Goal: Task Accomplishment & Management: Complete application form

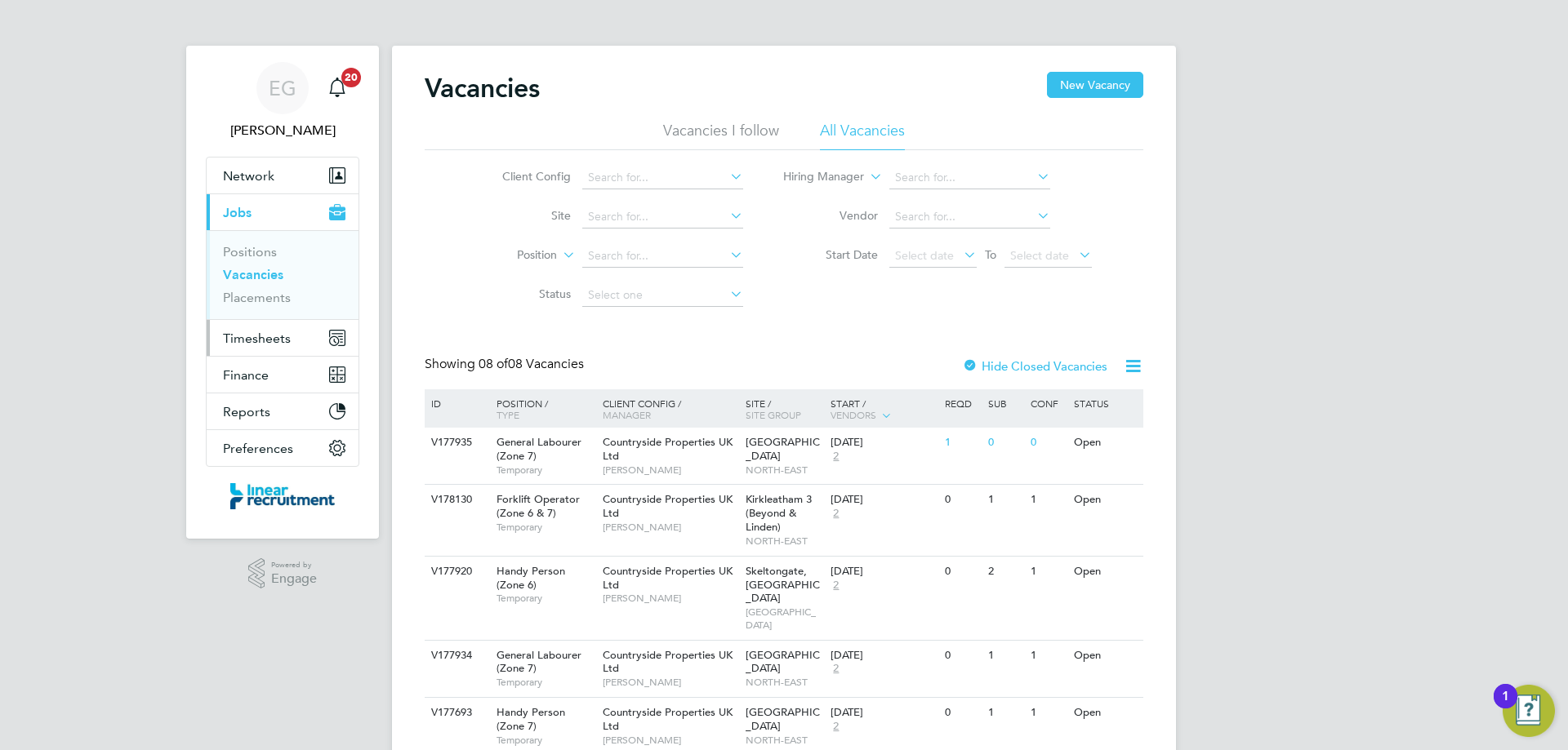
click at [259, 339] on span "Timesheets" at bounding box center [256, 339] width 68 height 16
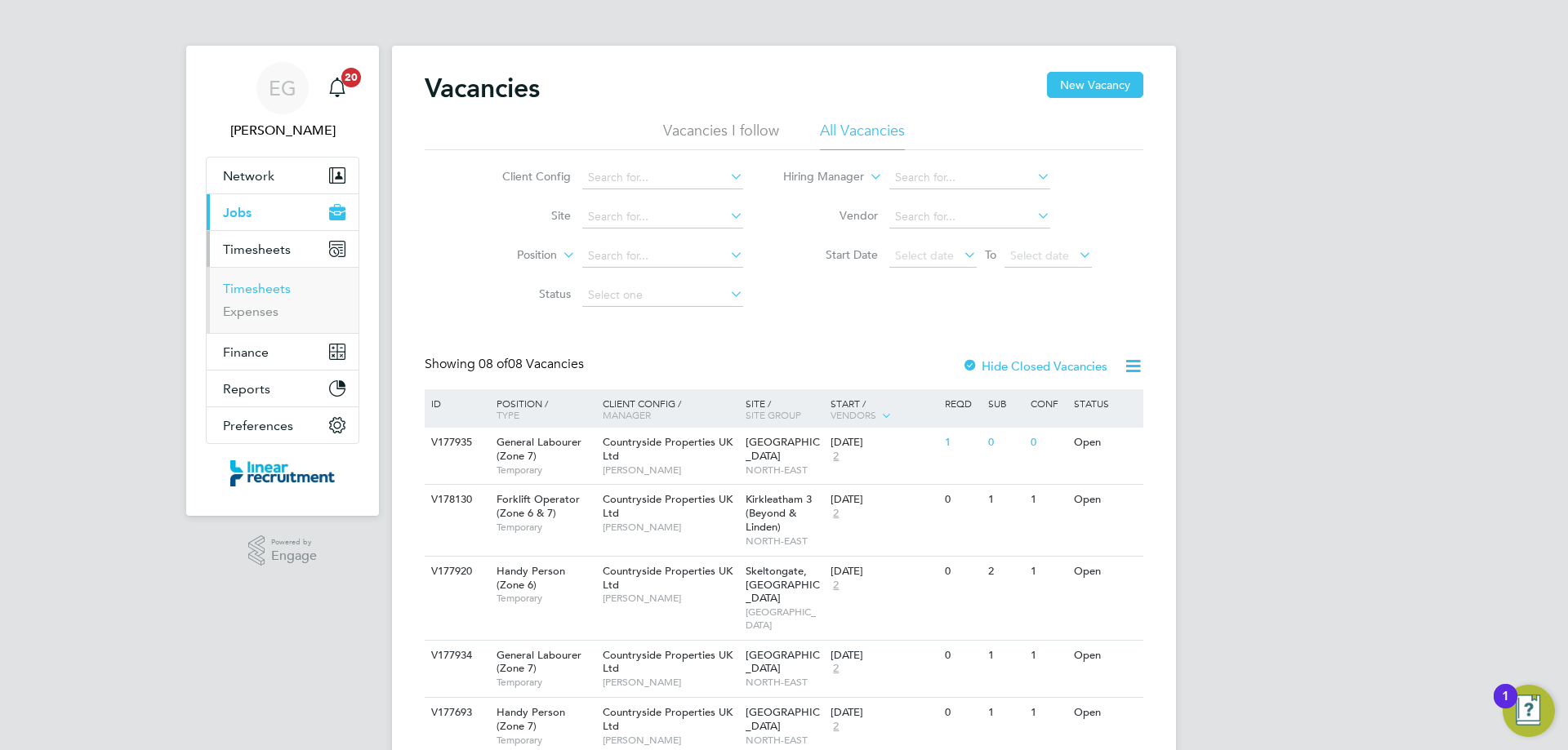
click at [264, 288] on link "Timesheets" at bounding box center [256, 289] width 68 height 16
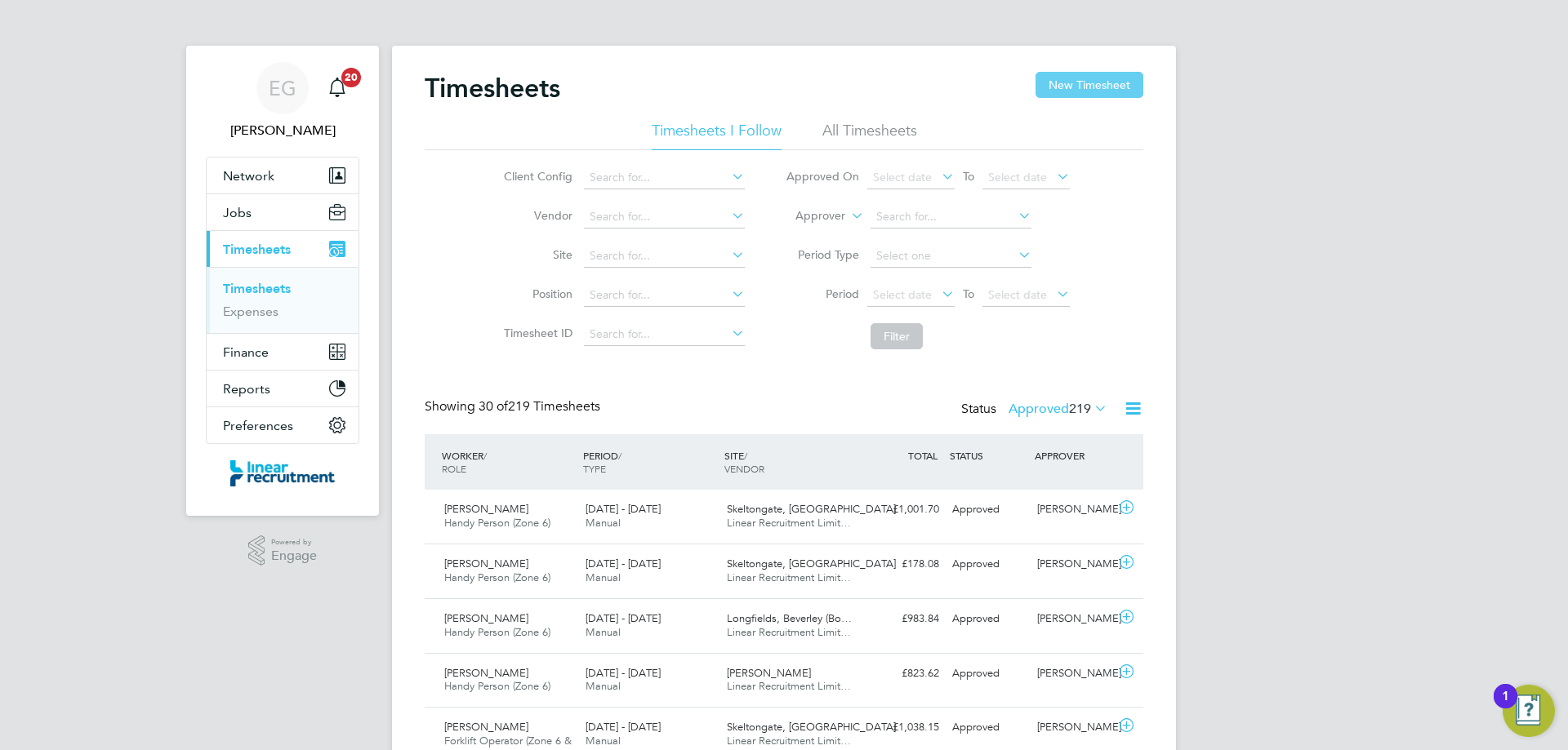
click at [1105, 89] on button "New Timesheet" at bounding box center [1089, 85] width 108 height 26
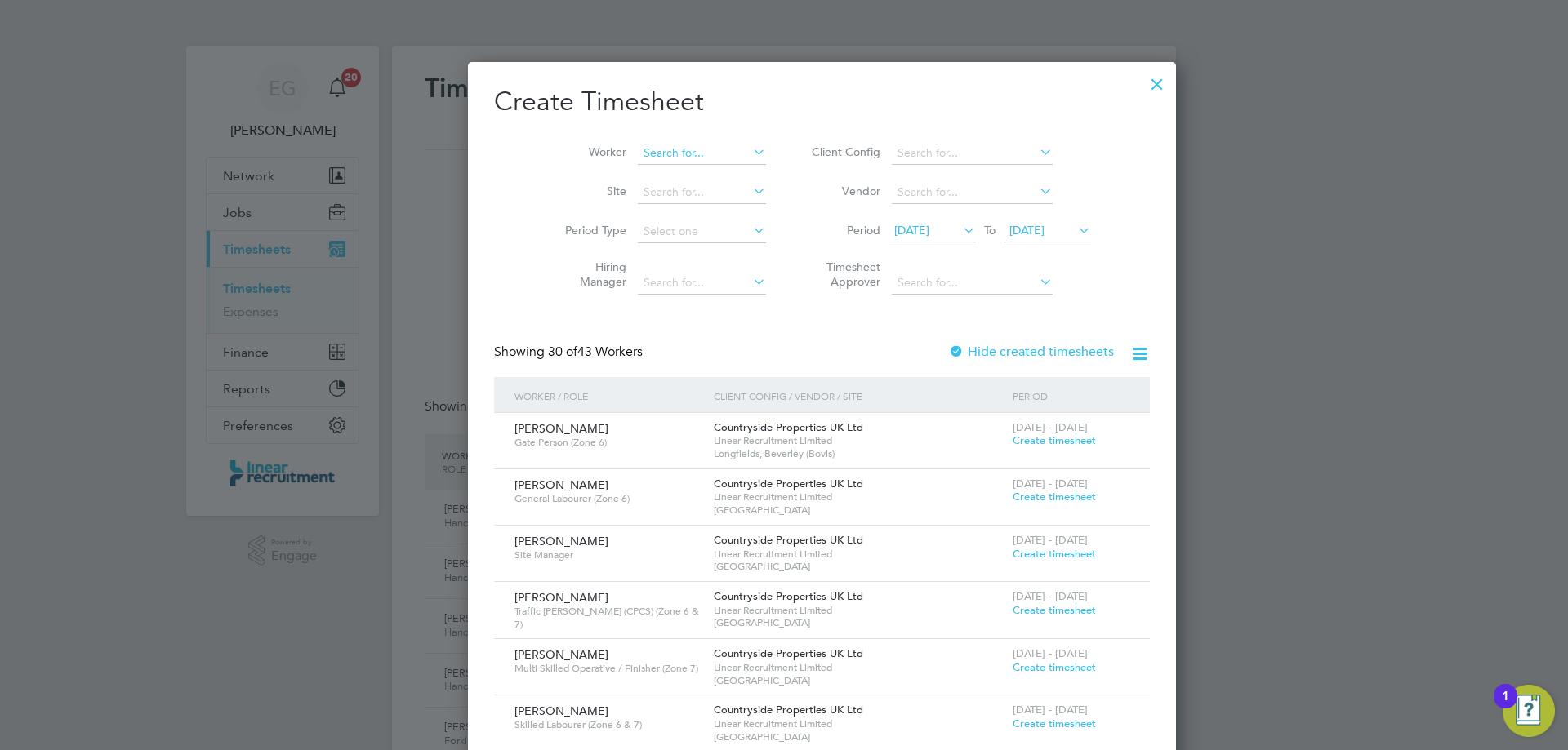
click at [637, 149] on input at bounding box center [701, 153] width 129 height 23
click at [619, 171] on b "Jordan" at bounding box center [624, 176] width 38 height 14
type input "[PERSON_NAME]"
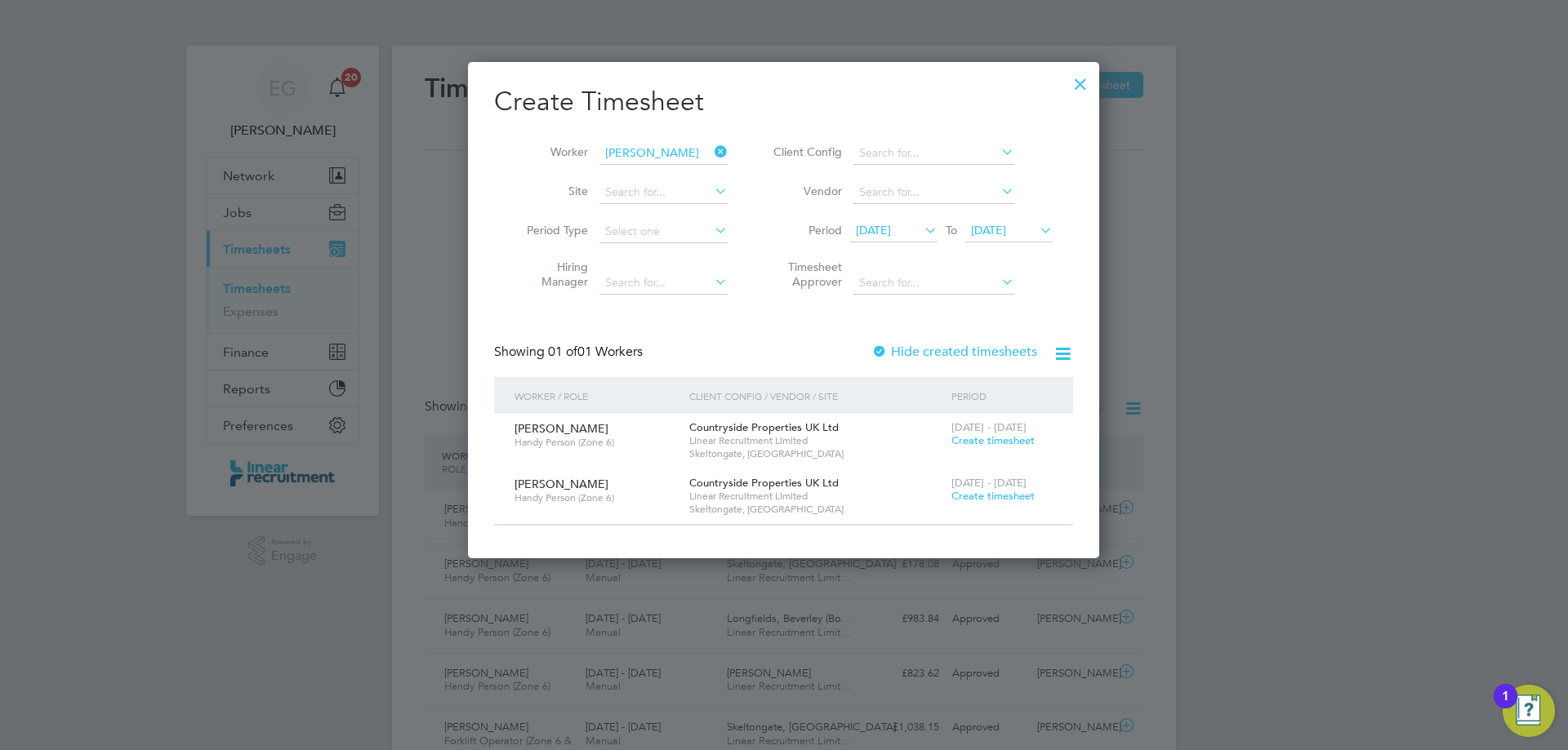
click at [987, 498] on span "Create timesheet" at bounding box center [992, 496] width 83 height 14
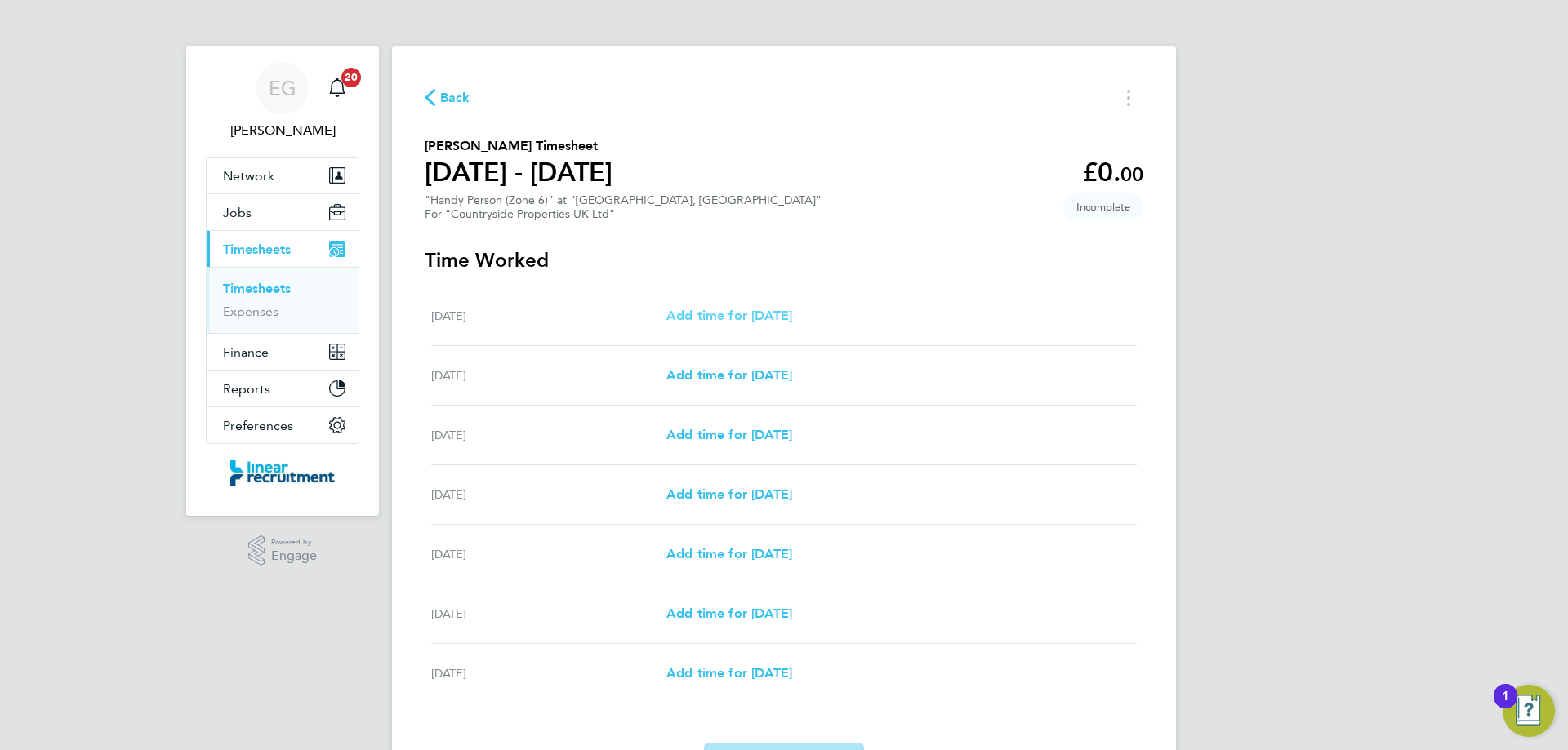
click at [704, 316] on span "Add time for [DATE]" at bounding box center [729, 316] width 126 height 16
select select "30"
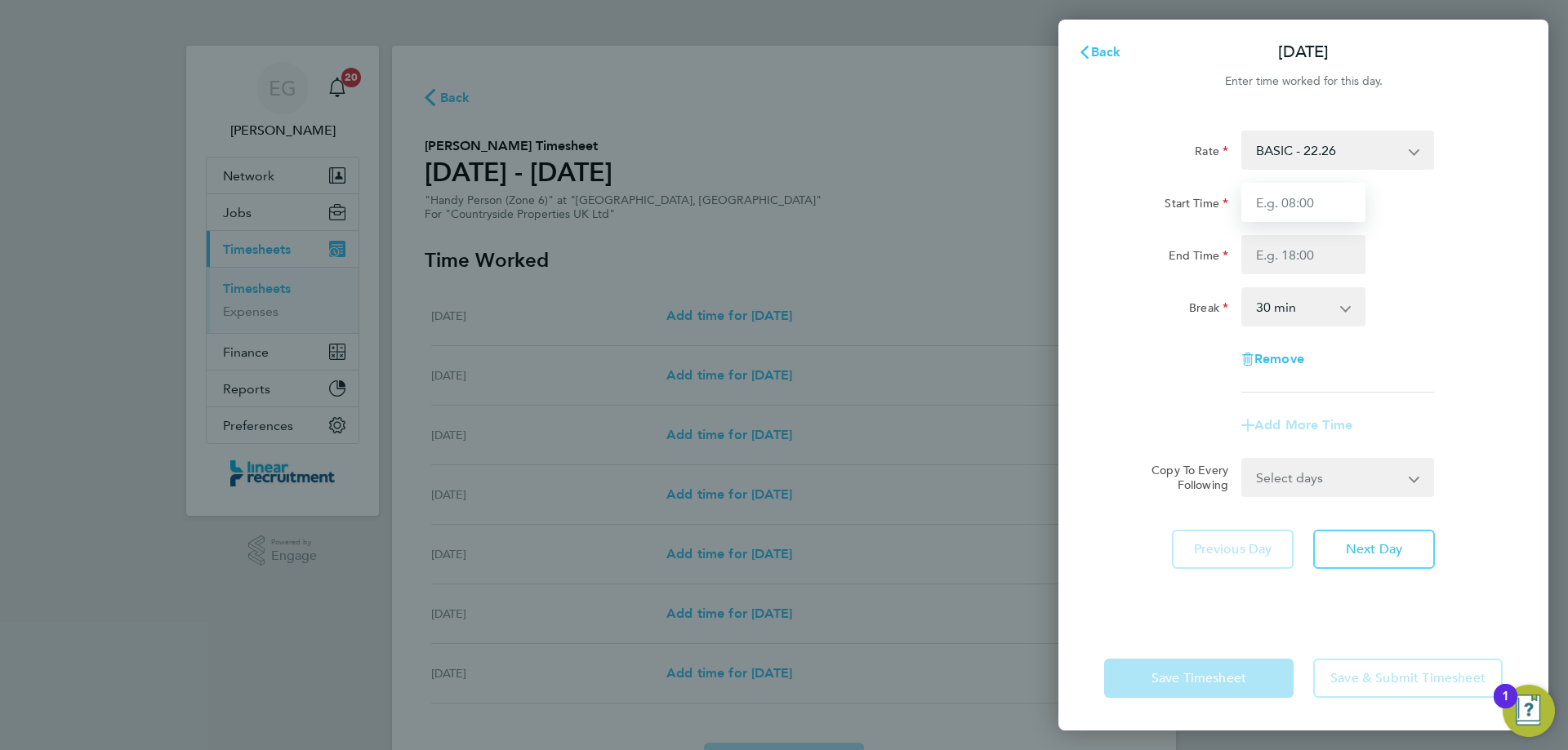
click at [1301, 211] on input "Start Time" at bounding box center [1303, 201] width 124 height 39
type input "07:30"
type input "16:30"
click at [1476, 286] on div "Rate BASIC - 22.26 Start Time 07:30 End Time 16:30 Break 0 min 15 min 30 min 45…" at bounding box center [1303, 261] width 398 height 262
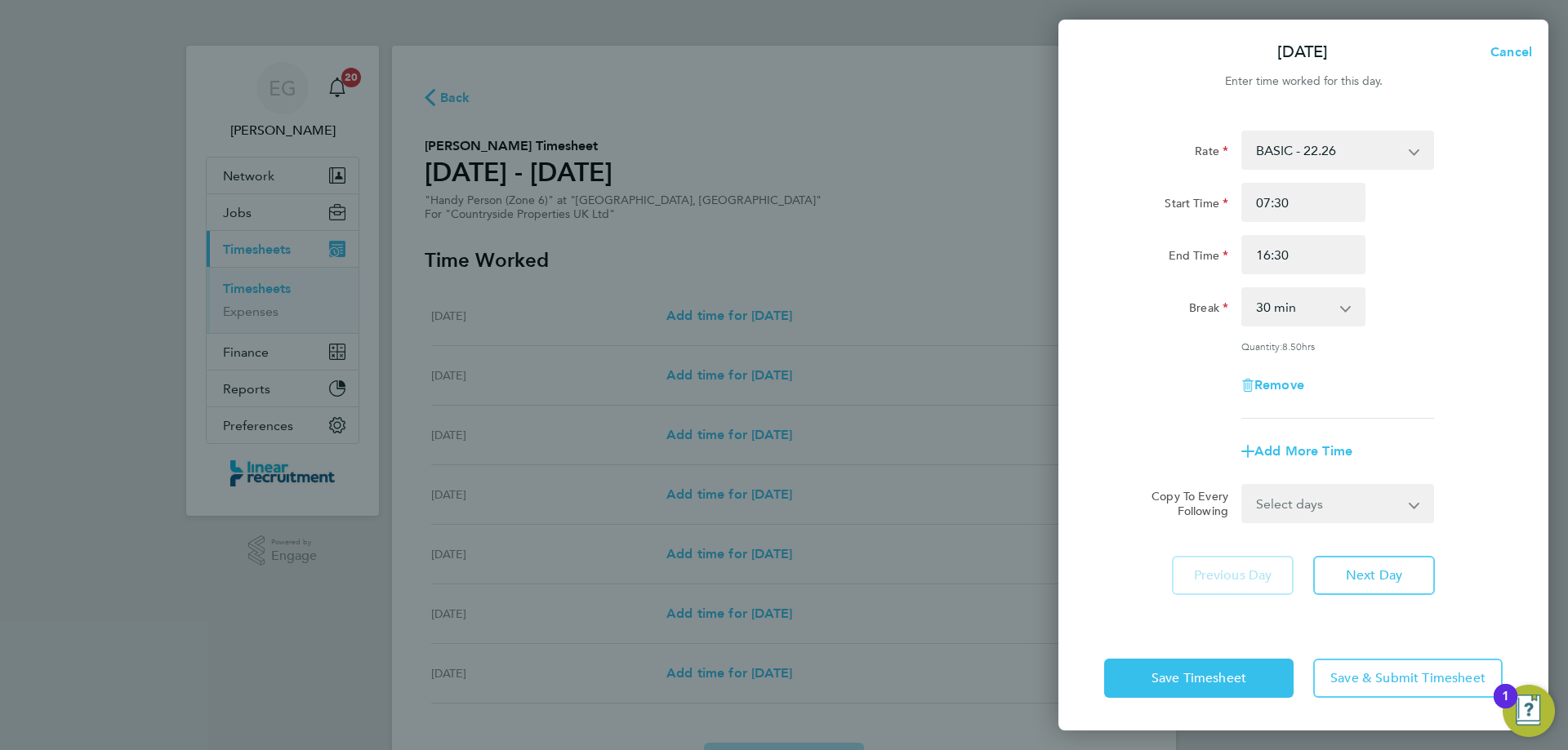
click at [1265, 314] on select "0 min 15 min 30 min 45 min 60 min 75 min 90 min" at bounding box center [1294, 307] width 102 height 36
select select "60"
click at [1243, 289] on select "0 min 15 min 30 min 45 min 60 min 75 min 90 min" at bounding box center [1294, 307] width 102 height 36
click at [1312, 511] on select "Select days Day Weekday (Mon-Fri) Weekend (Sat-Sun) [DATE] [DATE] [DATE] [DATE]…" at bounding box center [1329, 504] width 172 height 36
select select "WEEKDAY"
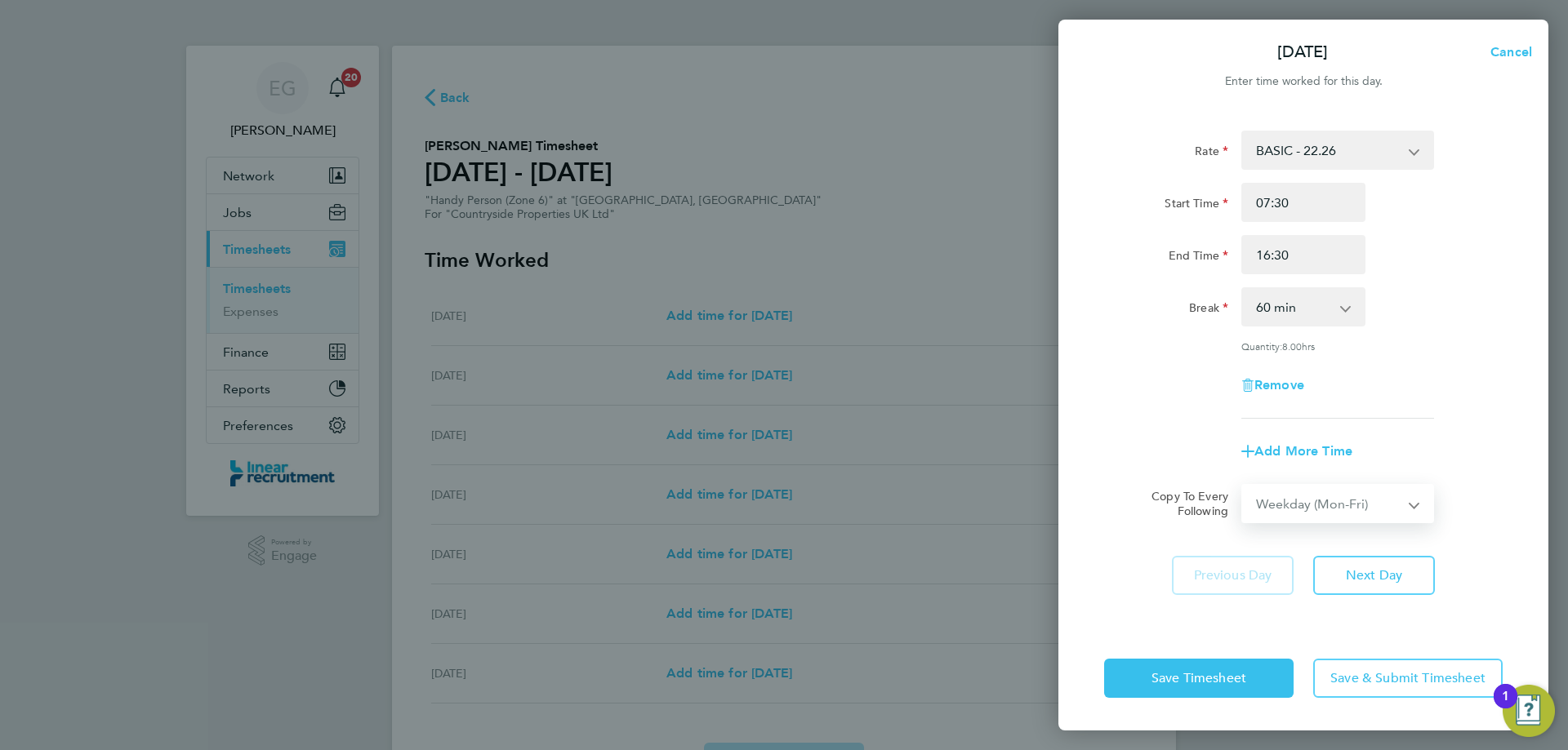
click at [1243, 486] on select "Select days Day Weekday (Mon-Fri) Weekend (Sat-Sun) [DATE] [DATE] [DATE] [DATE]…" at bounding box center [1329, 504] width 172 height 36
select select "[DATE]"
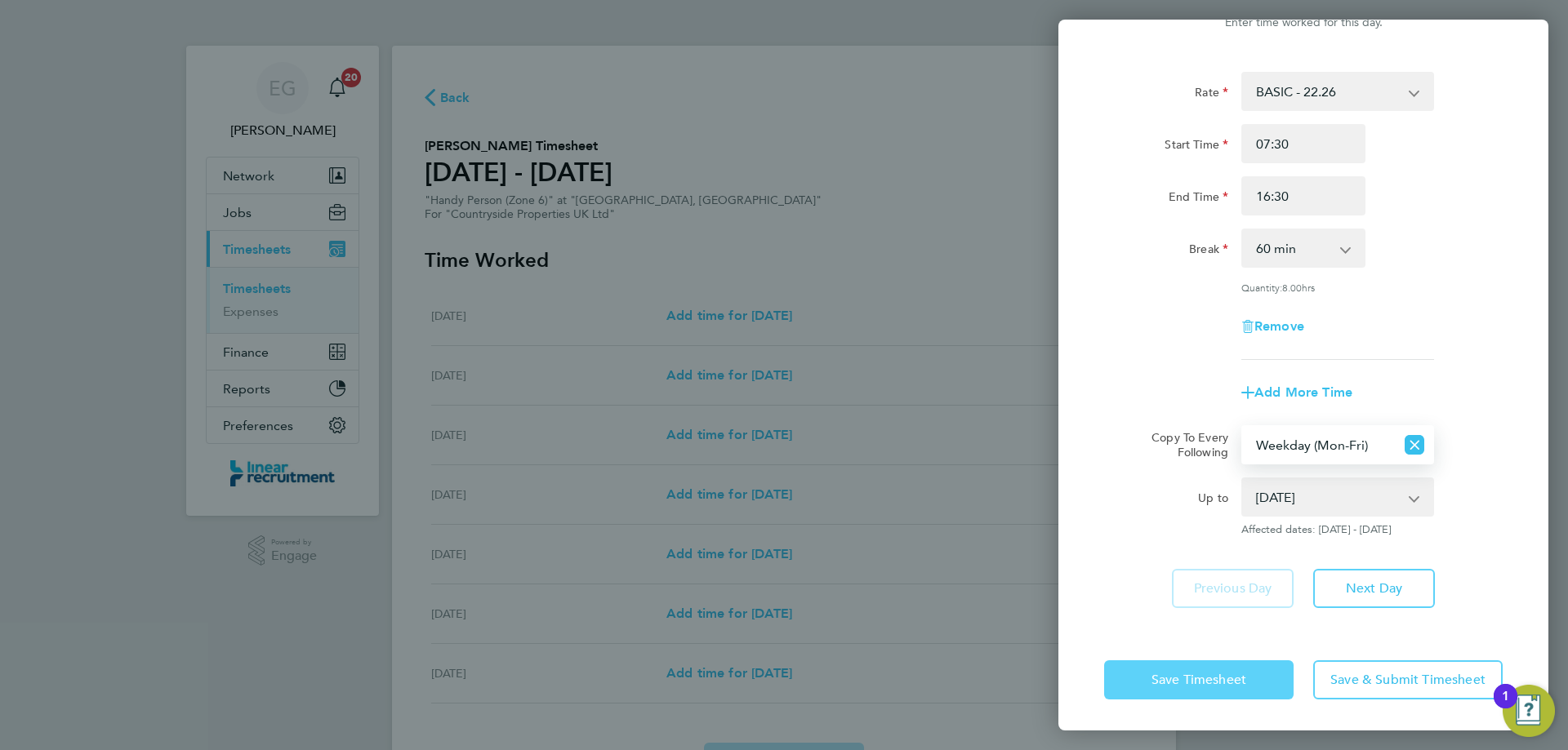
click at [1223, 683] on span "Save Timesheet" at bounding box center [1198, 680] width 95 height 16
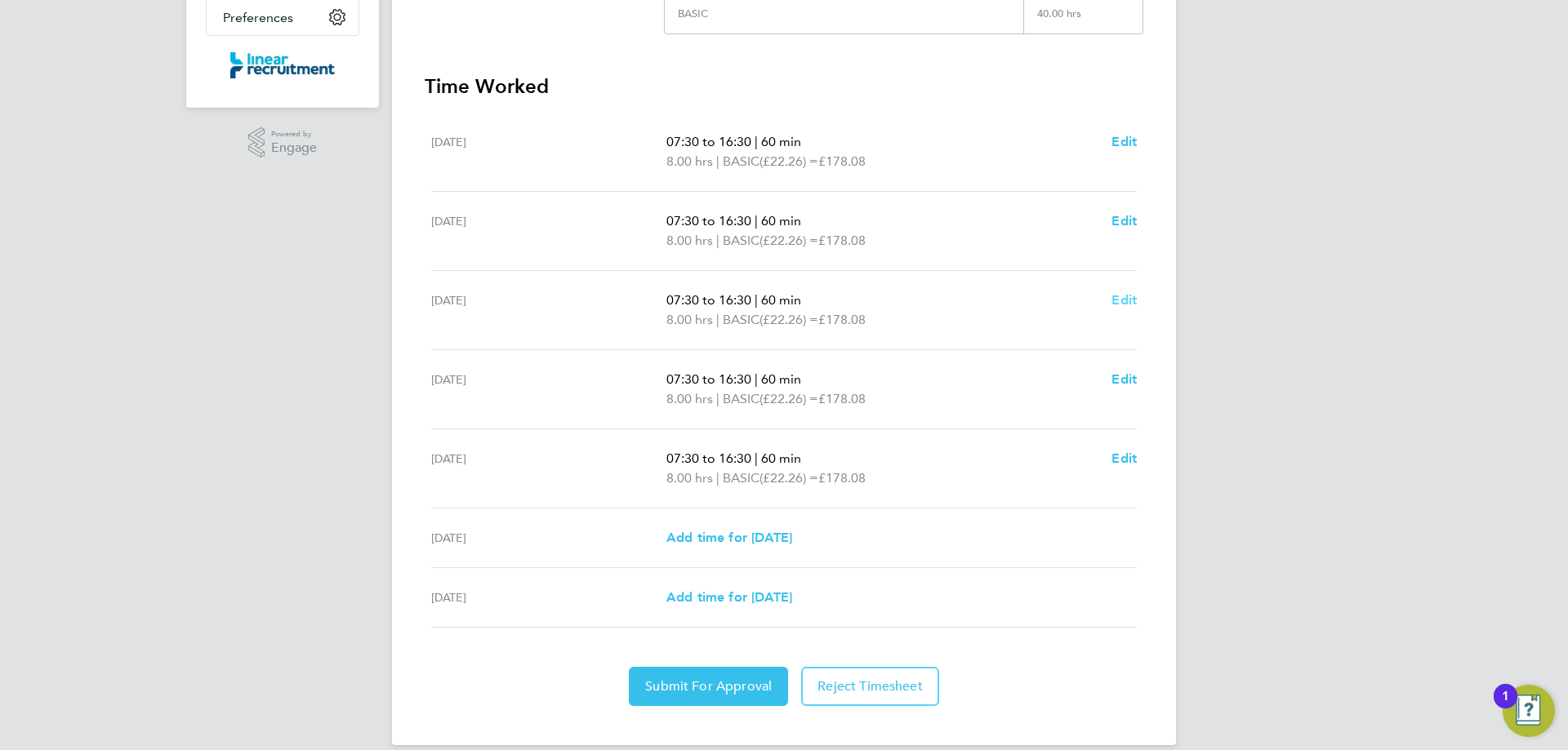
click at [1111, 296] on span "Edit" at bounding box center [1123, 300] width 25 height 16
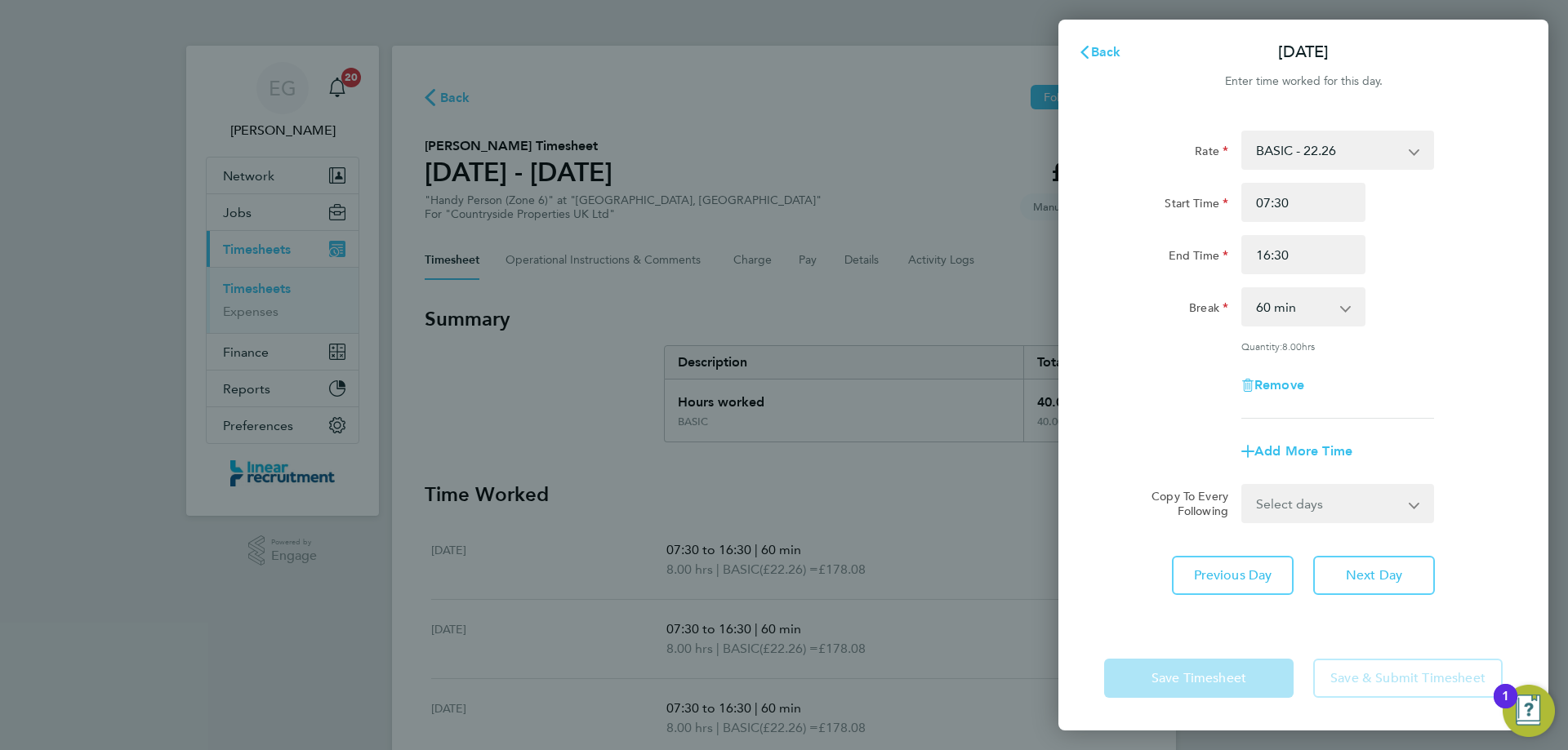
click at [1275, 301] on select "0 min 15 min 30 min 45 min 60 min 75 min 90 min" at bounding box center [1294, 307] width 102 height 36
select select "0"
click at [1243, 289] on select "0 min 15 min 30 min 45 min 60 min 75 min 90 min" at bounding box center [1294, 307] width 102 height 36
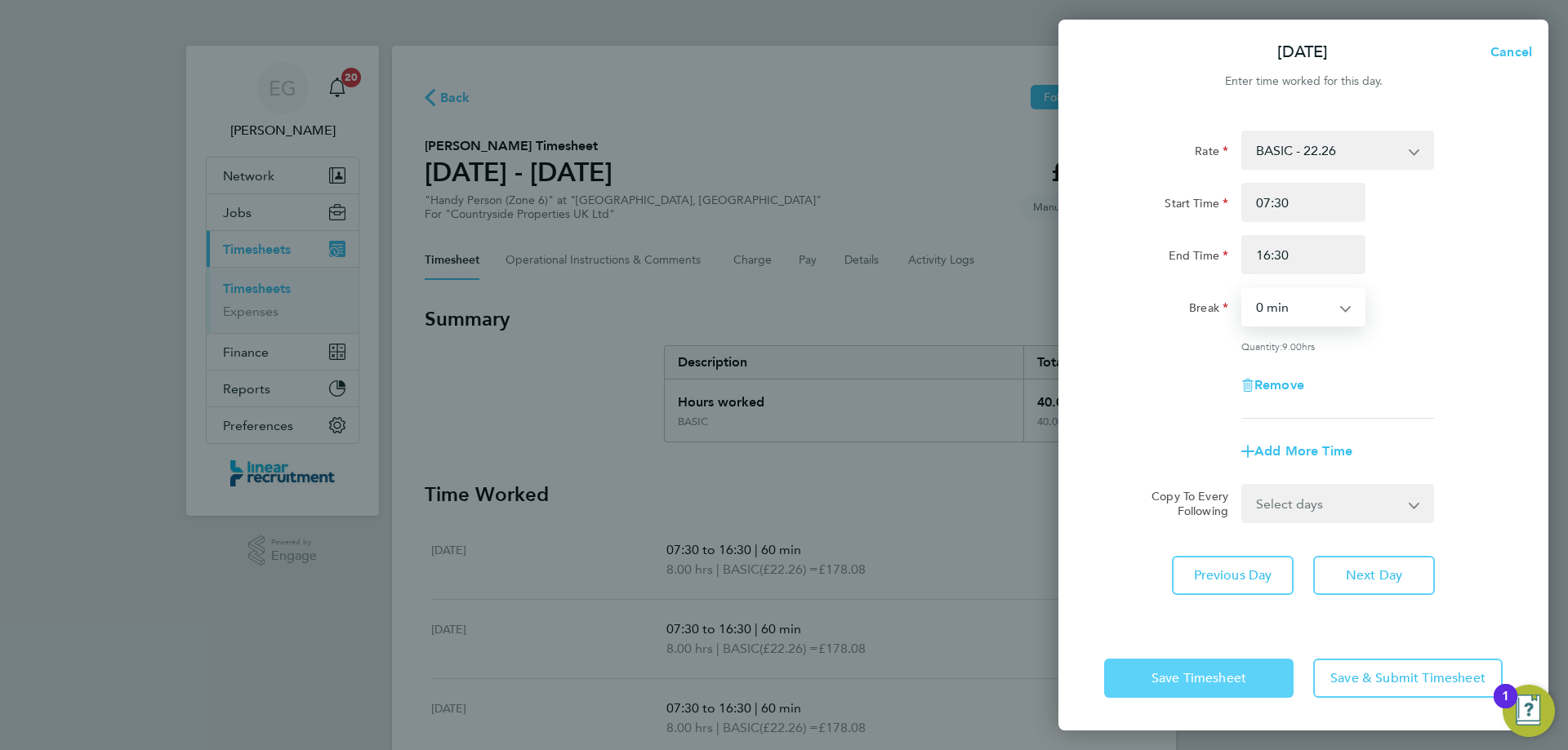
click at [1195, 683] on span "Save Timesheet" at bounding box center [1198, 678] width 95 height 16
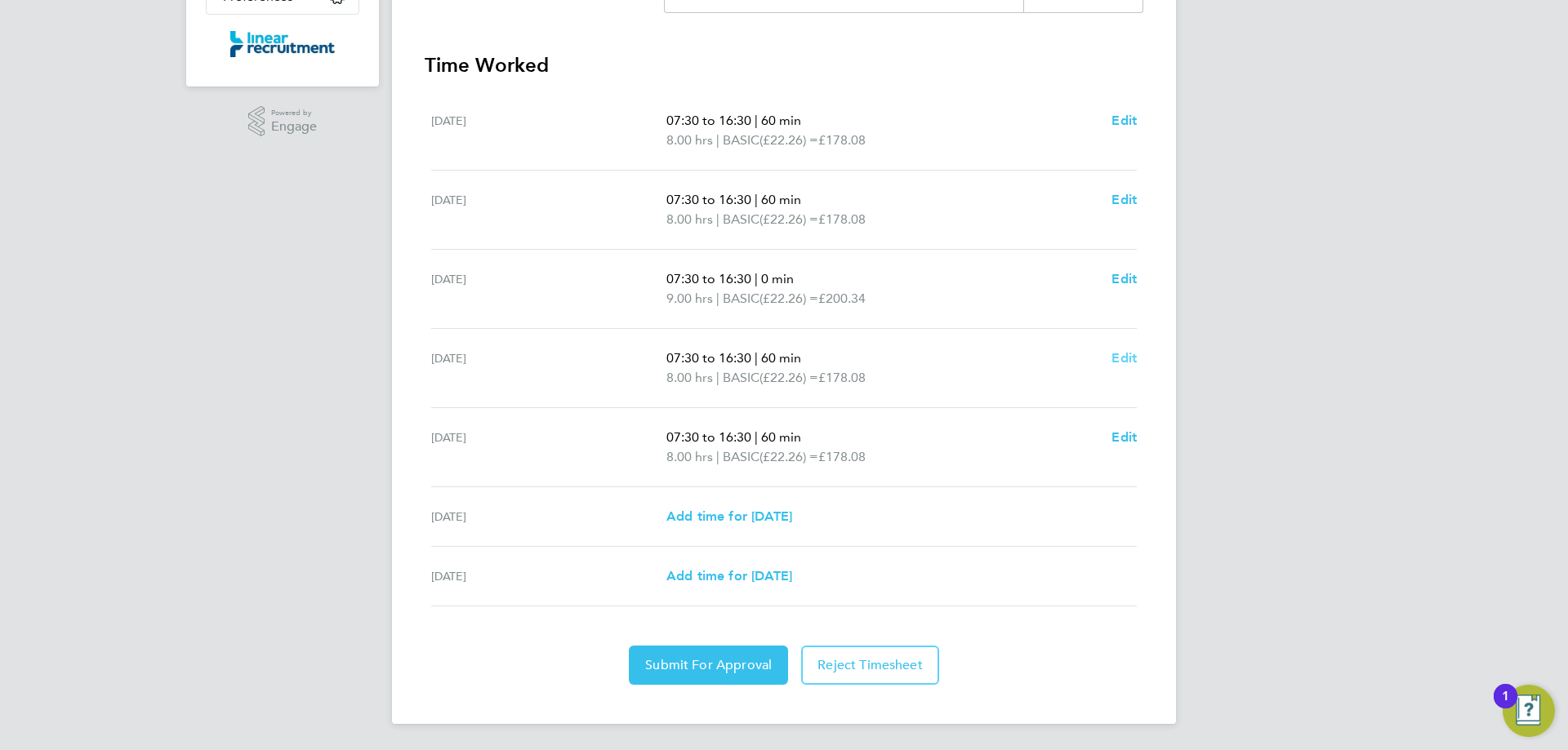
click at [1126, 353] on span "Edit" at bounding box center [1123, 358] width 25 height 16
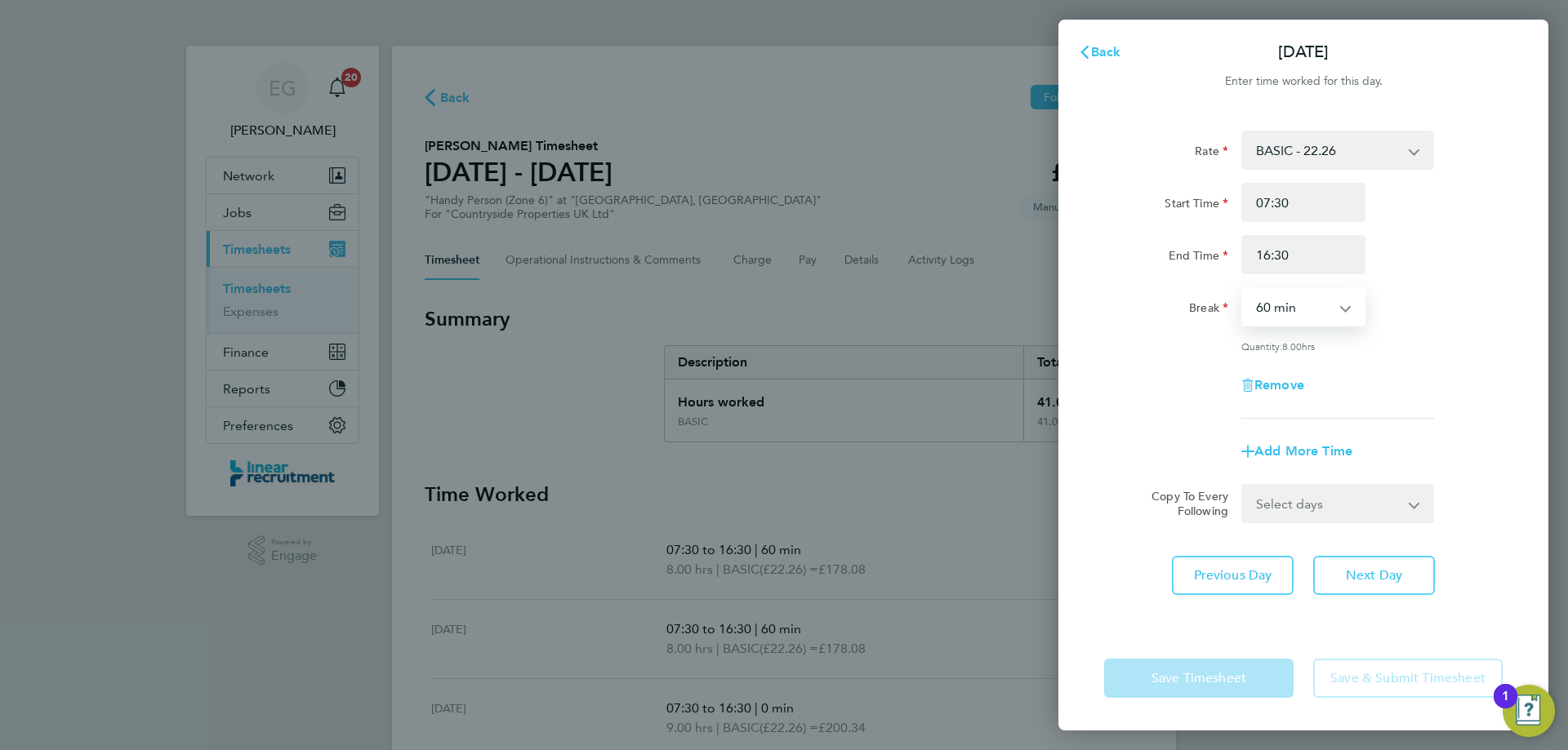
click at [1307, 304] on select "0 min 15 min 30 min 45 min 60 min 75 min 90 min" at bounding box center [1294, 307] width 102 height 36
select select "0"
click at [1243, 289] on select "0 min 15 min 30 min 45 min 60 min 75 min 90 min" at bounding box center [1294, 307] width 102 height 36
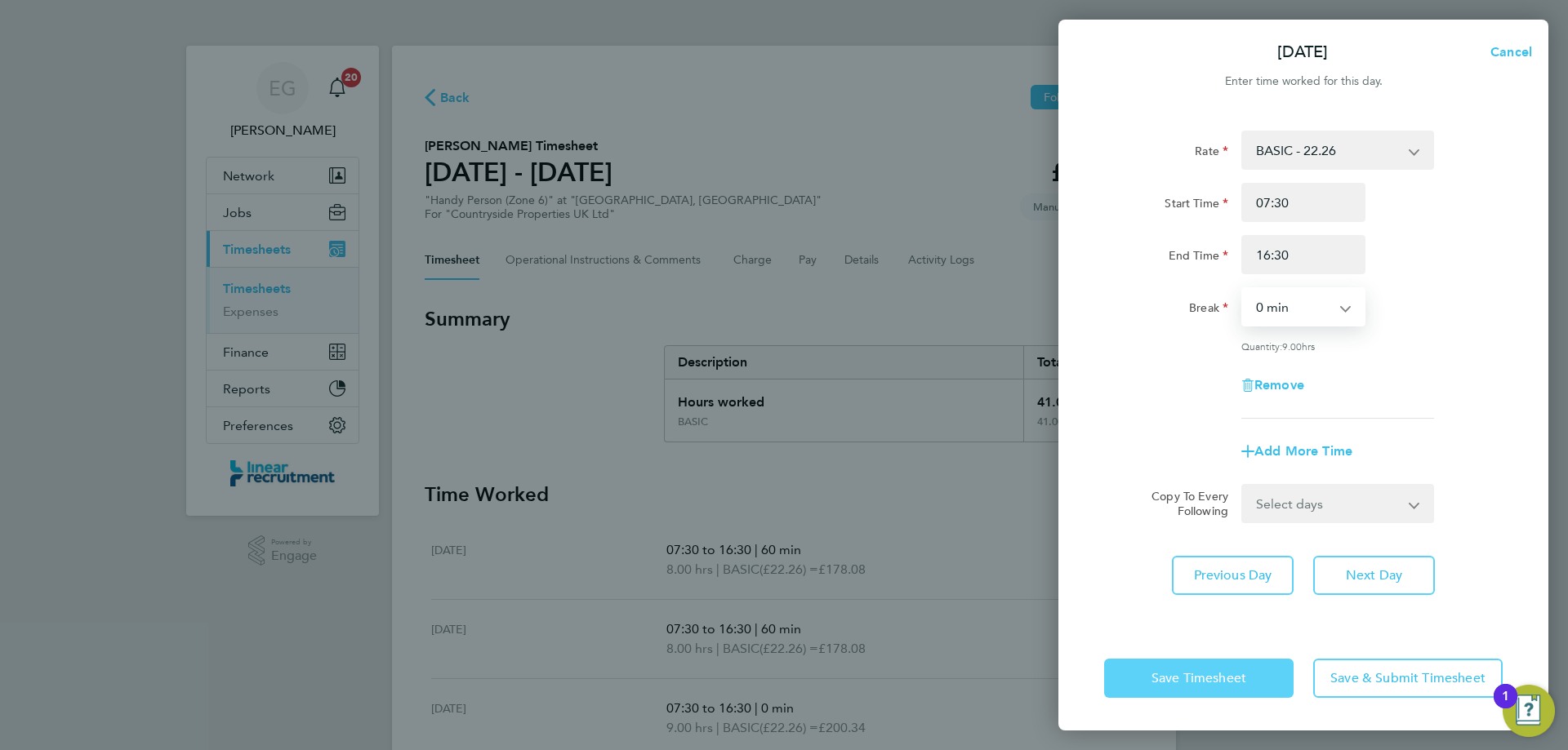
click at [1231, 680] on span "Save Timesheet" at bounding box center [1198, 678] width 95 height 16
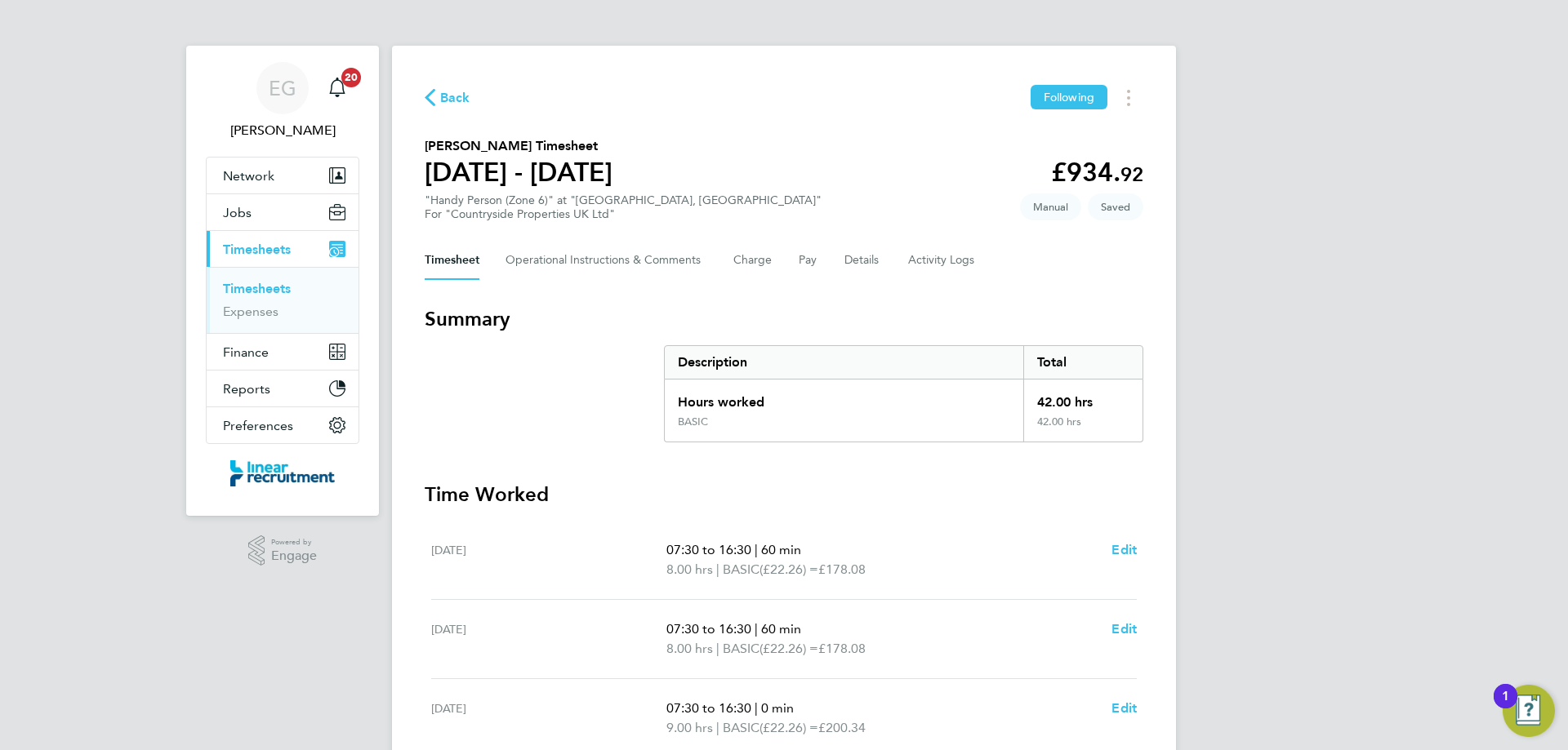
click at [1286, 447] on div "EG [PERSON_NAME] Notifications 20 Applications: Network Team Members Businesses…" at bounding box center [784, 589] width 1568 height 1180
click at [806, 262] on button "Pay" at bounding box center [809, 259] width 20 height 39
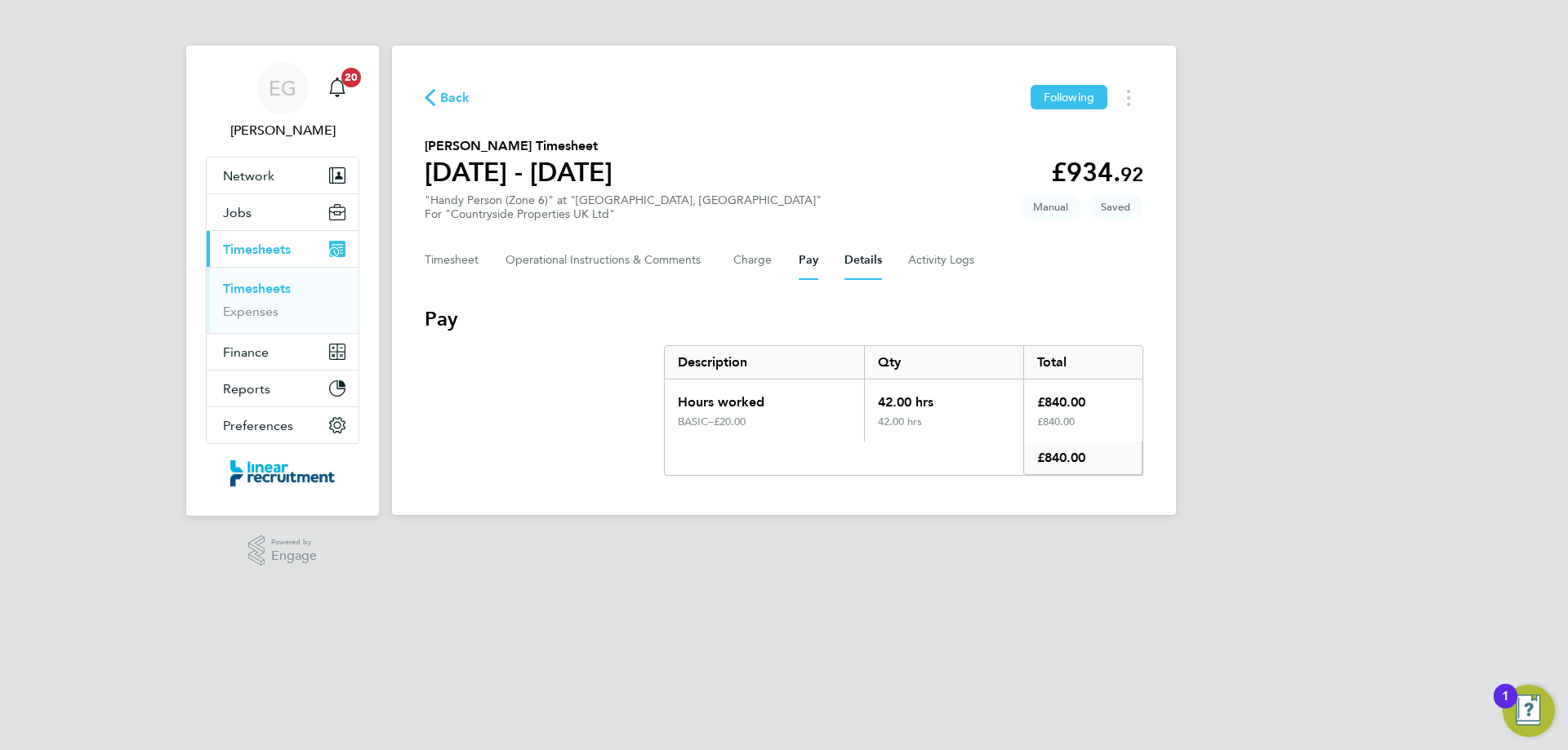
click at [876, 263] on button "Details" at bounding box center [863, 259] width 38 height 39
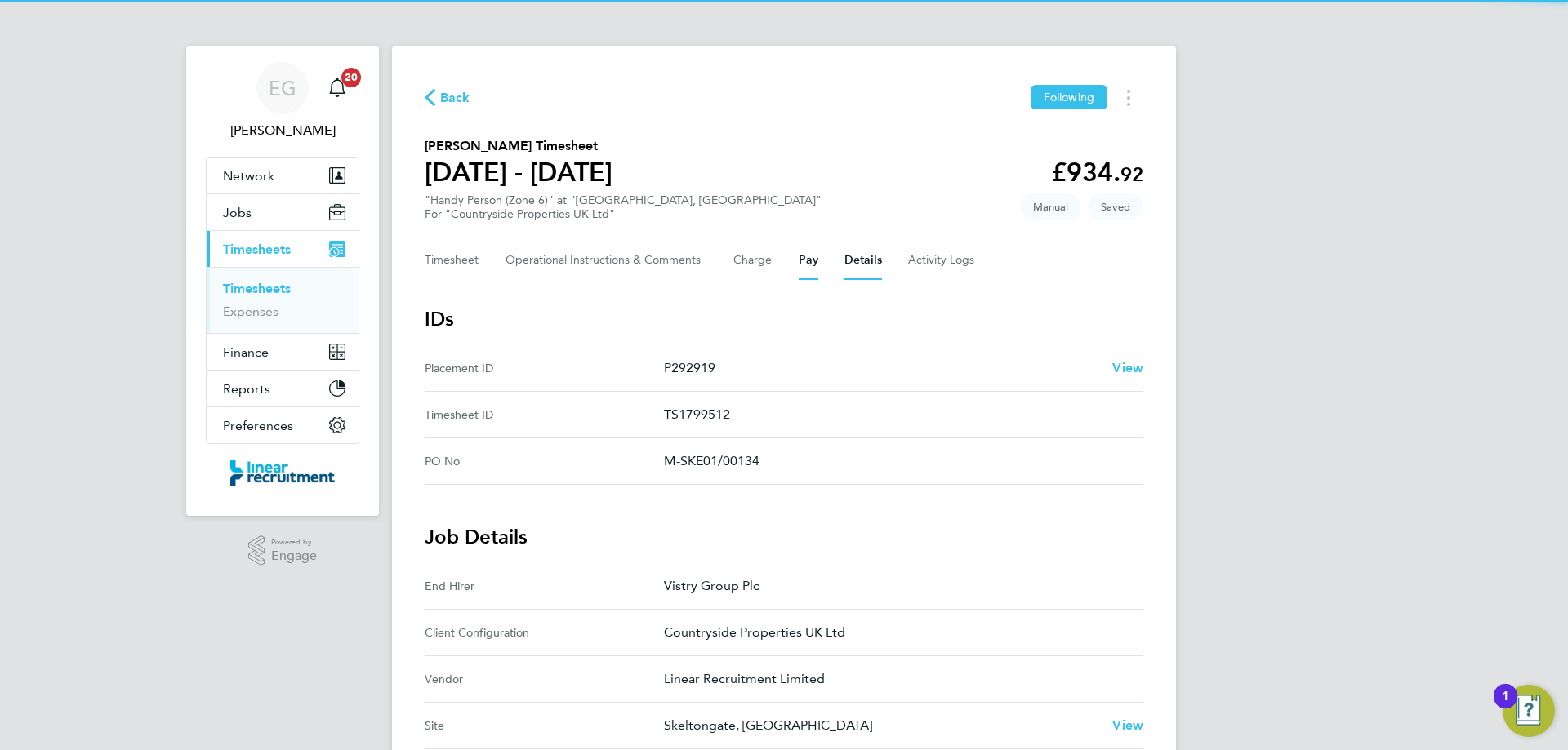
click at [817, 259] on button "Pay" at bounding box center [809, 259] width 20 height 39
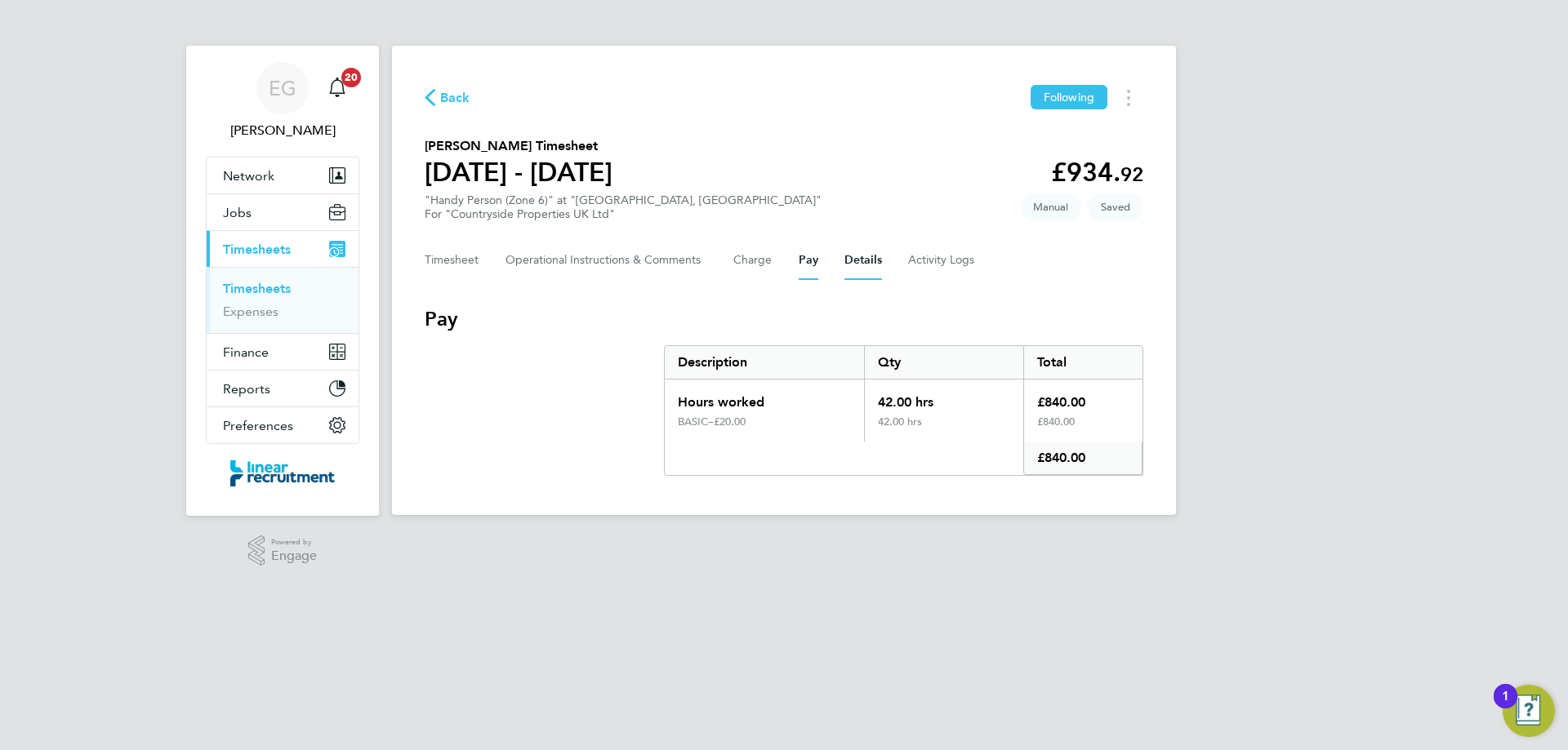
click at [871, 254] on button "Details" at bounding box center [863, 259] width 38 height 39
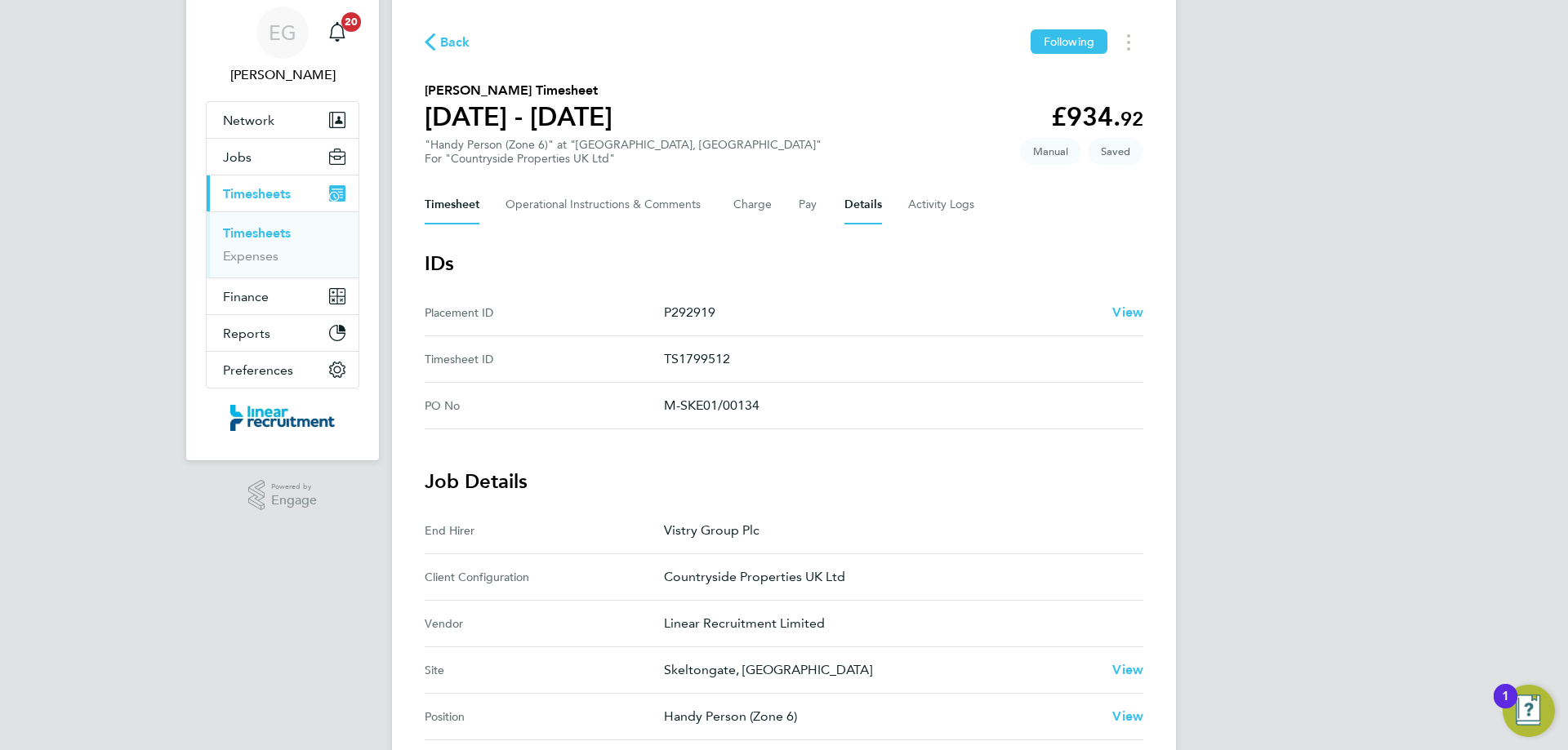
click at [452, 200] on button "Timesheet" at bounding box center [452, 204] width 55 height 39
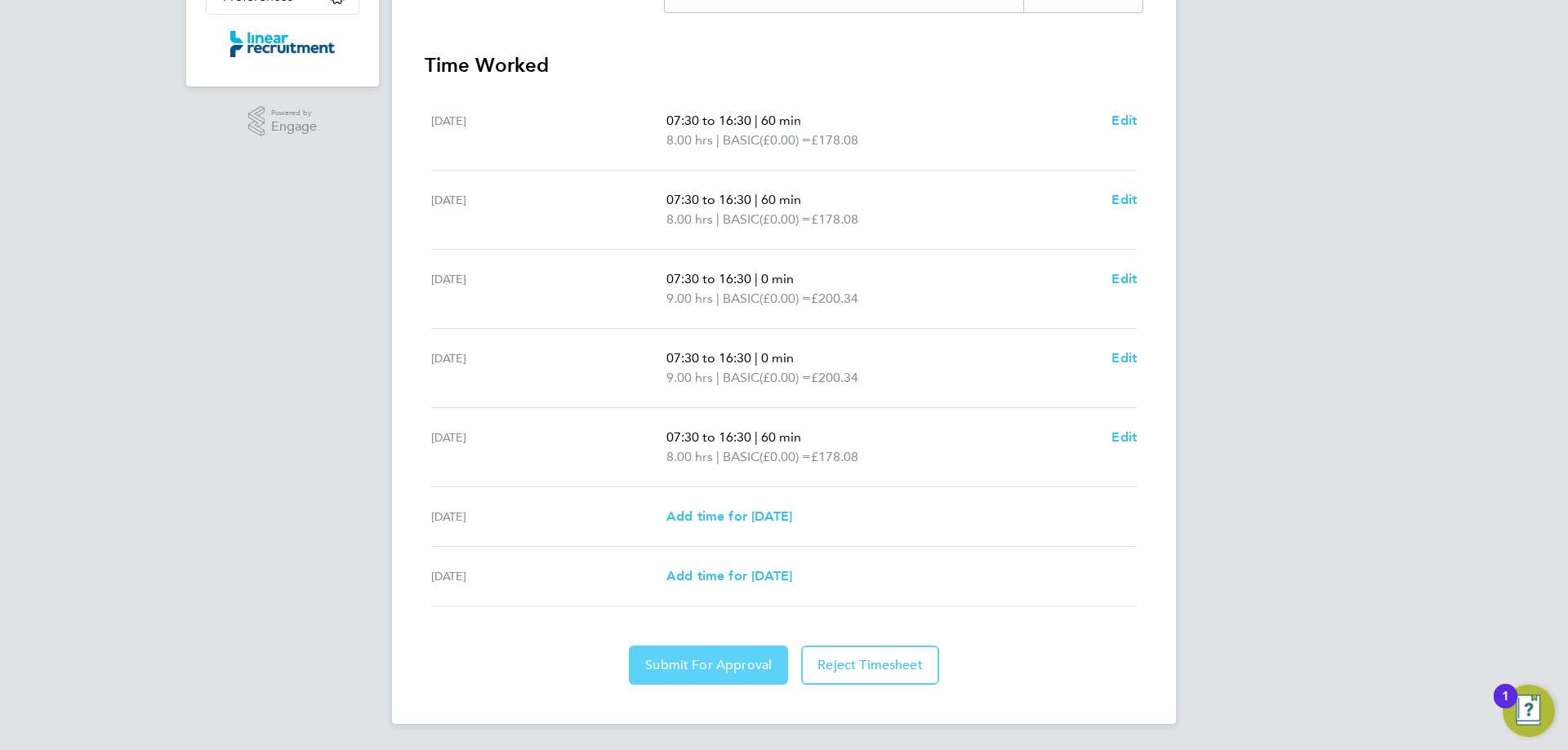
click at [714, 667] on span "Submit For Approval" at bounding box center [708, 665] width 127 height 16
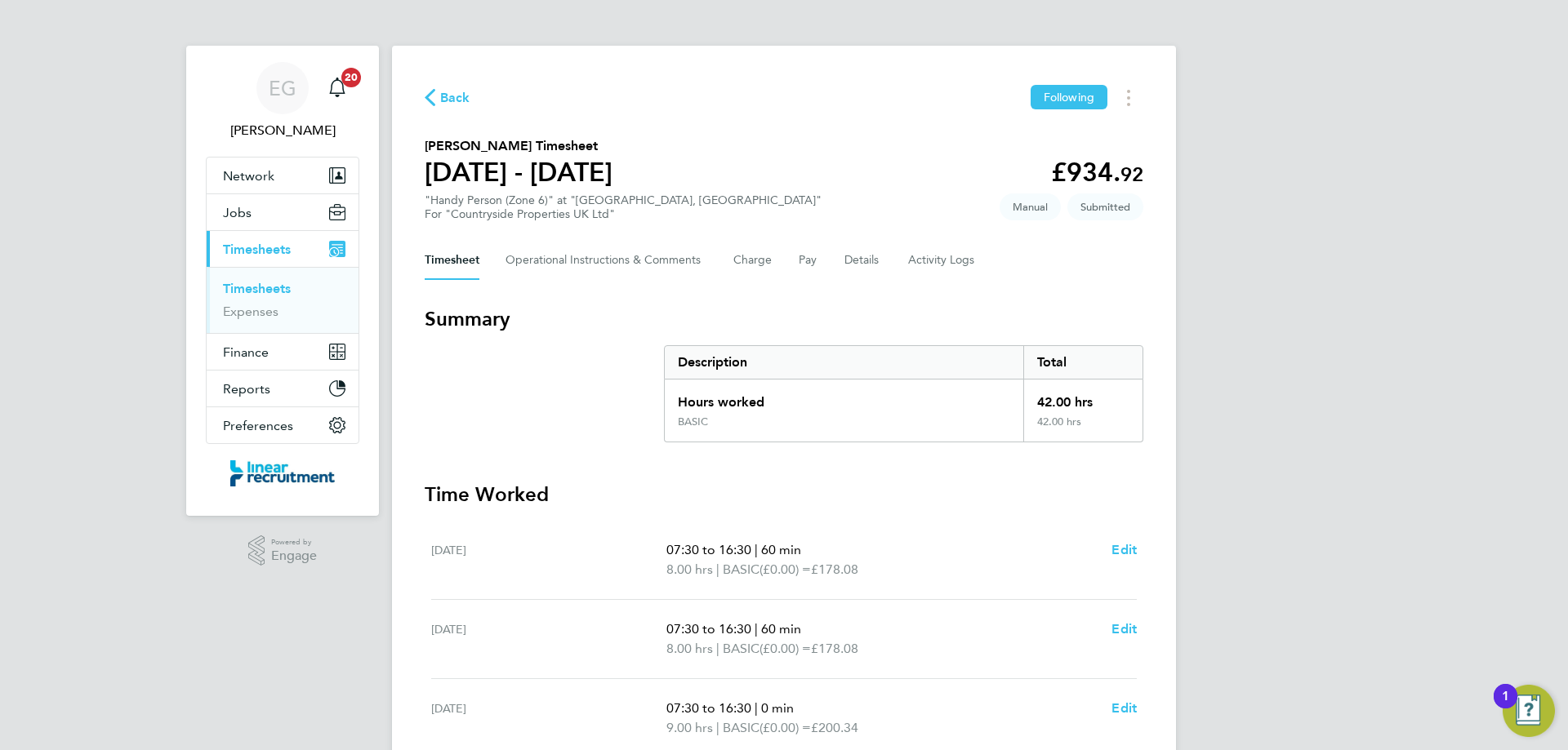
click at [277, 285] on link "Timesheets" at bounding box center [256, 289] width 68 height 16
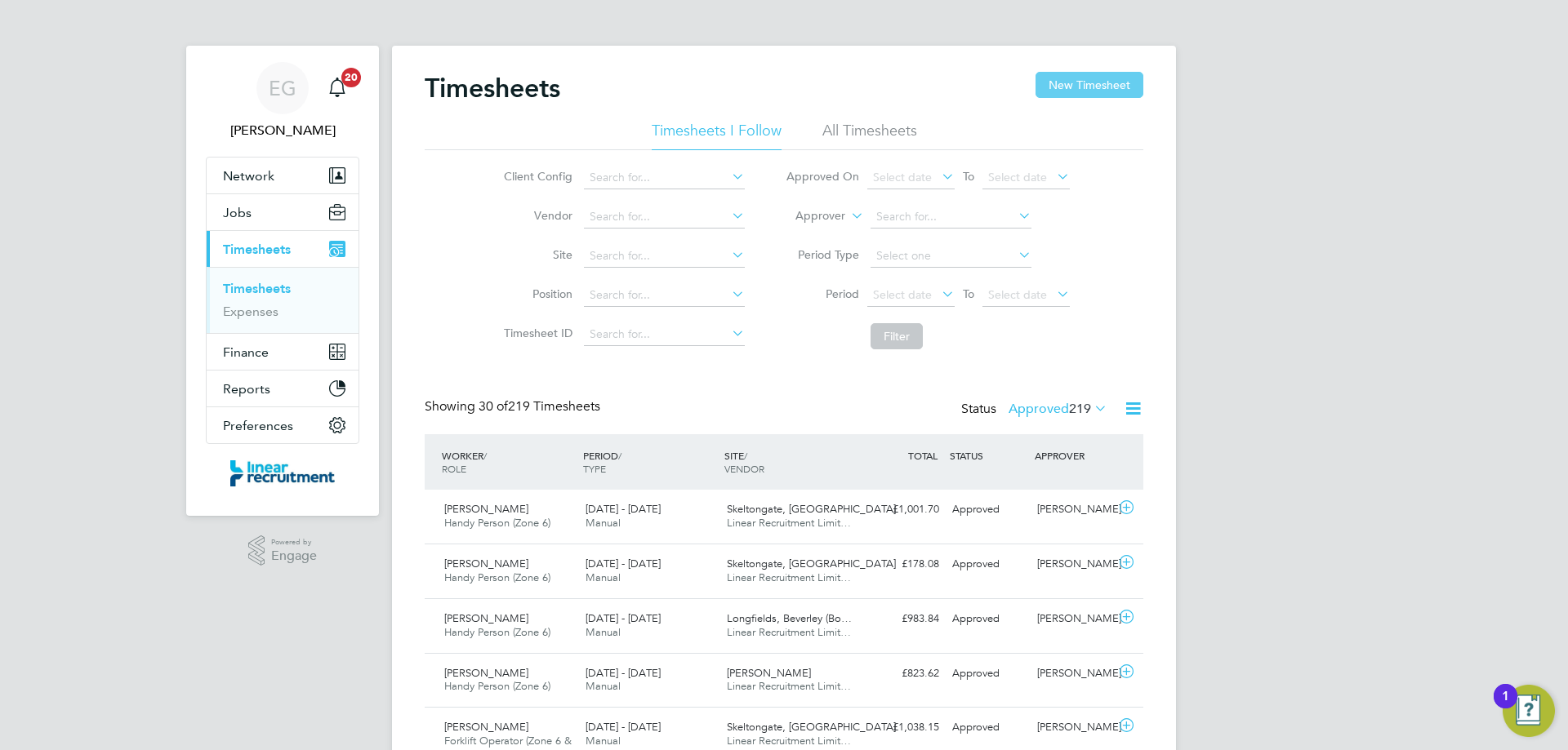
click at [1086, 95] on button "New Timesheet" at bounding box center [1089, 85] width 108 height 26
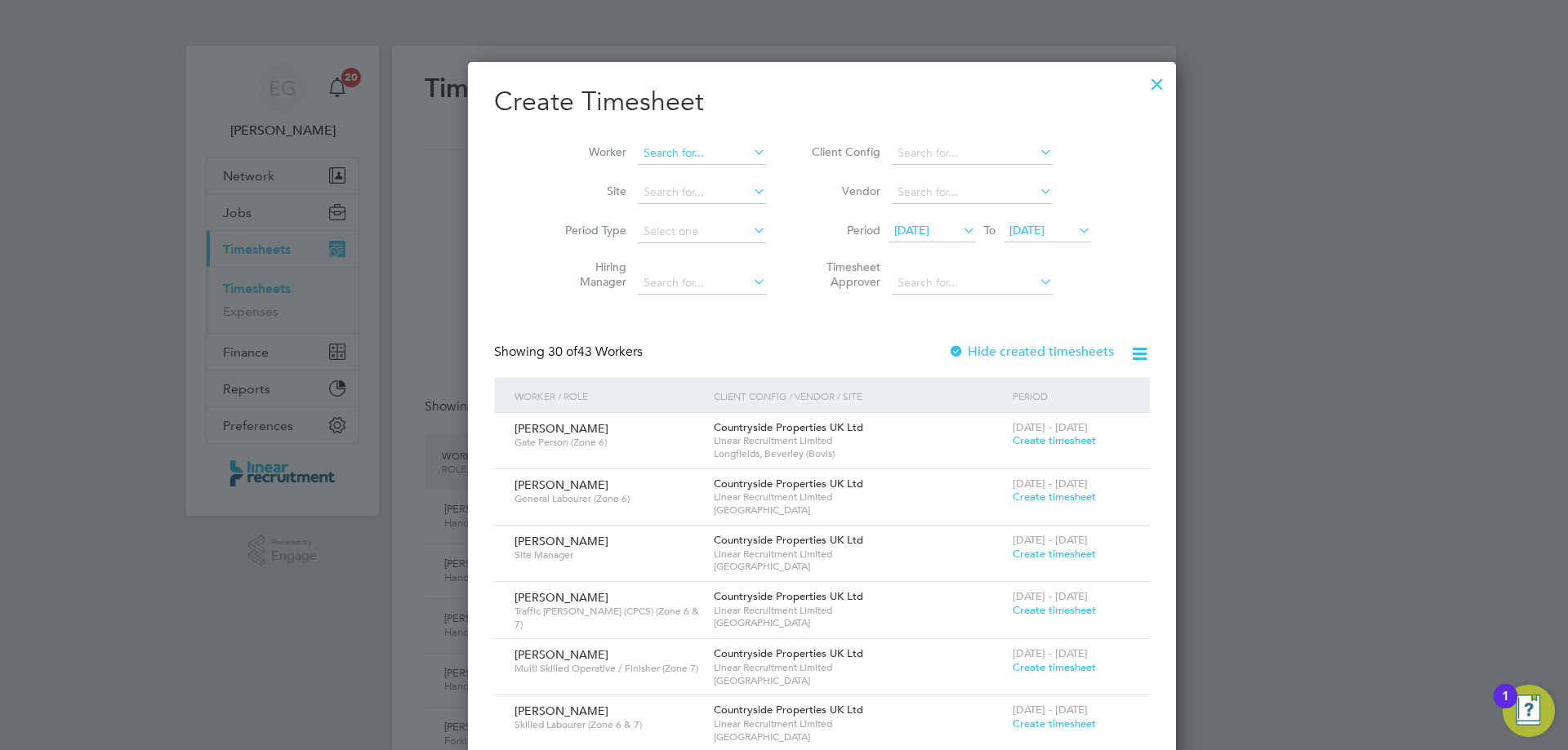
click at [637, 155] on input at bounding box center [701, 153] width 129 height 23
click at [627, 178] on b "[PERSON_NAME]" at bounding box center [652, 176] width 95 height 14
type input "[PERSON_NAME]"
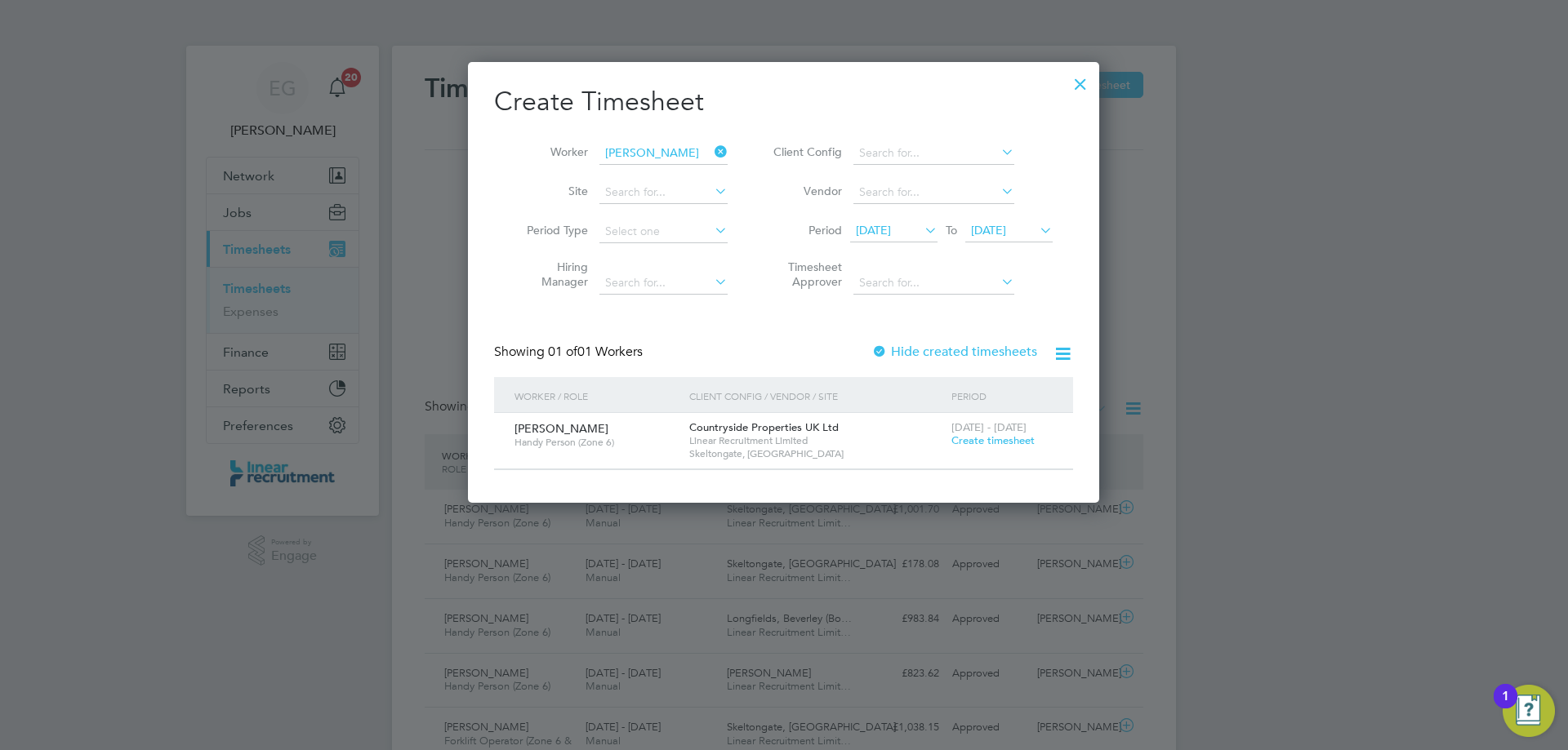
click at [1023, 439] on span "Create timesheet" at bounding box center [992, 441] width 83 height 14
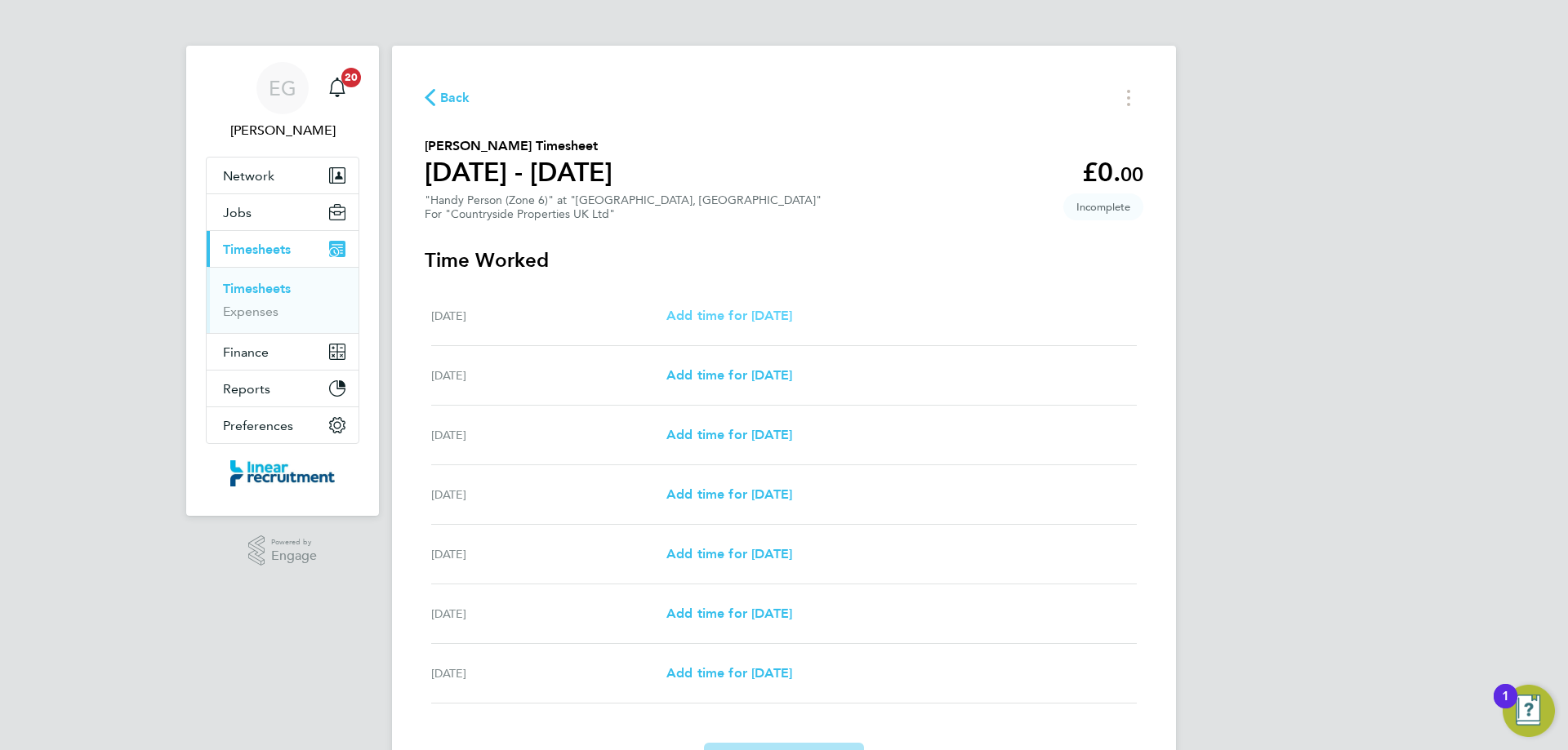
click at [772, 311] on span "Add time for [DATE]" at bounding box center [729, 316] width 126 height 16
select select "30"
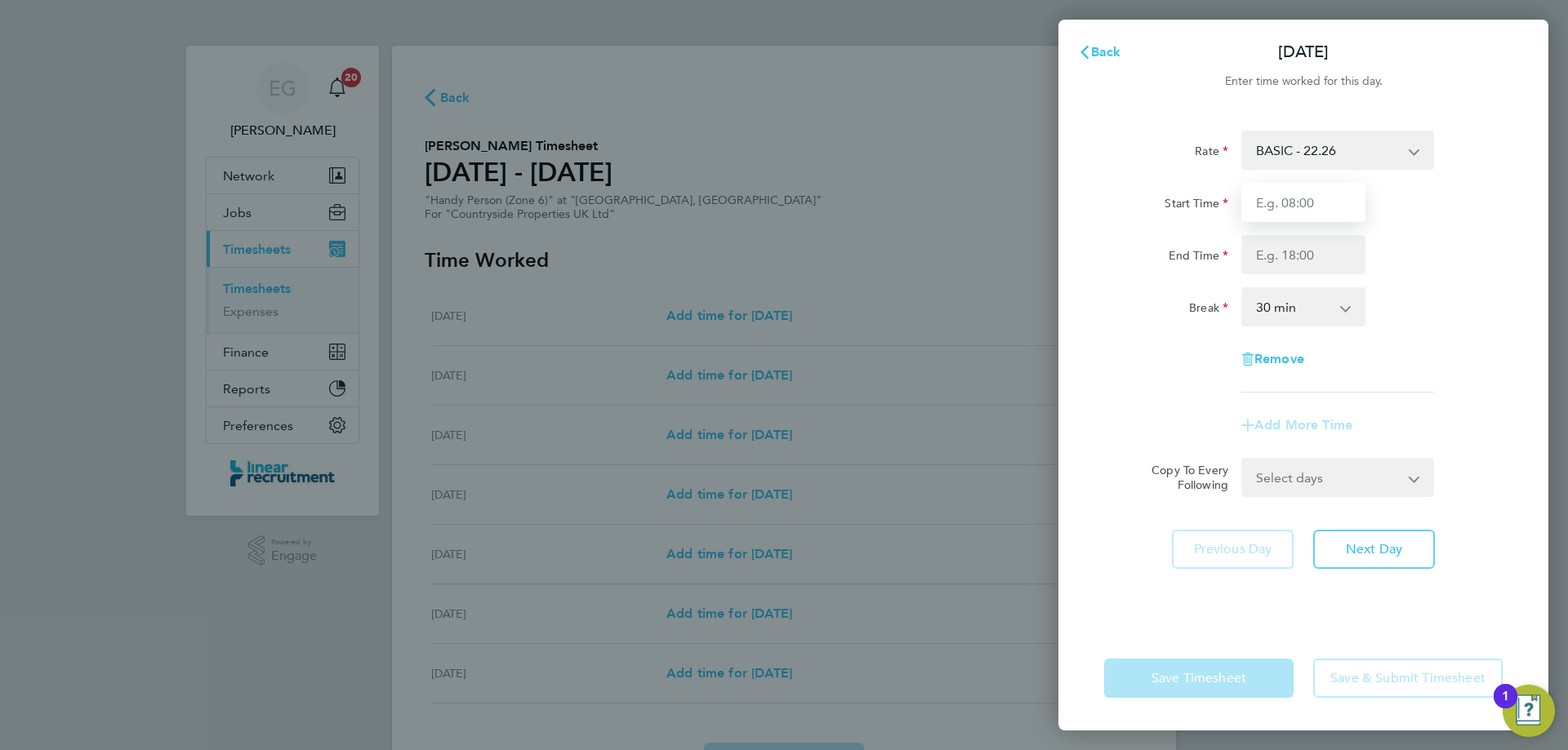
click at [1285, 206] on input "Start Time" at bounding box center [1303, 201] width 124 height 39
type input "07:30"
type input "16:30"
click at [1274, 308] on select "0 min 15 min 30 min 45 min 60 min 75 min 90 min" at bounding box center [1294, 307] width 102 height 36
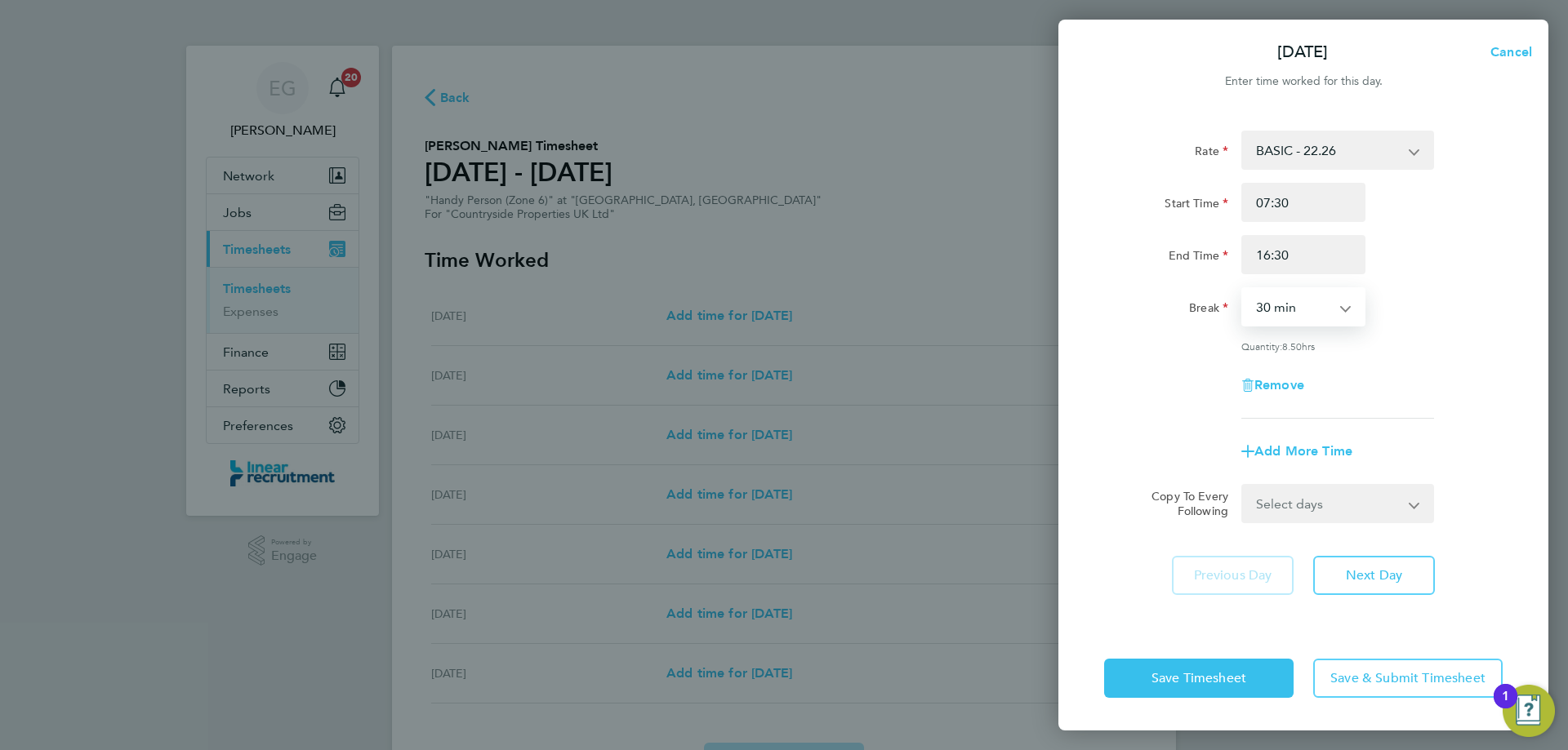
select select "60"
click at [1243, 289] on select "0 min 15 min 30 min 45 min 60 min 75 min 90 min" at bounding box center [1294, 307] width 102 height 36
drag, startPoint x: 1337, startPoint y: 491, endPoint x: 1340, endPoint y: 504, distance: 13.3
click at [1337, 491] on select "Select days Day Weekday (Mon-Fri) Weekend (Sat-Sun) [DATE] [DATE] [DATE] [DATE]…" at bounding box center [1329, 504] width 172 height 36
select select "WEEKDAY"
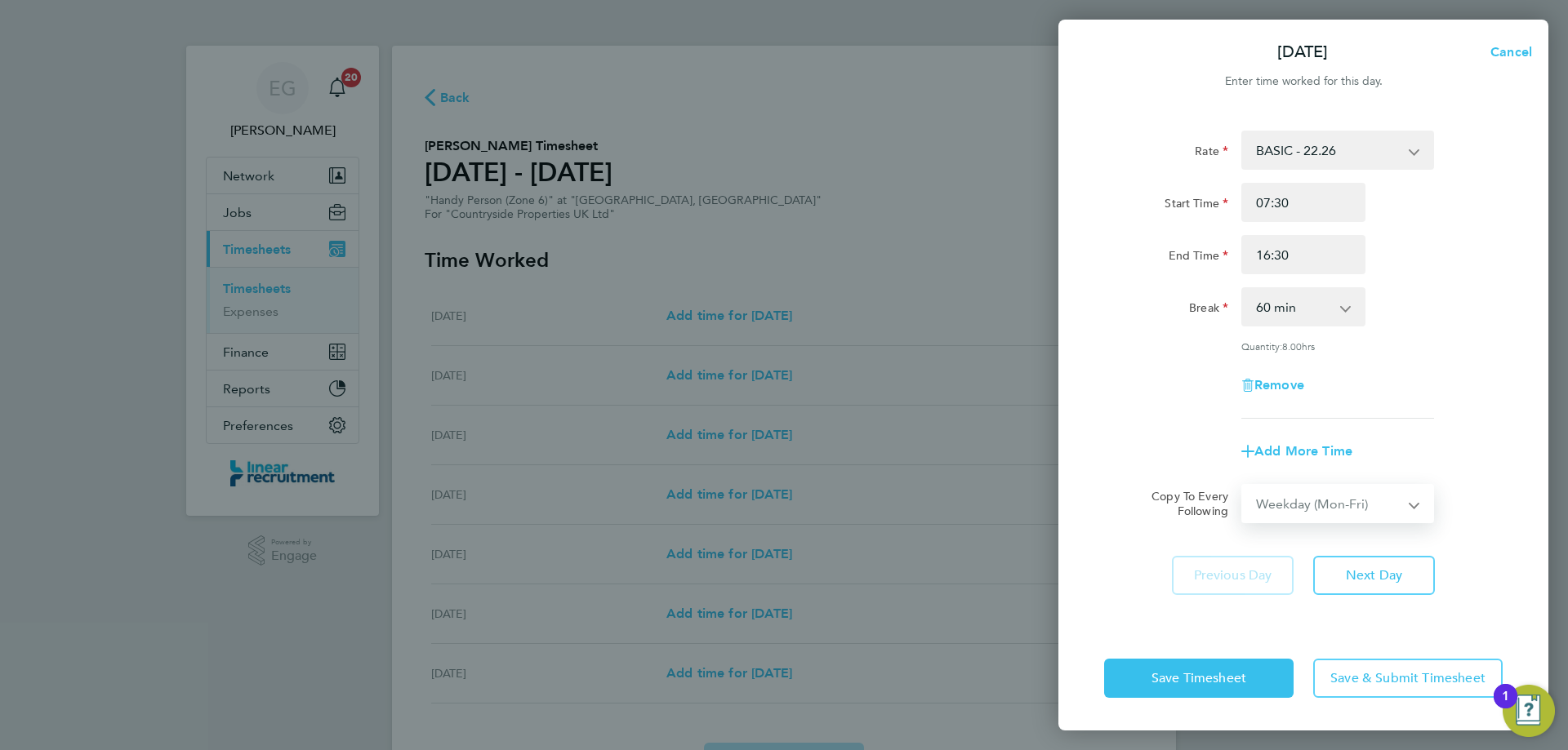
click at [1243, 486] on select "Select days Day Weekday (Mon-Fri) Weekend (Sat-Sun) [DATE] [DATE] [DATE] [DATE]…" at bounding box center [1329, 504] width 172 height 36
select select "[DATE]"
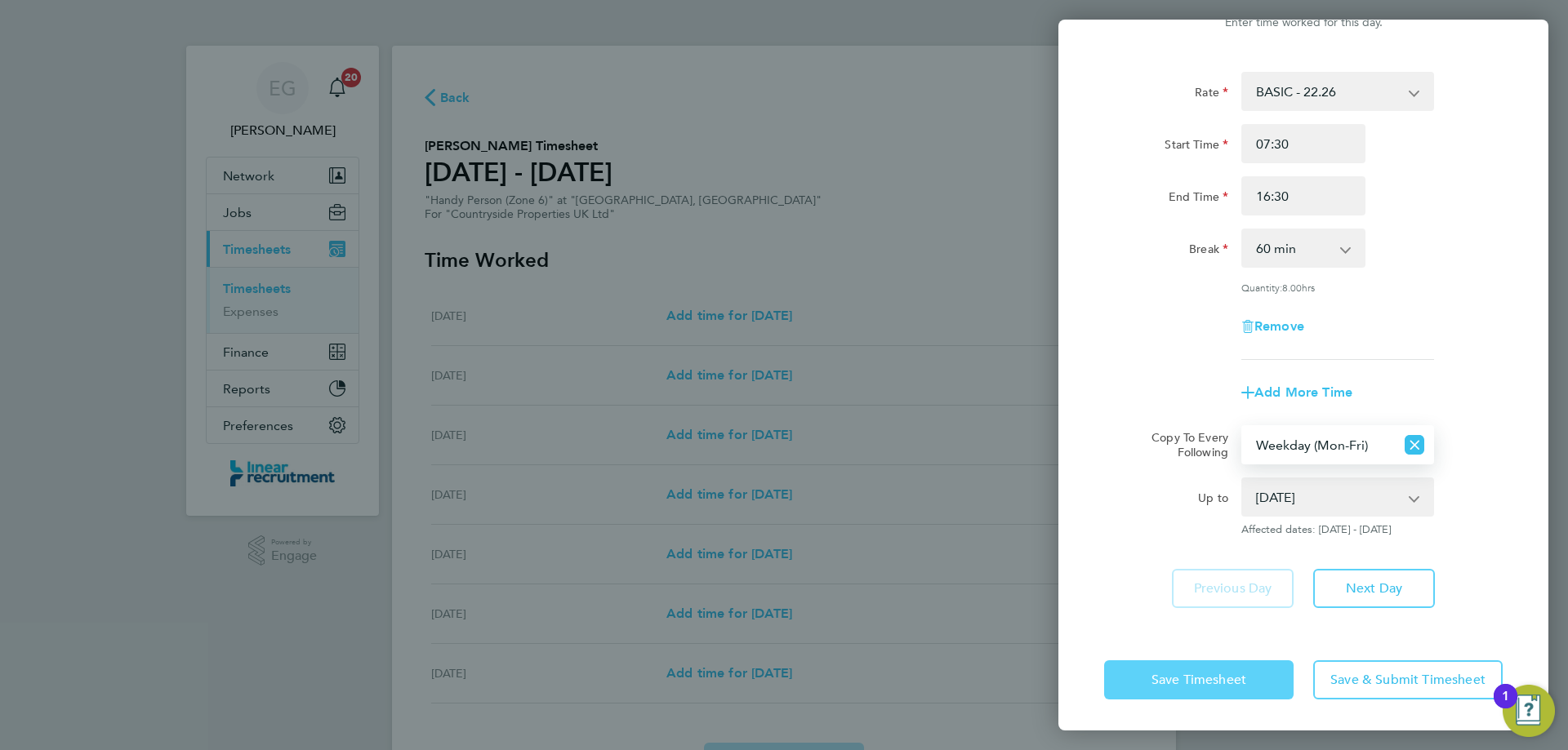
click at [1198, 681] on span "Save Timesheet" at bounding box center [1198, 680] width 95 height 16
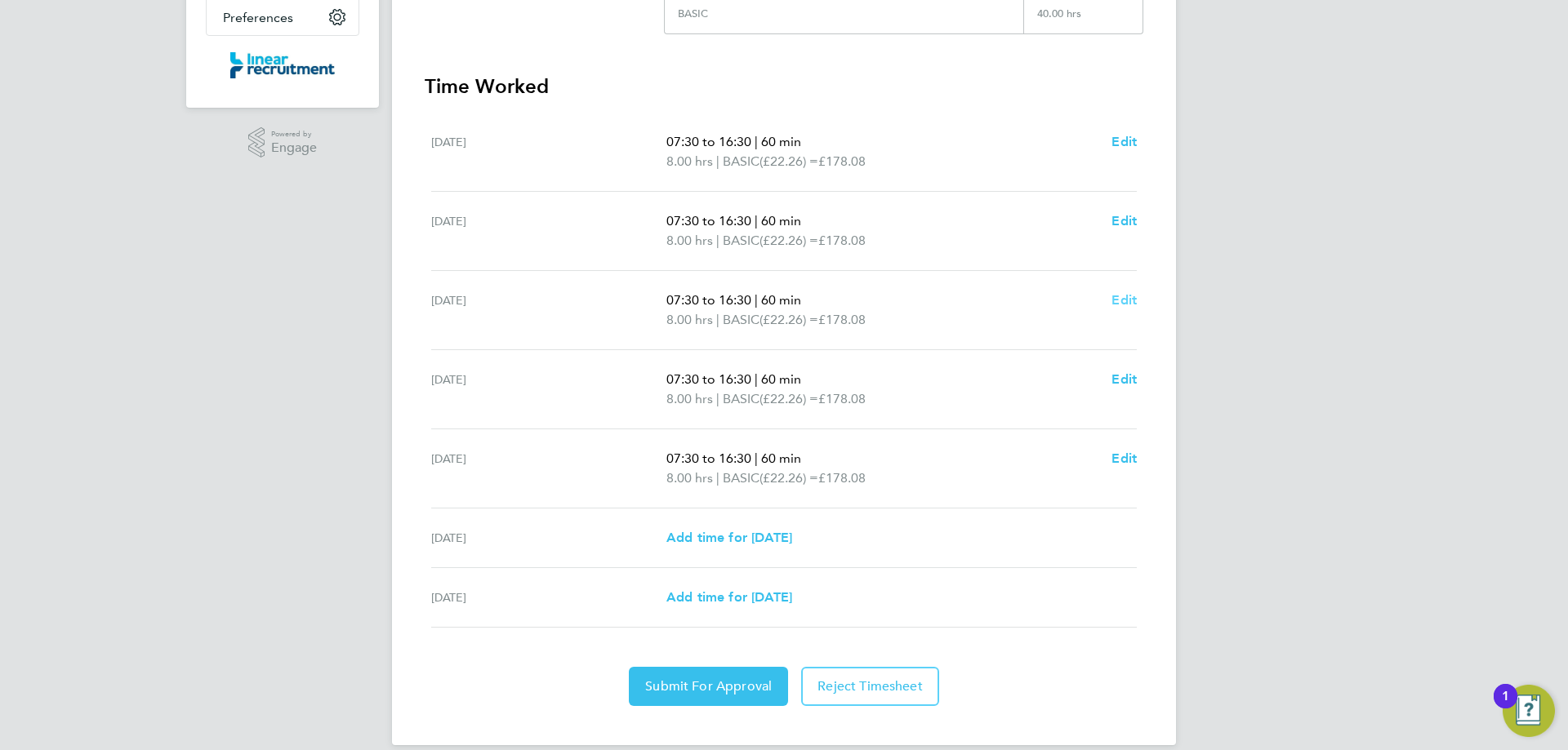
click at [1128, 302] on span "Edit" at bounding box center [1123, 300] width 25 height 16
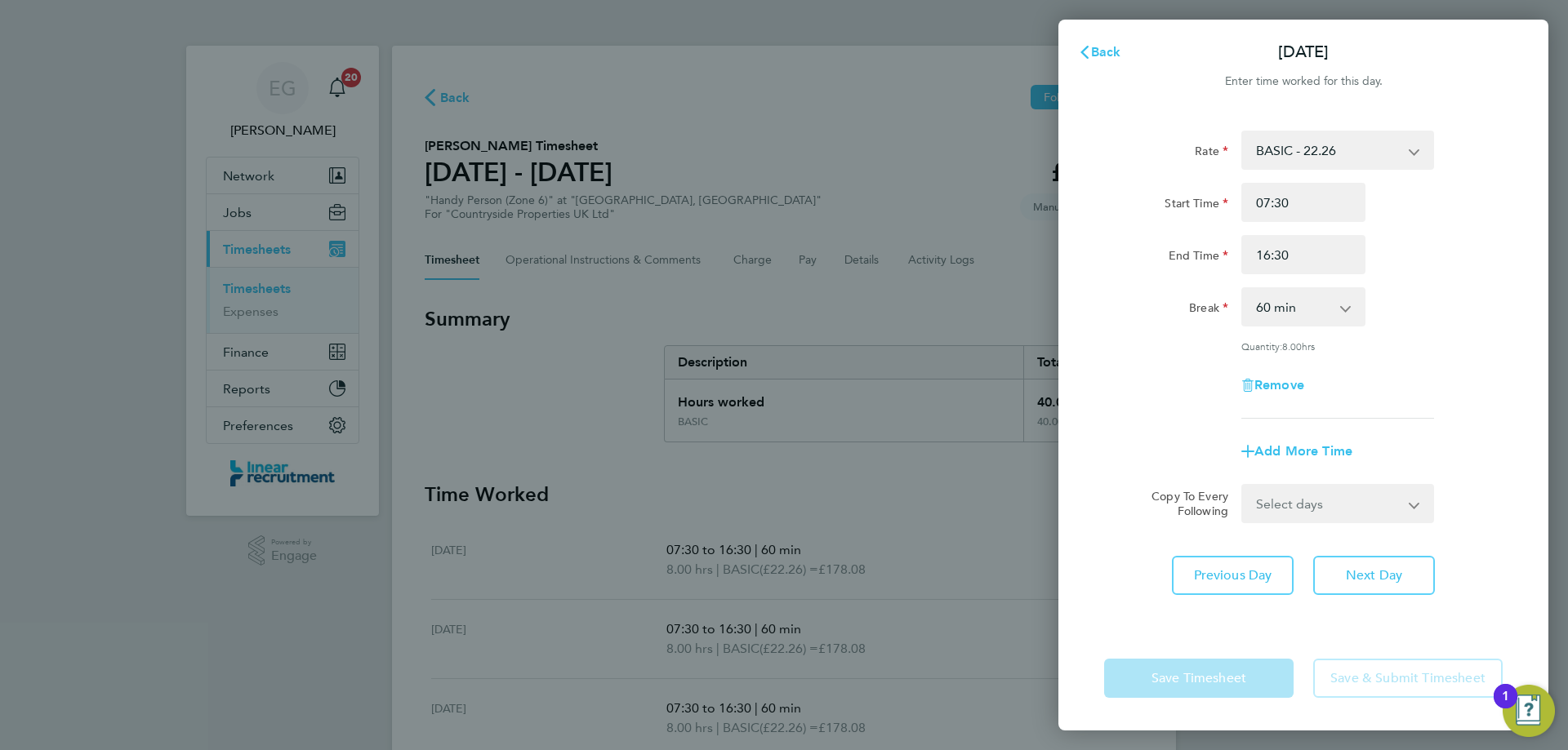
click at [1304, 304] on select "0 min 15 min 30 min 45 min 60 min 75 min 90 min" at bounding box center [1294, 307] width 102 height 36
select select "0"
click at [1243, 289] on select "0 min 15 min 30 min 45 min 60 min 75 min 90 min" at bounding box center [1294, 307] width 102 height 36
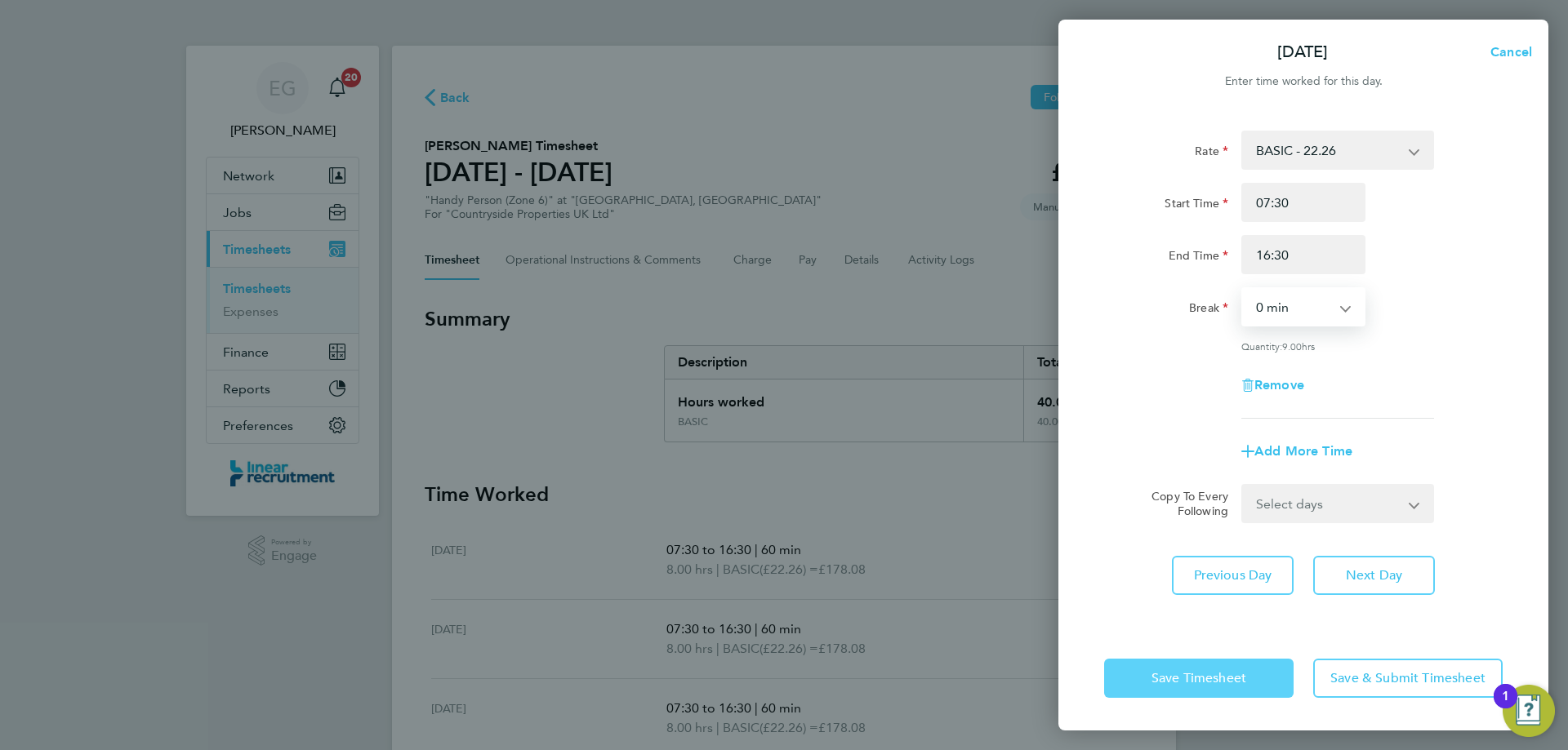
click at [1209, 687] on button "Save Timesheet" at bounding box center [1199, 678] width 190 height 39
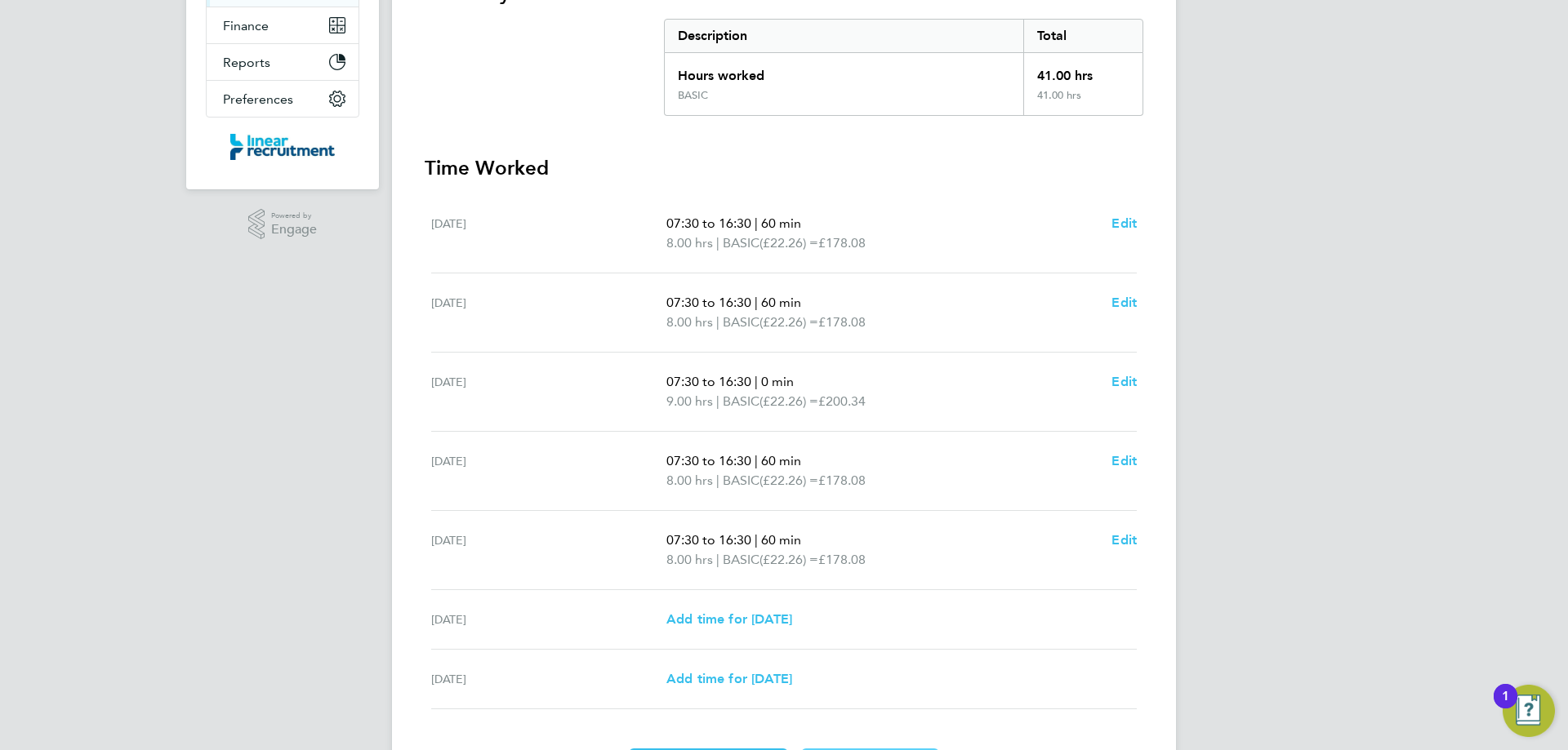
click at [1110, 463] on div "07:30 to 16:30 | 60 min 8.00 hrs | BASIC (£22.26) = £178.08 Edit" at bounding box center [901, 471] width 470 height 39
click at [1118, 457] on span "Edit" at bounding box center [1123, 461] width 25 height 16
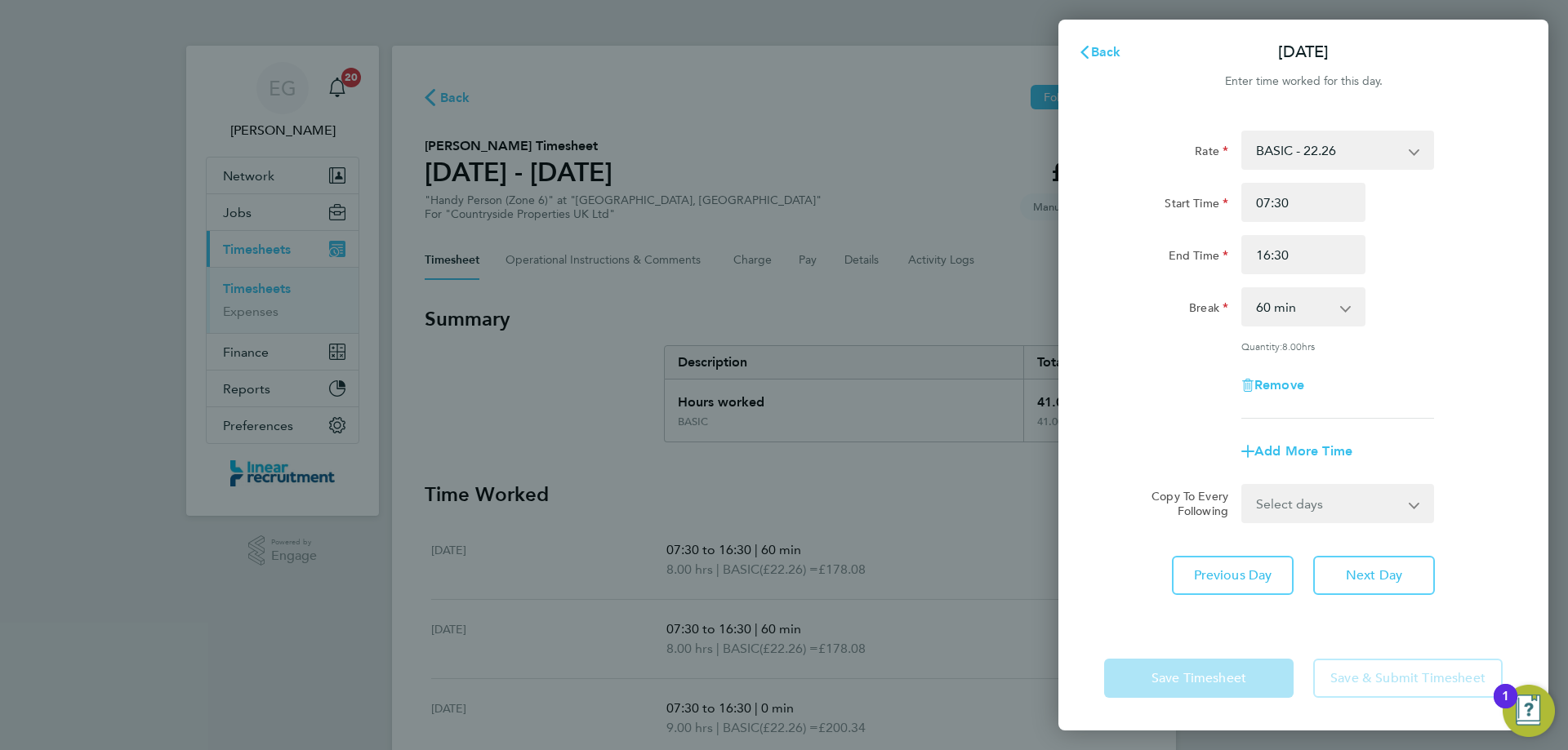
click at [1305, 305] on select "0 min 15 min 30 min 45 min 60 min 75 min 90 min" at bounding box center [1294, 307] width 102 height 36
select select "0"
click at [1243, 289] on select "0 min 15 min 30 min 45 min 60 min 75 min 90 min" at bounding box center [1294, 307] width 102 height 36
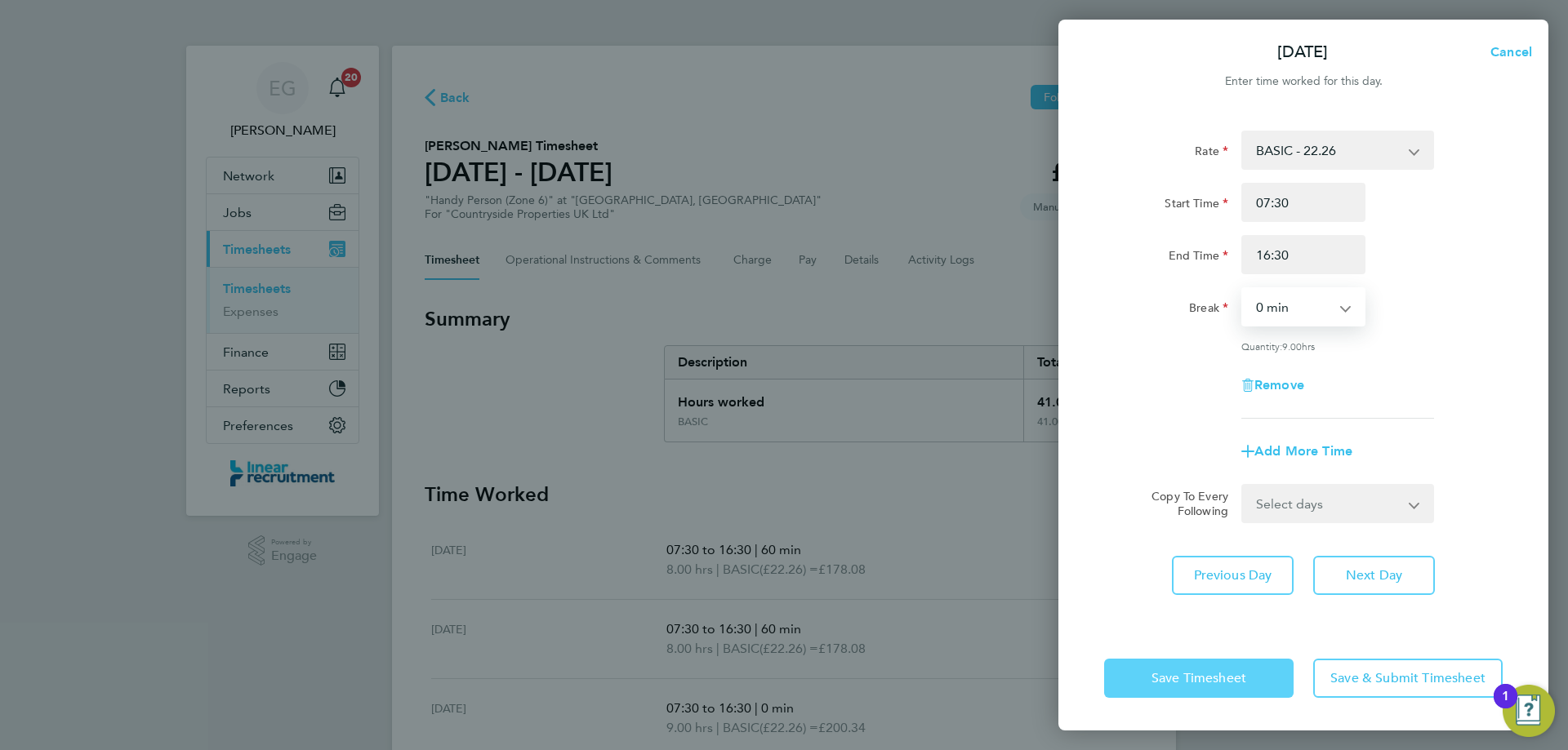
click at [1233, 691] on button "Save Timesheet" at bounding box center [1199, 678] width 190 height 39
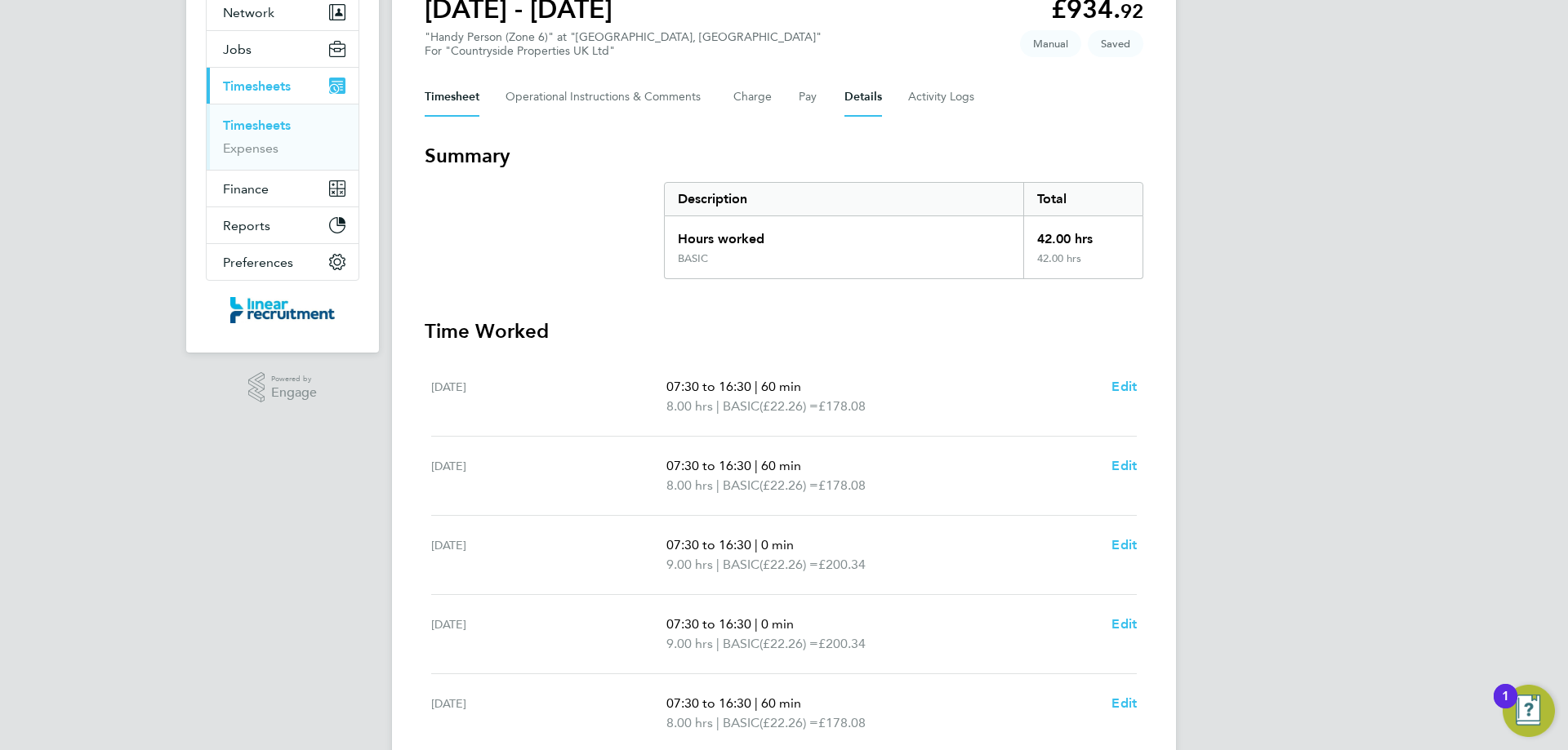
click at [860, 95] on button "Details" at bounding box center [863, 97] width 38 height 39
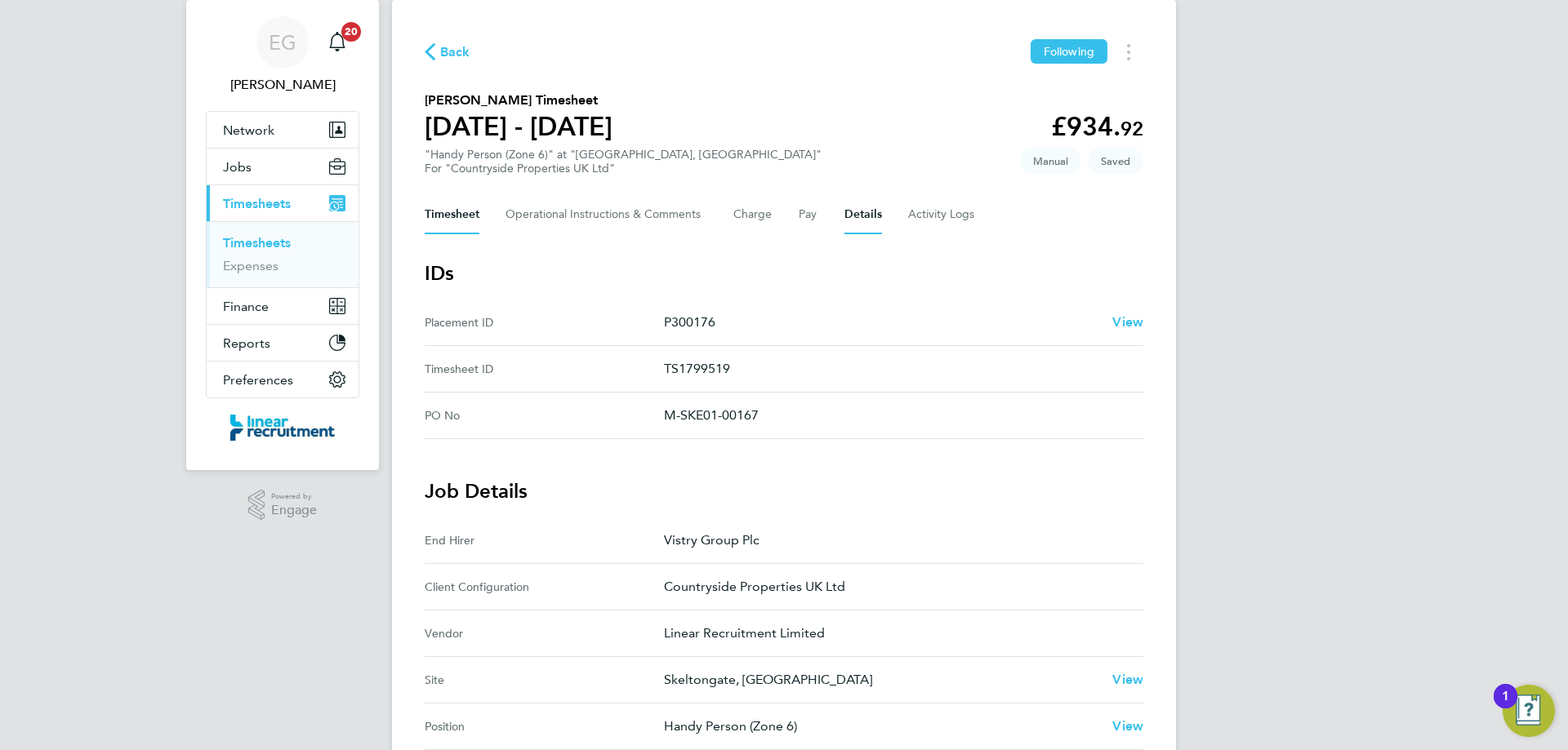
click at [445, 212] on button "Timesheet" at bounding box center [452, 214] width 55 height 39
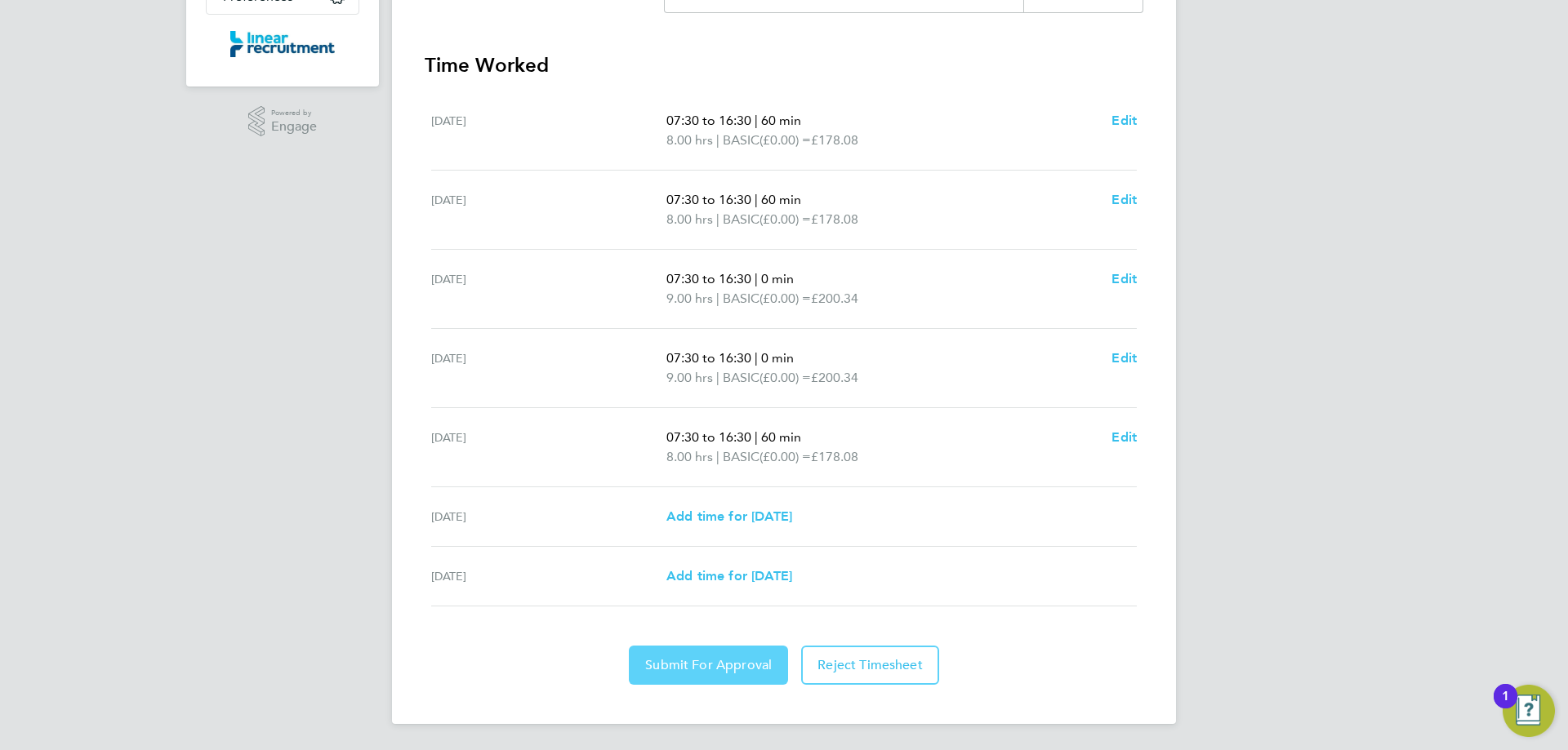
click at [714, 653] on button "Submit For Approval" at bounding box center [708, 664] width 160 height 39
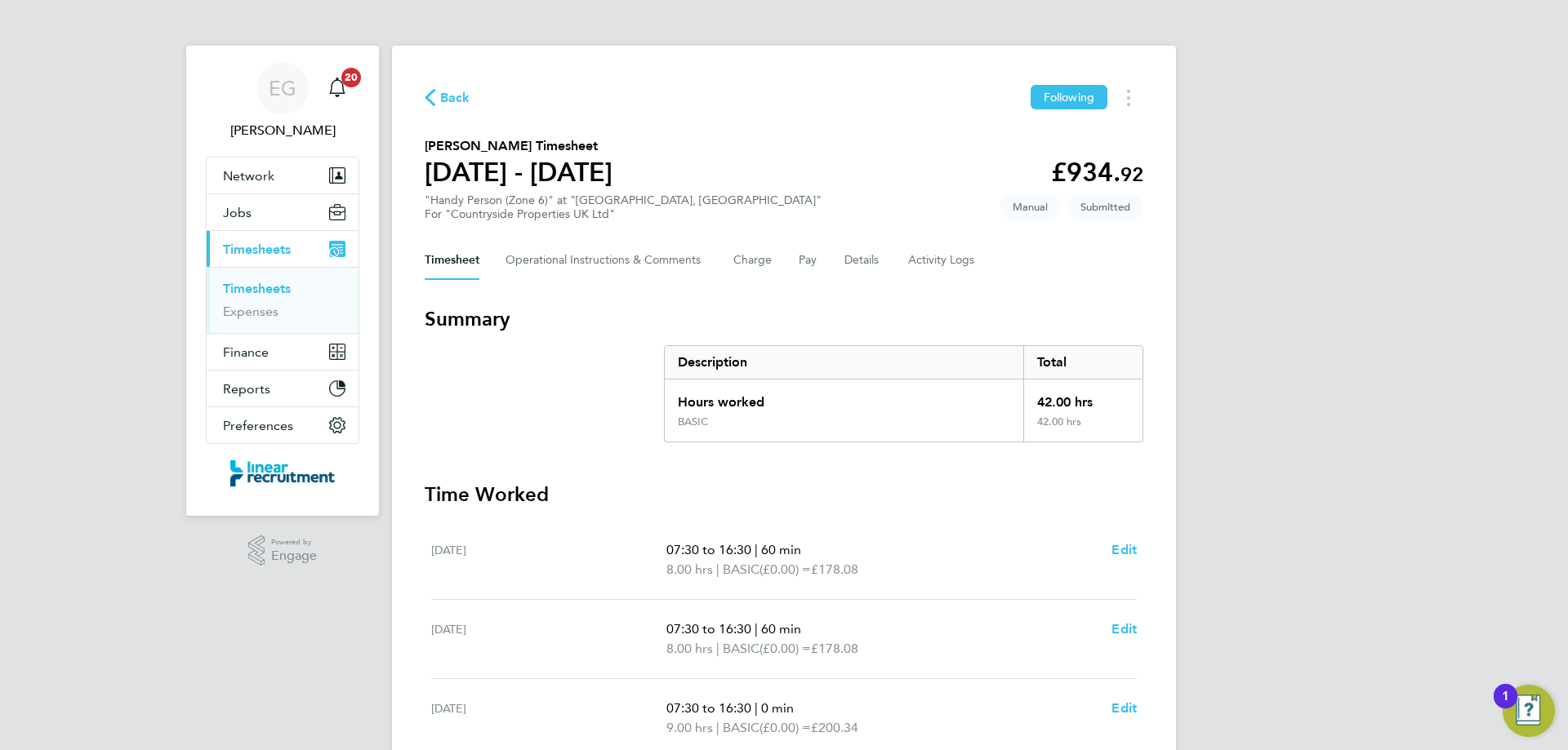
click at [264, 284] on link "Timesheets" at bounding box center [256, 289] width 68 height 16
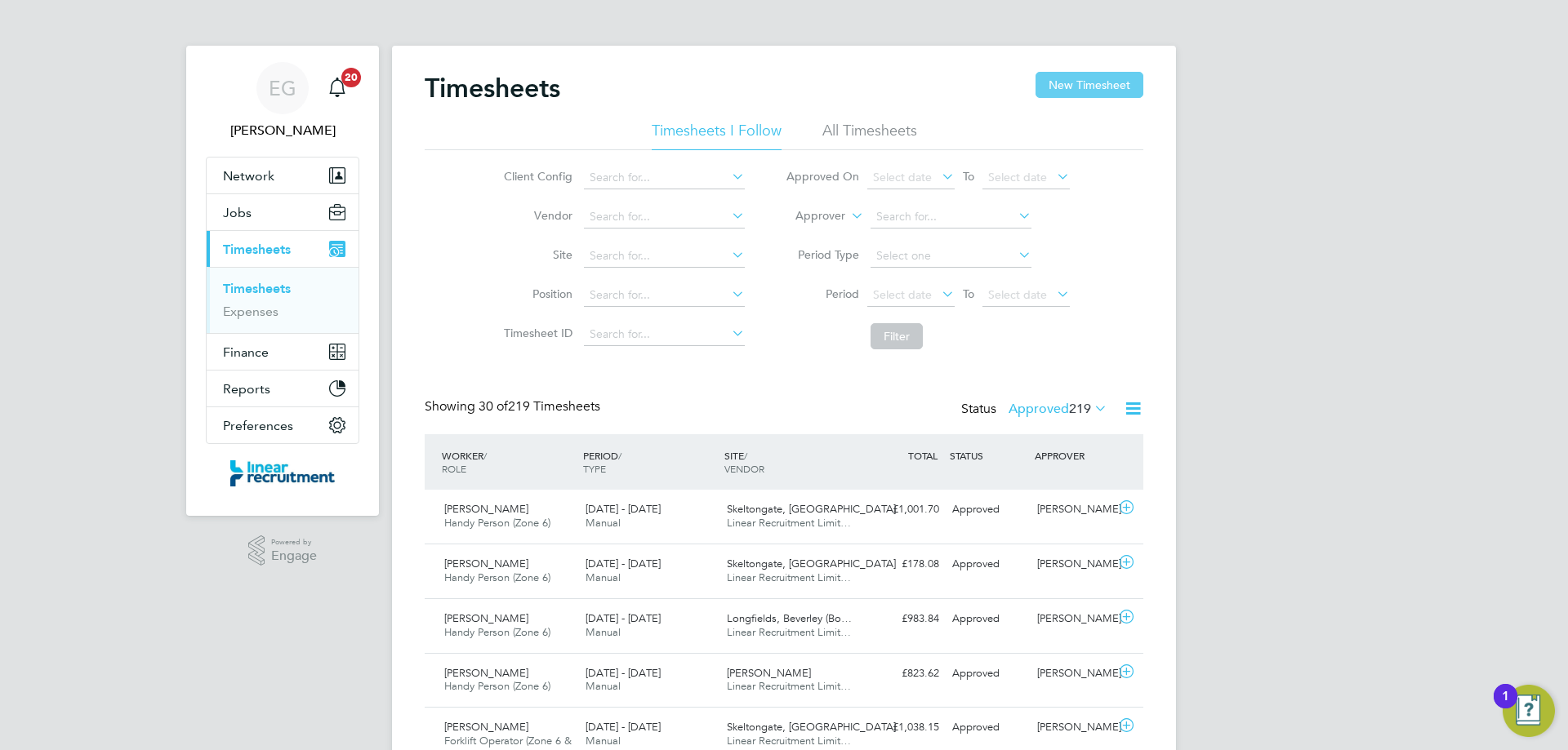
click at [1090, 91] on button "New Timesheet" at bounding box center [1089, 85] width 108 height 26
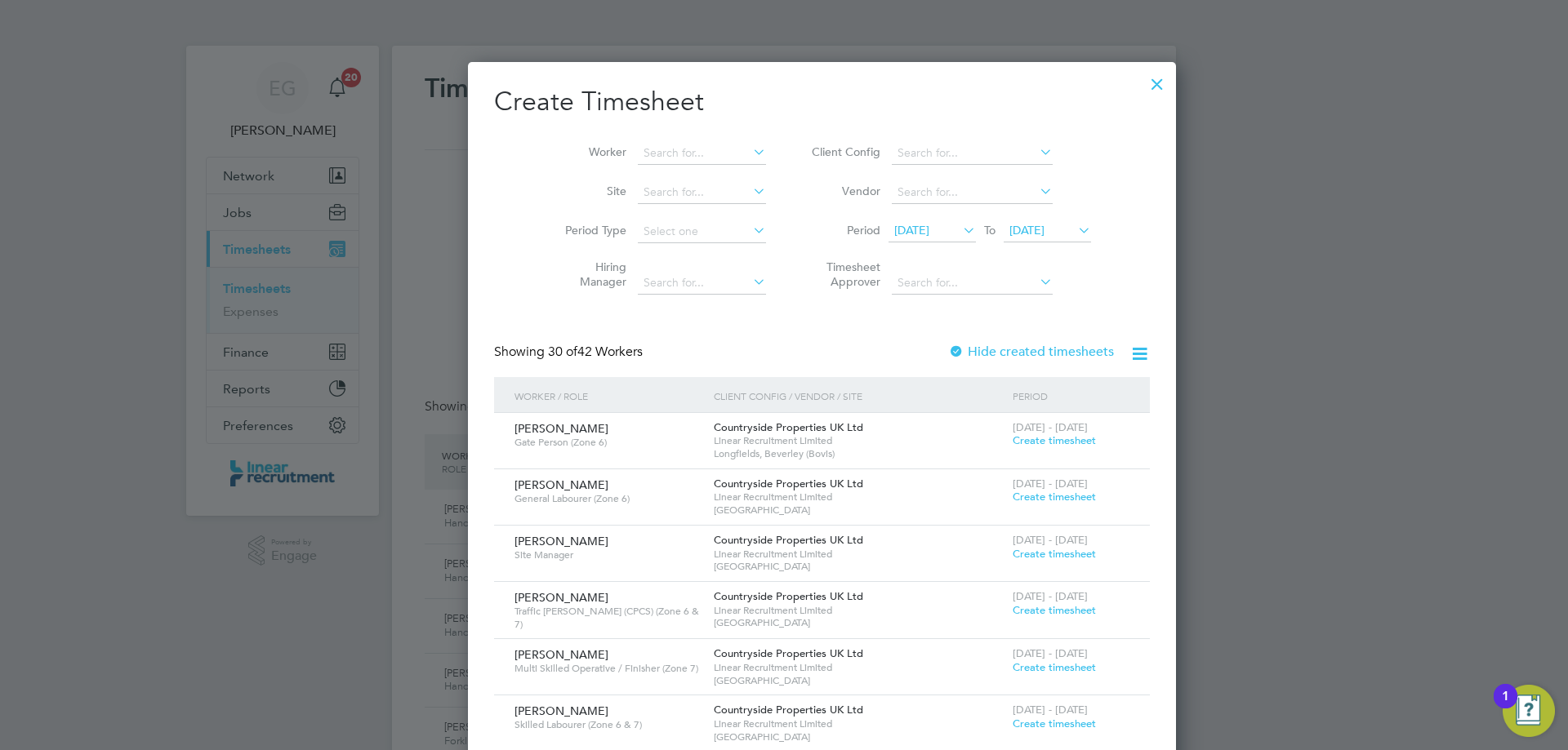
click at [638, 131] on div "Worker Site Period Type Hiring Manager Client Config Vendor Period [DATE] To [D…" at bounding box center [821, 214] width 655 height 178
click at [637, 150] on input at bounding box center [701, 153] width 129 height 23
type input "[PERSON_NAME]"
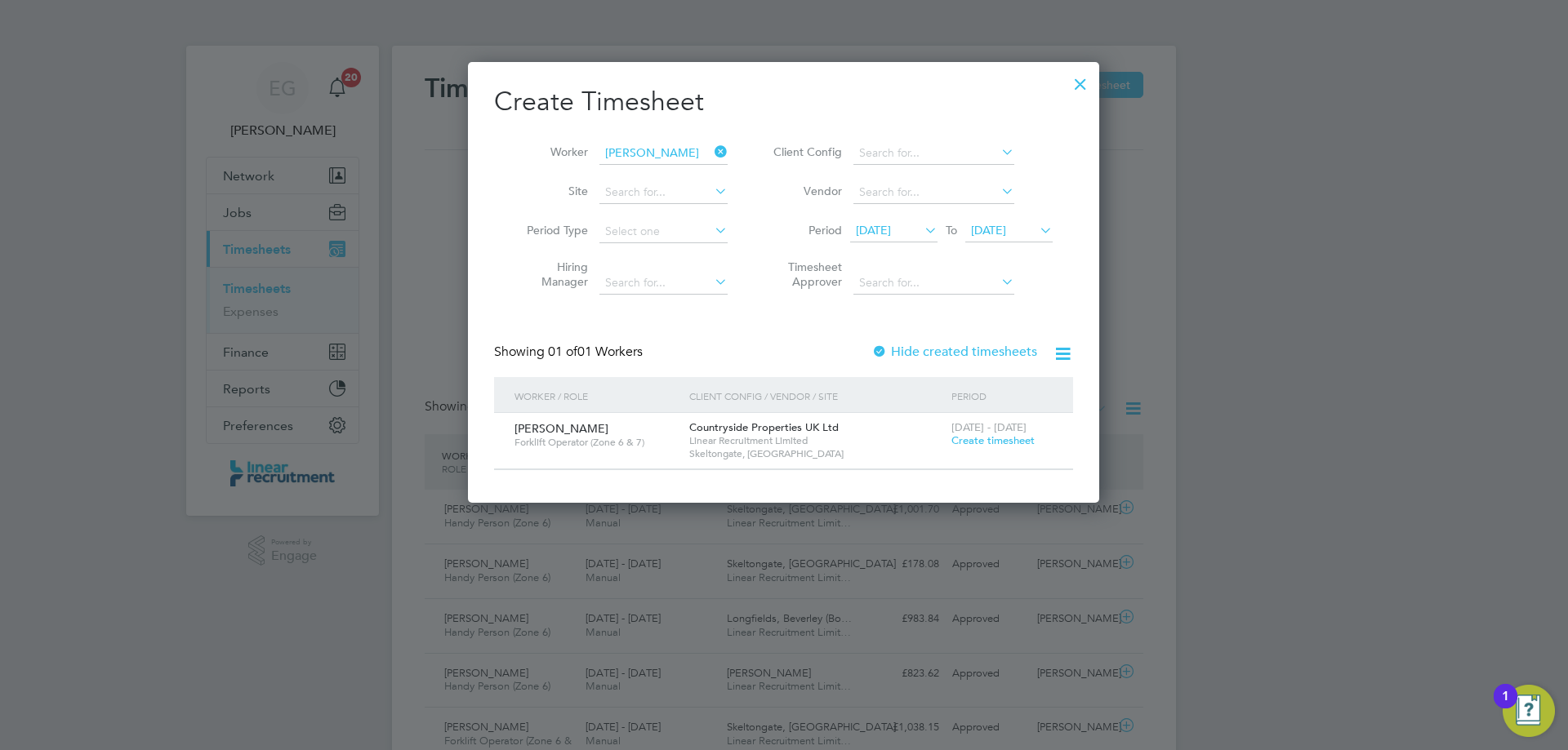
click at [968, 443] on span "Create timesheet" at bounding box center [992, 441] width 83 height 14
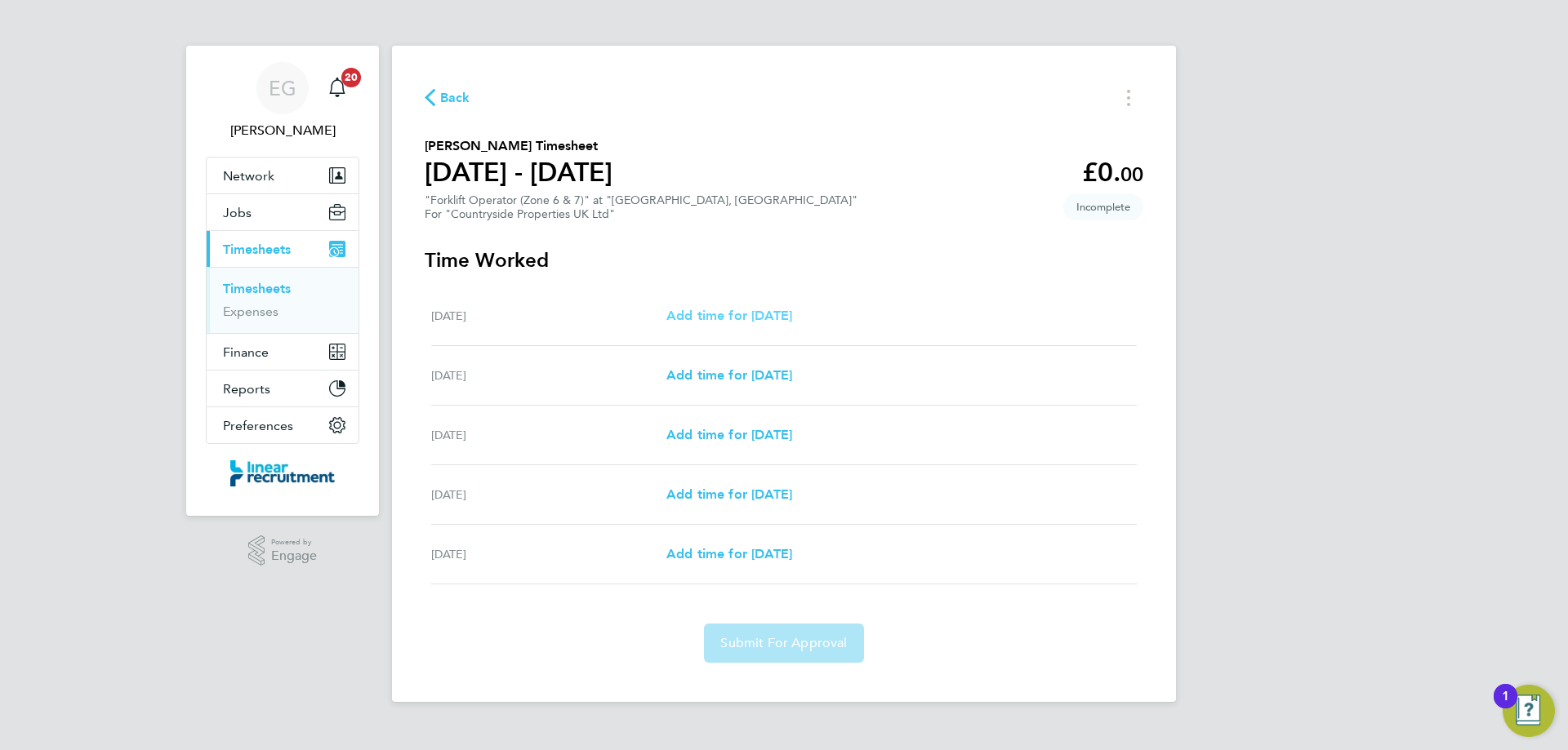
click at [719, 308] on span "Add time for [DATE]" at bounding box center [729, 316] width 126 height 16
select select "30"
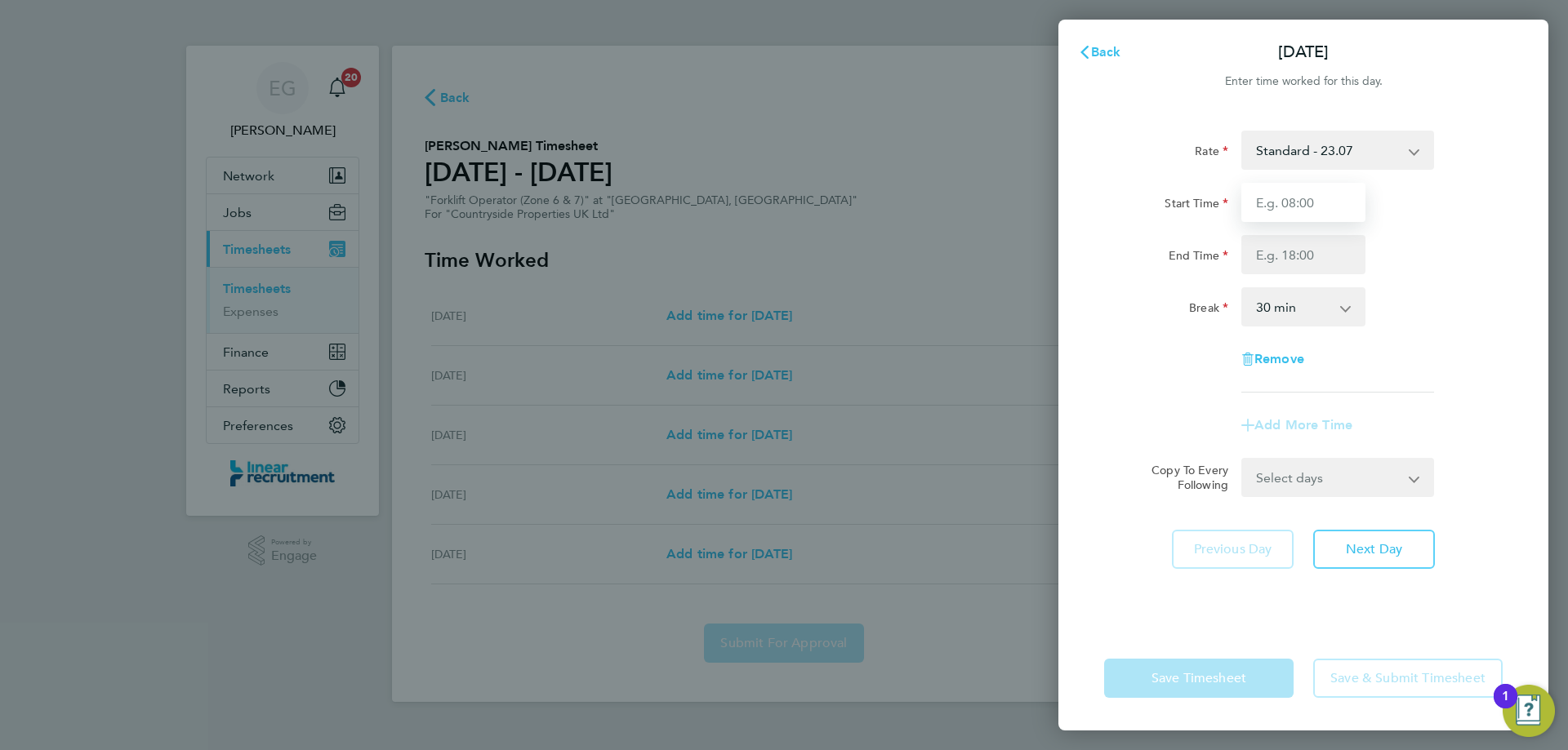
click at [1343, 211] on input "Start Time" at bounding box center [1303, 201] width 124 height 39
type input "07:30"
type input "16:30"
click at [1261, 299] on select "0 min 15 min 30 min 45 min 60 min 75 min 90 min" at bounding box center [1294, 307] width 102 height 36
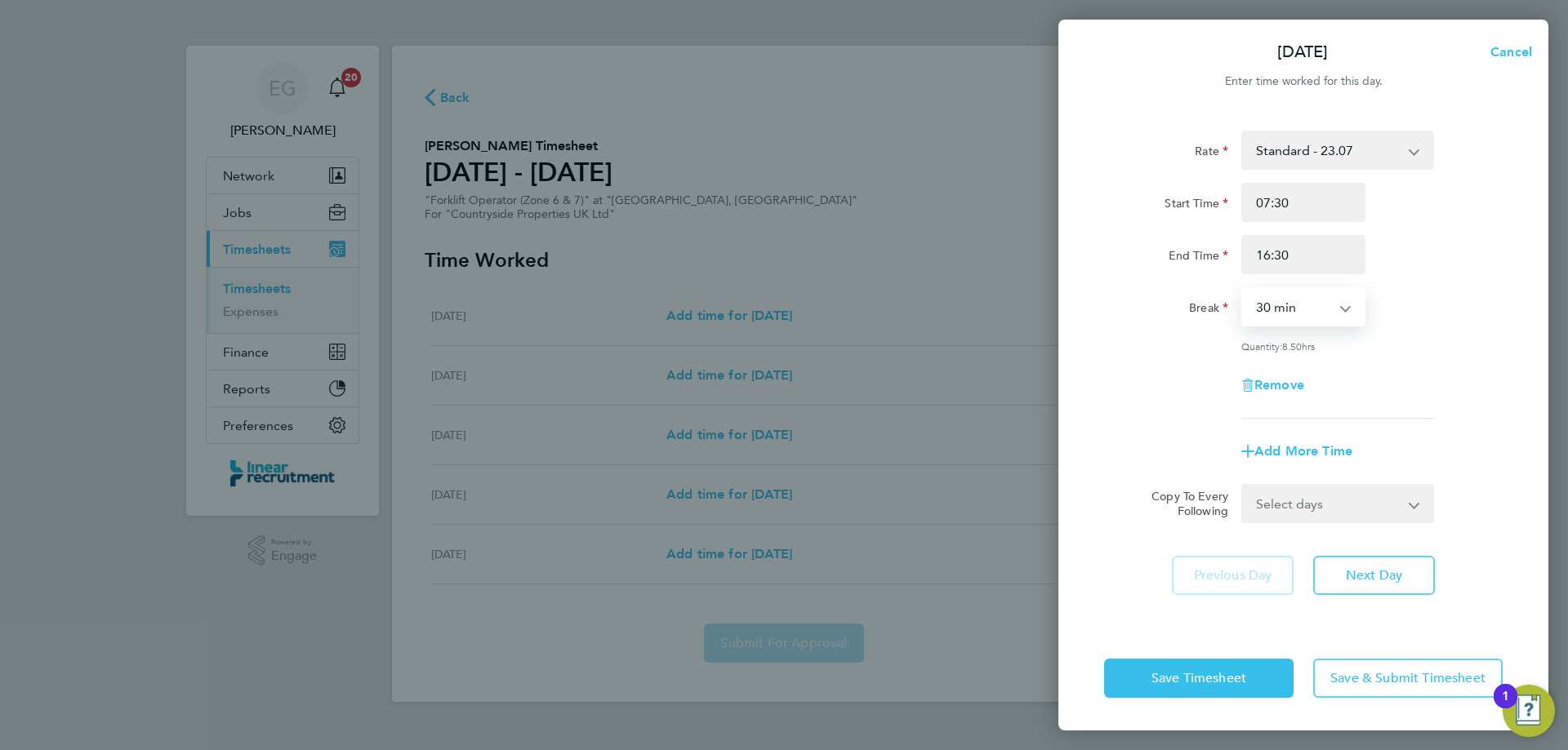
select select "0"
click at [1243, 289] on select "0 min 15 min 30 min 45 min 60 min 75 min 90 min" at bounding box center [1294, 307] width 102 height 36
click at [1309, 491] on select "Select days Day [DATE] [DATE] [DATE] [DATE]" at bounding box center [1329, 504] width 172 height 36
select select "DAY"
click at [1243, 486] on select "Select days Day [DATE] [DATE] [DATE] [DATE]" at bounding box center [1329, 504] width 172 height 36
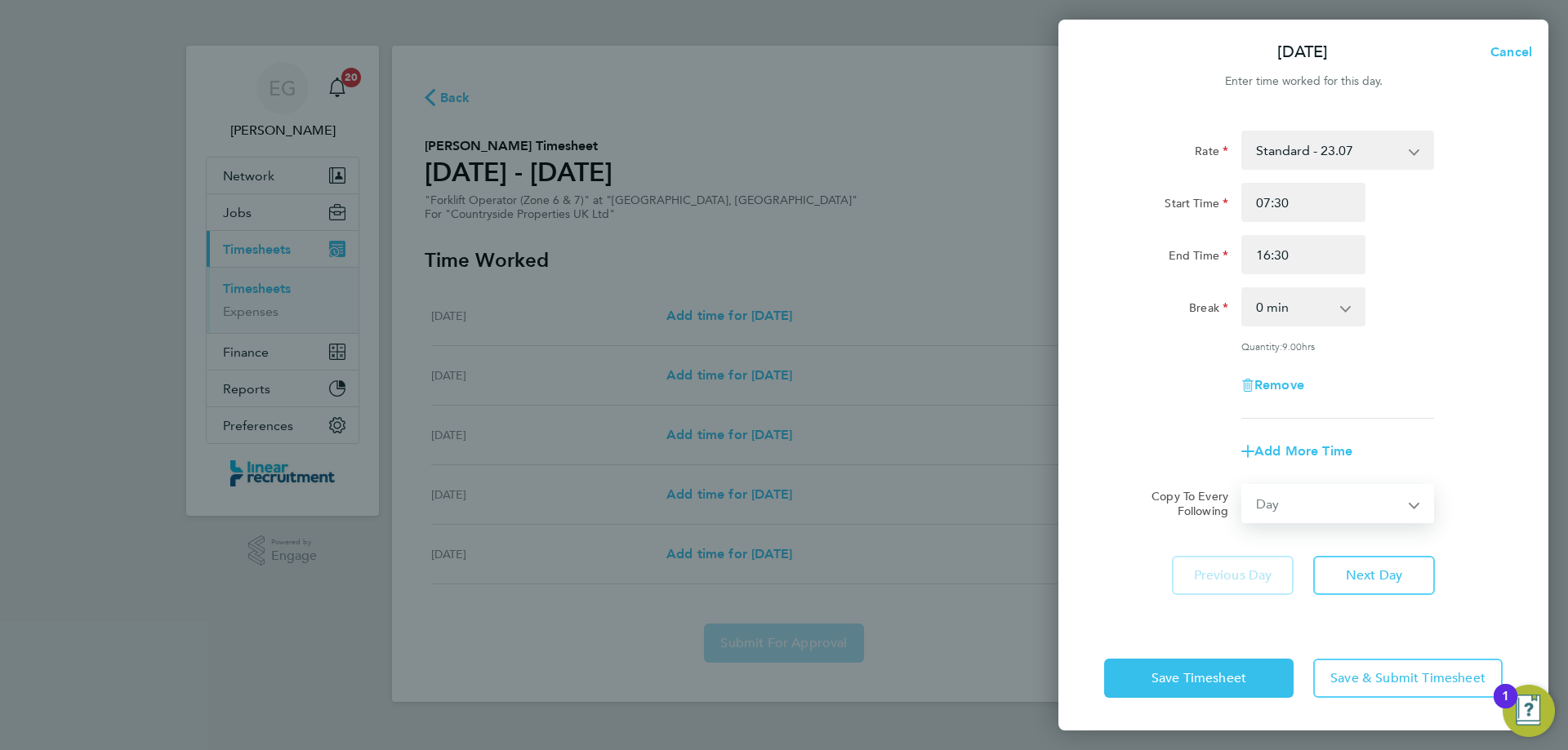
select select "[DATE]"
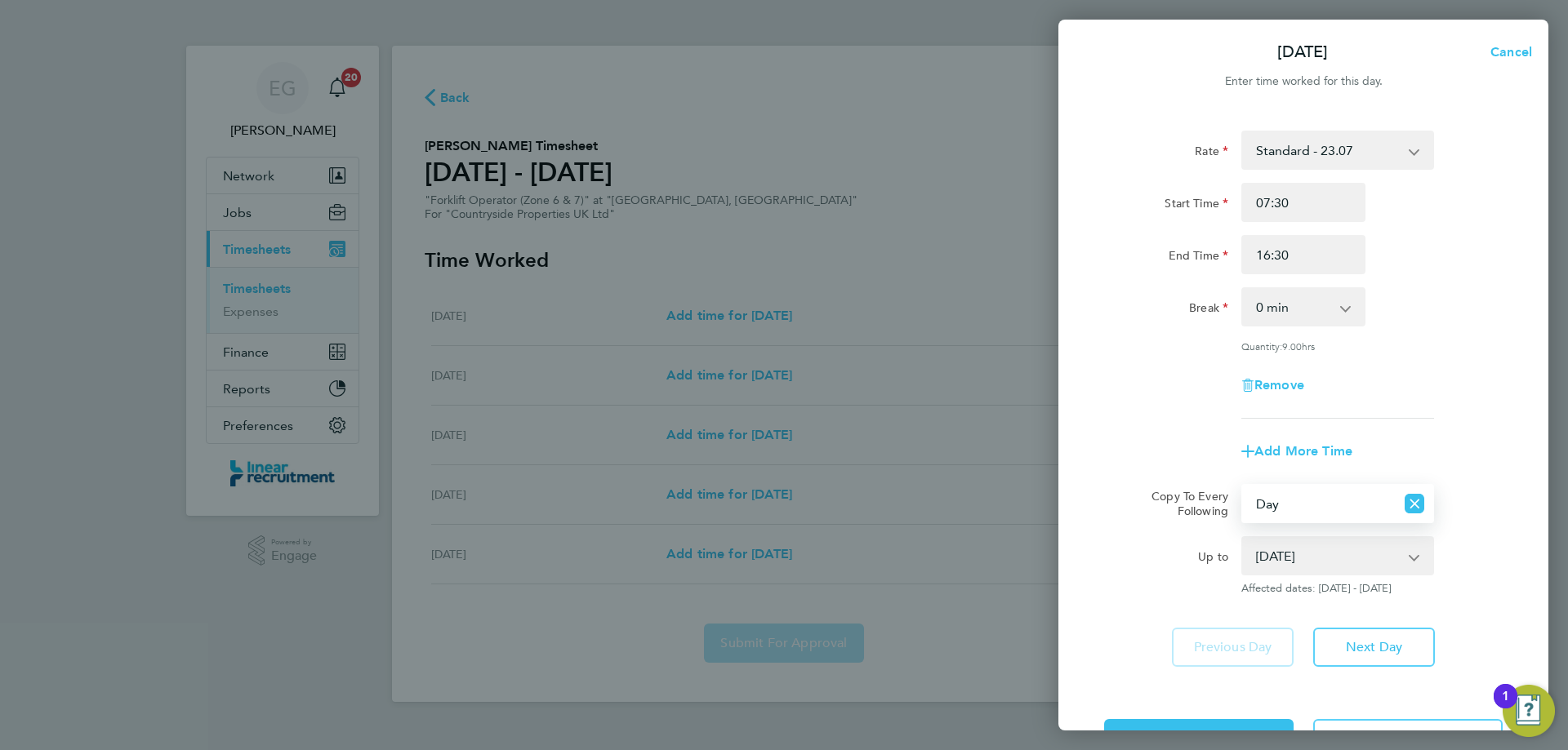
click at [1339, 555] on select "[DATE] [DATE] [DATE] [DATE]" at bounding box center [1328, 556] width 170 height 36
click at [1243, 538] on select "[DATE] [DATE] [DATE] [DATE]" at bounding box center [1328, 556] width 170 height 36
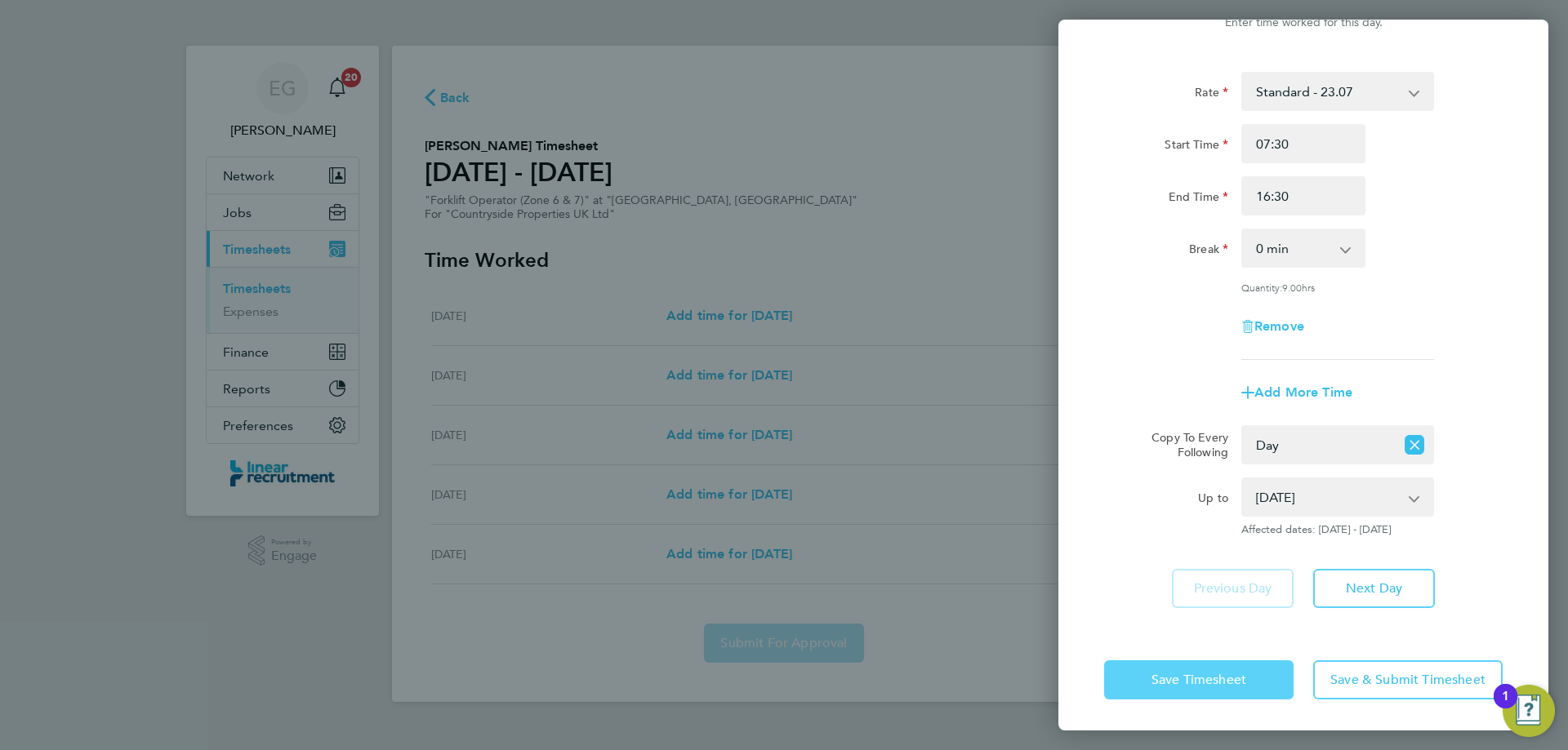
click at [1195, 682] on span "Save Timesheet" at bounding box center [1198, 680] width 95 height 16
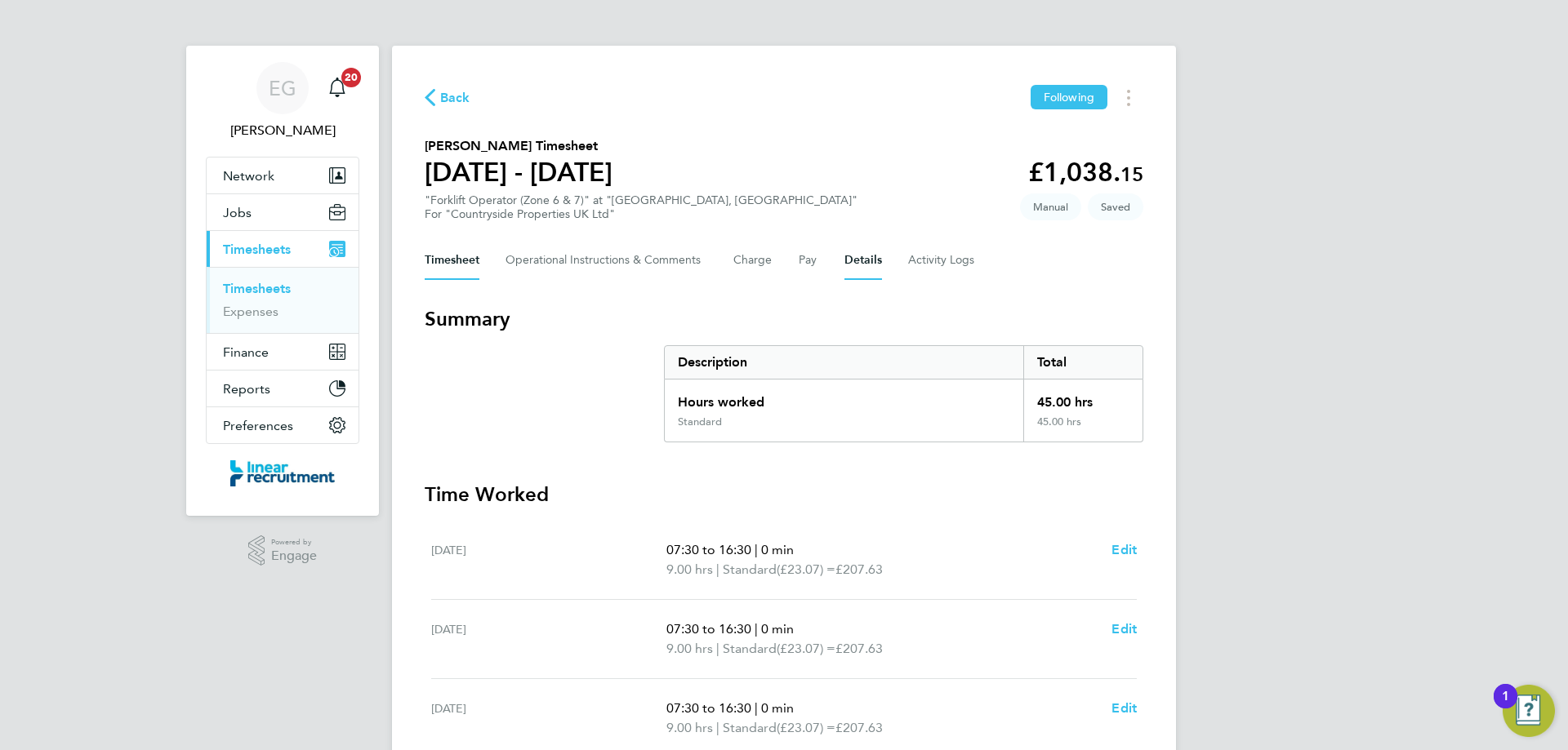
click at [849, 255] on button "Details" at bounding box center [863, 259] width 38 height 39
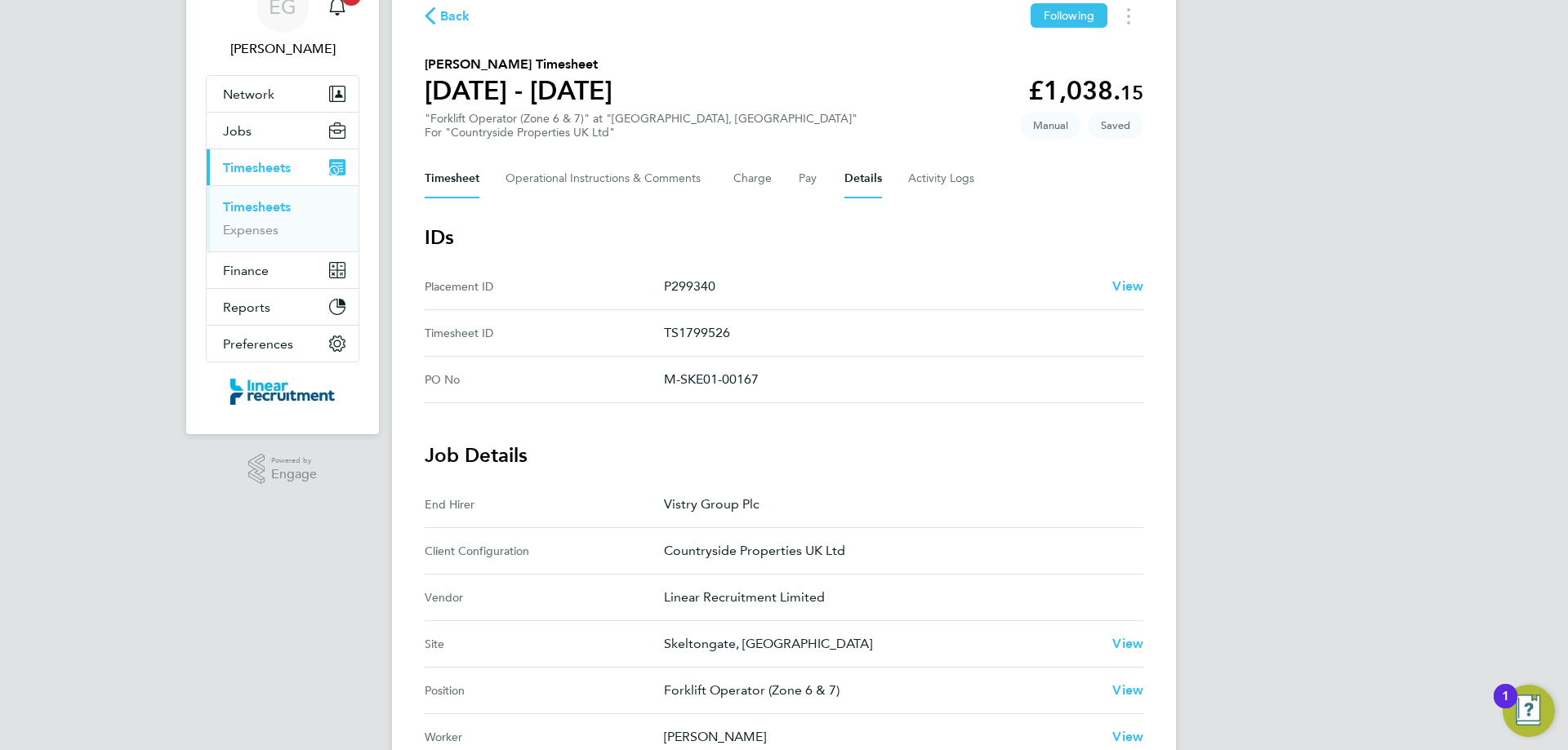
click at [439, 178] on button "Timesheet" at bounding box center [452, 179] width 55 height 39
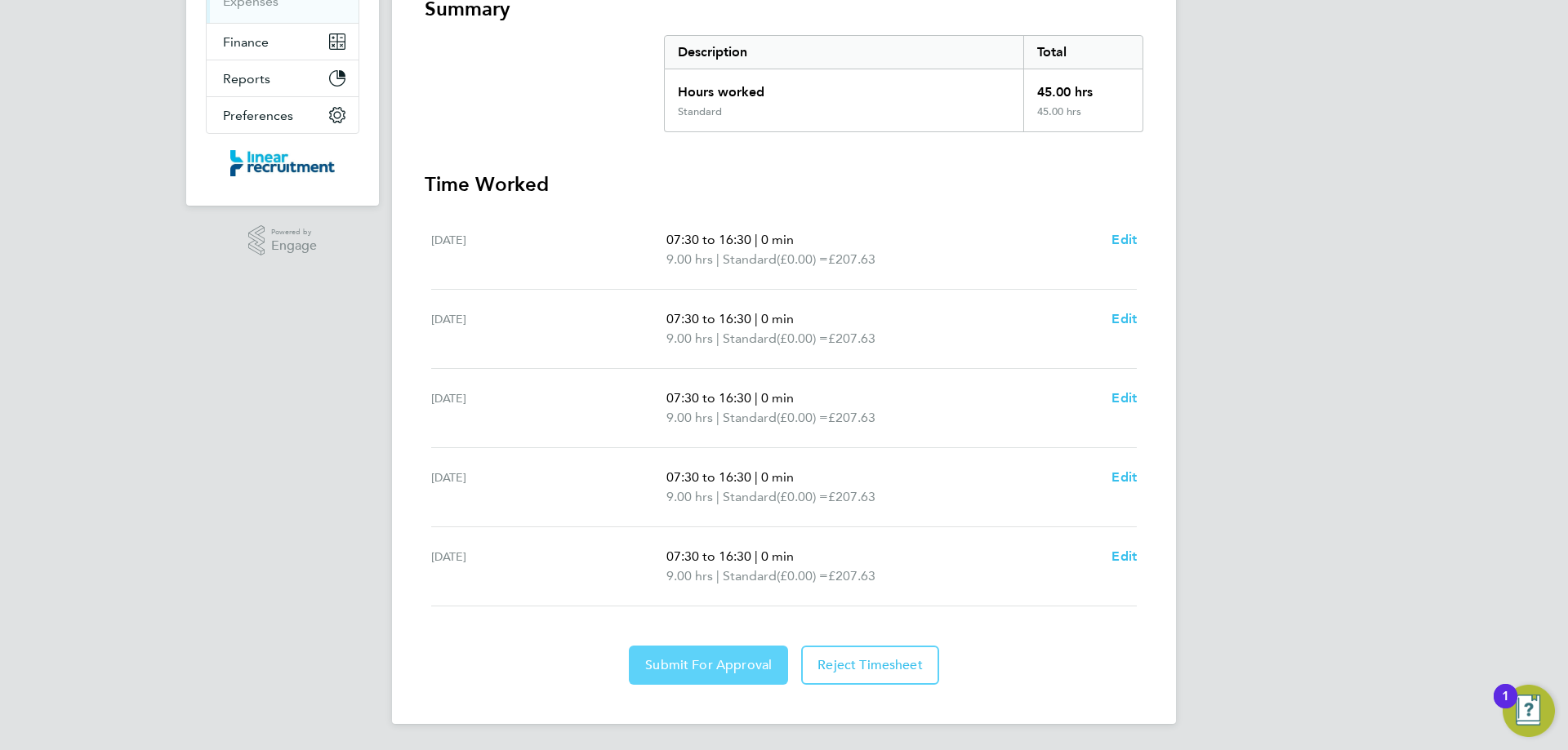
click at [722, 670] on span "Submit For Approval" at bounding box center [708, 665] width 127 height 16
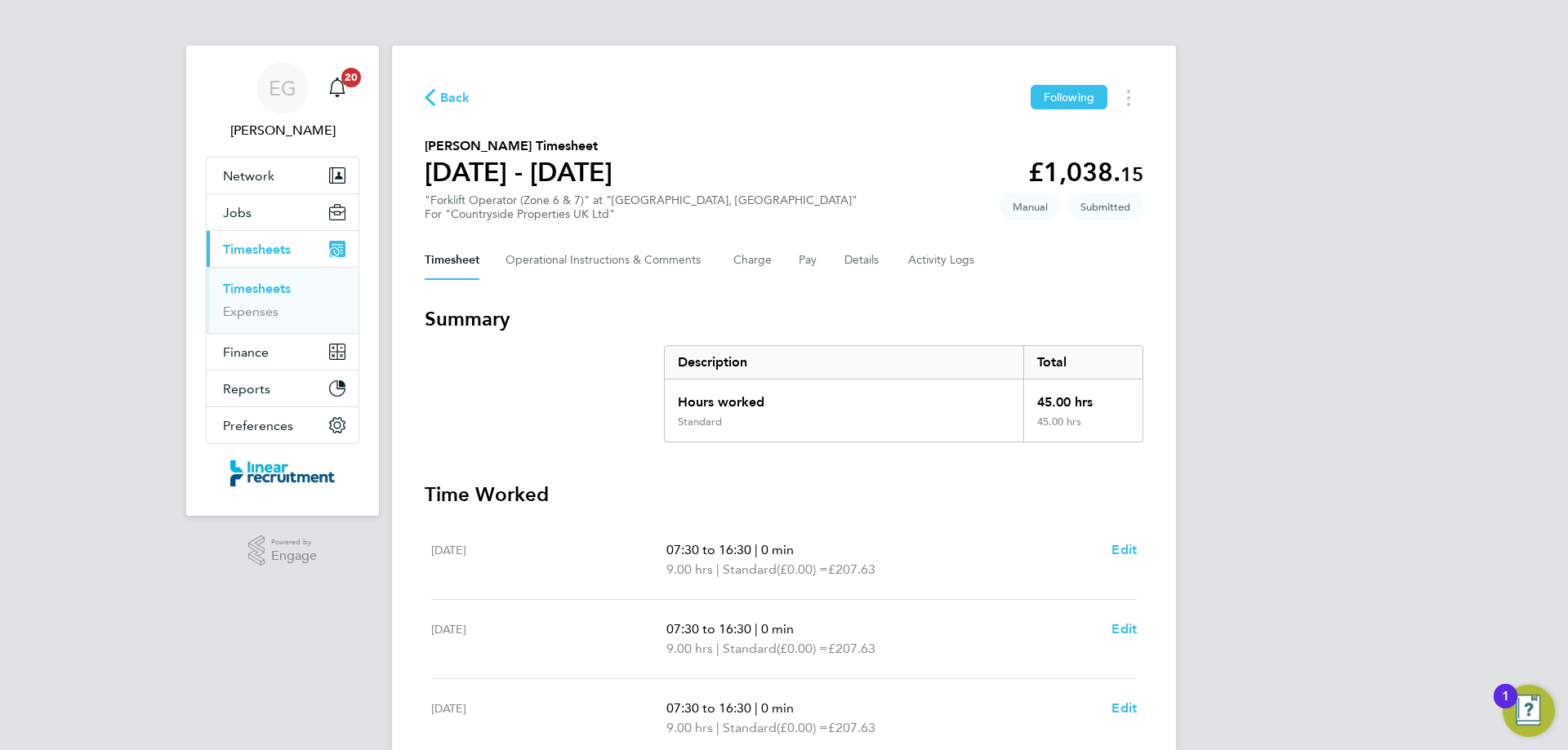
click at [270, 294] on link "Timesheets" at bounding box center [256, 289] width 68 height 16
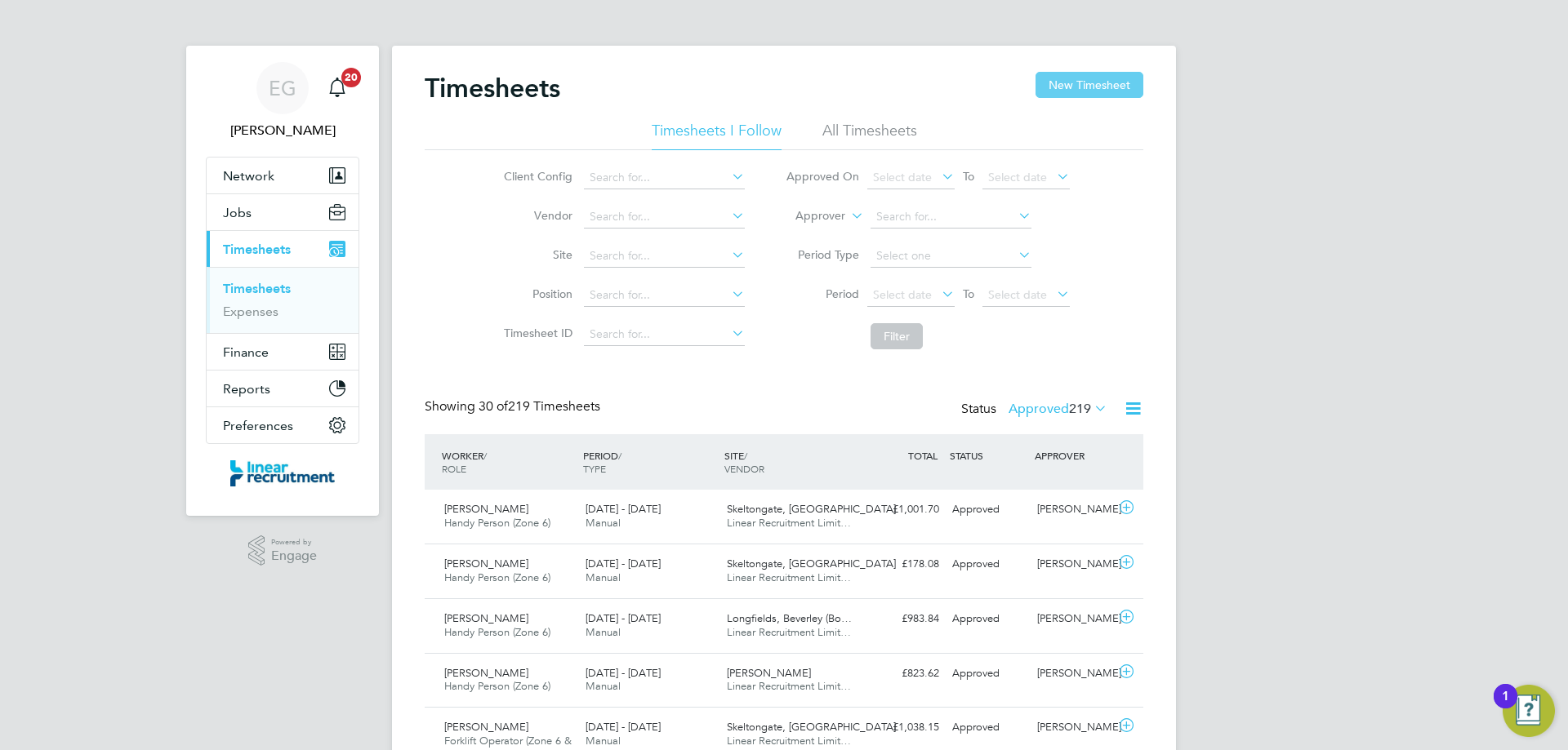
click at [1086, 83] on button "New Timesheet" at bounding box center [1089, 85] width 108 height 26
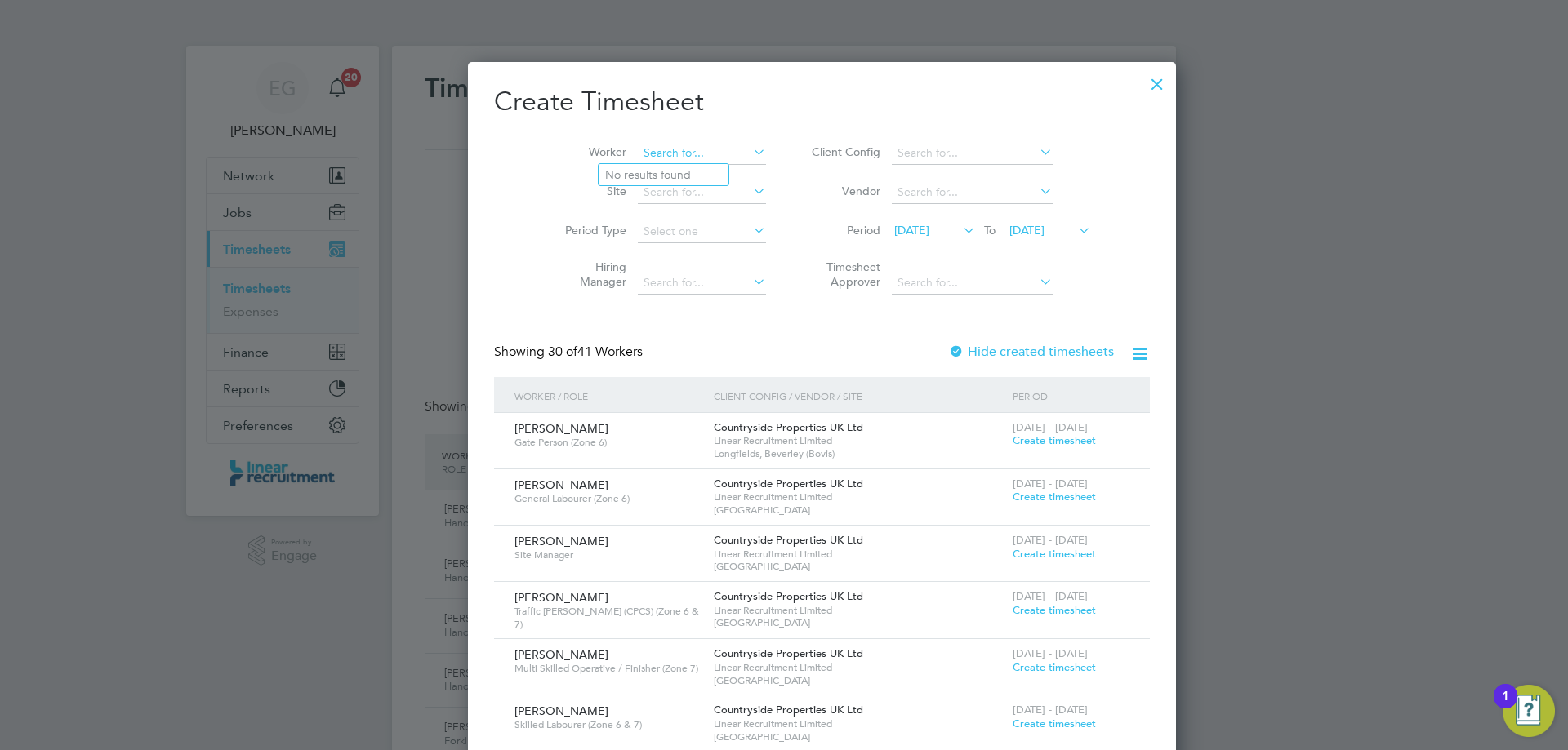
click at [637, 154] on input at bounding box center [701, 153] width 129 height 23
type input "[PERSON_NAME]"
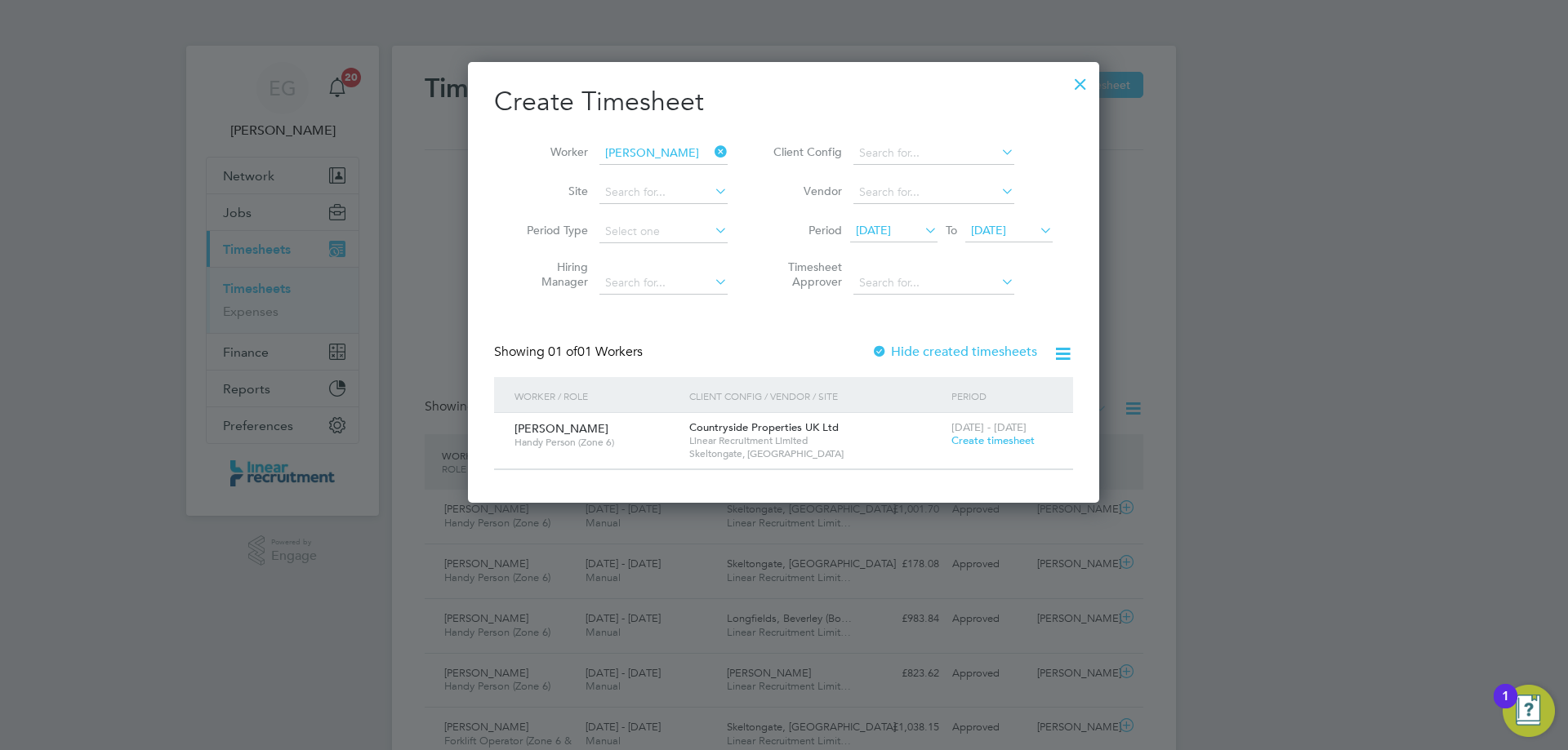
click at [1008, 440] on span "Create timesheet" at bounding box center [992, 441] width 83 height 14
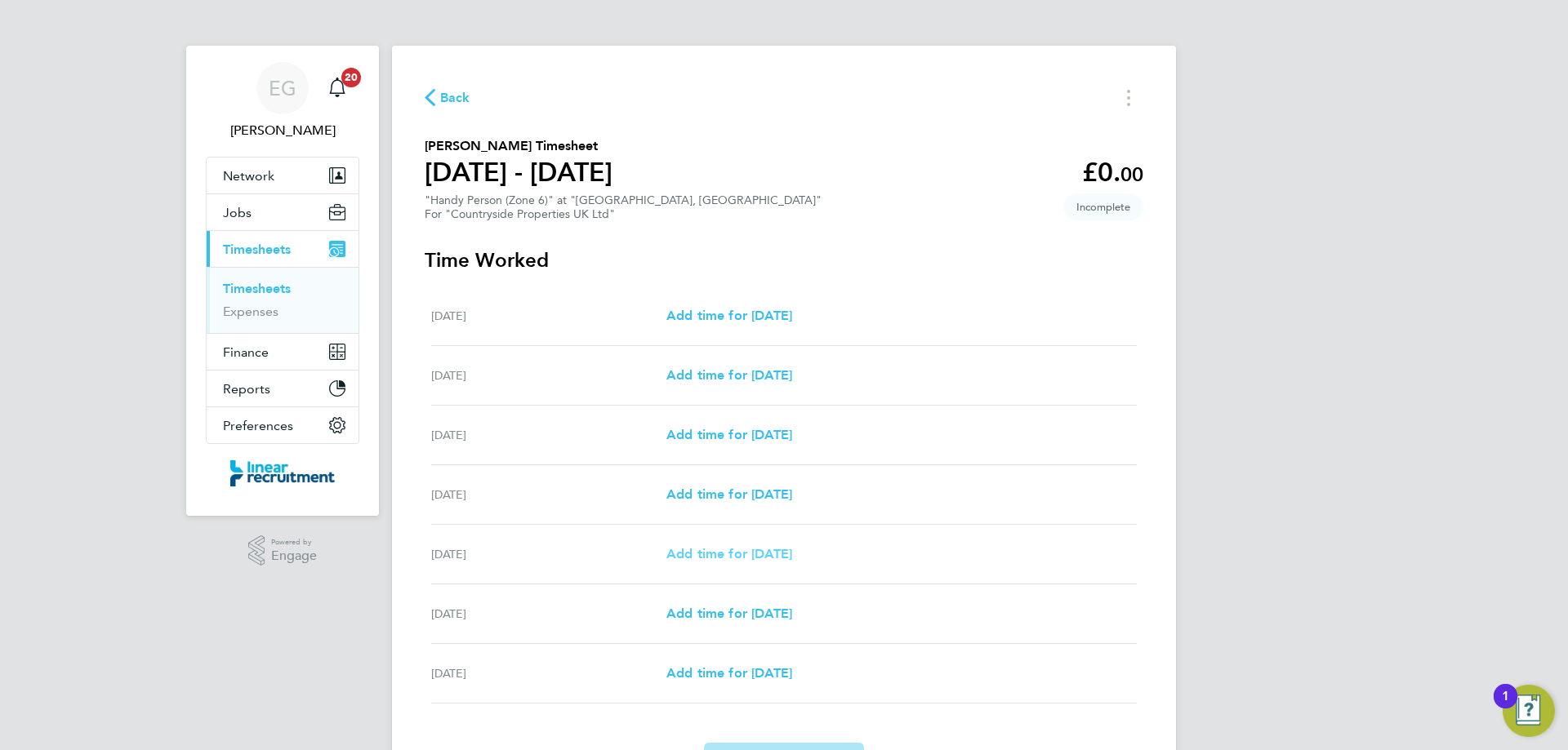
click at [756, 556] on span "Add time for [DATE]" at bounding box center [729, 555] width 126 height 16
select select "30"
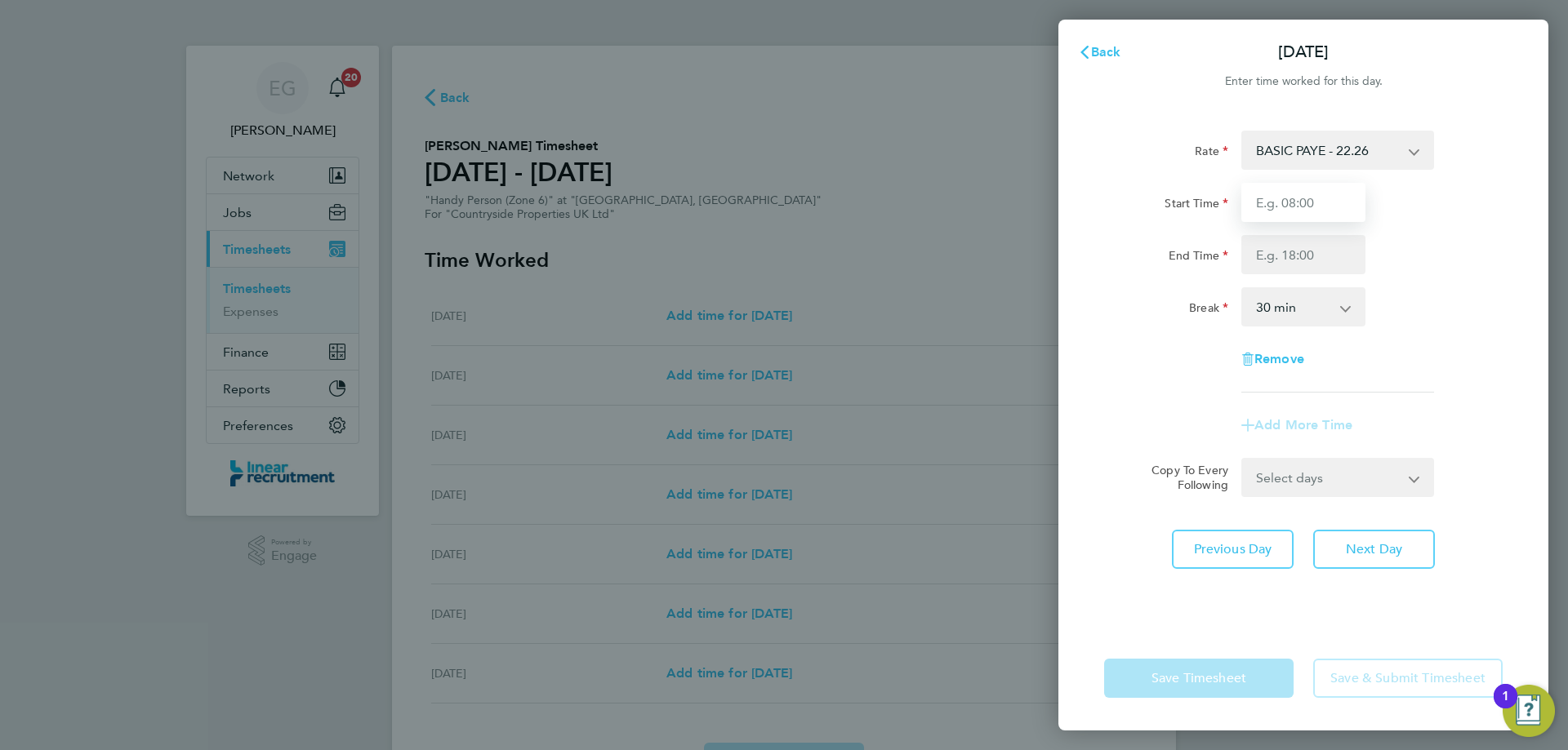
click at [1296, 208] on input "Start Time" at bounding box center [1303, 201] width 124 height 39
type input "07:30"
type input "16:30"
click at [1262, 304] on select "0 min 15 min 30 min 45 min 60 min 75 min 90 min" at bounding box center [1294, 307] width 102 height 36
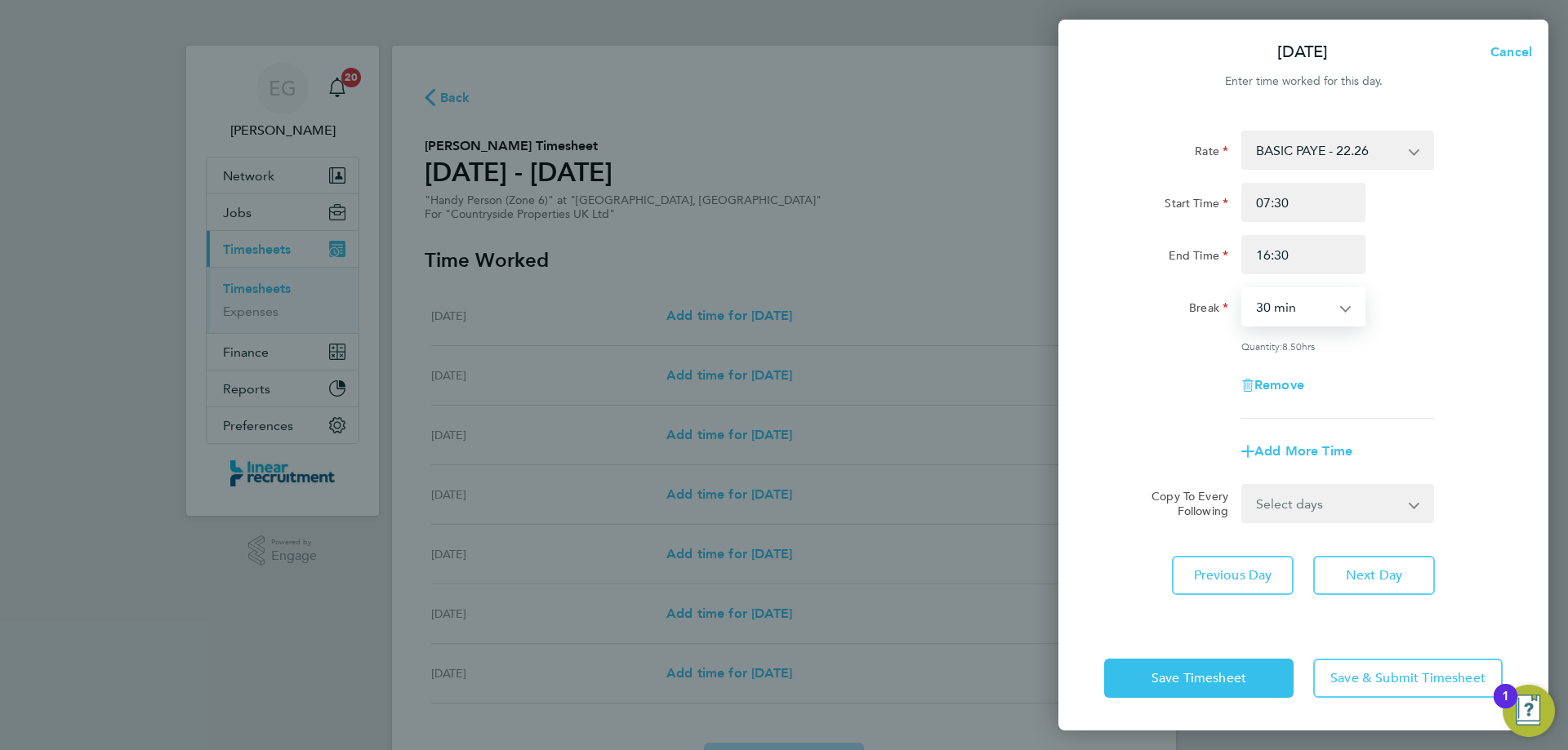
select select "0"
click at [1243, 289] on select "0 min 15 min 30 min 45 min 60 min 75 min 90 min" at bounding box center [1294, 307] width 102 height 36
click at [1205, 688] on button "Save Timesheet" at bounding box center [1199, 678] width 190 height 39
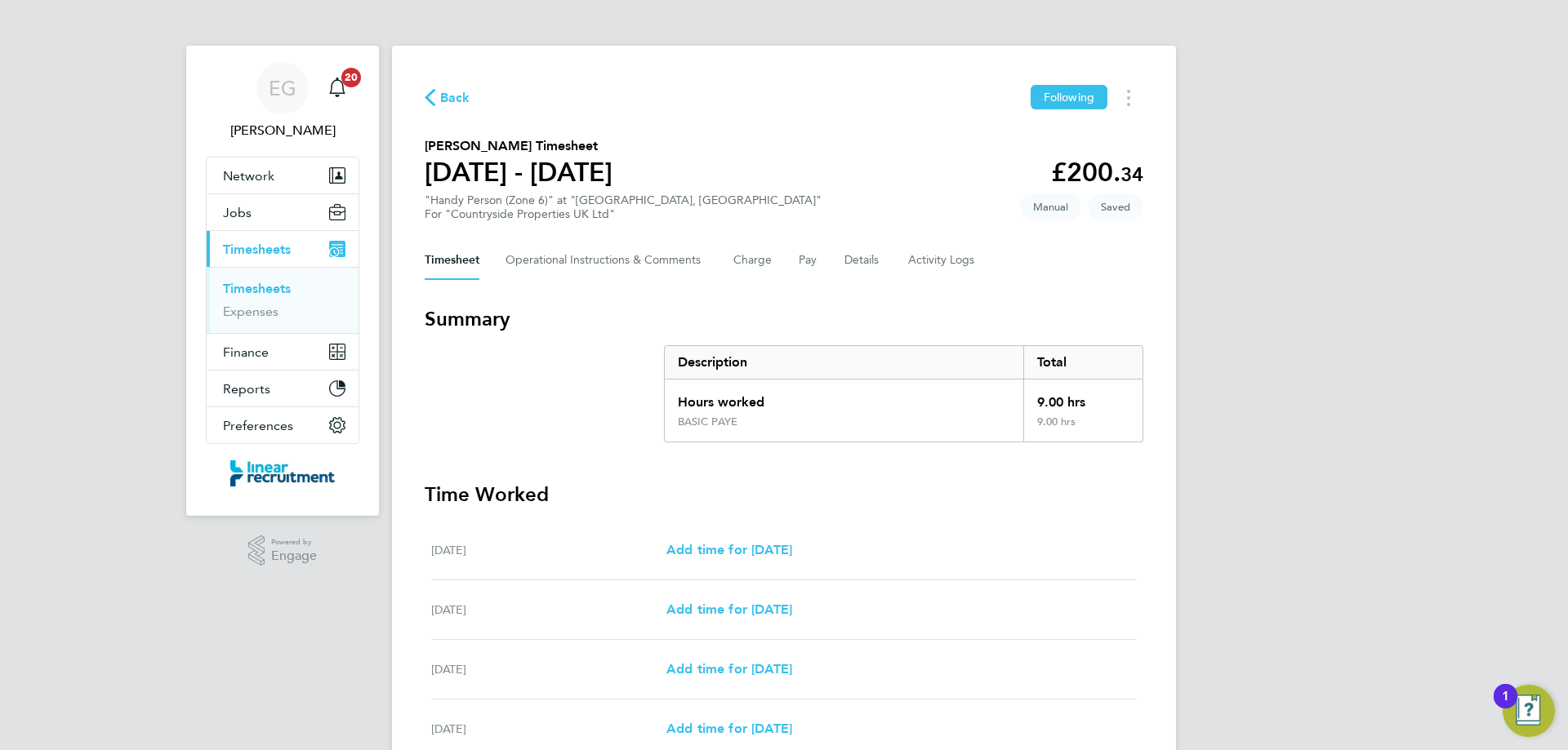
click at [839, 254] on div "Timesheet Operational Instructions & Comments Charge Pay Details Activity Logs" at bounding box center [784, 259] width 718 height 39
click at [852, 257] on button "Details" at bounding box center [863, 259] width 38 height 39
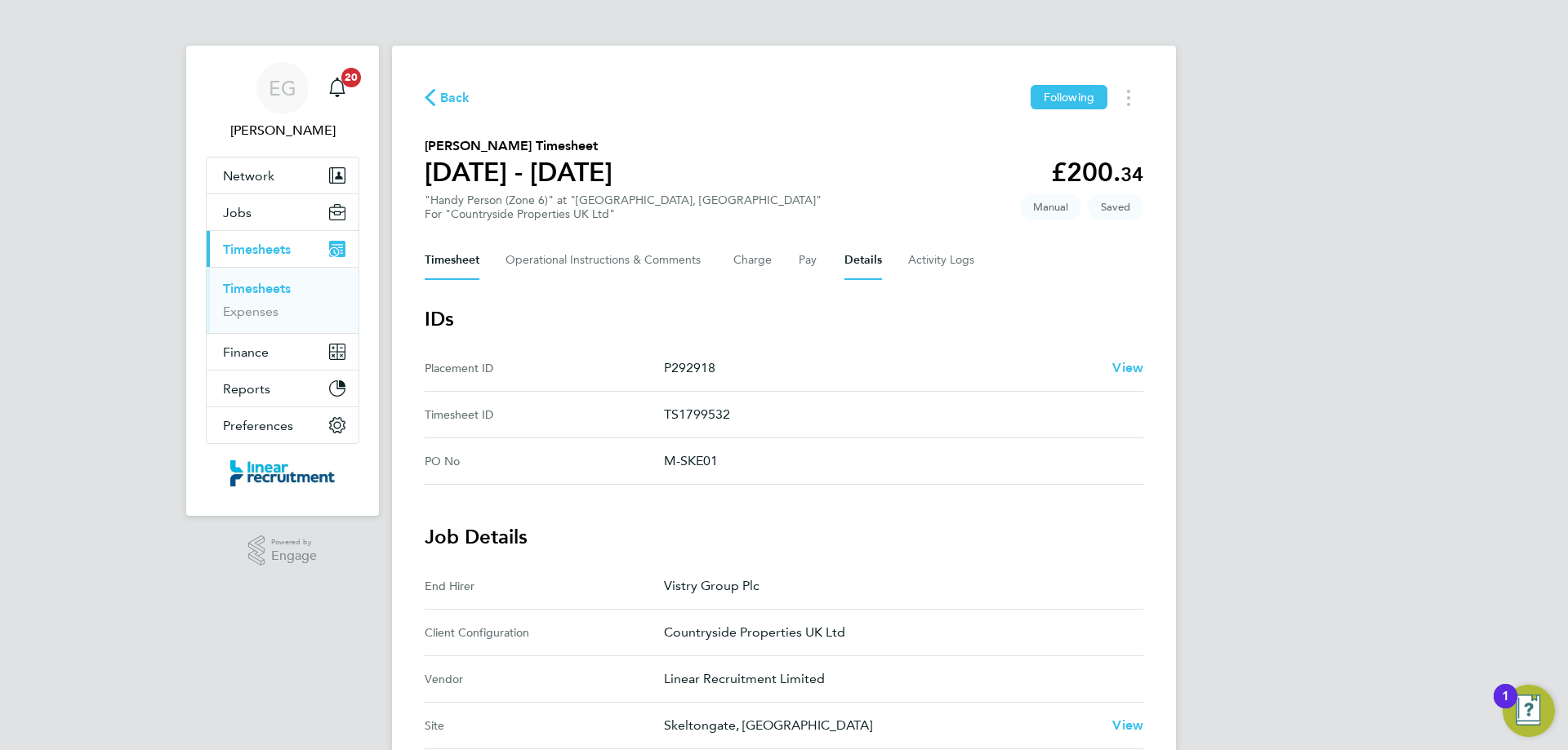
click at [472, 270] on button "Timesheet" at bounding box center [452, 259] width 55 height 39
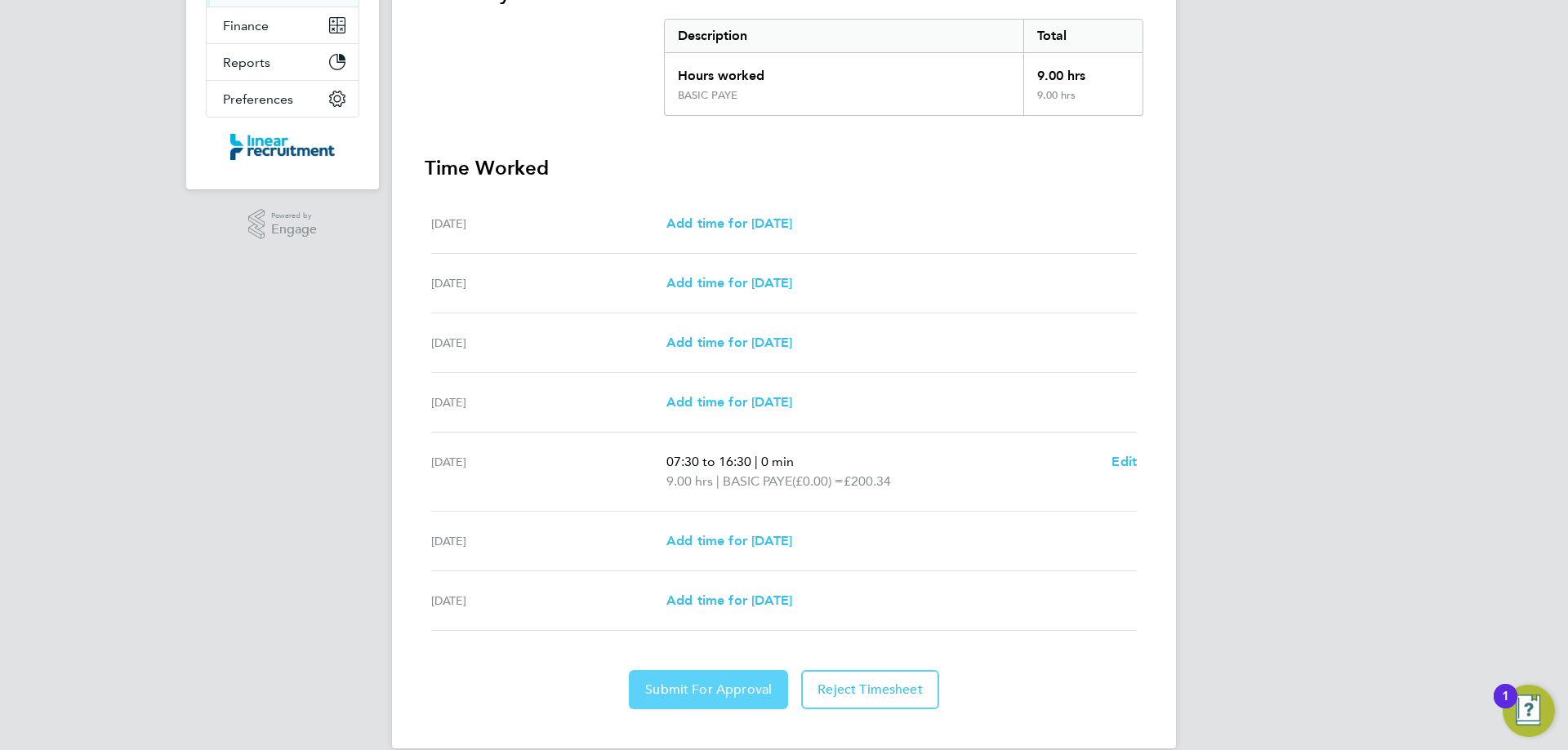
click at [696, 693] on span "Submit For Approval" at bounding box center [708, 690] width 127 height 16
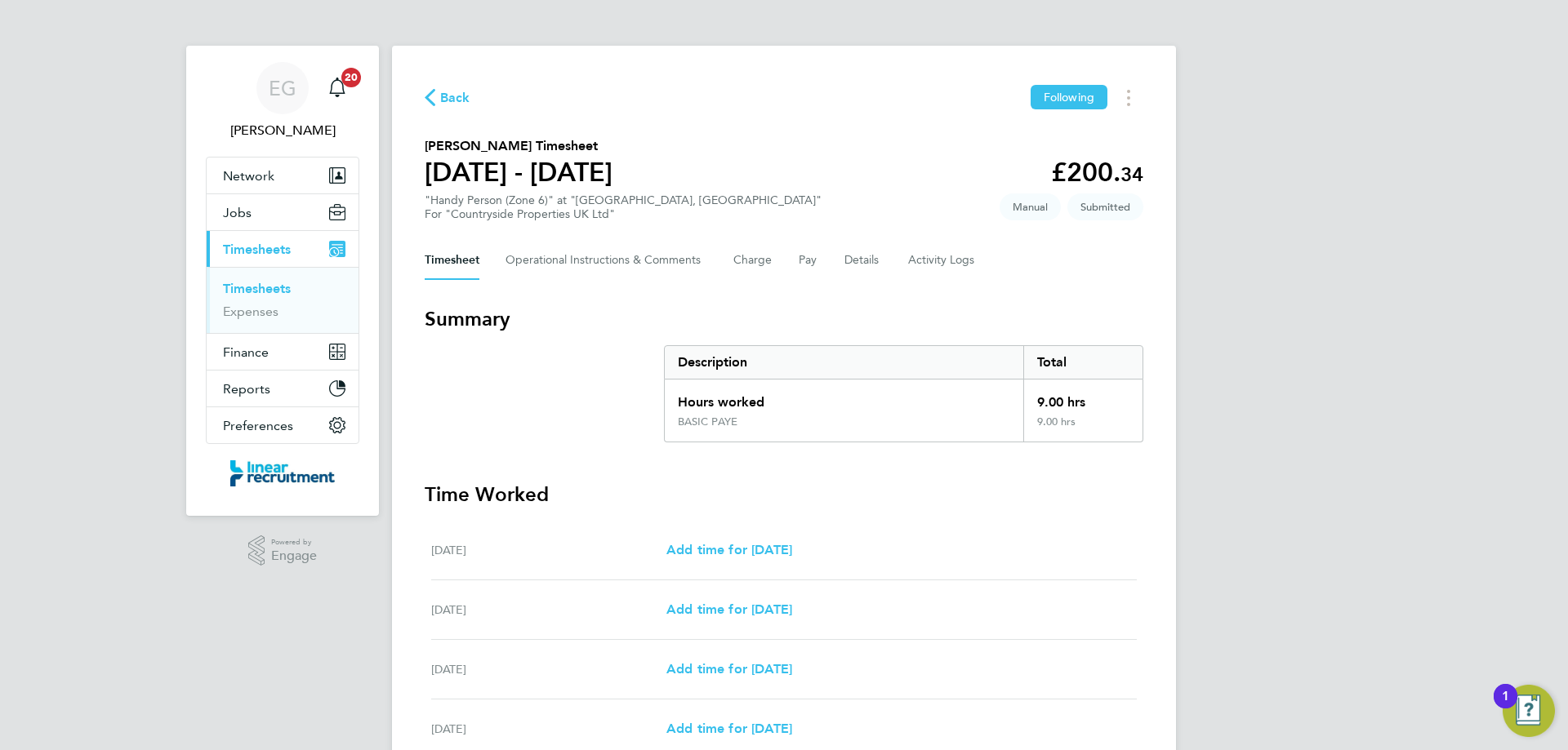
click at [233, 289] on link "Timesheets" at bounding box center [256, 289] width 68 height 16
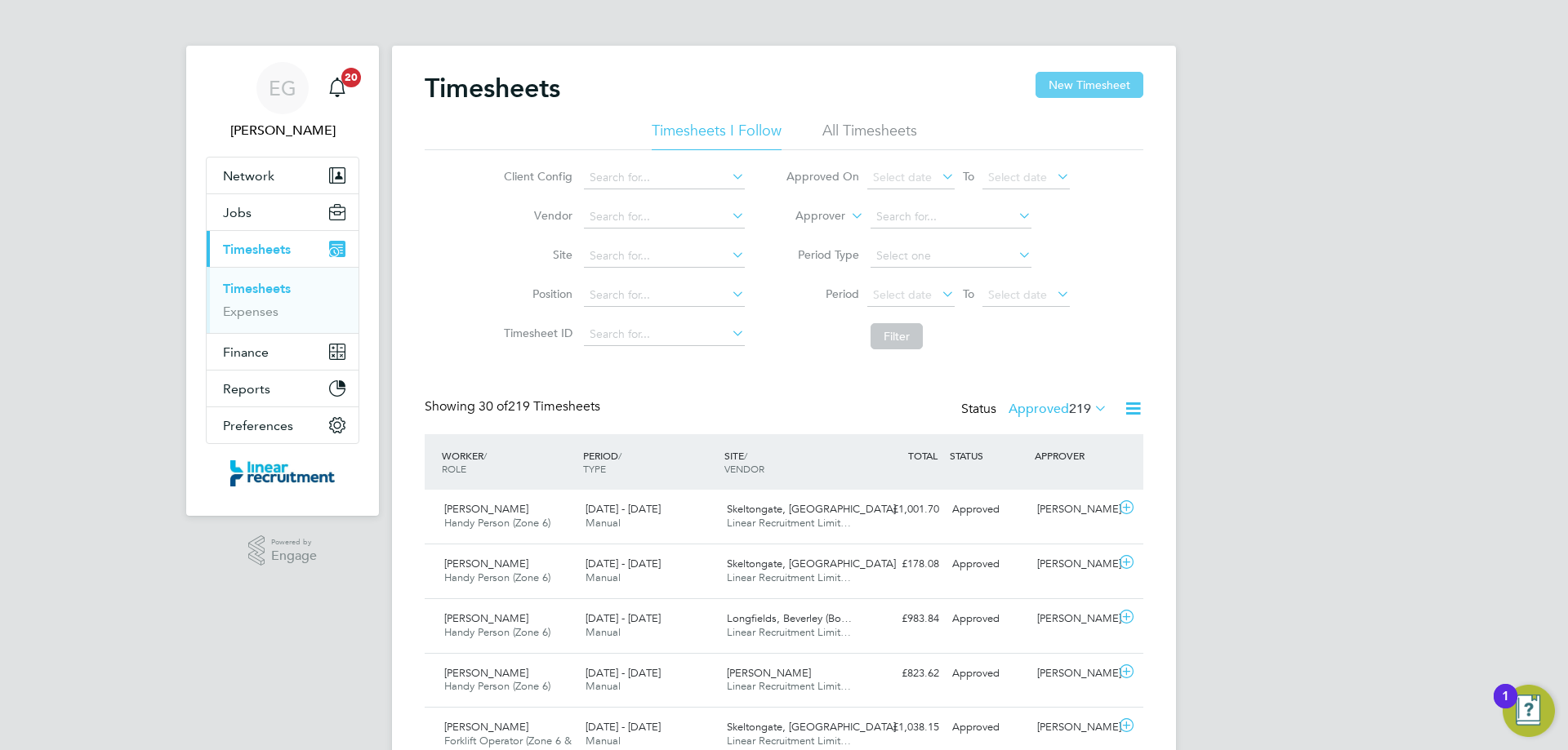
click at [1094, 89] on button "New Timesheet" at bounding box center [1089, 85] width 108 height 26
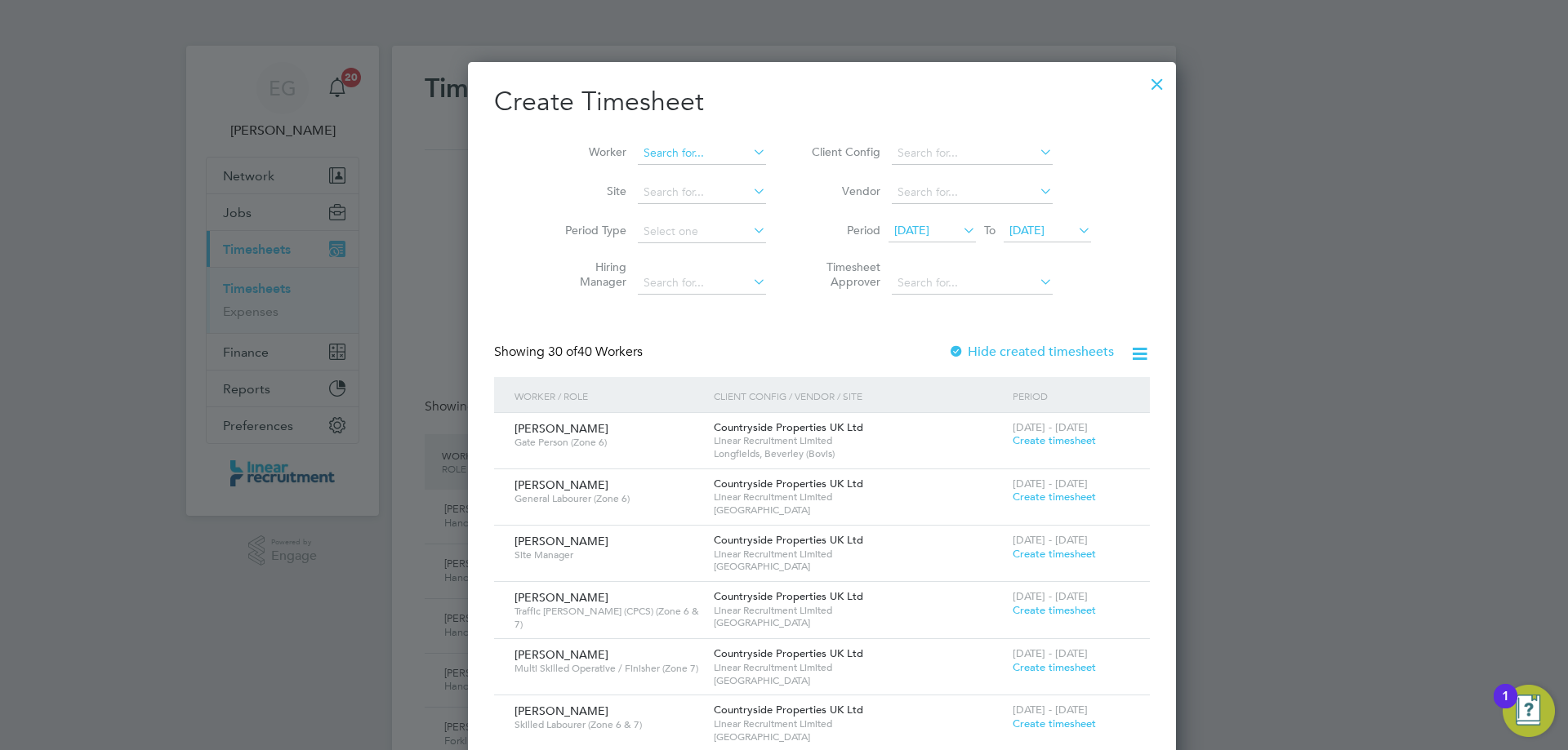
click at [637, 147] on input at bounding box center [701, 153] width 129 height 23
type input "[PERSON_NAME]"
click at [595, 174] on li "Site" at bounding box center [659, 192] width 254 height 39
click at [621, 174] on li "Site" at bounding box center [659, 192] width 254 height 39
click at [670, 146] on input at bounding box center [701, 153] width 129 height 23
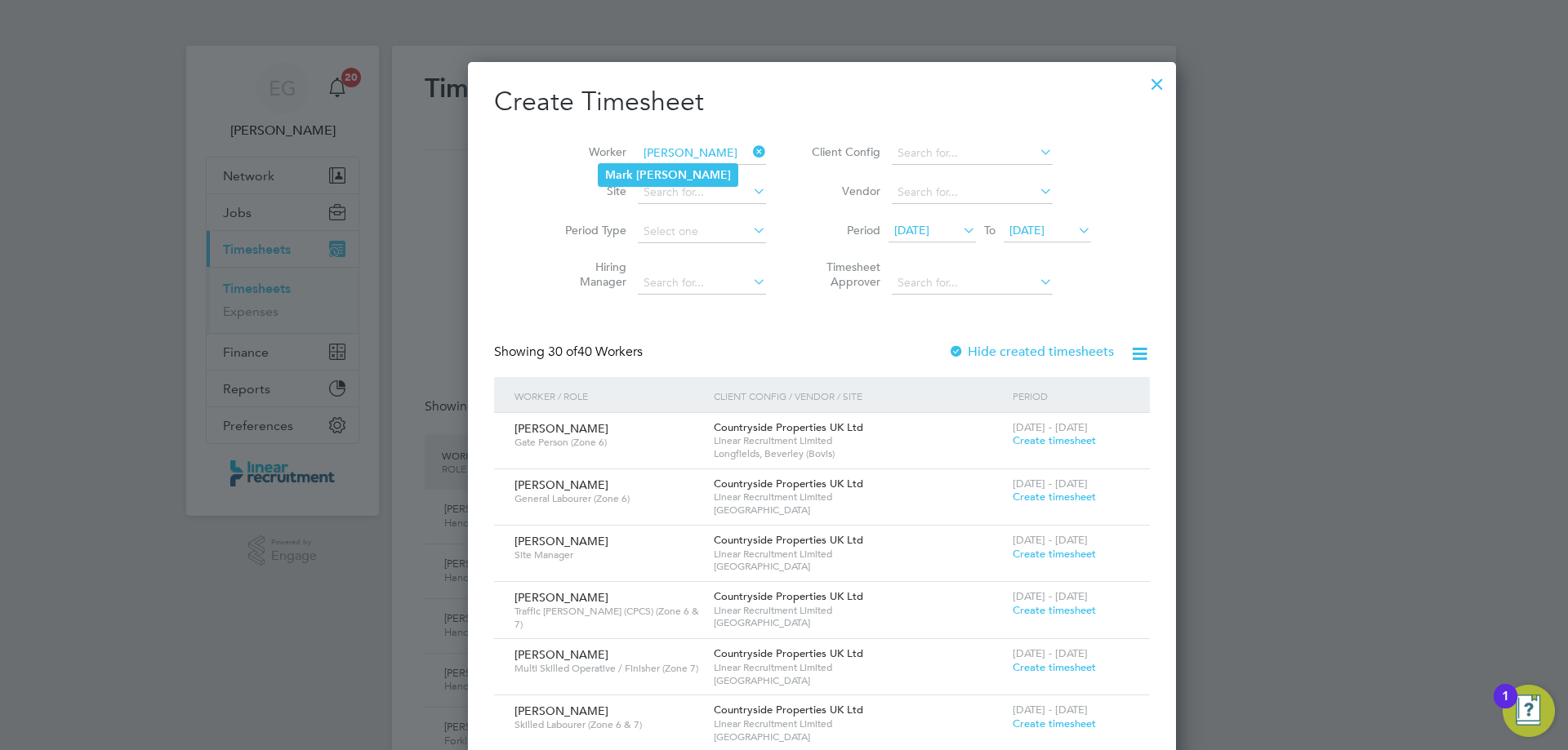
click at [605, 169] on b "Mark" at bounding box center [619, 176] width 28 height 14
type input "[PERSON_NAME]"
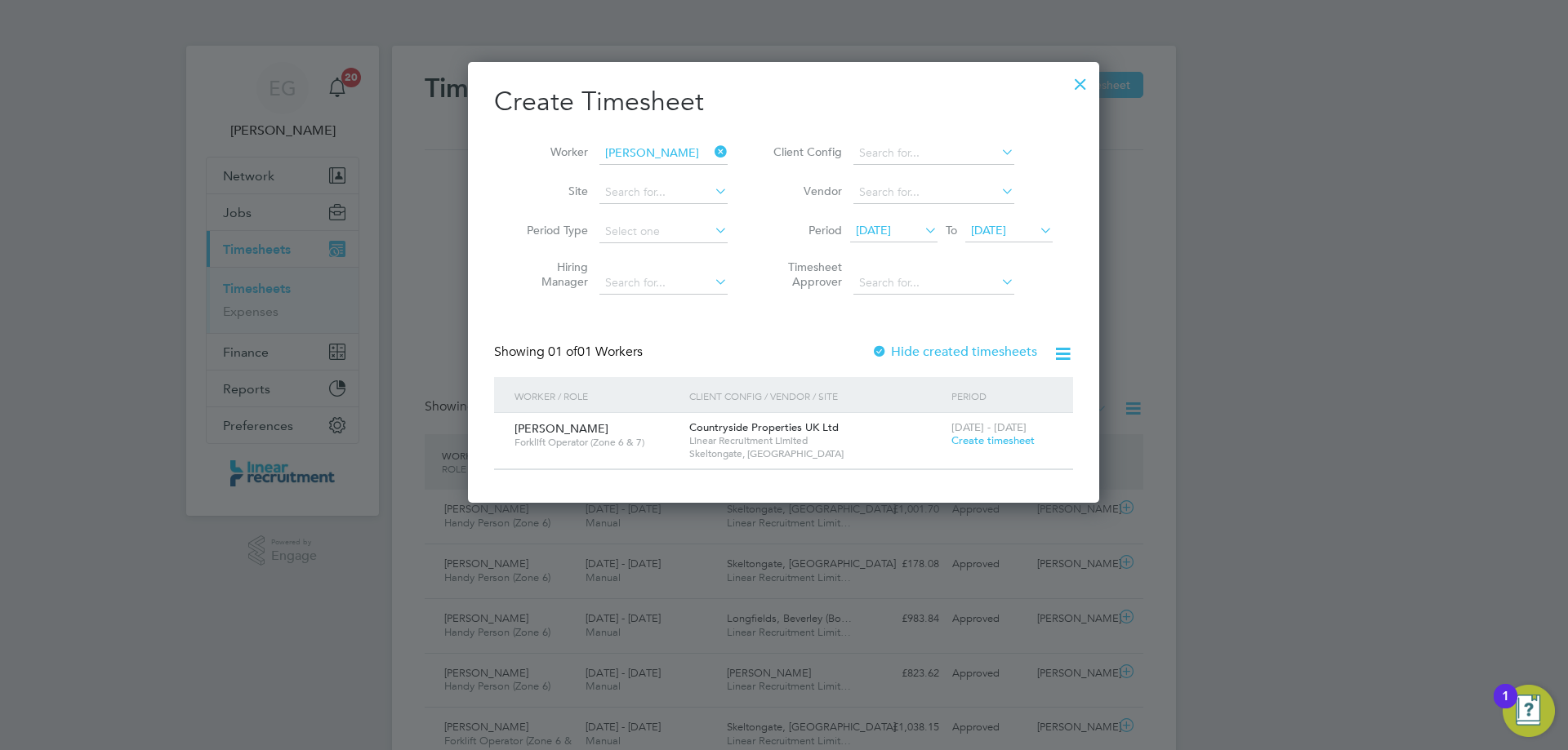
click at [1005, 439] on span "Create timesheet" at bounding box center [992, 441] width 83 height 14
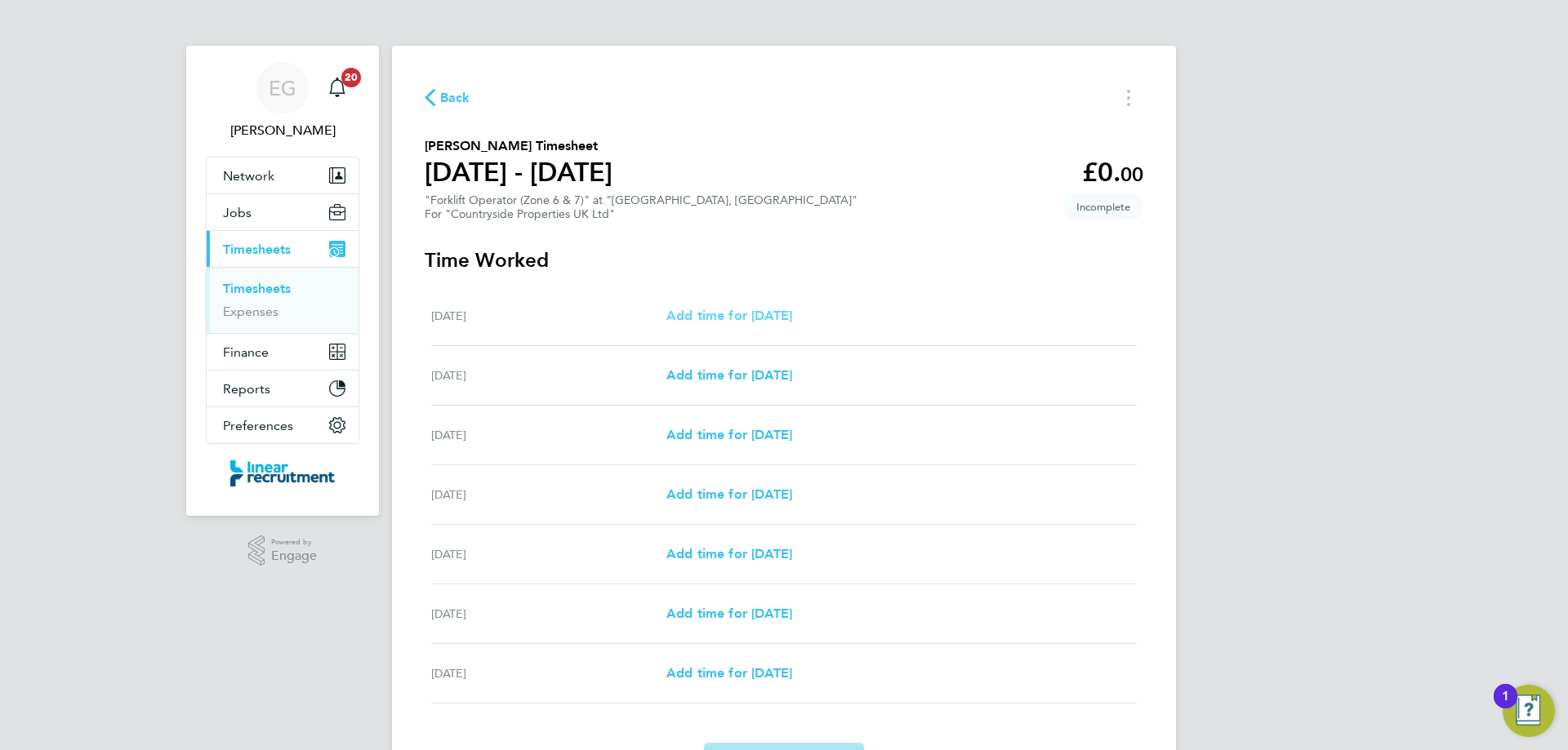
click at [772, 320] on span "Add time for [DATE]" at bounding box center [729, 316] width 126 height 16
select select "30"
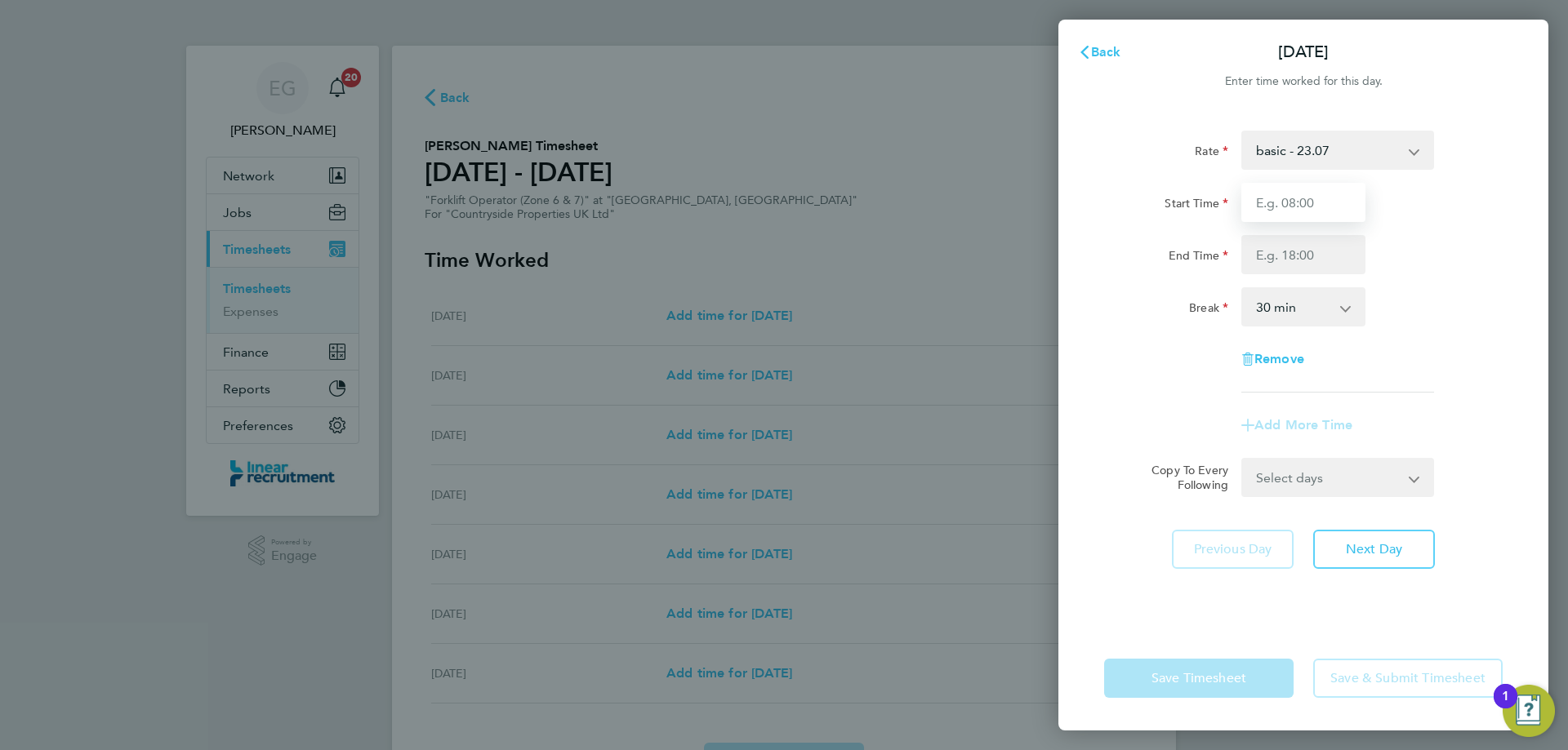
click at [1302, 198] on input "Start Time" at bounding box center [1303, 201] width 124 height 39
type input "07:30"
type input "16:30"
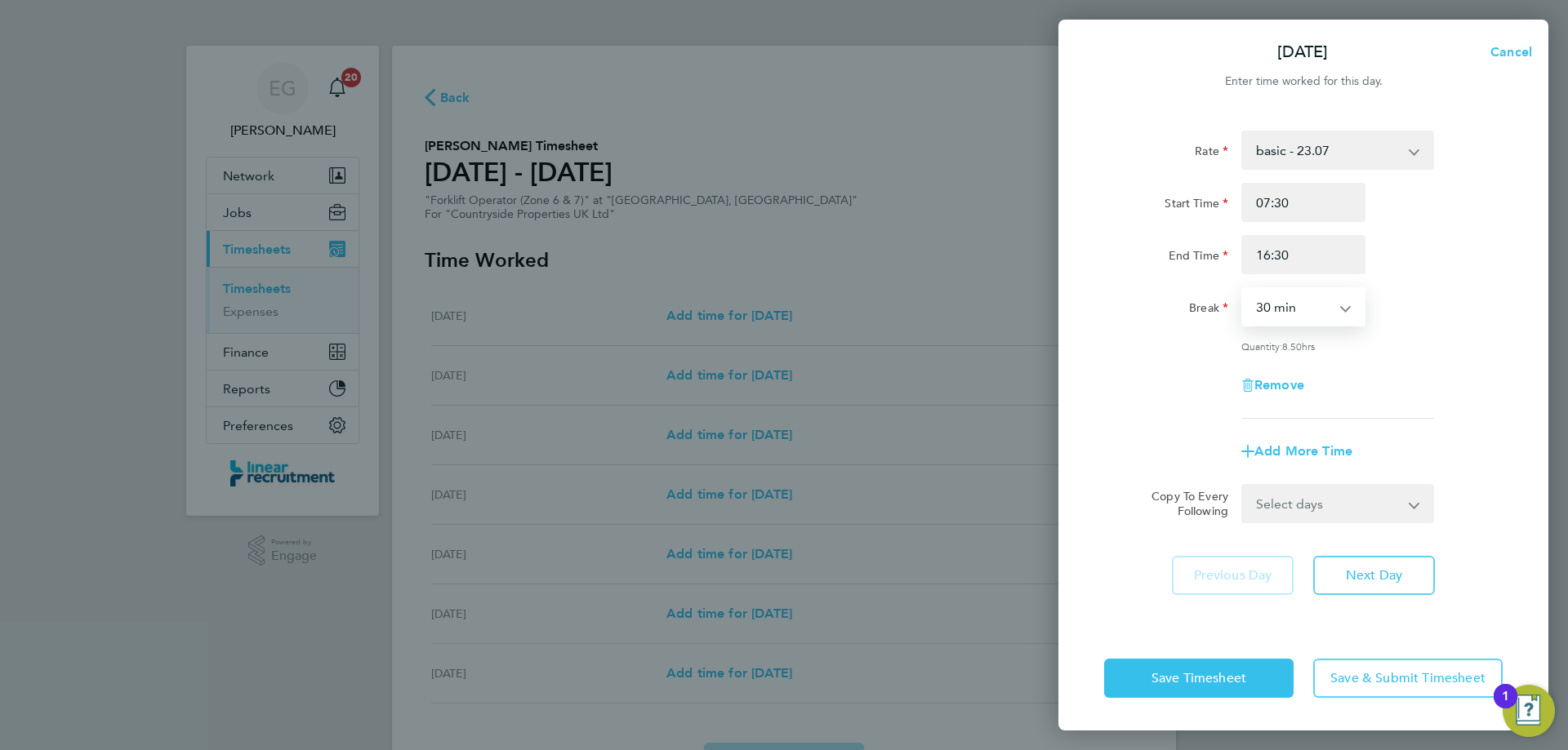
drag, startPoint x: 1257, startPoint y: 308, endPoint x: 1252, endPoint y: 321, distance: 13.9
click at [1257, 308] on select "0 min 15 min 30 min 45 min 60 min 75 min 90 min" at bounding box center [1294, 307] width 102 height 36
select select "0"
click at [1243, 289] on select "0 min 15 min 30 min 45 min 60 min 75 min 90 min" at bounding box center [1294, 307] width 102 height 36
click at [1315, 496] on select "Select days Day Weekday (Mon-Fri) Weekend (Sat-Sun) [DATE] [DATE] [DATE] [DATE]…" at bounding box center [1329, 504] width 172 height 36
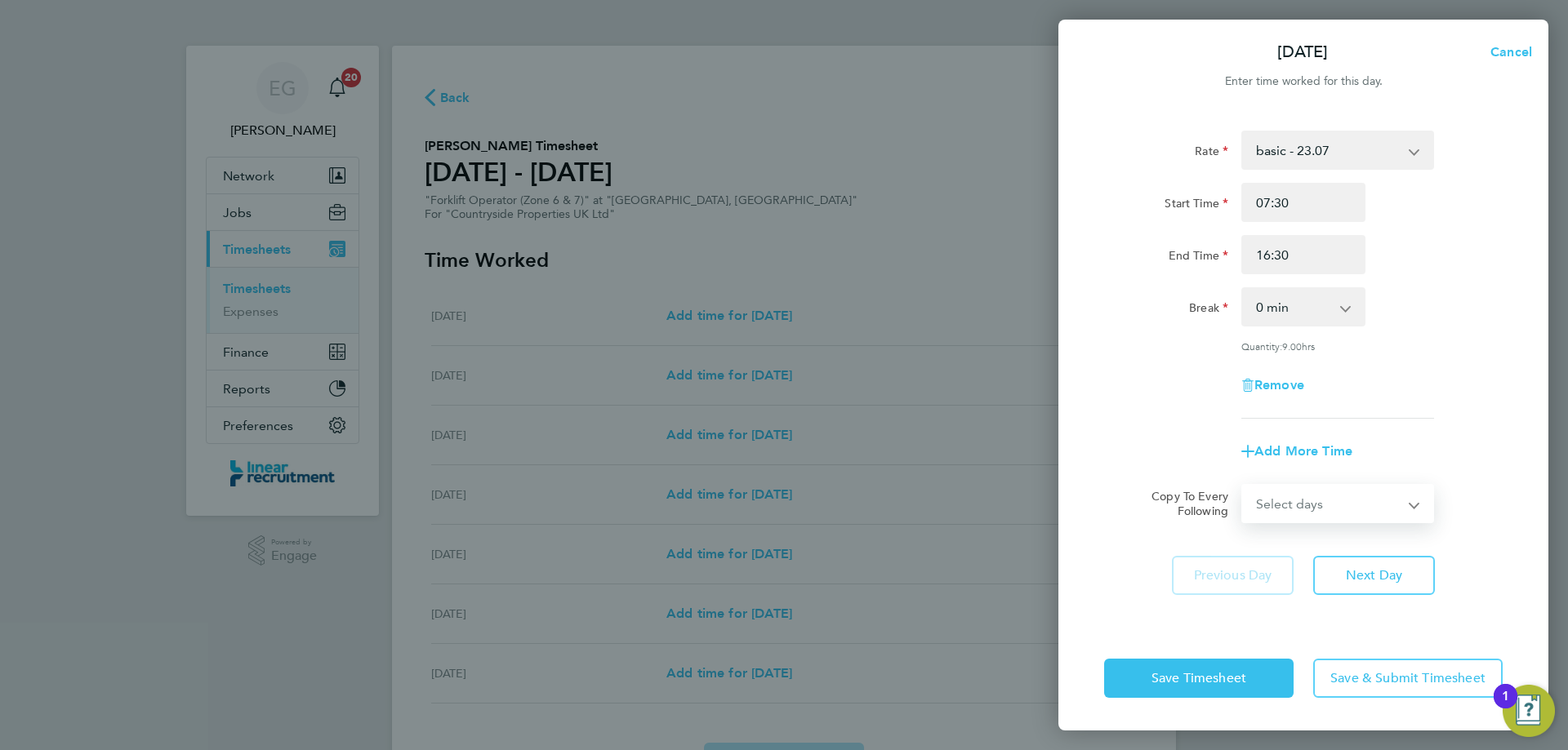
select select "WEEKDAY"
click at [1243, 486] on select "Select days Day Weekday (Mon-Fri) Weekend (Sat-Sun) [DATE] [DATE] [DATE] [DATE]…" at bounding box center [1329, 504] width 172 height 36
select select "[DATE]"
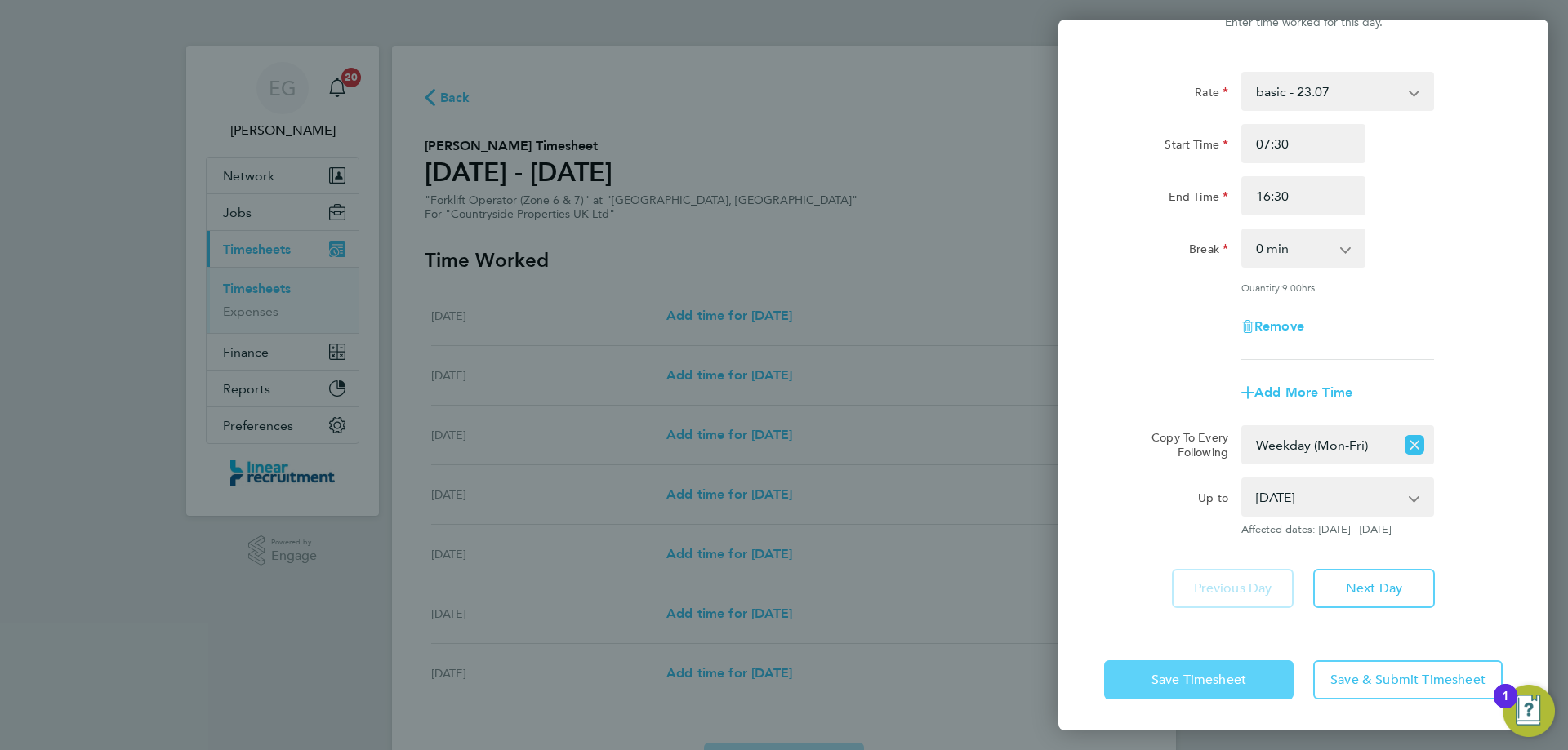
click at [1190, 686] on button "Save Timesheet" at bounding box center [1199, 679] width 190 height 39
click at [1190, 686] on app-form-button "Save Timesheet" at bounding box center [1204, 679] width 199 height 39
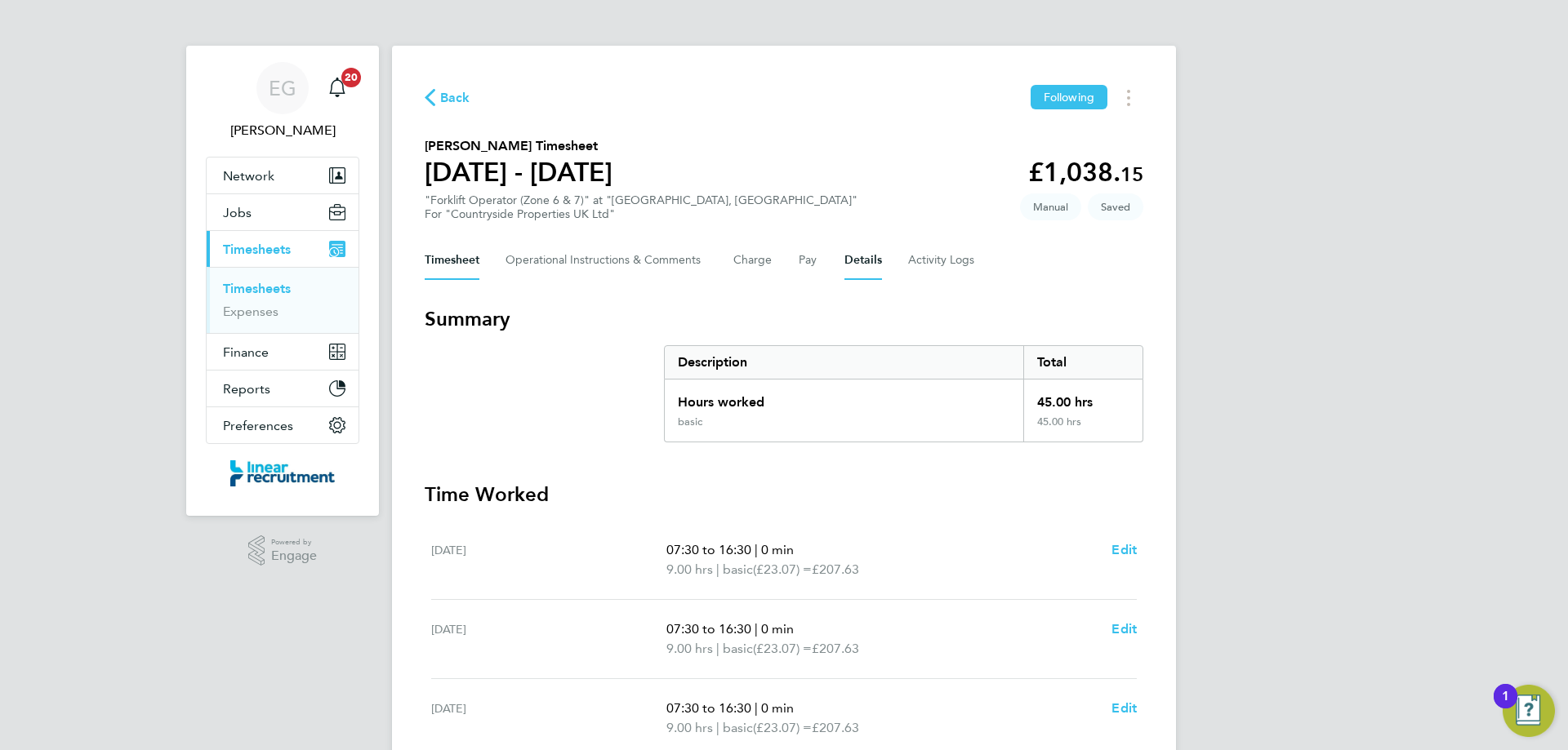
click at [860, 257] on button "Details" at bounding box center [863, 259] width 38 height 39
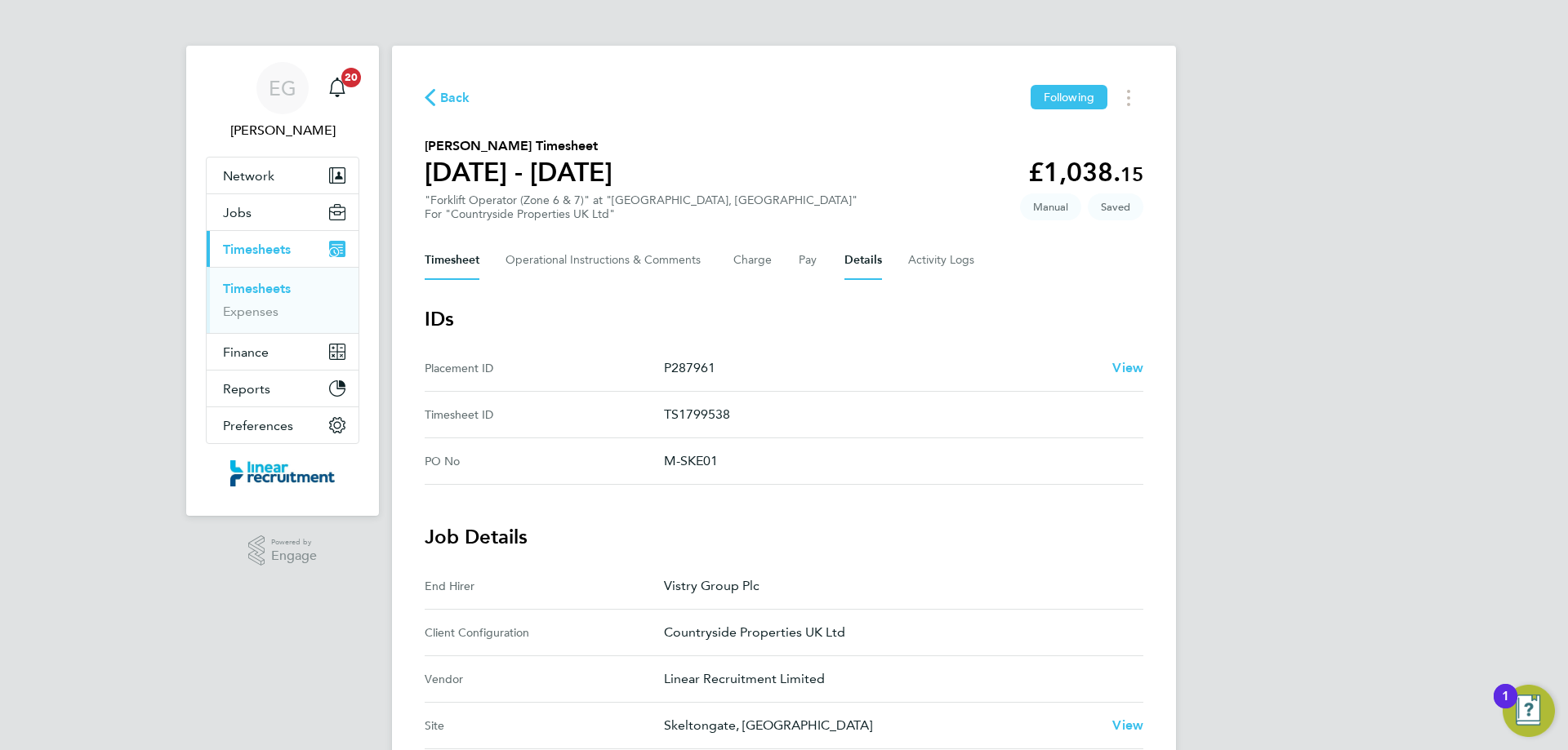
click at [456, 255] on button "Timesheet" at bounding box center [452, 259] width 55 height 39
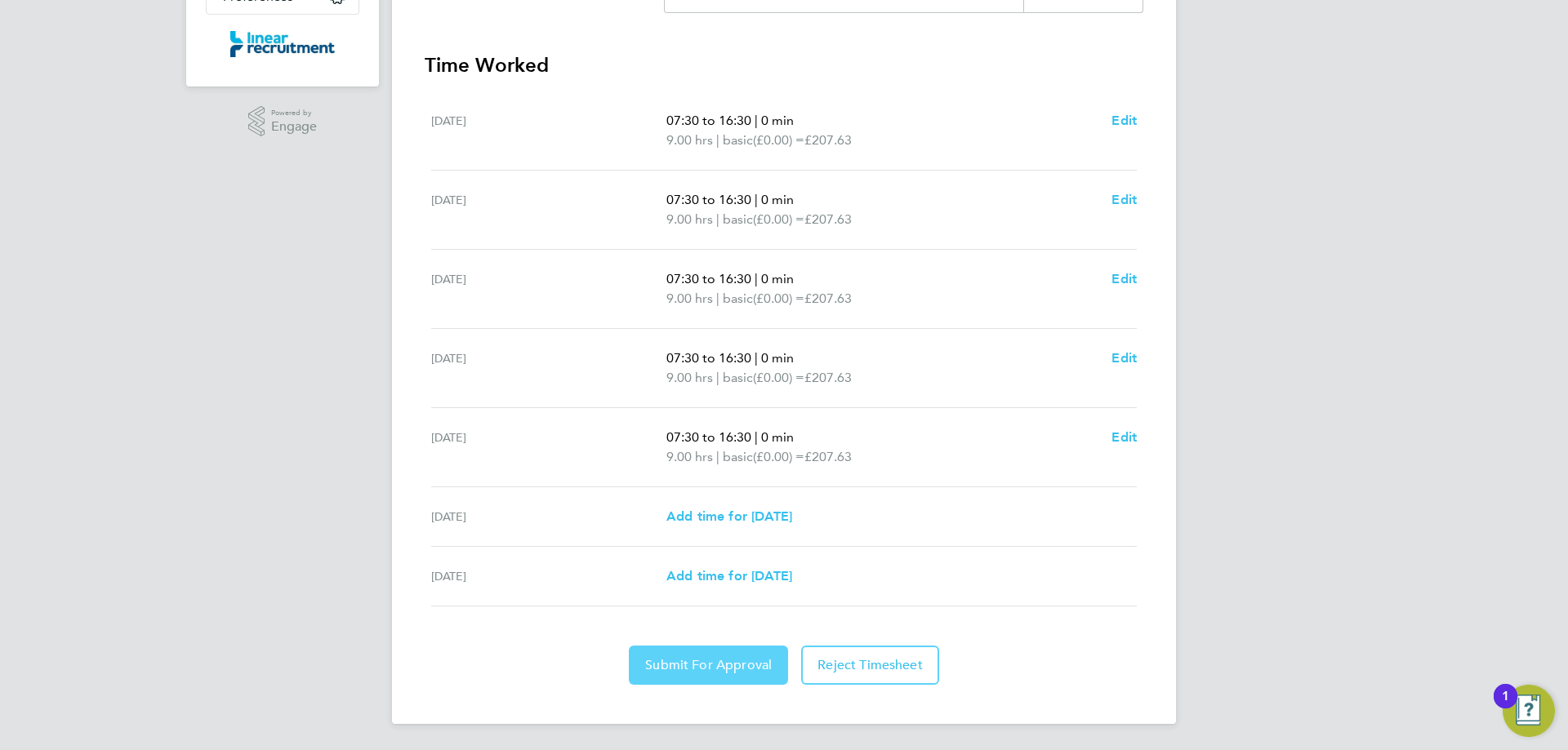
click at [745, 663] on span "Submit For Approval" at bounding box center [708, 665] width 127 height 16
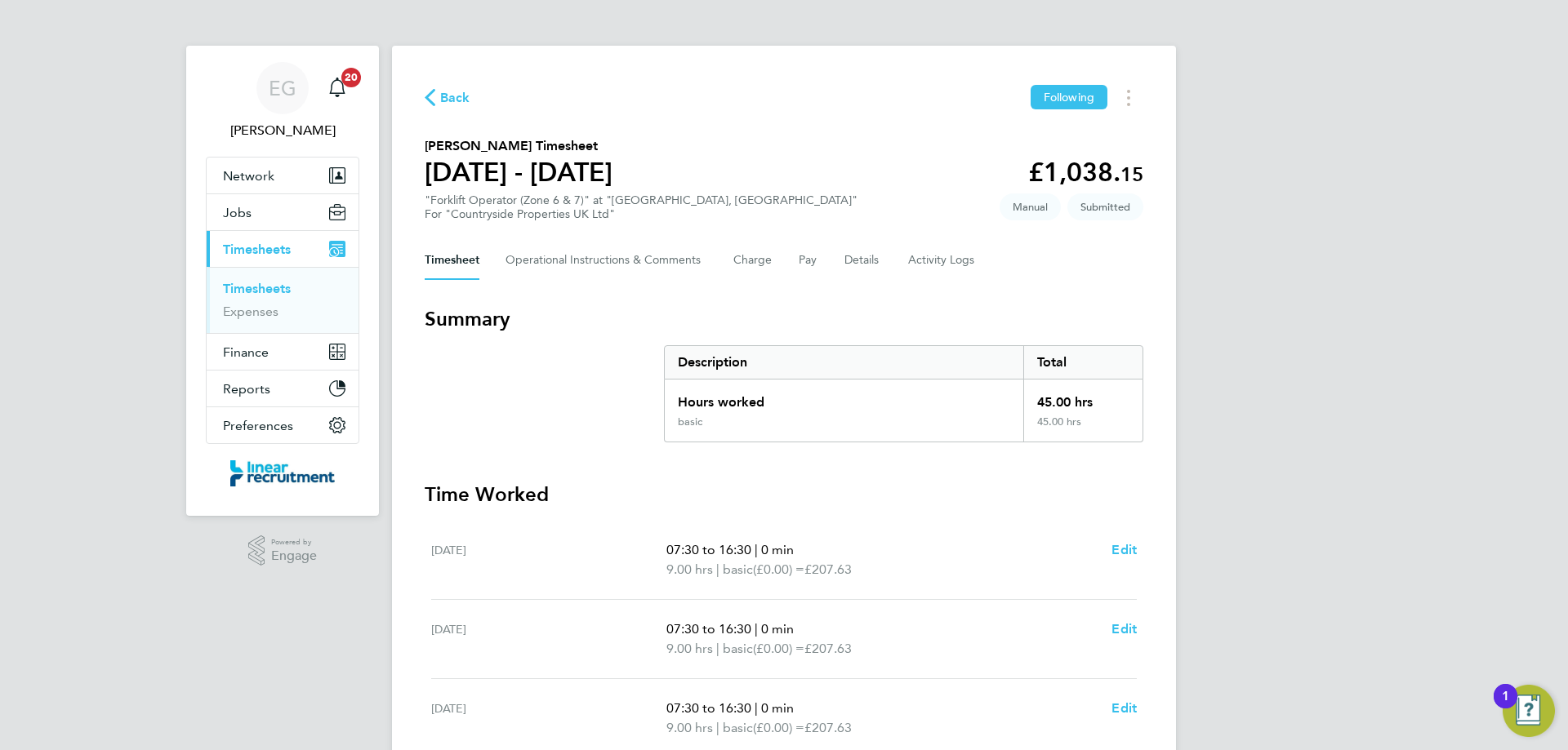
click at [268, 285] on link "Timesheets" at bounding box center [256, 289] width 68 height 16
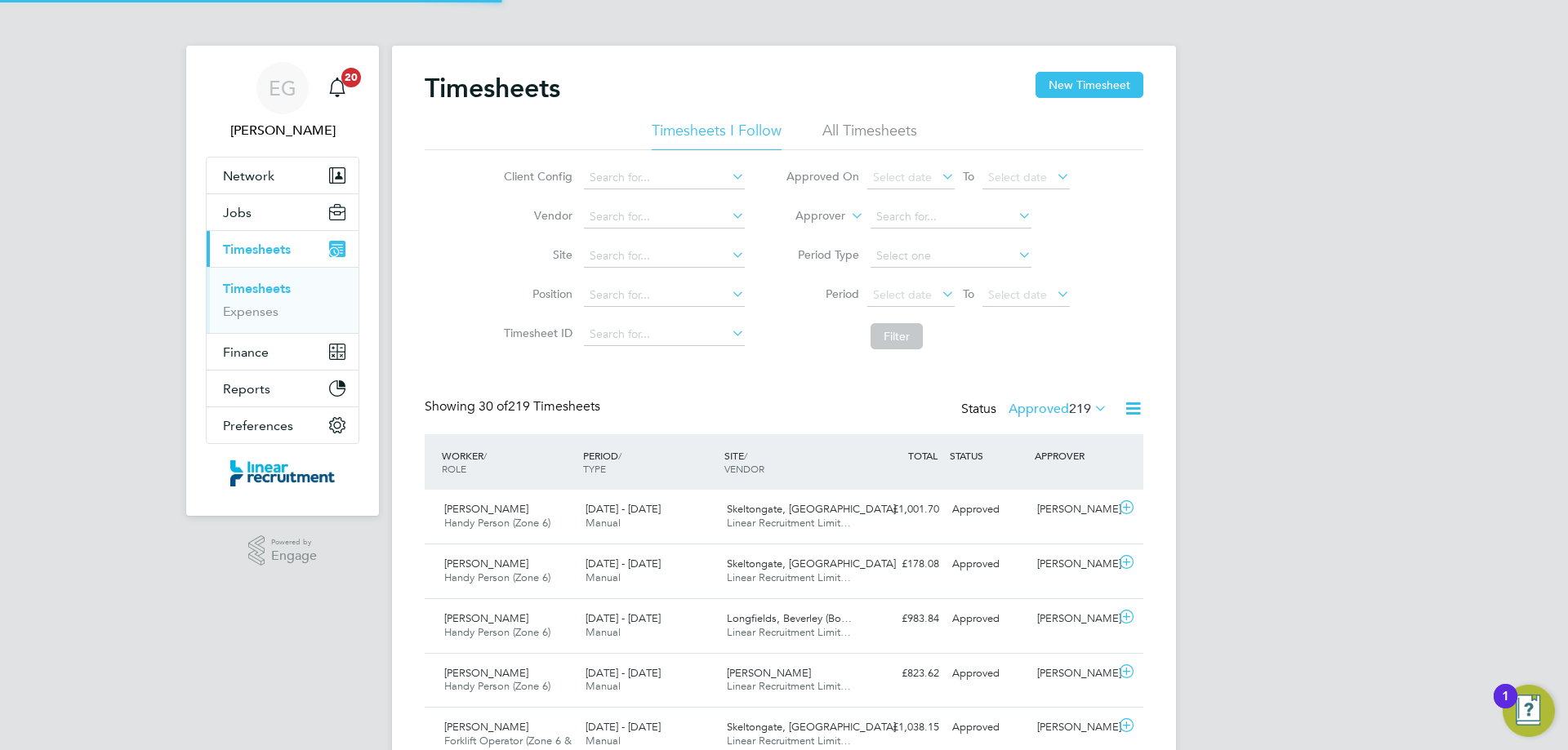
scroll to position [42, 142]
click at [1106, 88] on button "New Timesheet" at bounding box center [1089, 85] width 108 height 26
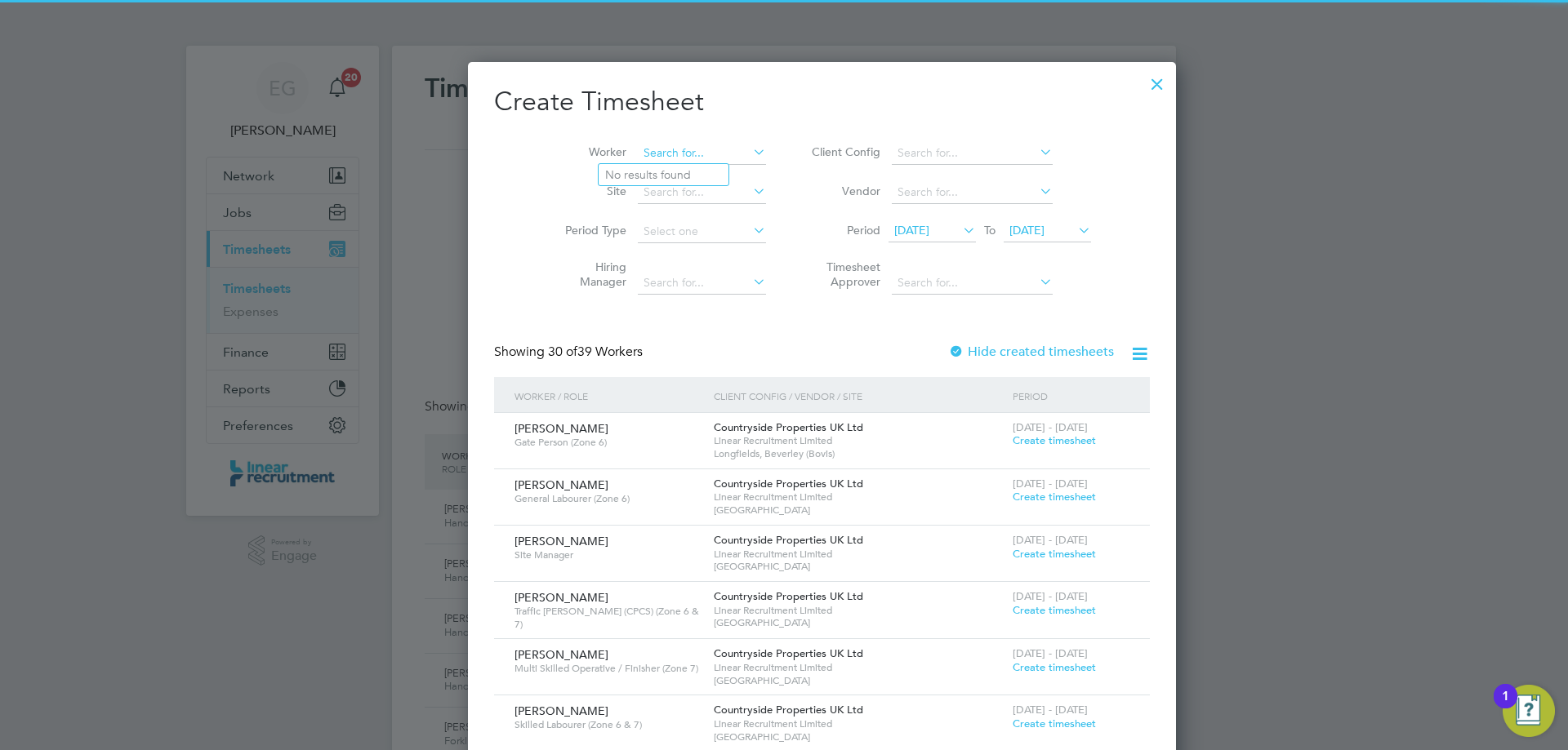
click at [637, 156] on input at bounding box center [701, 153] width 129 height 23
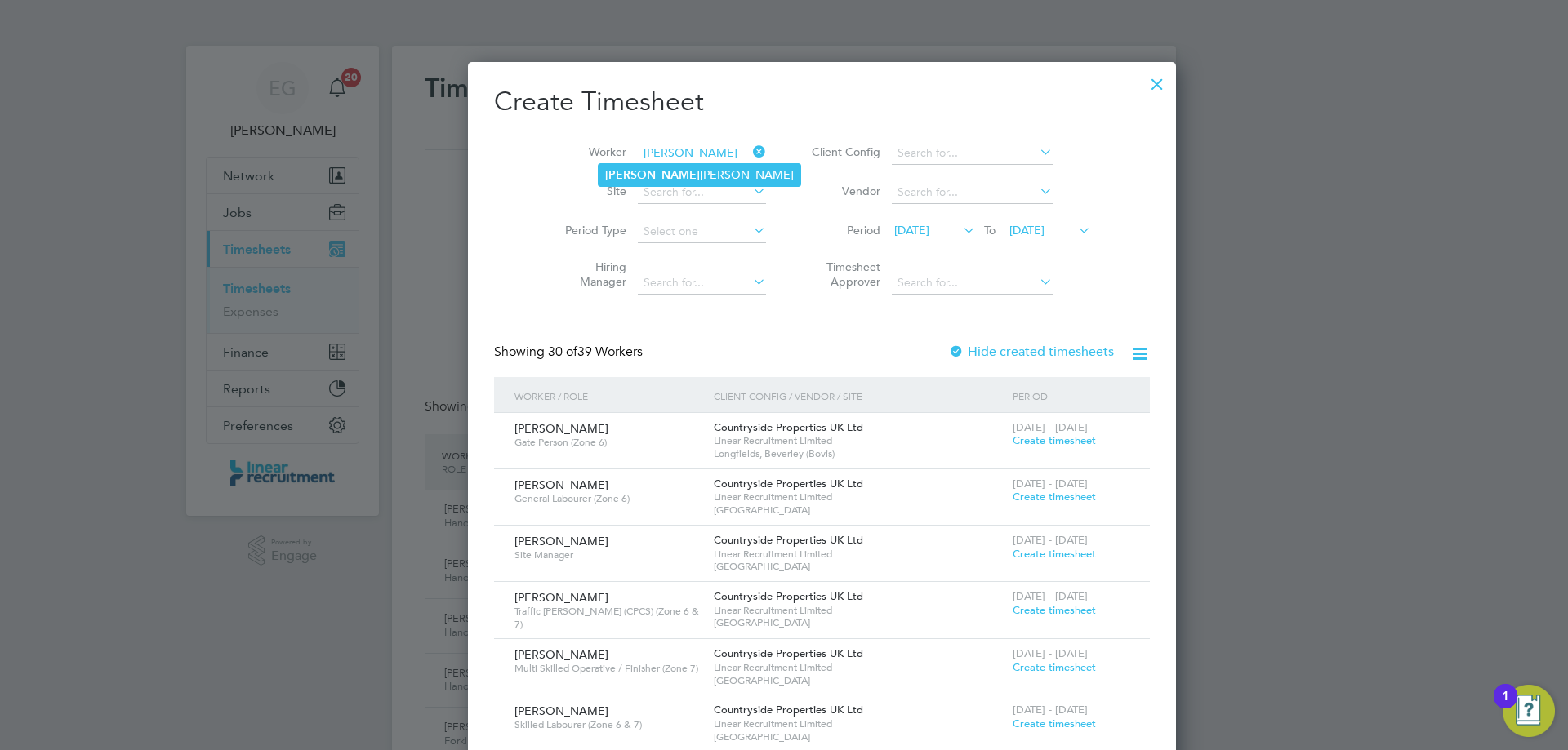
click at [677, 173] on li "[PERSON_NAME]" at bounding box center [699, 176] width 201 height 22
type input "[PERSON_NAME]"
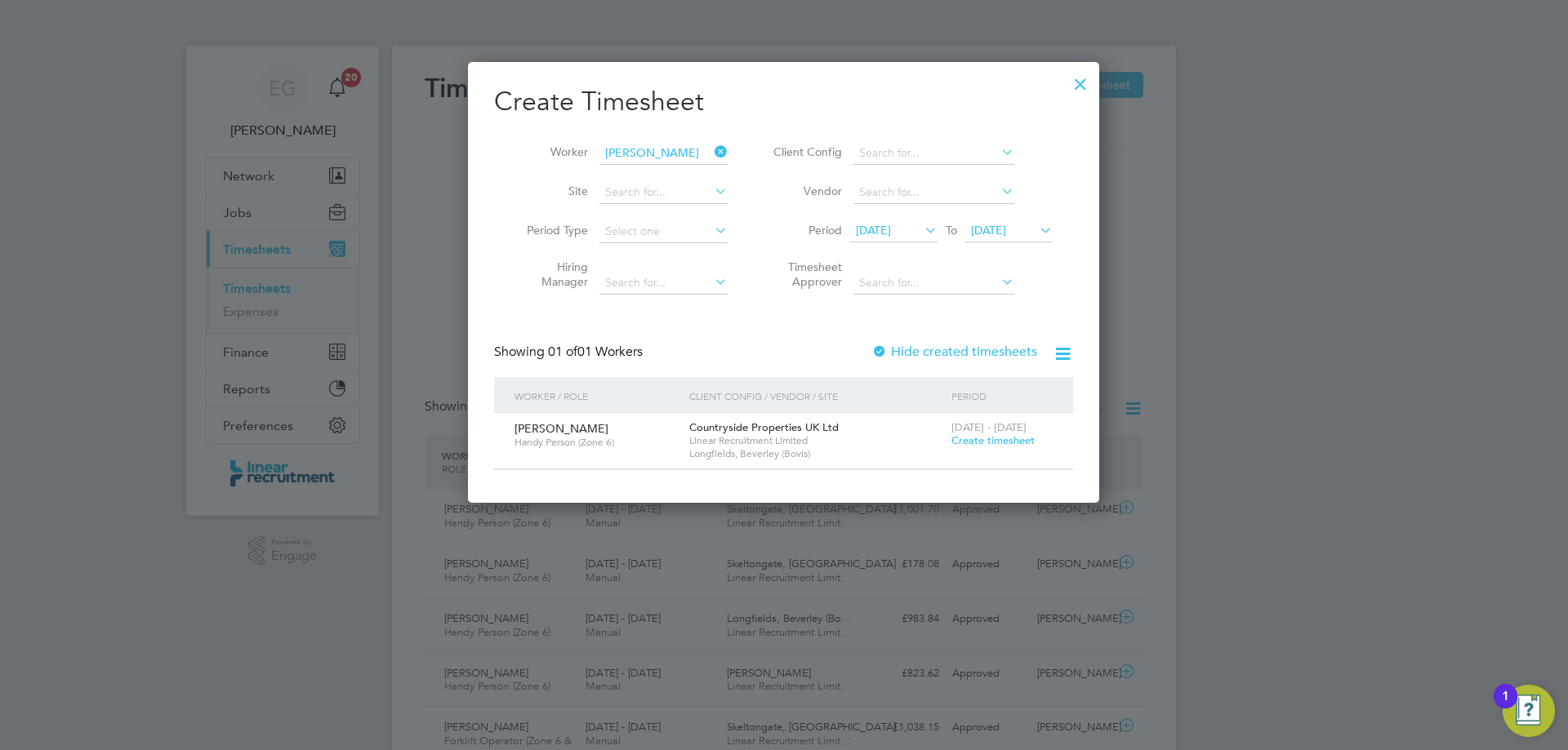
click at [983, 439] on span "Create timesheet" at bounding box center [992, 441] width 83 height 14
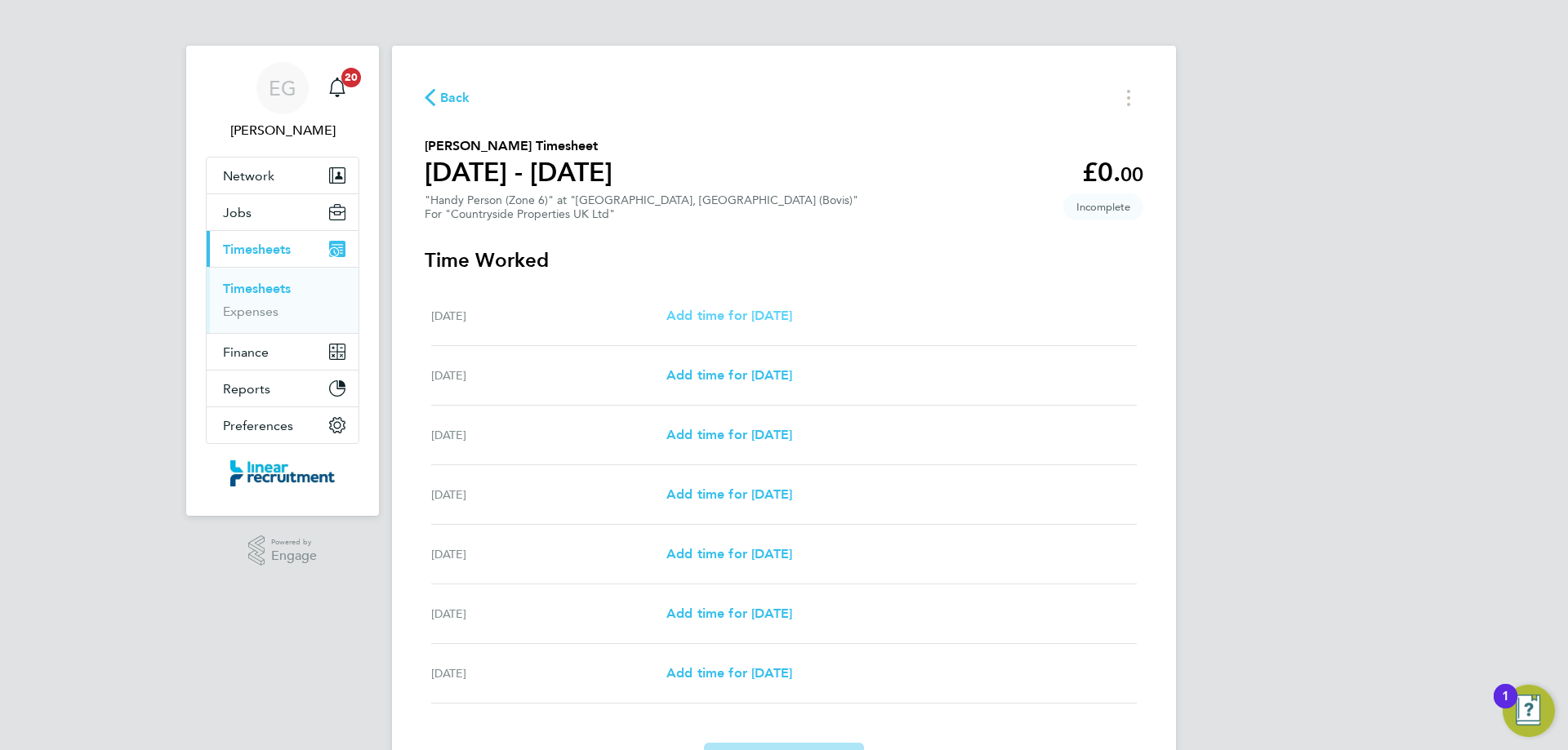
click at [785, 314] on span "Add time for [DATE]" at bounding box center [729, 316] width 126 height 16
select select "30"
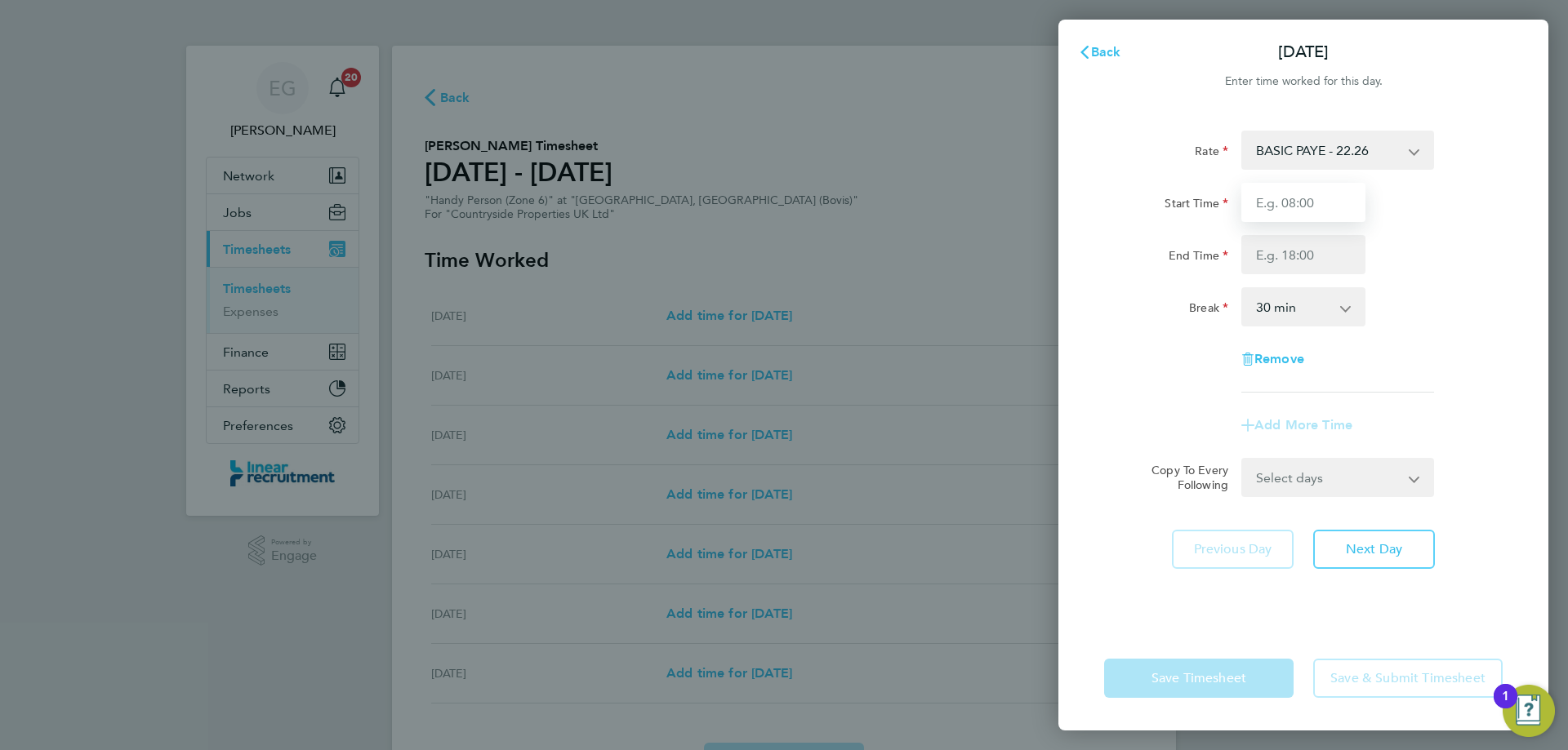
click at [1356, 192] on input "Start Time" at bounding box center [1303, 201] width 124 height 39
type input "07:30"
type input "16:30"
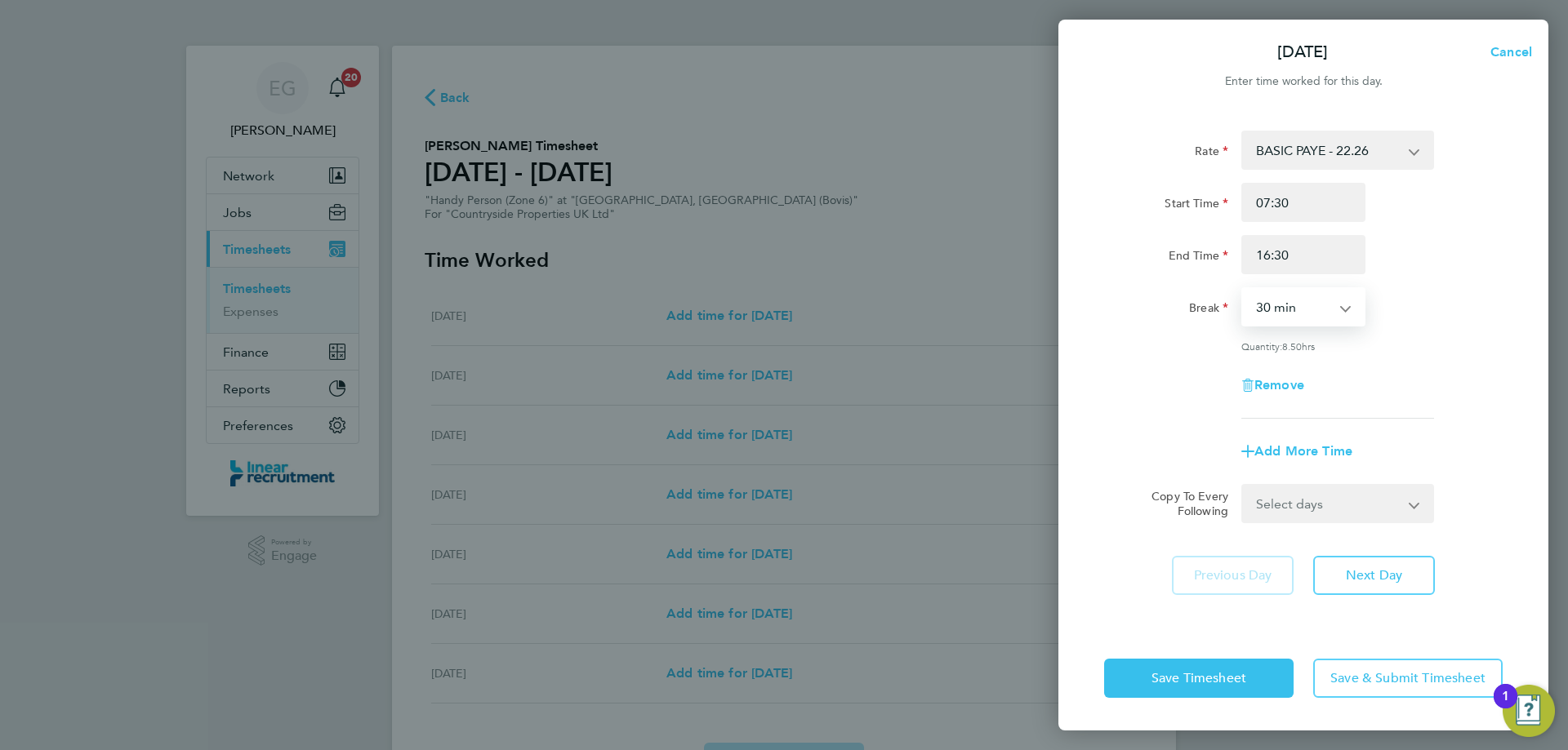
click at [1267, 308] on select "0 min 15 min 30 min 45 min 60 min 75 min 90 min" at bounding box center [1294, 307] width 102 height 36
select select "0"
click at [1243, 289] on select "0 min 15 min 30 min 45 min 60 min 75 min 90 min" at bounding box center [1294, 307] width 102 height 36
click at [1344, 500] on select "Select days Day Weekday (Mon-Fri) Weekend (Sat-Sun) [DATE] [DATE] [DATE] [DATE]…" at bounding box center [1329, 504] width 172 height 36
select select "WEEKDAY"
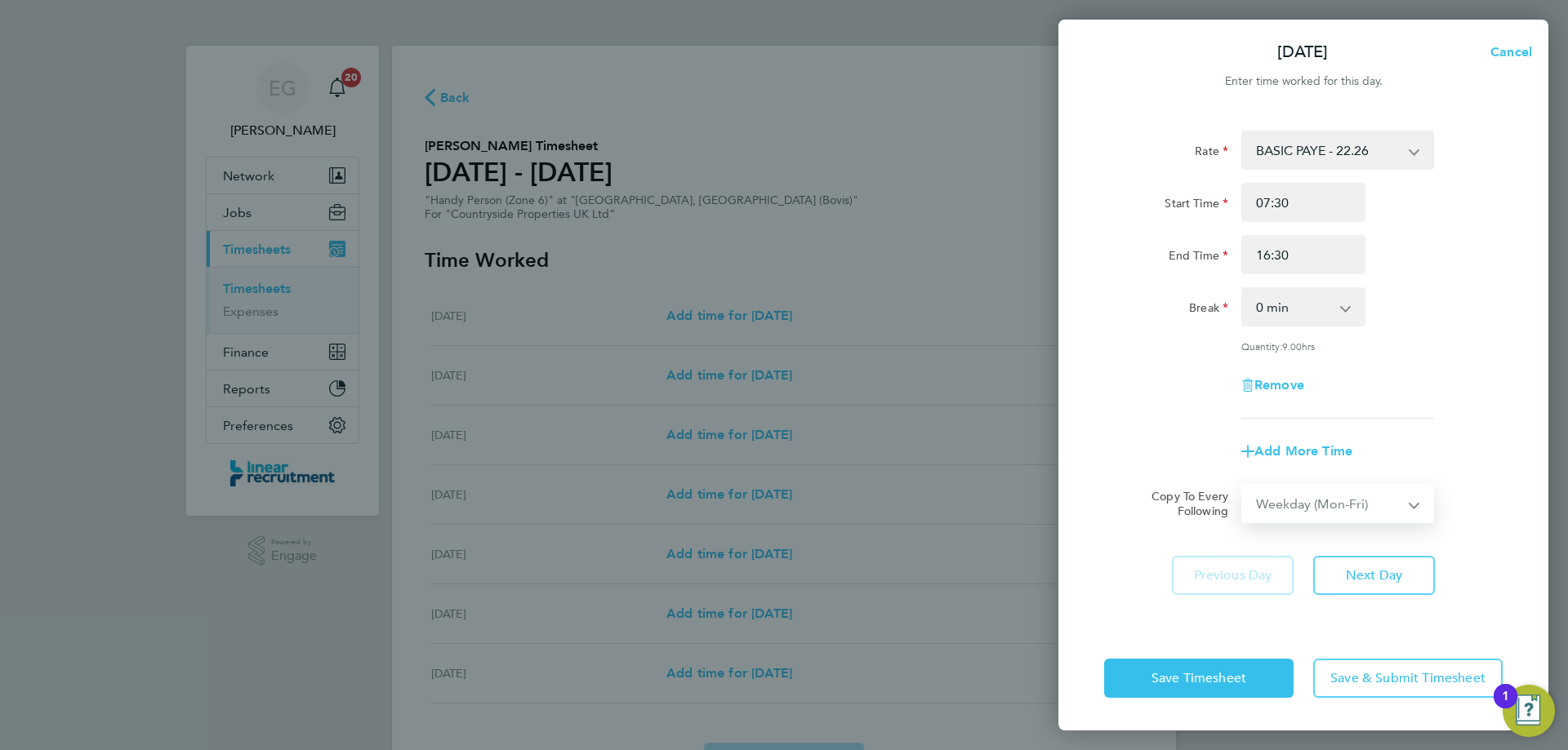
click at [1243, 486] on select "Select days Day Weekday (Mon-Fri) Weekend (Sat-Sun) [DATE] [DATE] [DATE] [DATE]…" at bounding box center [1329, 504] width 172 height 36
select select "[DATE]"
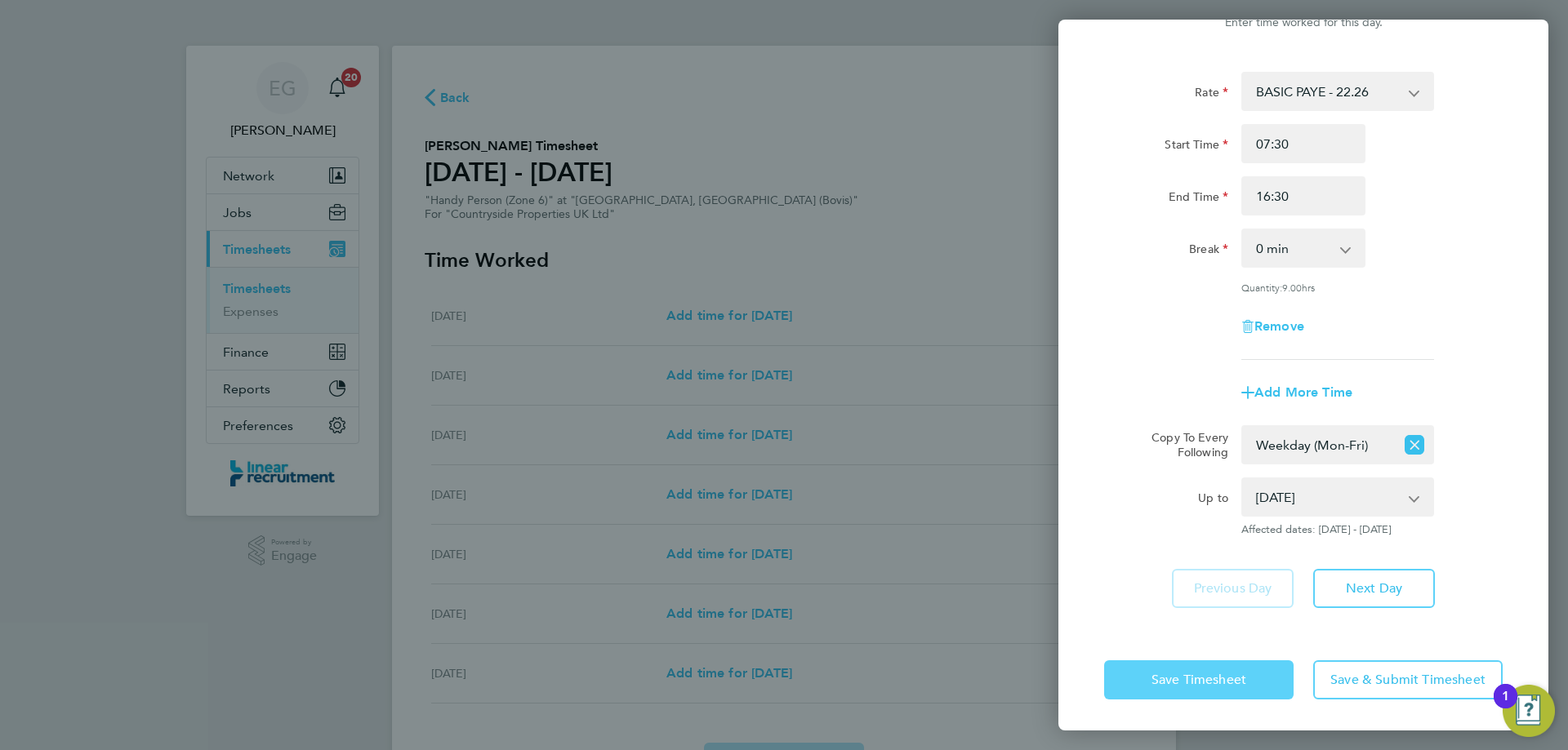
click at [1229, 689] on button "Save Timesheet" at bounding box center [1199, 679] width 190 height 39
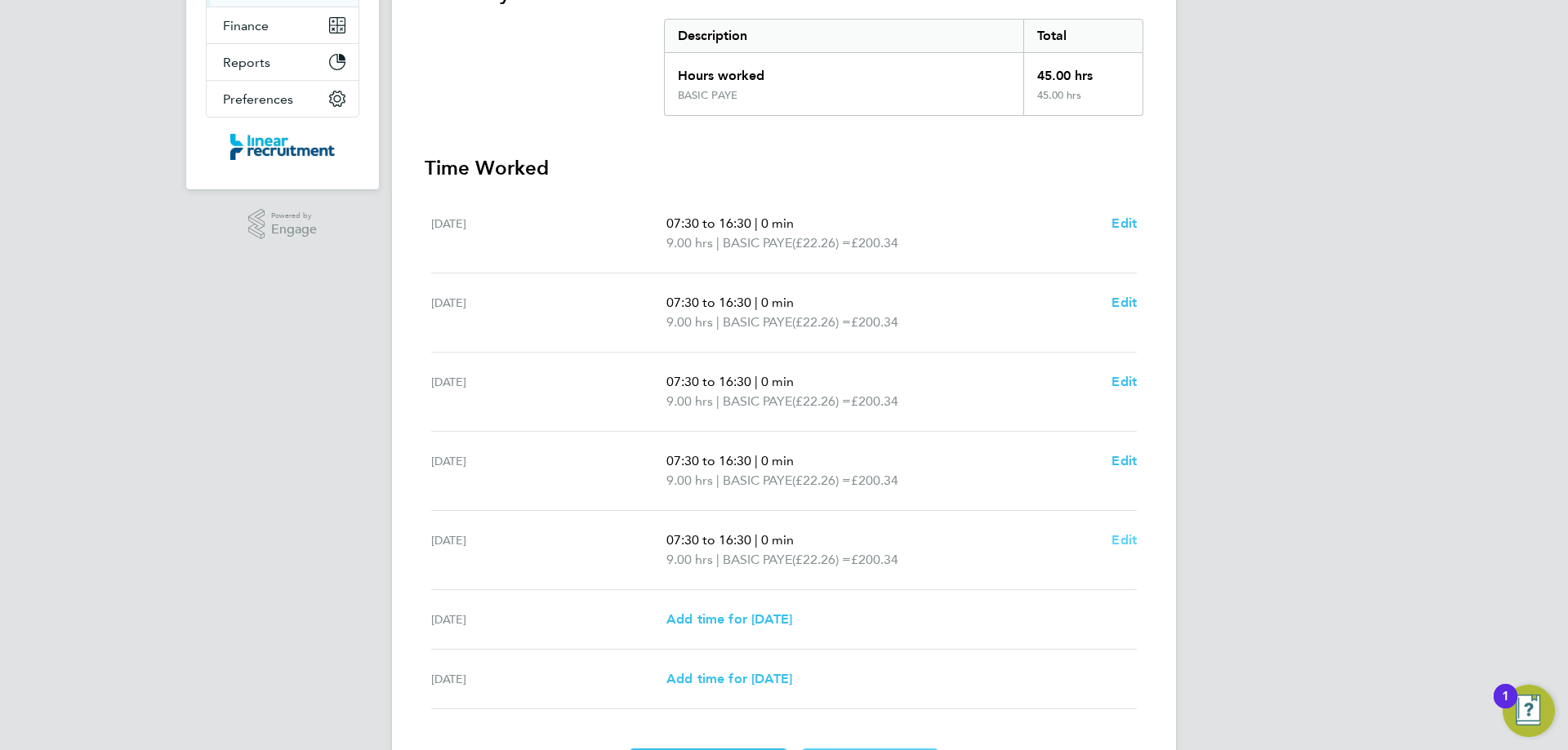
click at [1118, 537] on span "Edit" at bounding box center [1123, 541] width 25 height 16
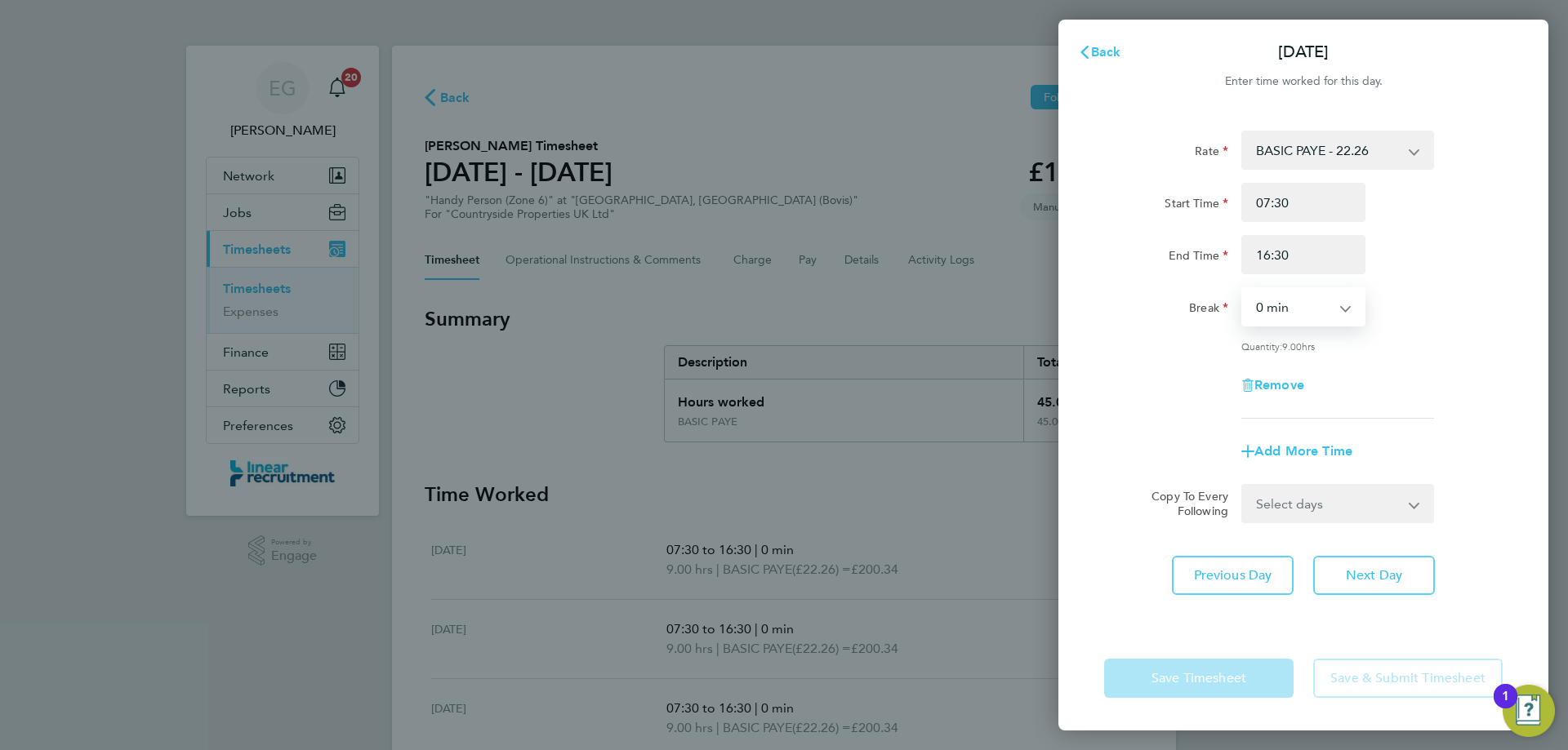
click at [1332, 313] on select "0 min 15 min 30 min 45 min 60 min 75 min 90 min" at bounding box center [1294, 307] width 102 height 36
select select "60"
click at [1243, 289] on select "0 min 15 min 30 min 45 min 60 min 75 min 90 min" at bounding box center [1294, 307] width 102 height 36
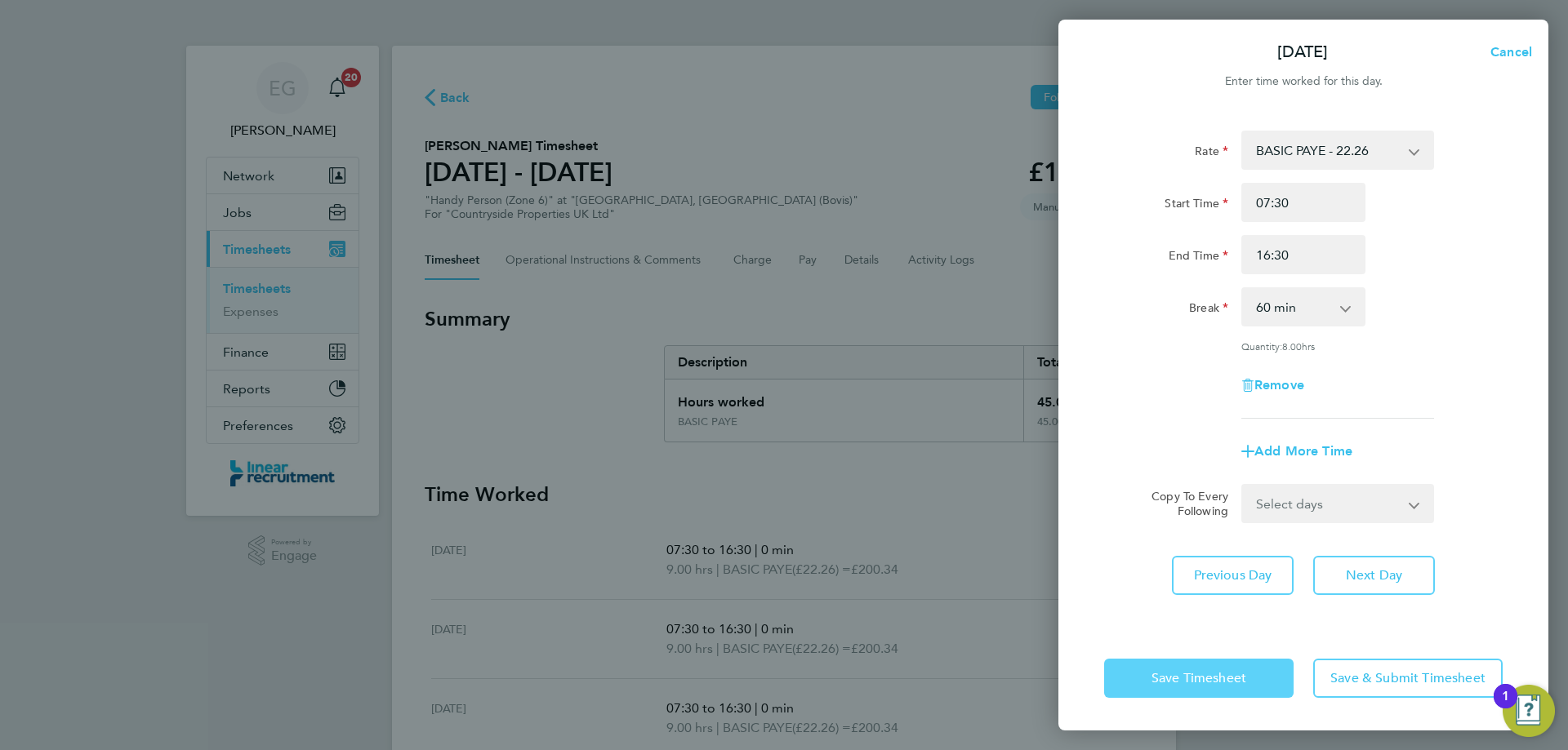
click at [1231, 676] on span "Save Timesheet" at bounding box center [1198, 678] width 95 height 16
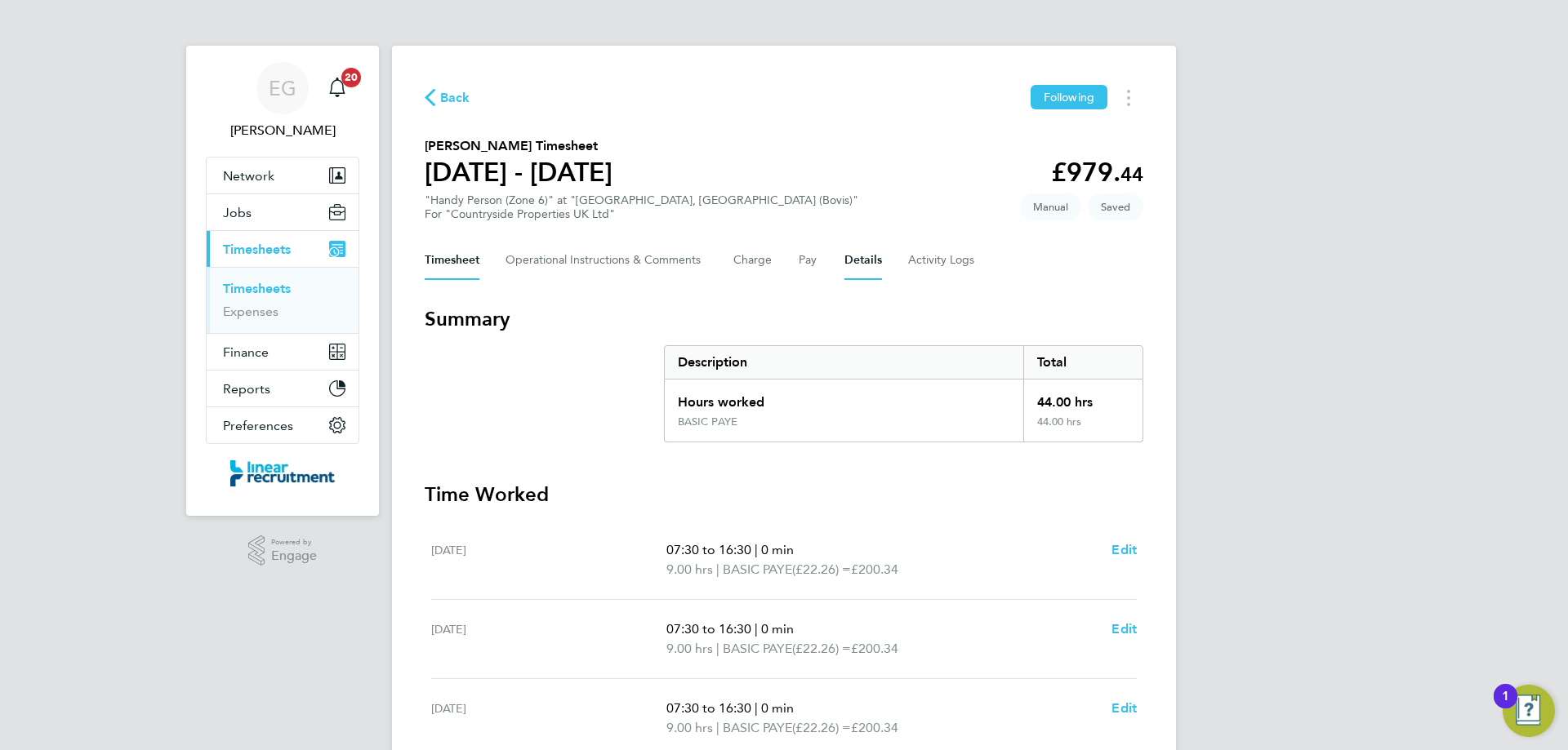
click at [859, 250] on button "Details" at bounding box center [863, 259] width 38 height 39
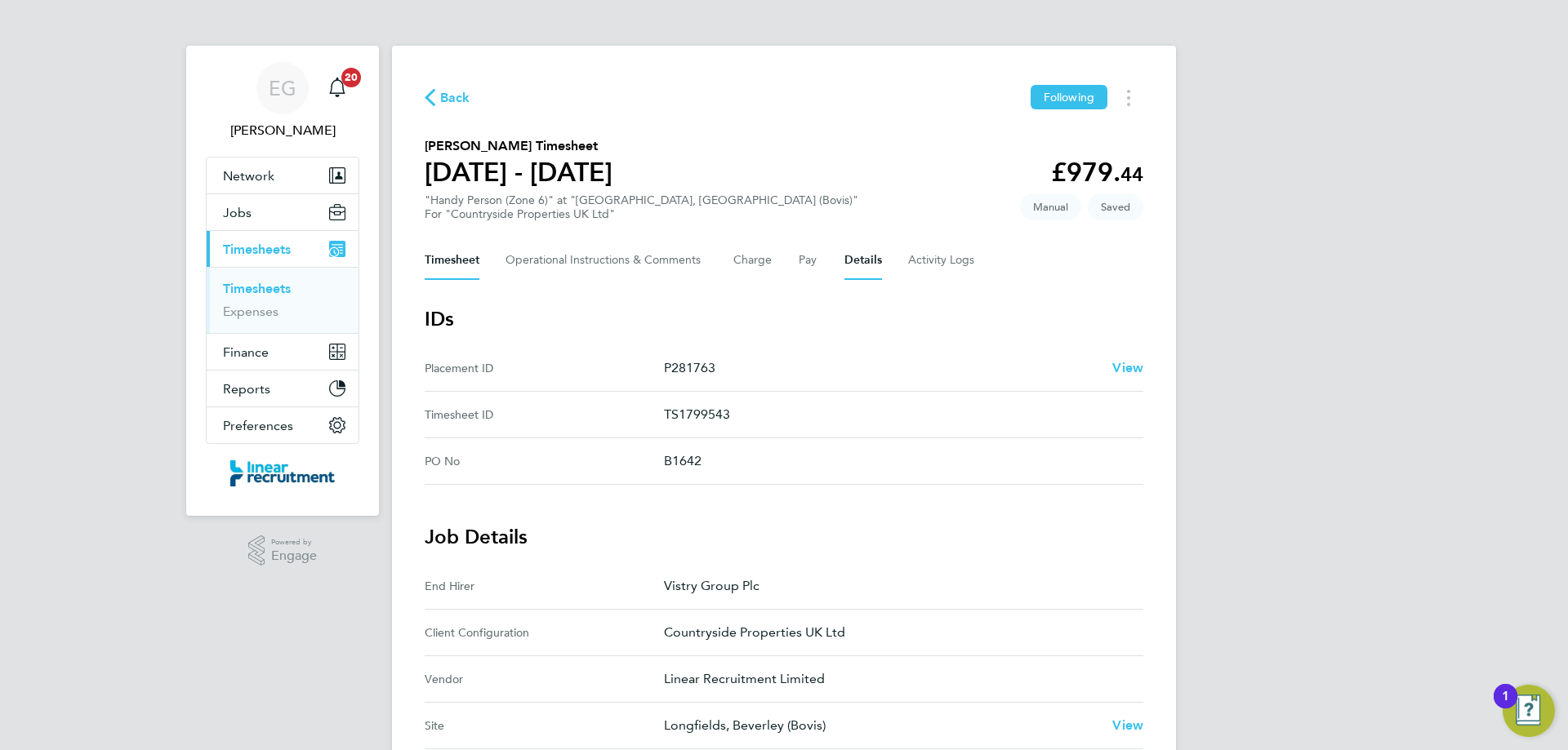
click at [454, 267] on button "Timesheet" at bounding box center [452, 259] width 55 height 39
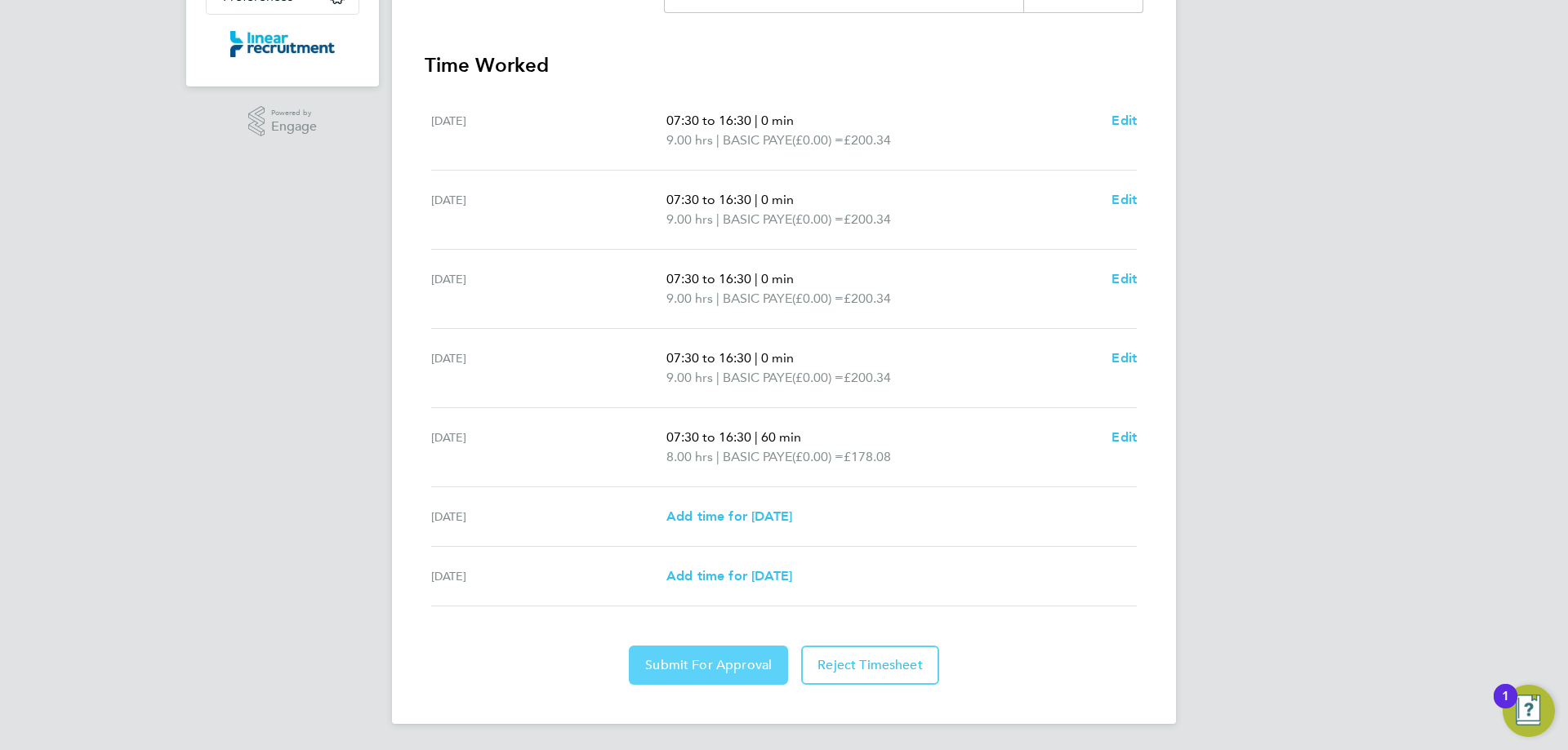
click at [686, 675] on button "Submit For Approval" at bounding box center [708, 664] width 160 height 39
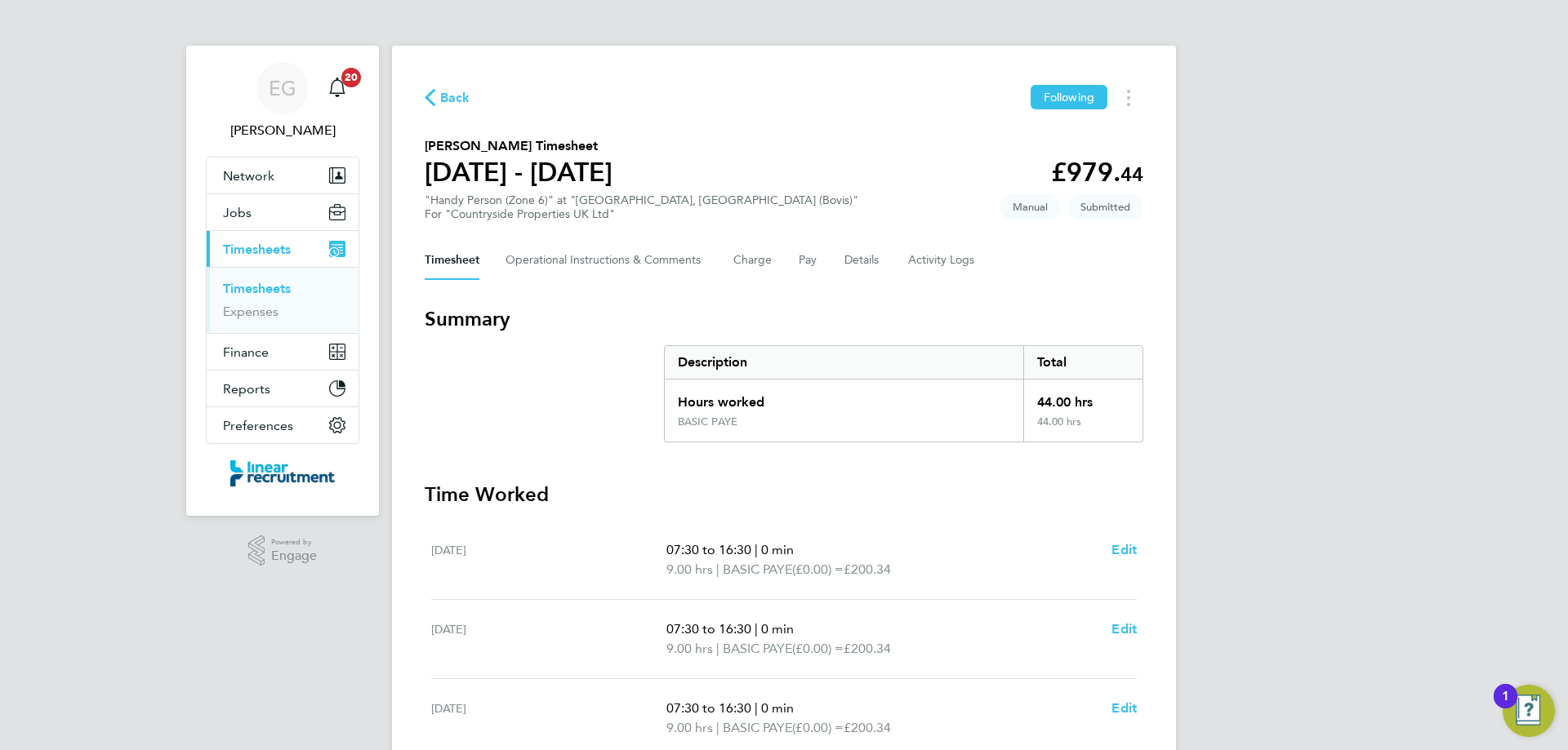
click at [256, 287] on link "Timesheets" at bounding box center [256, 289] width 68 height 16
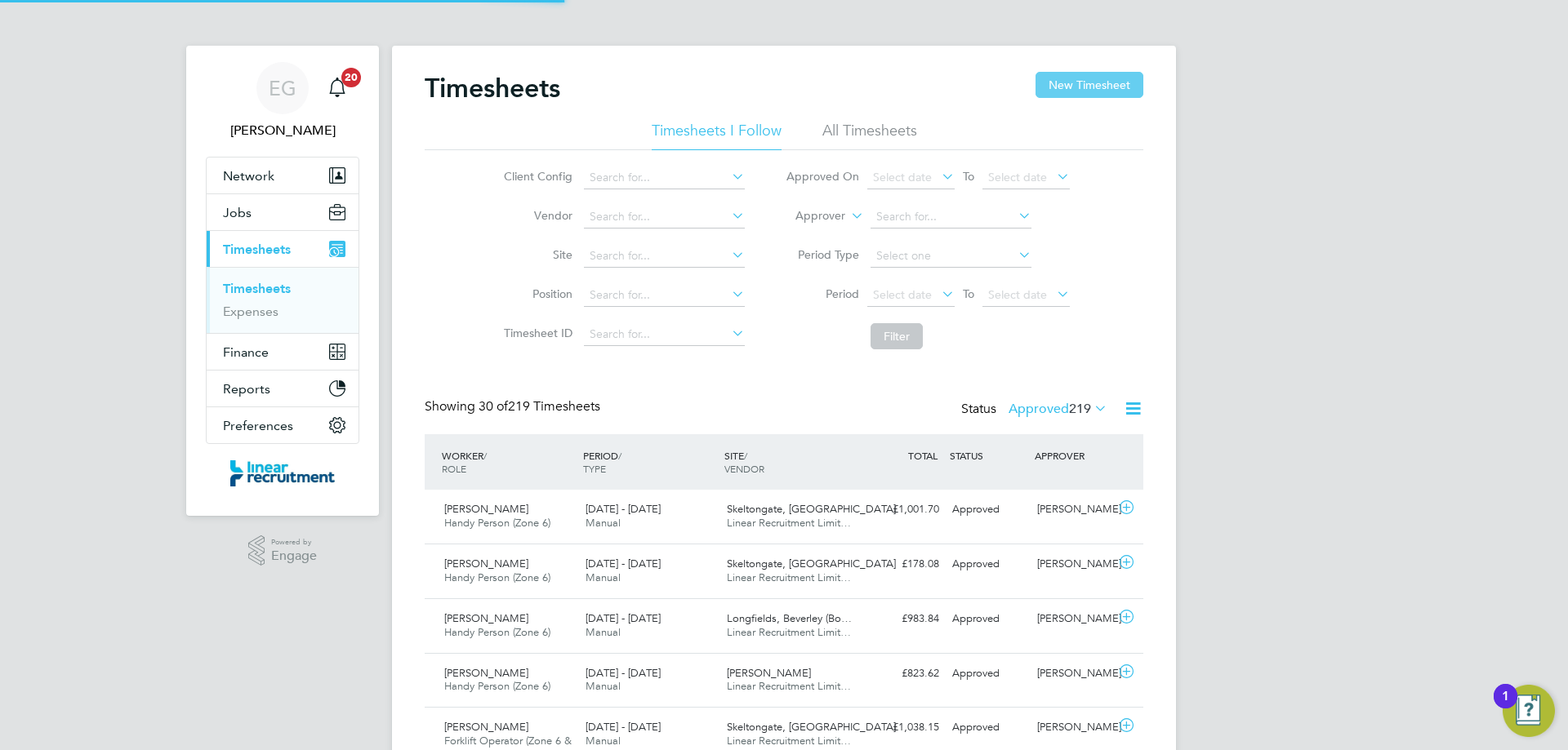
click at [1108, 85] on button "New Timesheet" at bounding box center [1089, 85] width 108 height 26
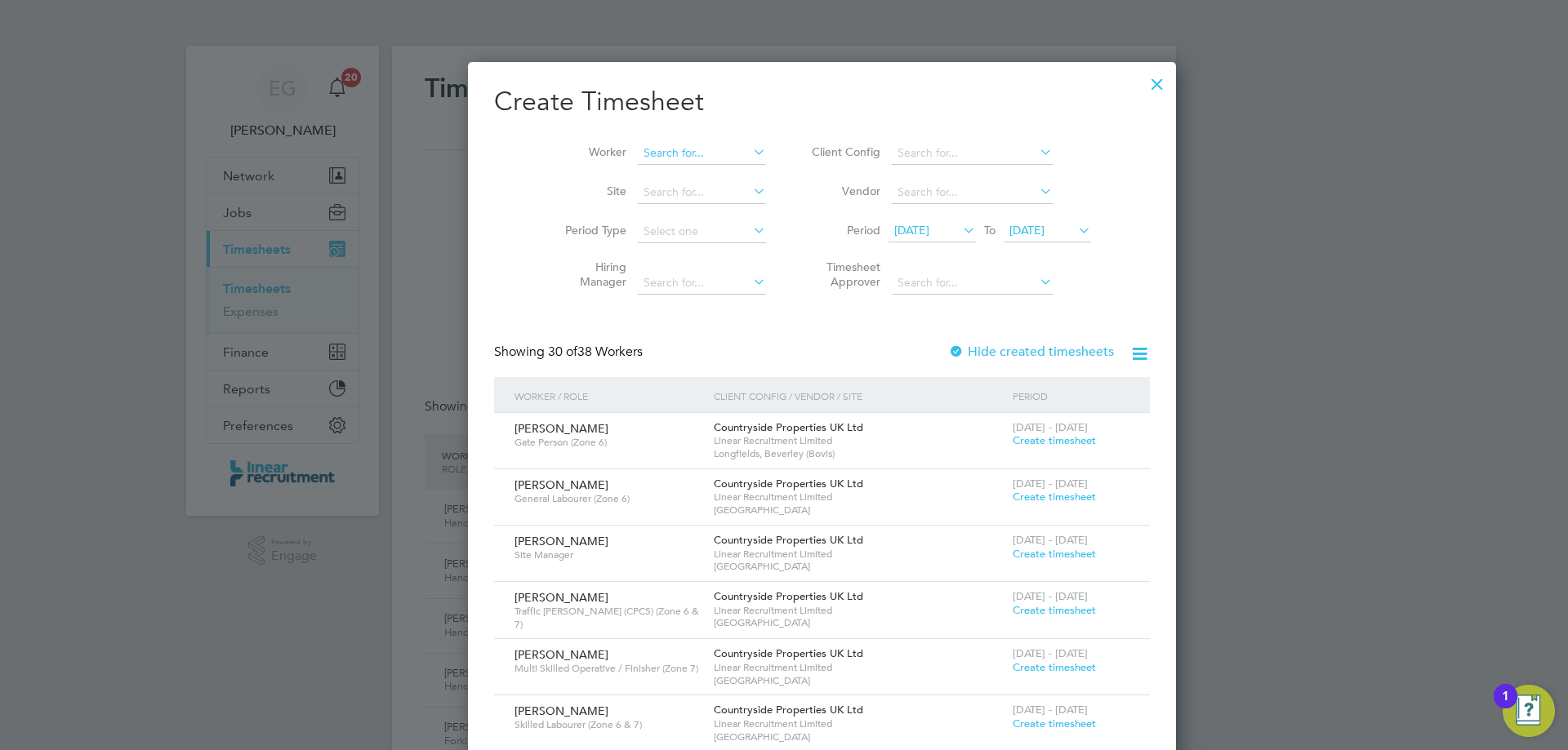
click at [637, 155] on input at bounding box center [701, 153] width 129 height 23
click at [639, 170] on li "[PERSON_NAME]" at bounding box center [680, 176] width 164 height 22
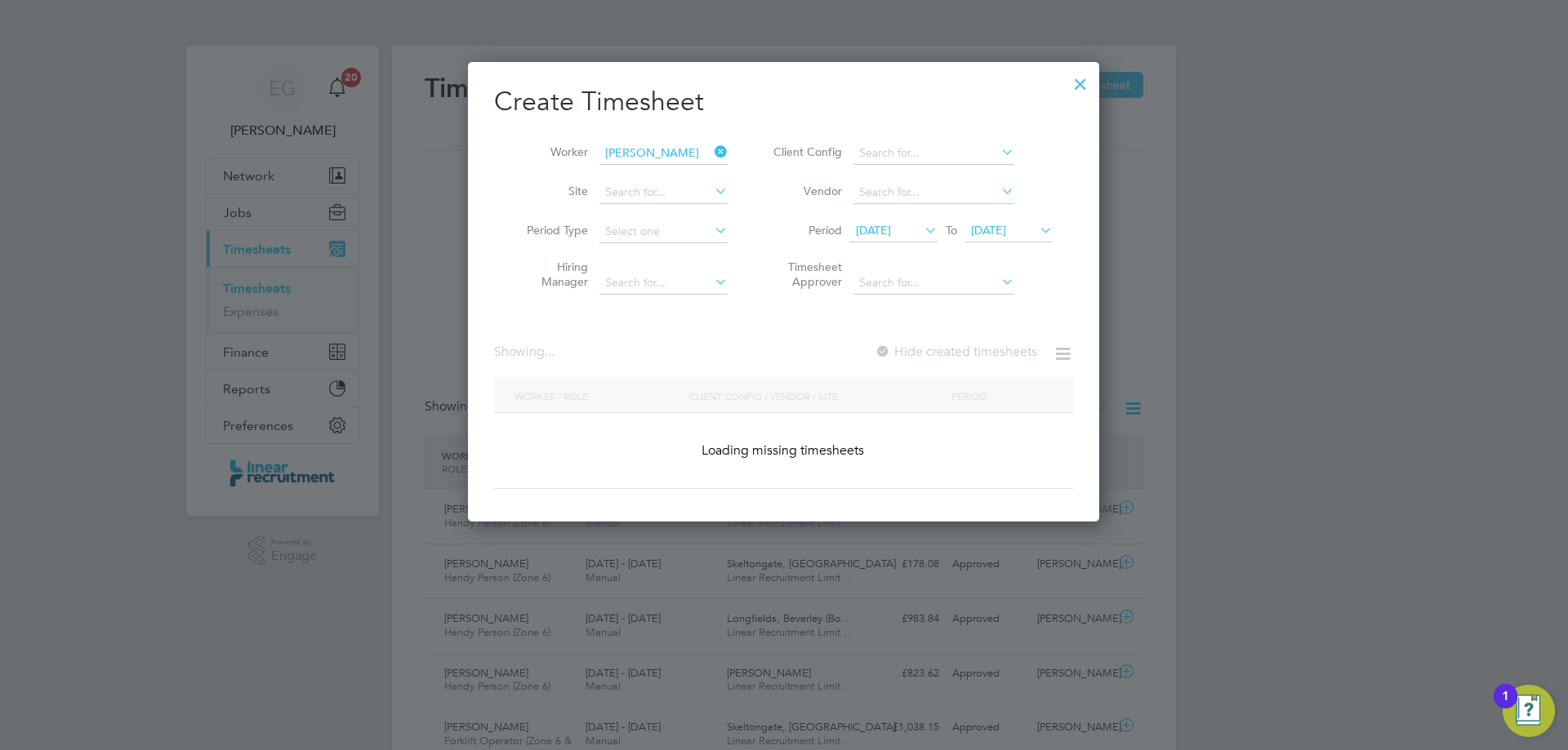
type input "[PERSON_NAME]"
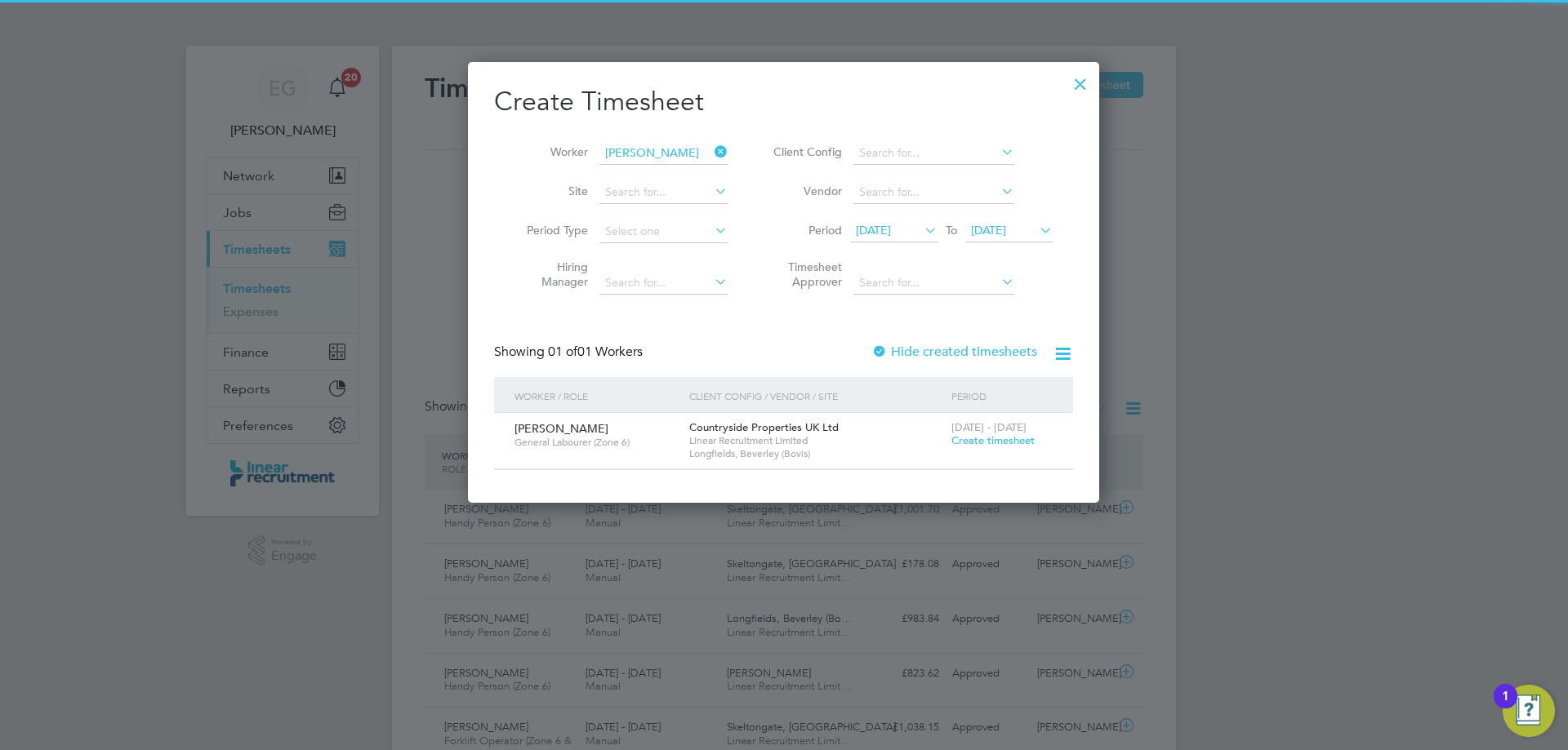
click at [1015, 437] on span "Create timesheet" at bounding box center [992, 441] width 83 height 14
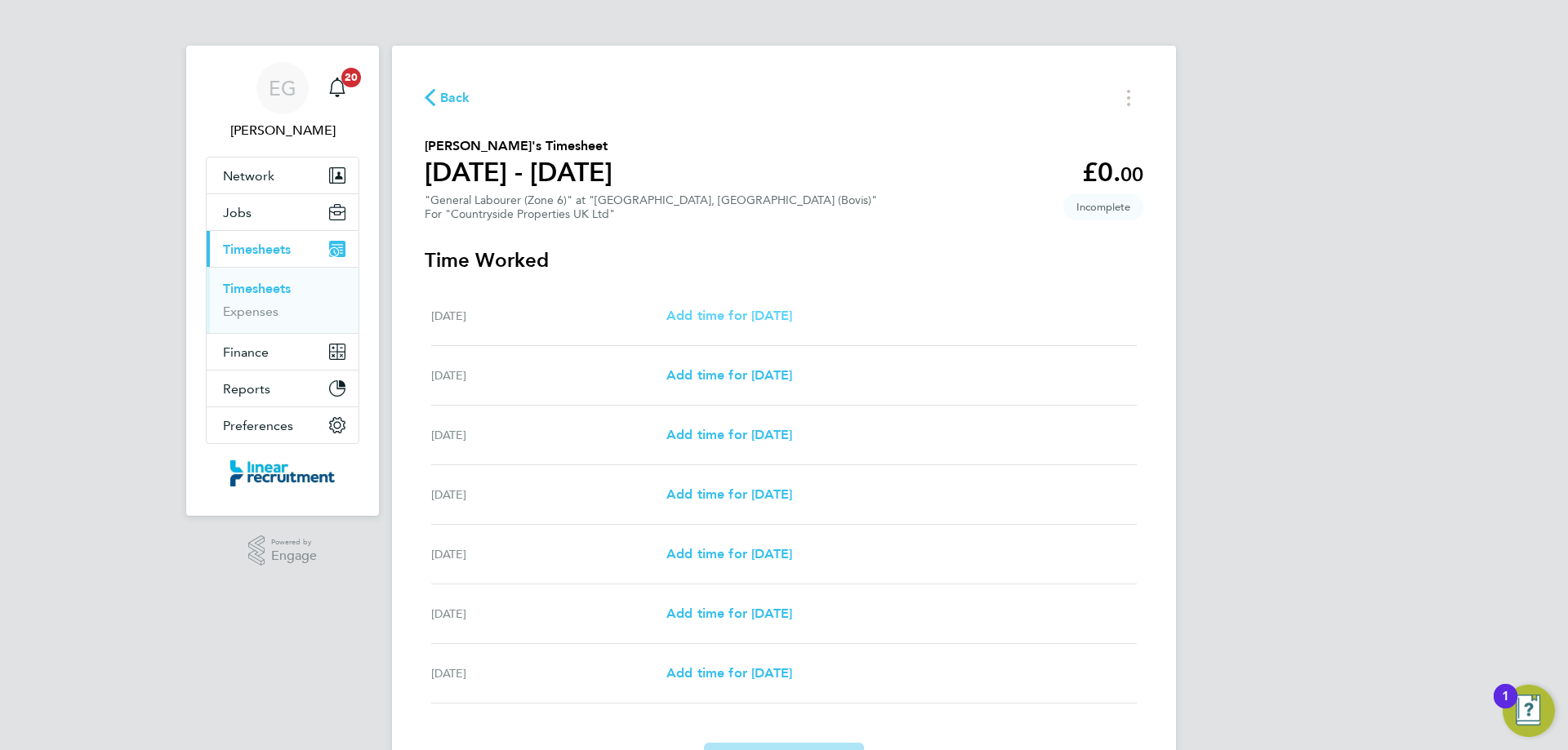
click at [728, 317] on span "Add time for [DATE]" at bounding box center [729, 316] width 126 height 16
select select "30"
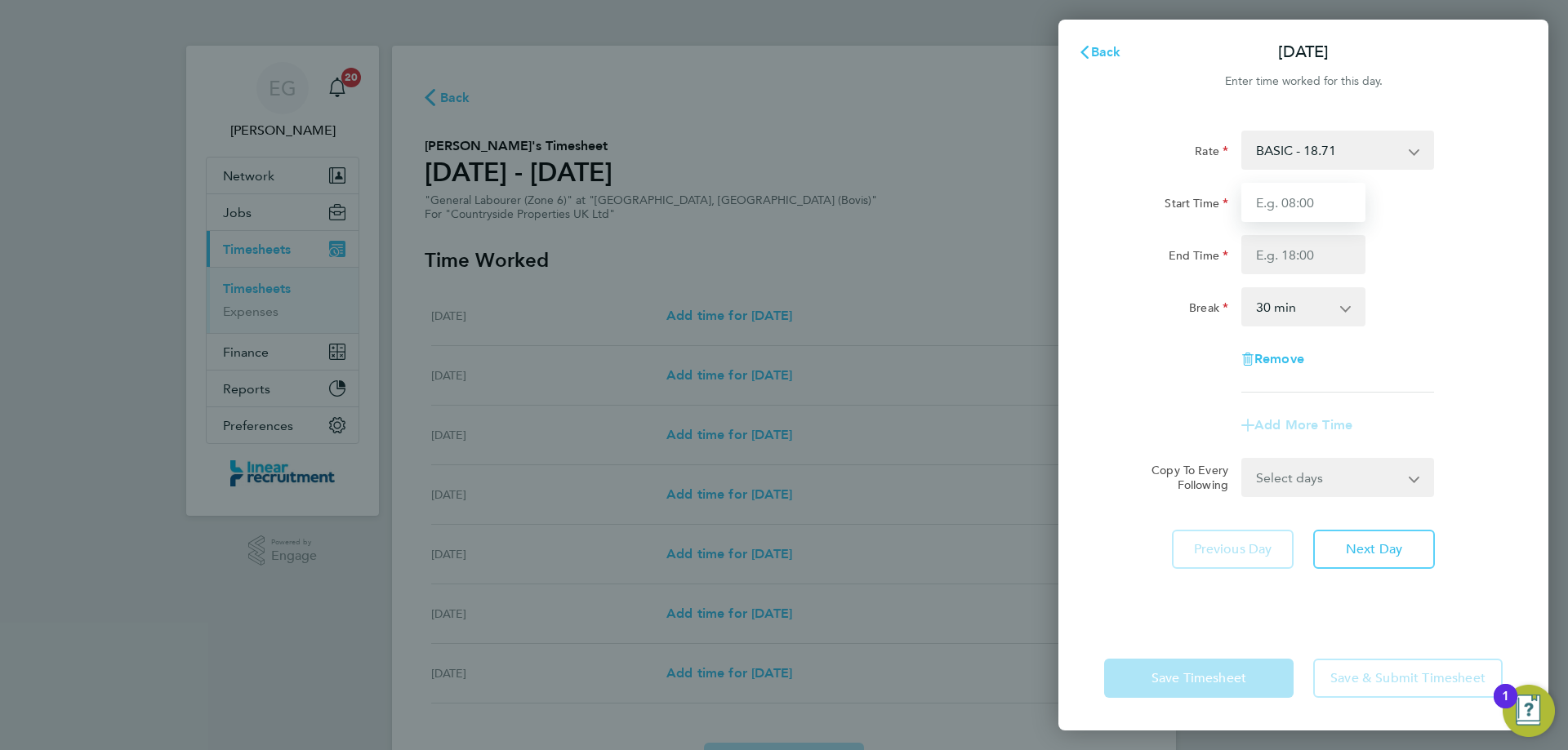
click at [1321, 194] on input "Start Time" at bounding box center [1303, 201] width 124 height 39
type input "07:30"
type input "16:30"
click at [1259, 315] on select "0 min 15 min 30 min 45 min 60 min 75 min 90 min" at bounding box center [1294, 307] width 102 height 36
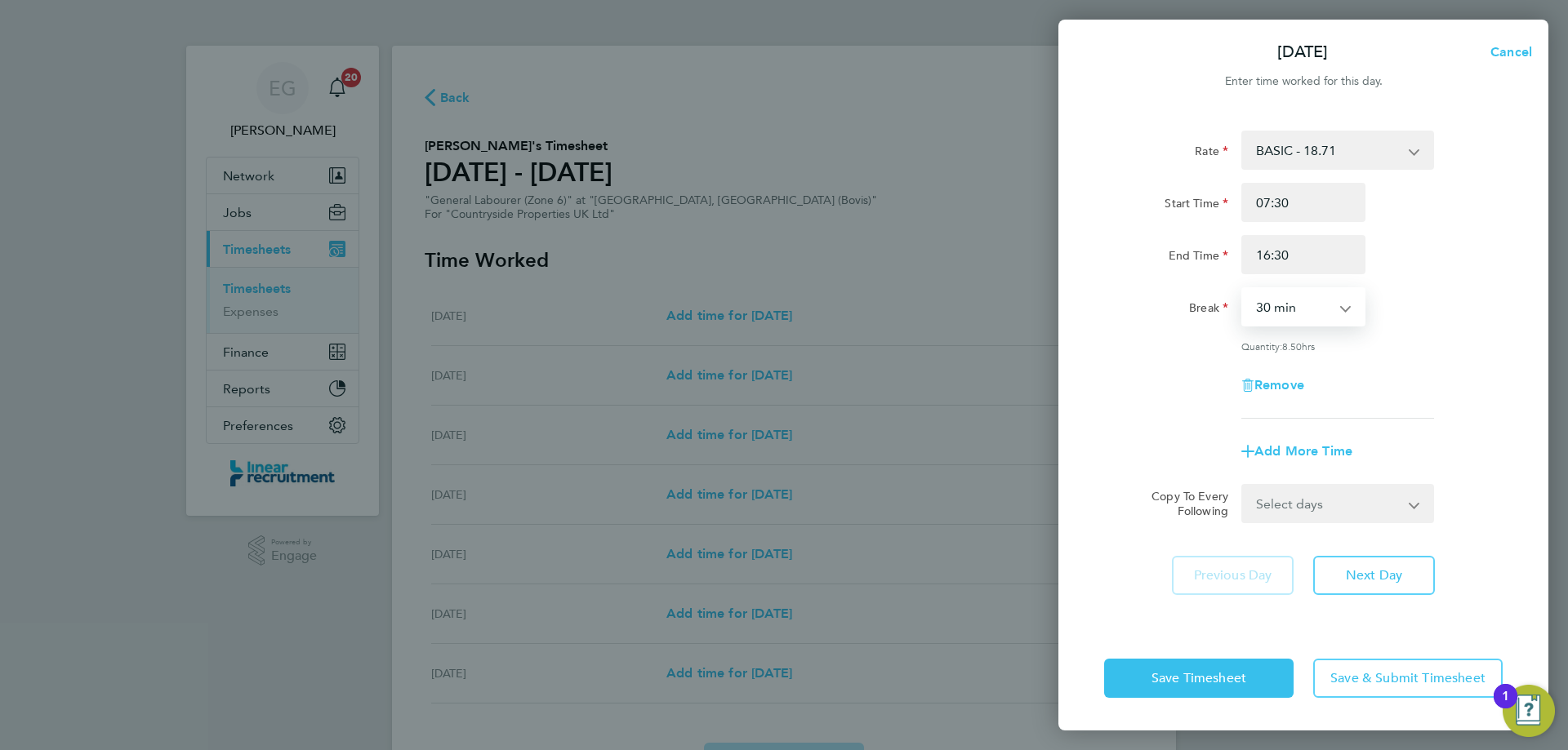
select select "0"
click at [1243, 289] on select "0 min 15 min 30 min 45 min 60 min 75 min 90 min" at bounding box center [1294, 307] width 102 height 36
drag, startPoint x: 1355, startPoint y: 505, endPoint x: 1348, endPoint y: 511, distance: 9.2
click at [1355, 505] on select "Select days Day Weekday (Mon-Fri) Weekend (Sat-Sun) [DATE] [DATE] [DATE] [DATE]…" at bounding box center [1329, 504] width 172 height 36
select select "WEEKDAY"
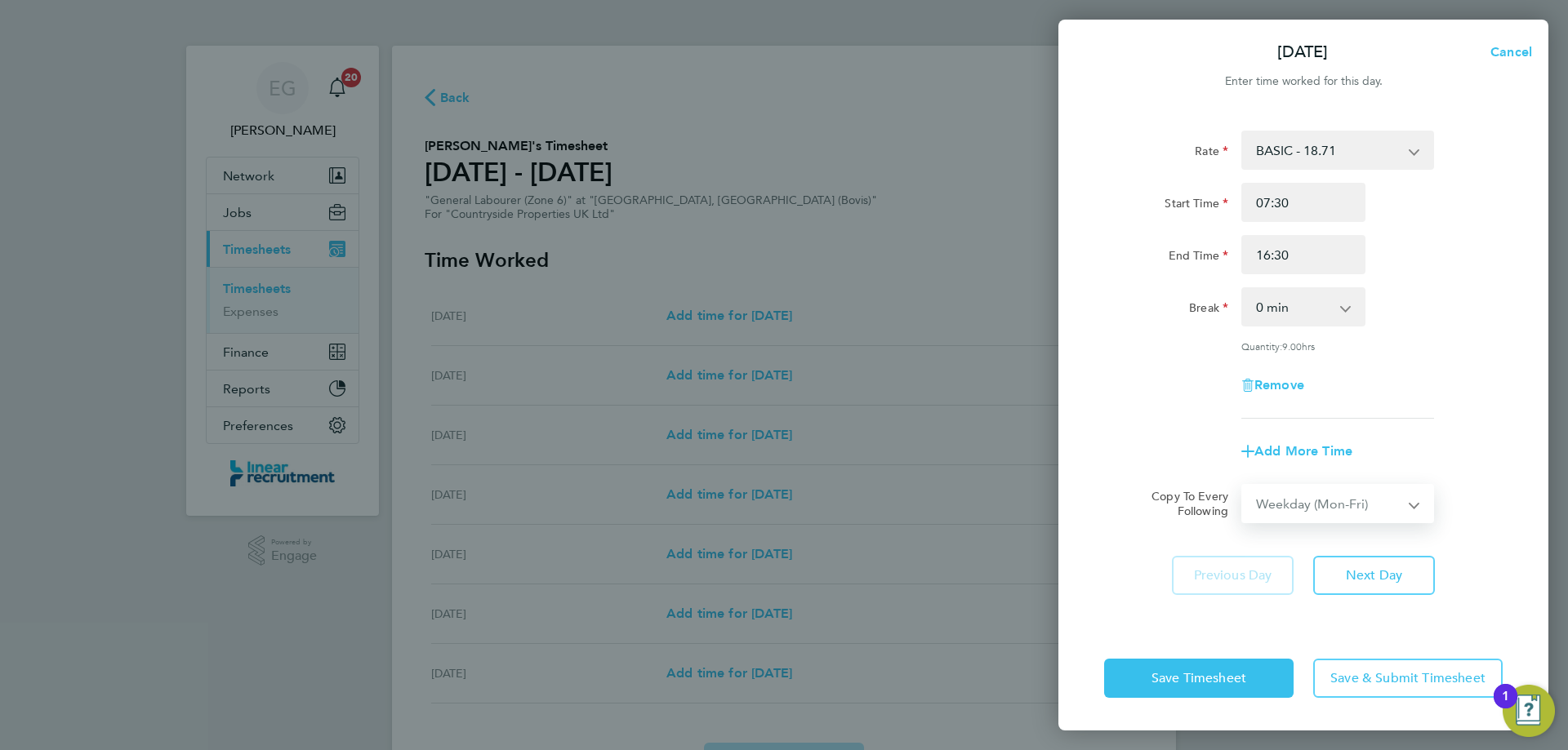
click at [1243, 486] on select "Select days Day Weekday (Mon-Fri) Weekend (Sat-Sun) [DATE] [DATE] [DATE] [DATE]…" at bounding box center [1329, 504] width 172 height 36
select select "[DATE]"
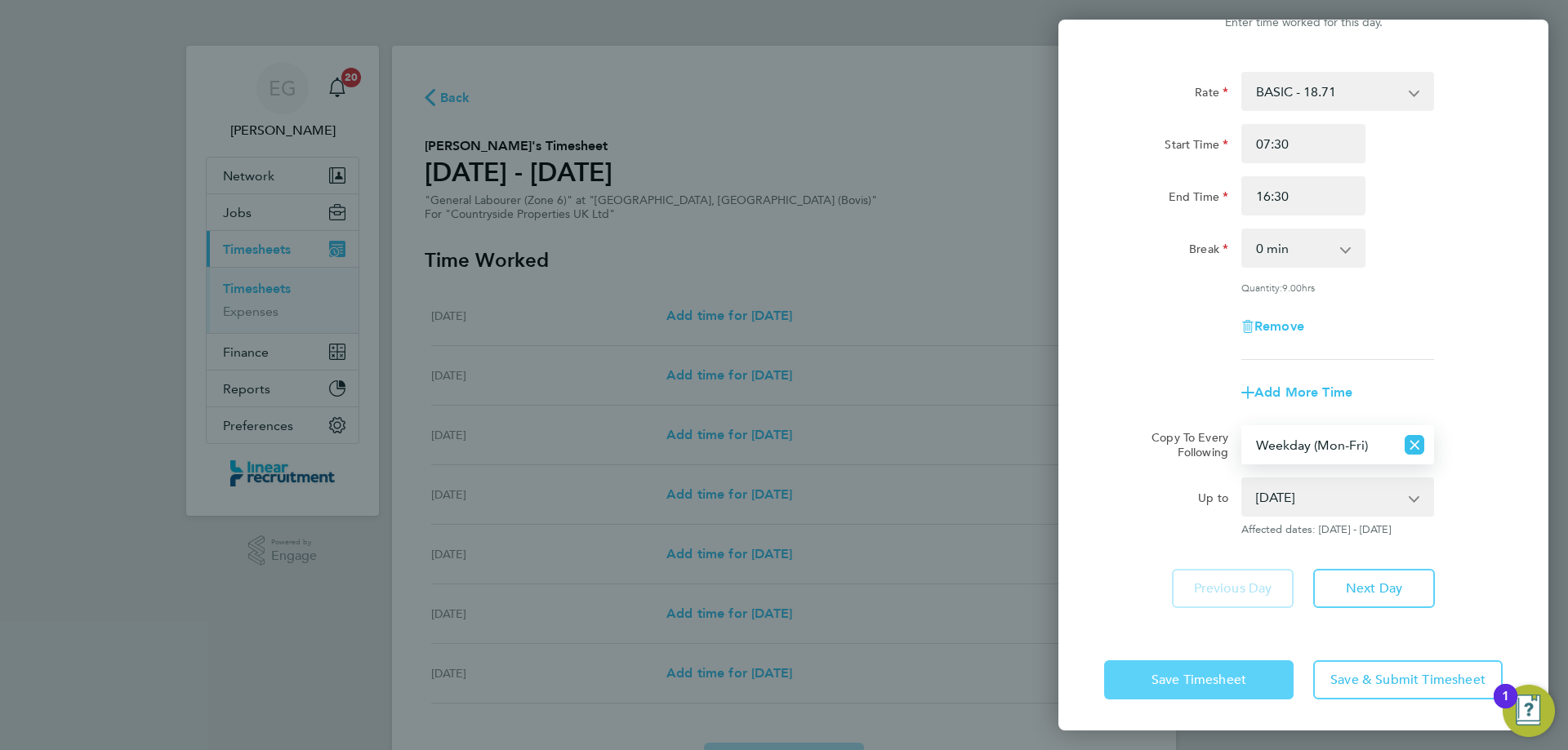
click at [1200, 680] on span "Save Timesheet" at bounding box center [1198, 680] width 95 height 16
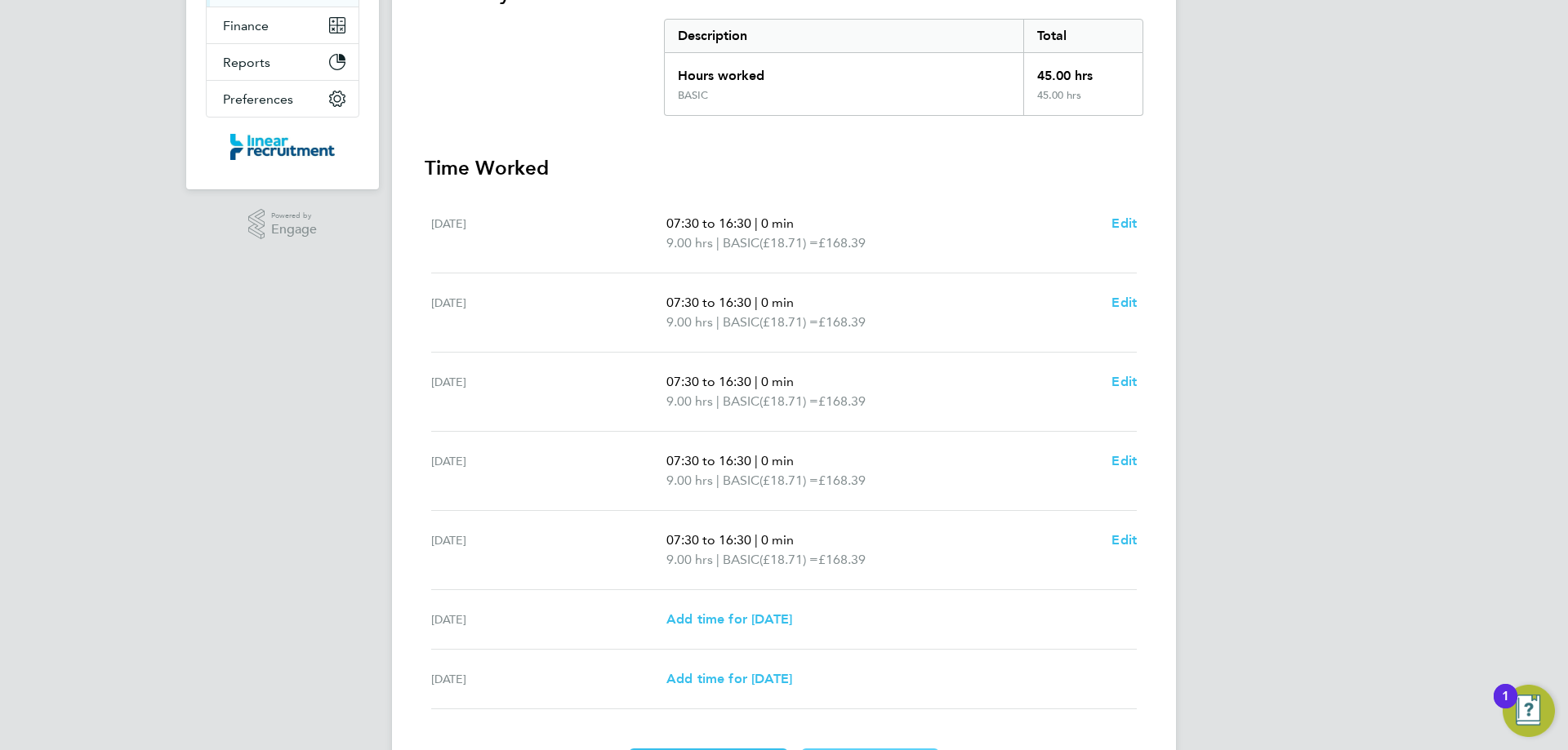
click at [1114, 551] on app-form-button "Edit" at bounding box center [1123, 550] width 25 height 39
click at [1118, 543] on span "Edit" at bounding box center [1123, 541] width 25 height 16
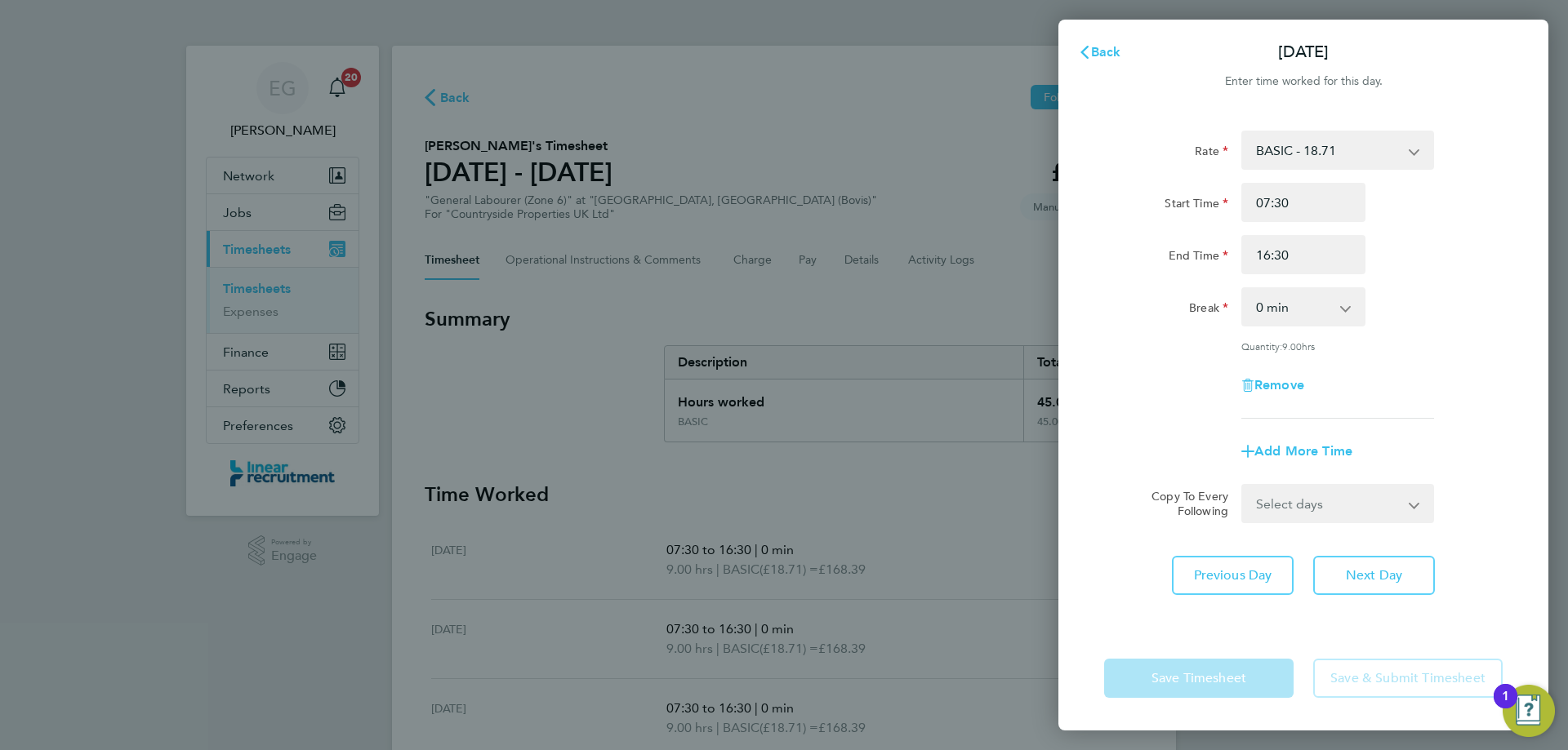
click at [1302, 301] on select "0 min 15 min 30 min 45 min 60 min 75 min 90 min" at bounding box center [1294, 307] width 102 height 36
select select "60"
click at [1243, 289] on select "0 min 15 min 30 min 45 min 60 min 75 min 90 min" at bounding box center [1294, 307] width 102 height 36
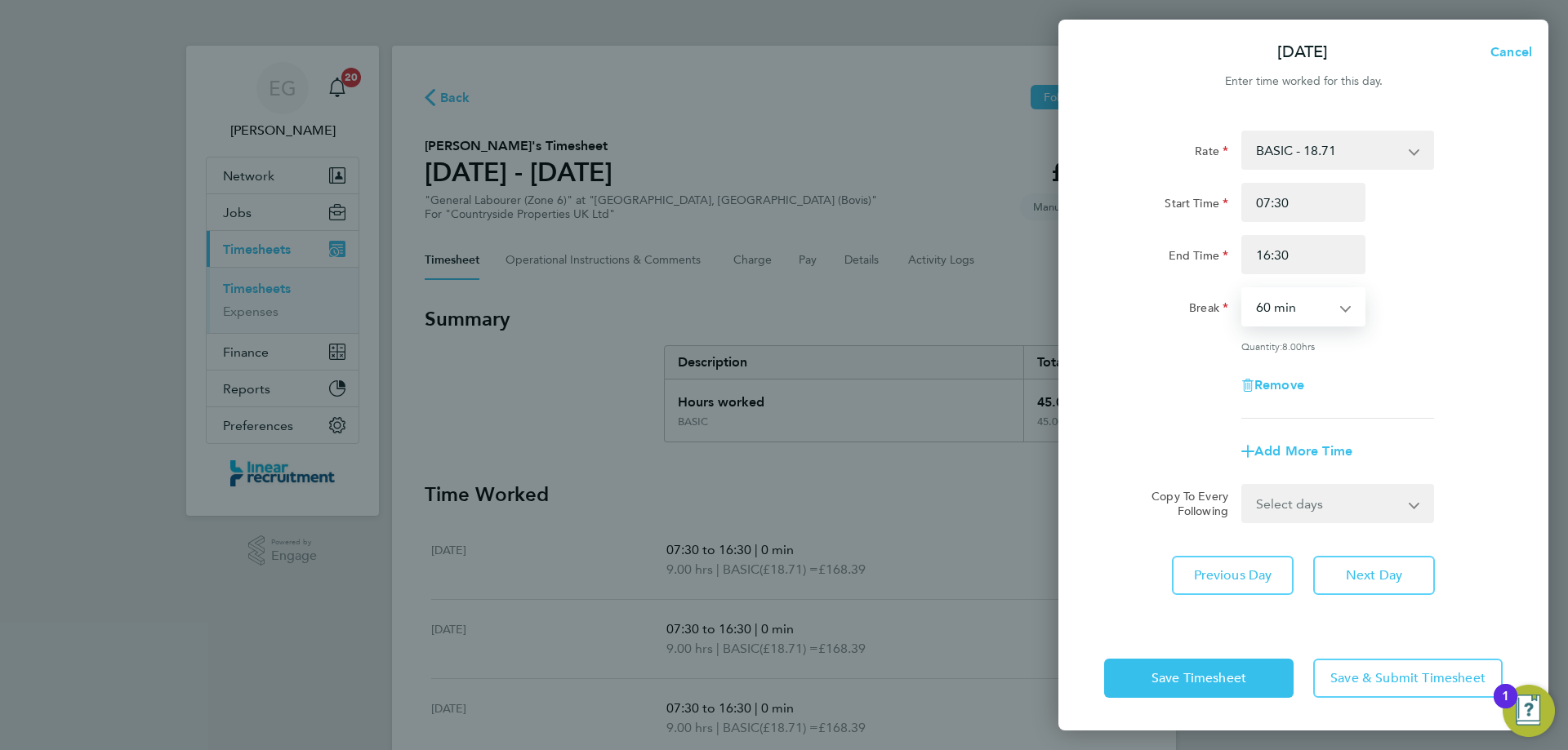
click at [1175, 703] on div "Save Timesheet Save & Submit Timesheet" at bounding box center [1303, 678] width 490 height 105
click at [1177, 677] on span "Save Timesheet" at bounding box center [1198, 678] width 95 height 16
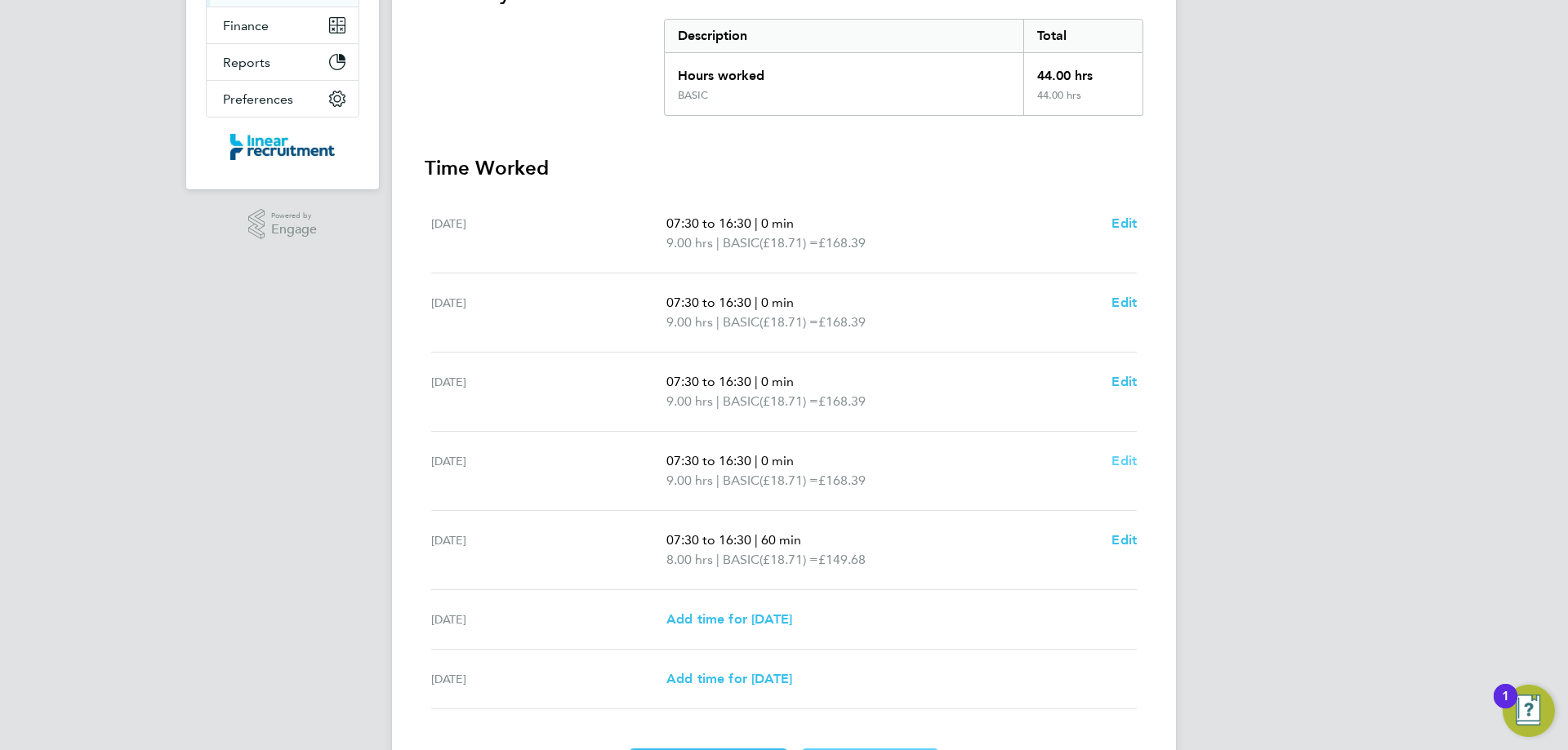
click at [1136, 465] on span "Edit" at bounding box center [1123, 461] width 25 height 16
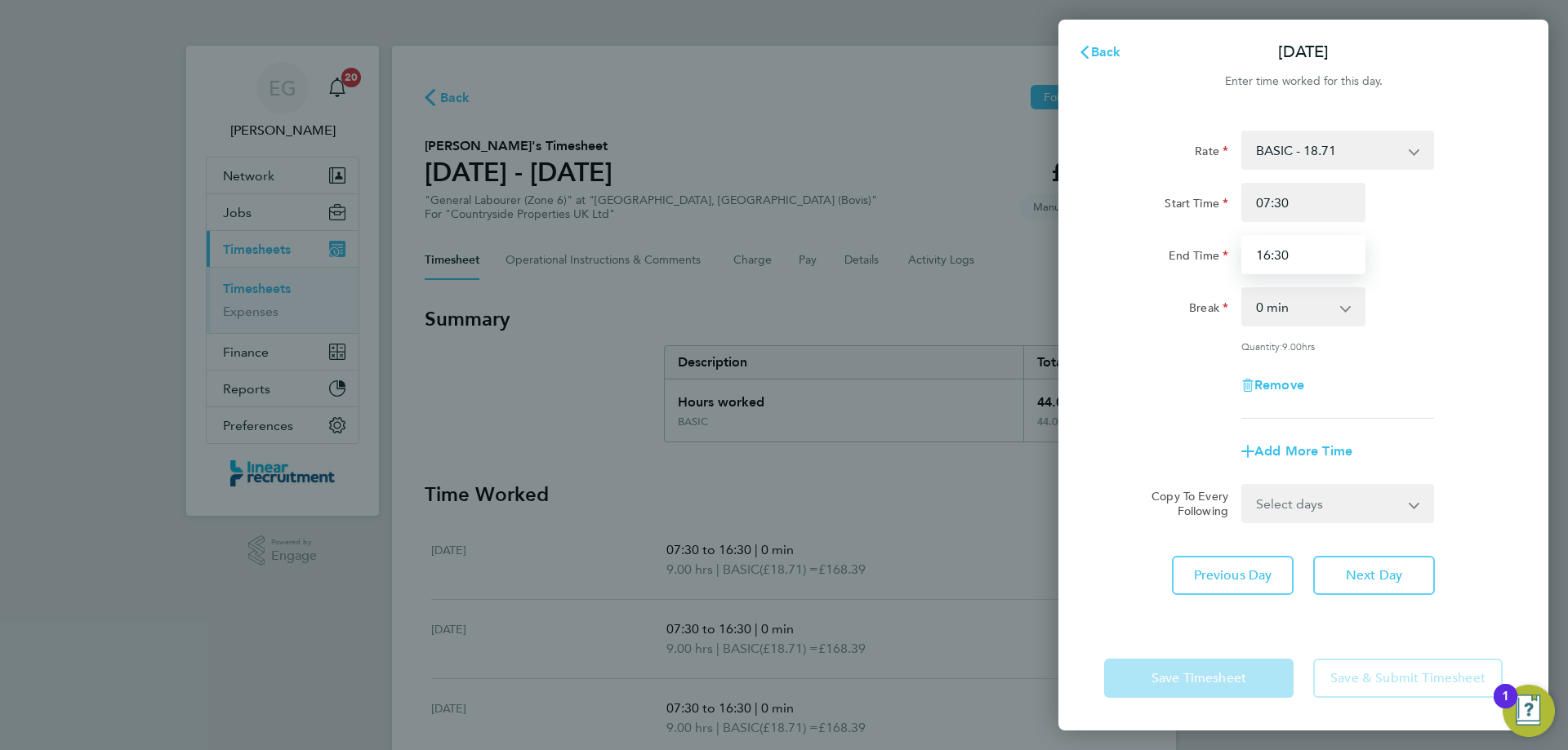
click at [1269, 254] on input "16:30" at bounding box center [1303, 254] width 124 height 39
type input "14:30"
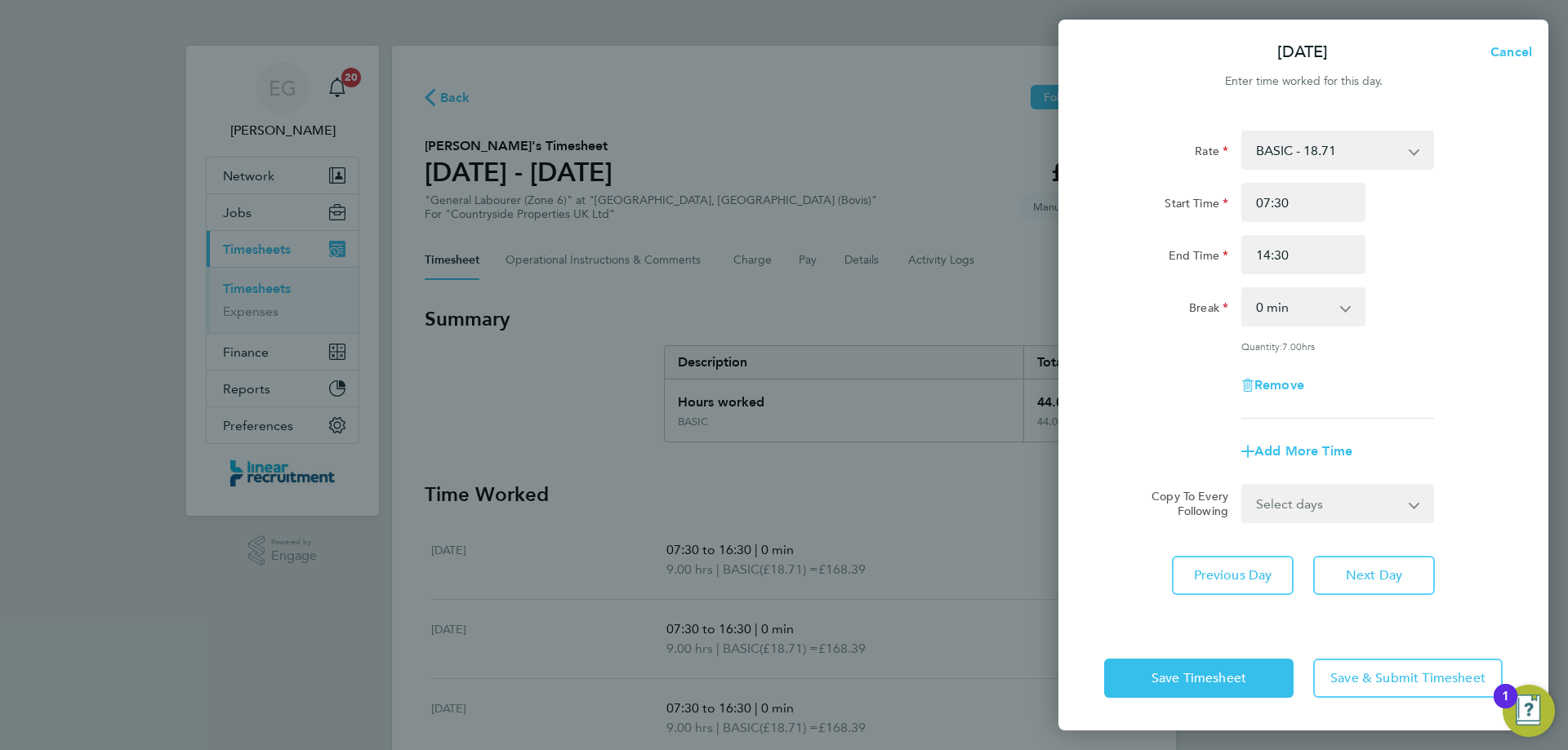
click at [1466, 263] on div "End Time 14:30" at bounding box center [1303, 254] width 412 height 39
click at [1182, 676] on span "Save Timesheet" at bounding box center [1198, 678] width 95 height 16
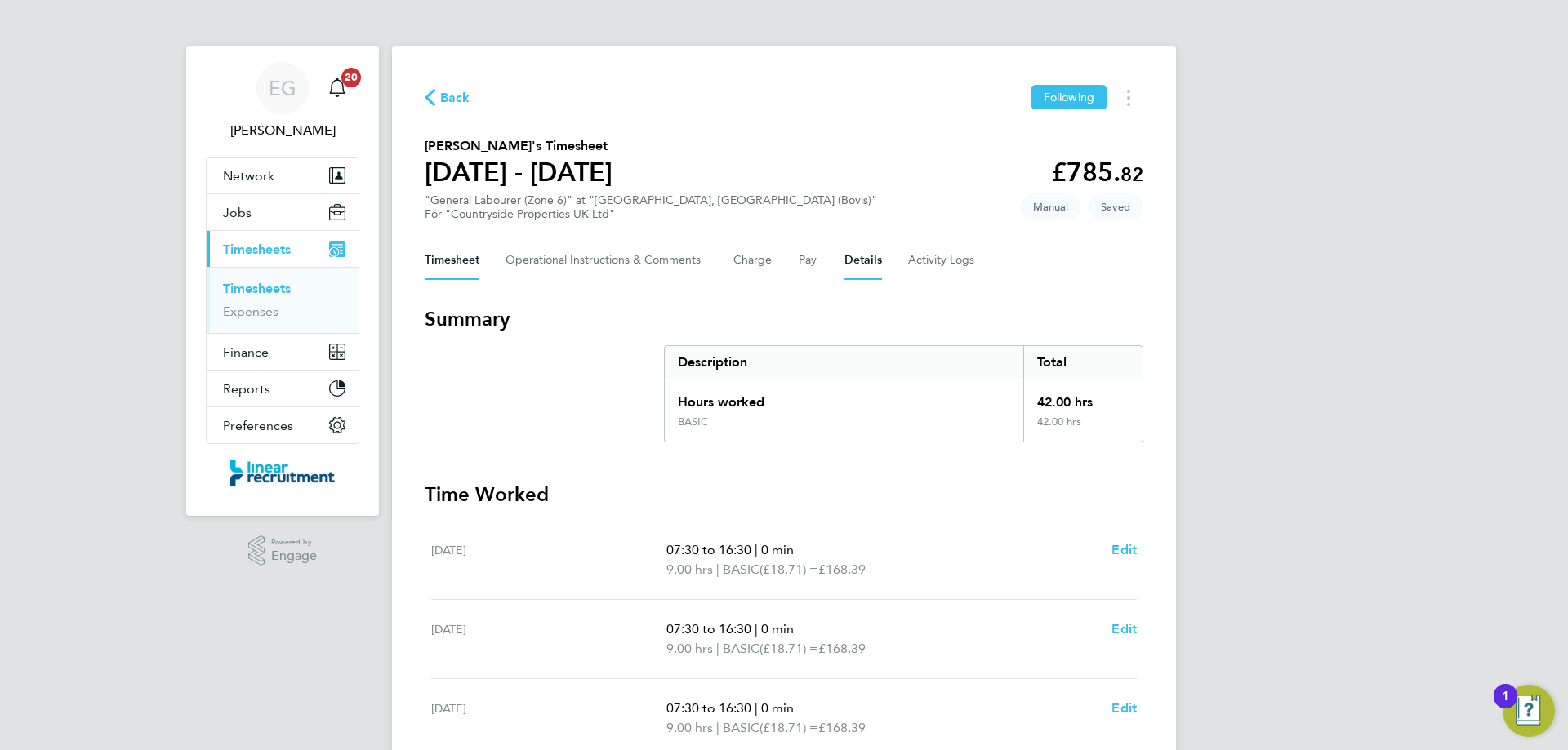
click at [862, 255] on button "Details" at bounding box center [863, 259] width 38 height 39
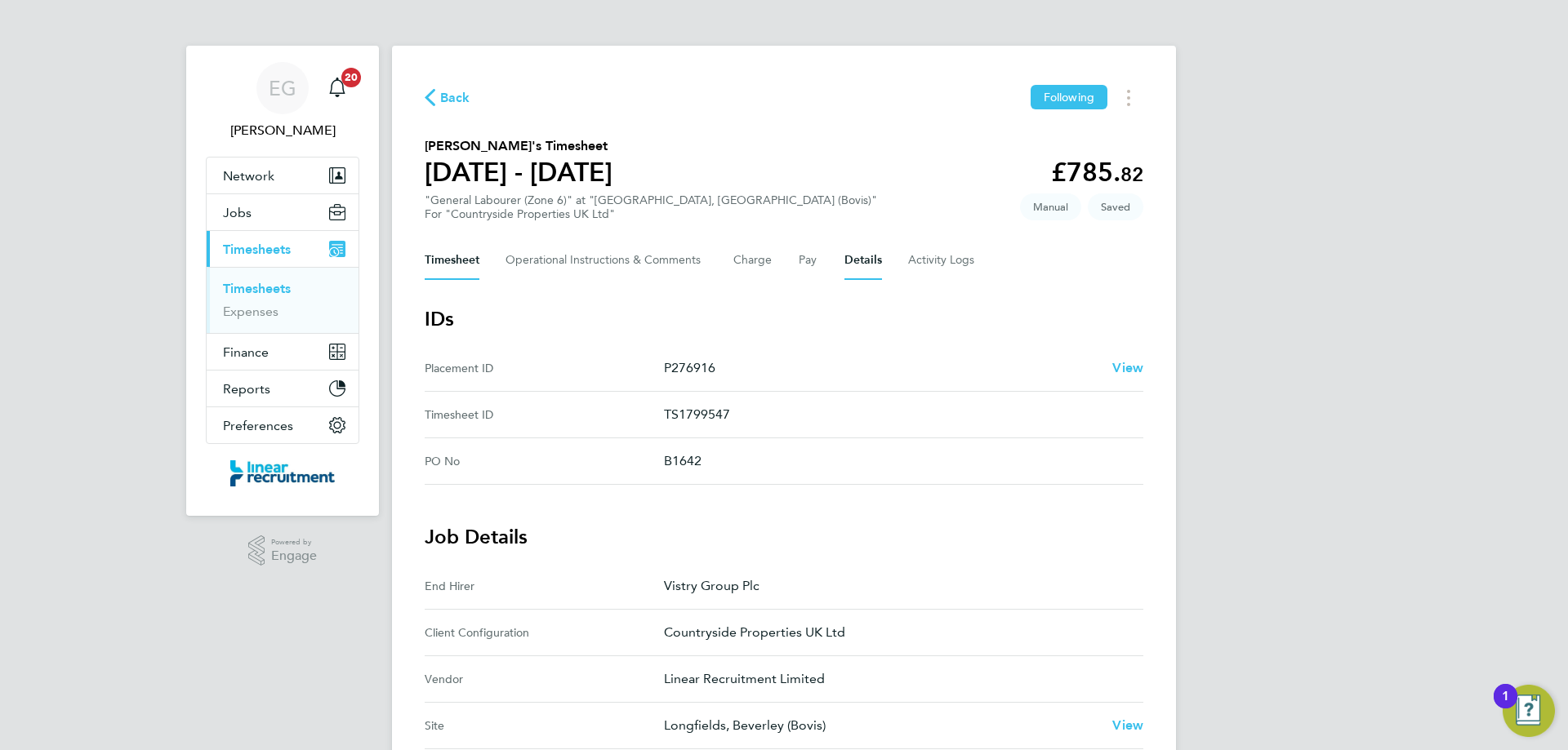
click at [470, 269] on button "Timesheet" at bounding box center [452, 259] width 55 height 39
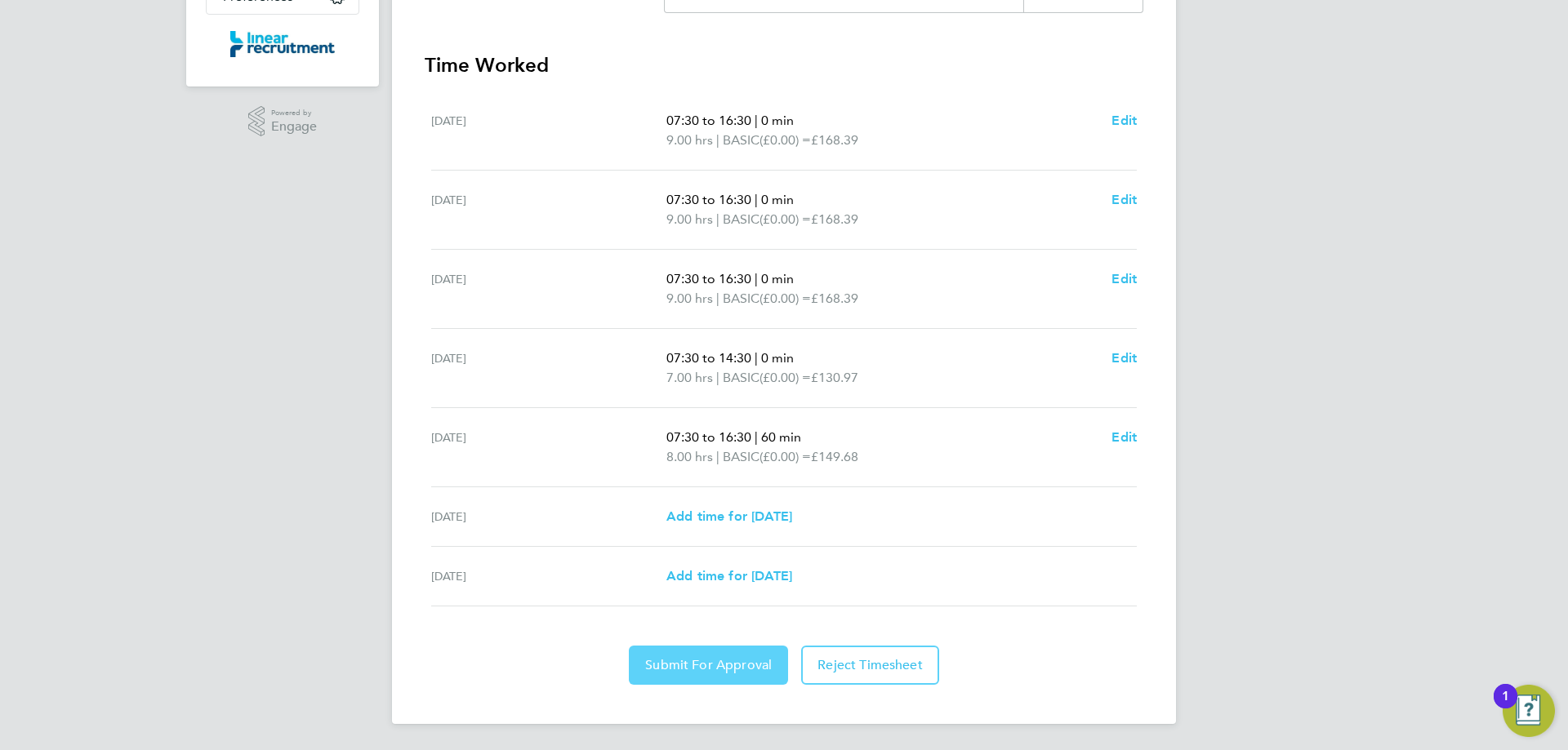
click at [688, 668] on span "Submit For Approval" at bounding box center [708, 665] width 127 height 16
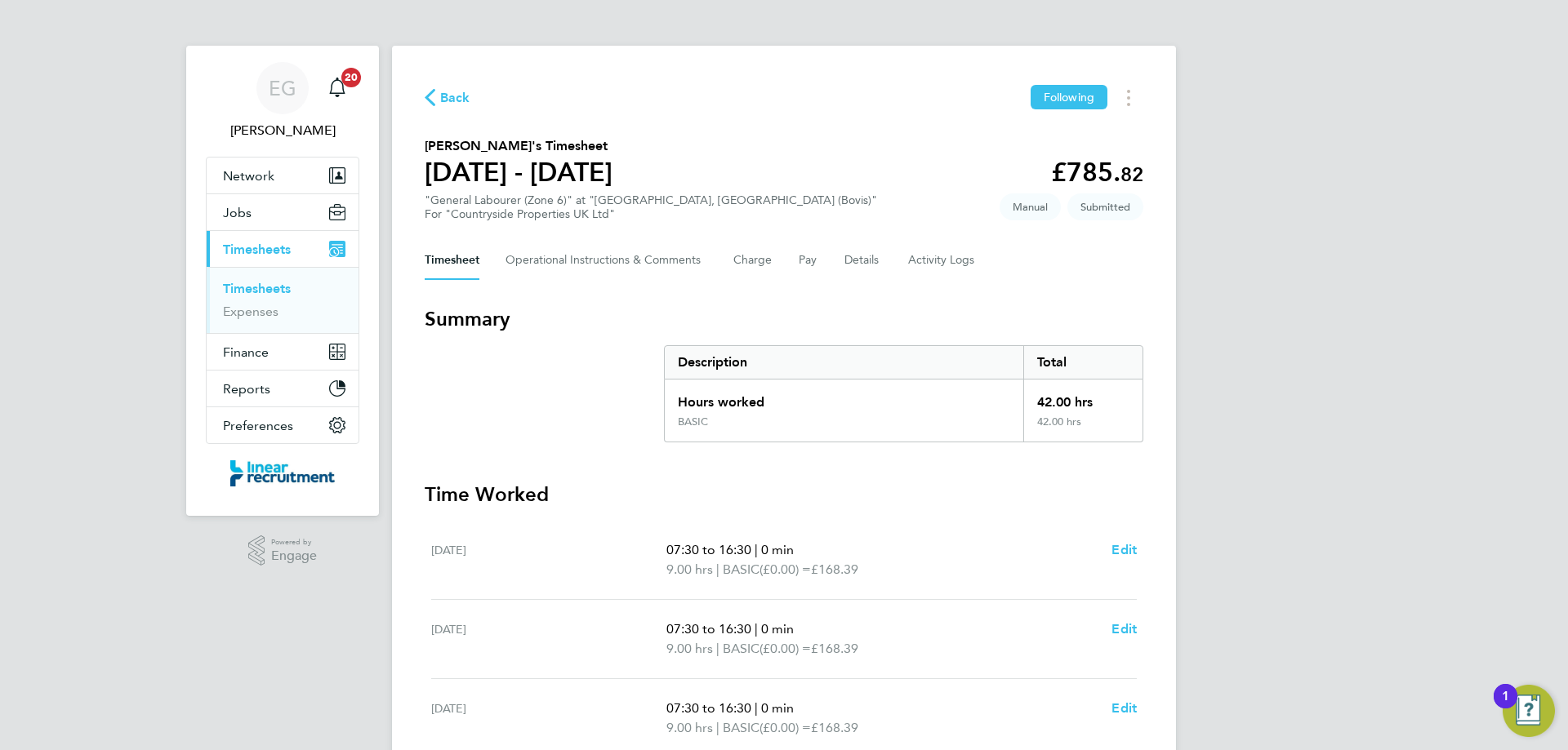
click at [282, 288] on link "Timesheets" at bounding box center [256, 289] width 68 height 16
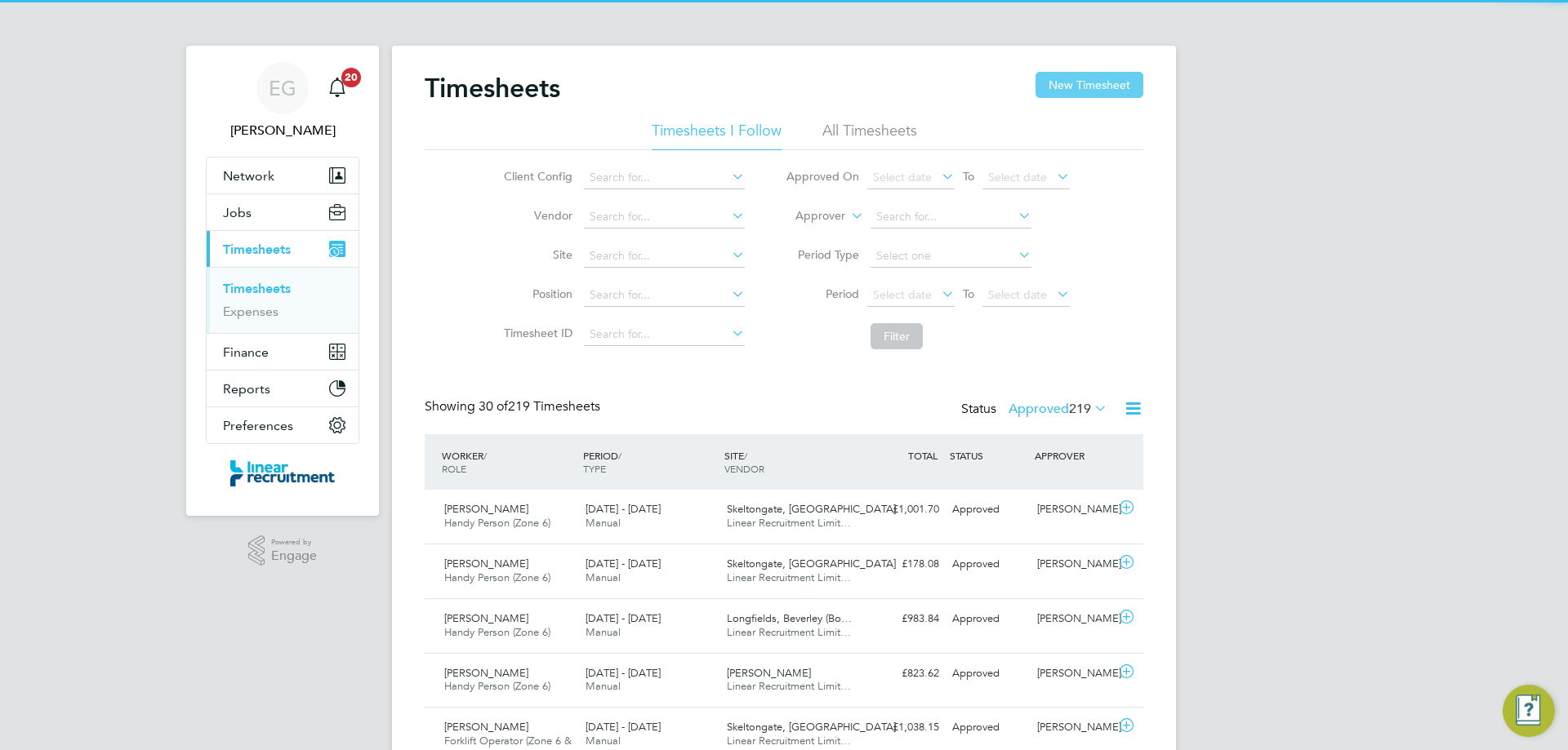
click at [1127, 76] on button "New Timesheet" at bounding box center [1089, 85] width 108 height 26
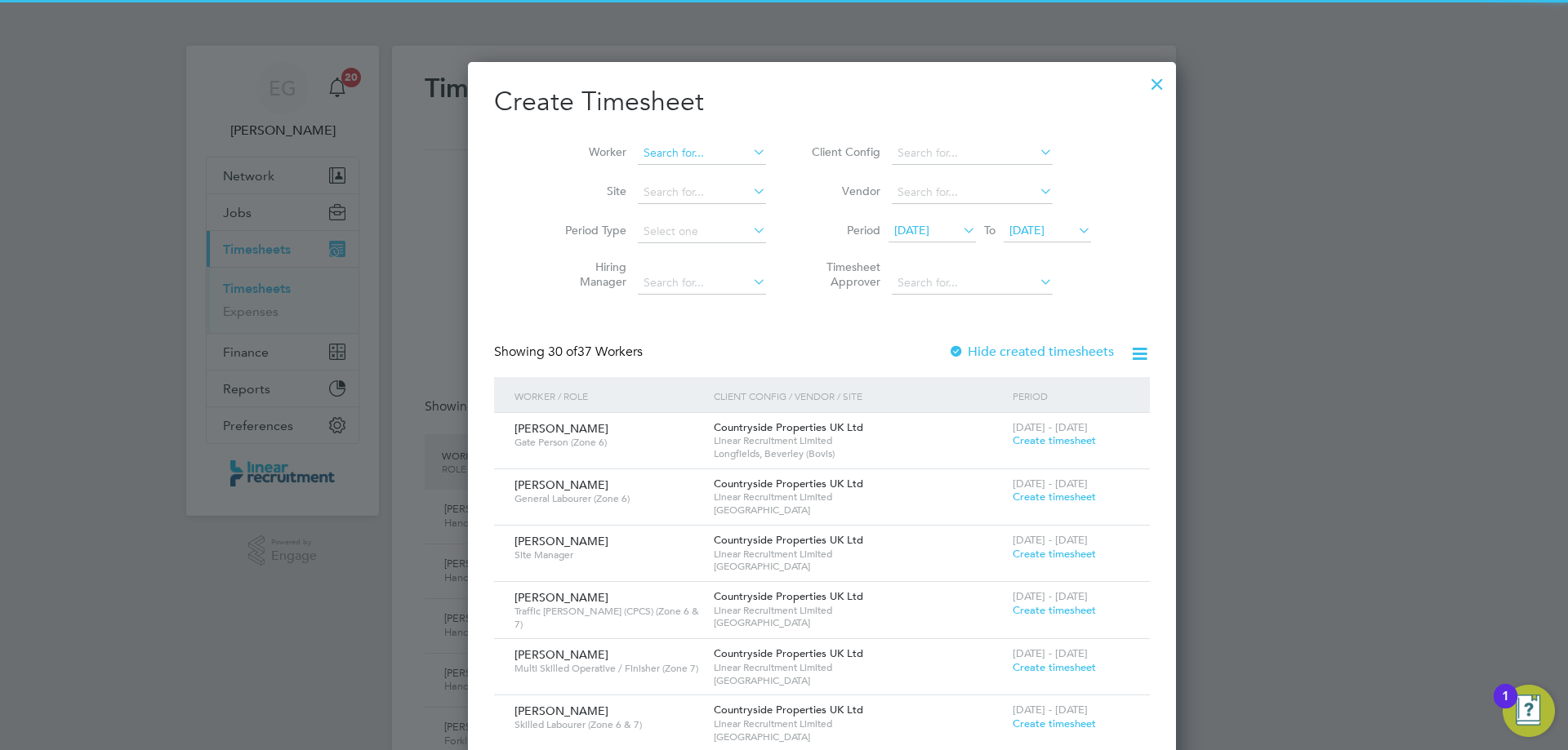
click at [637, 145] on input at bounding box center [701, 153] width 129 height 23
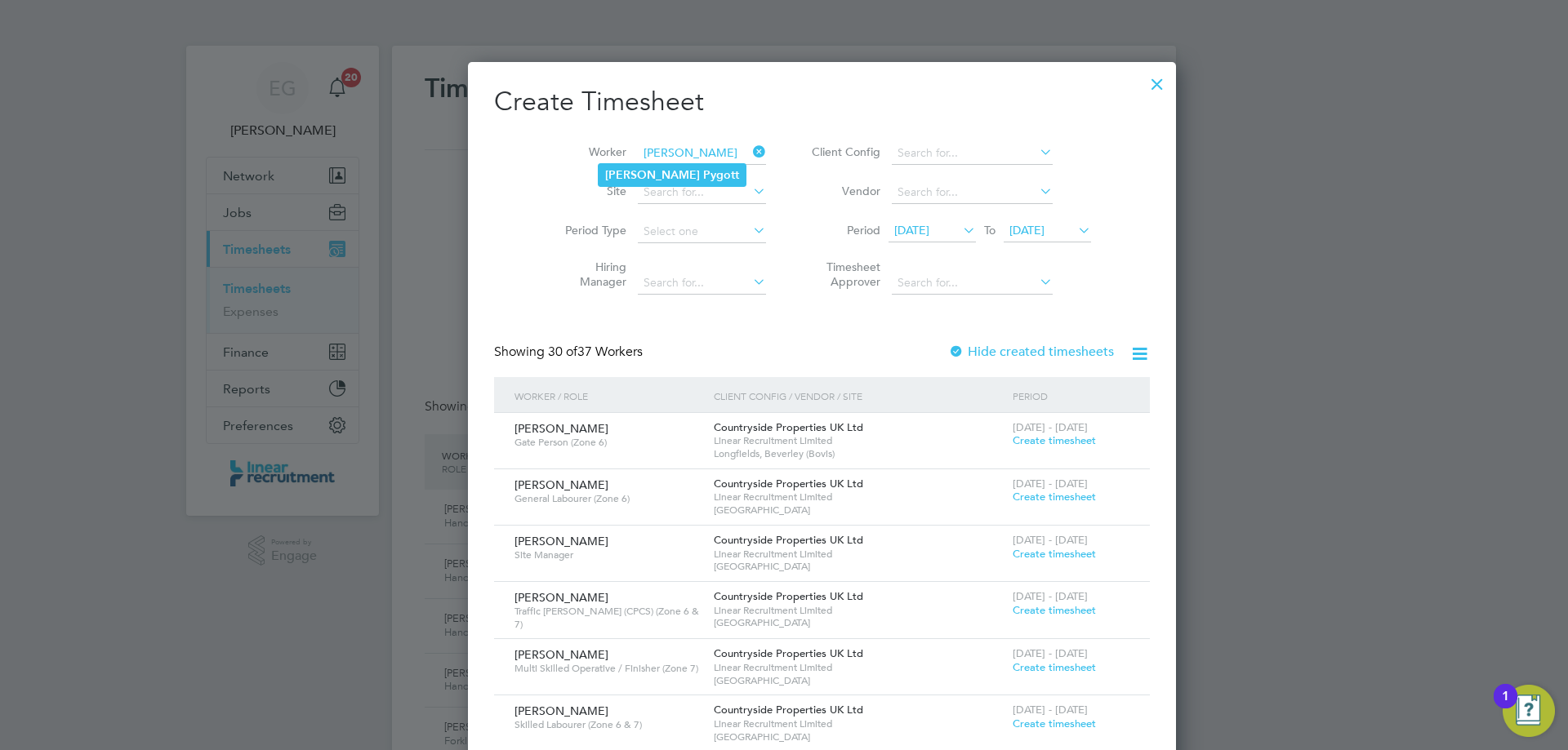
click at [703, 170] on b "Pygott" at bounding box center [721, 176] width 36 height 14
type input "[PERSON_NAME]"
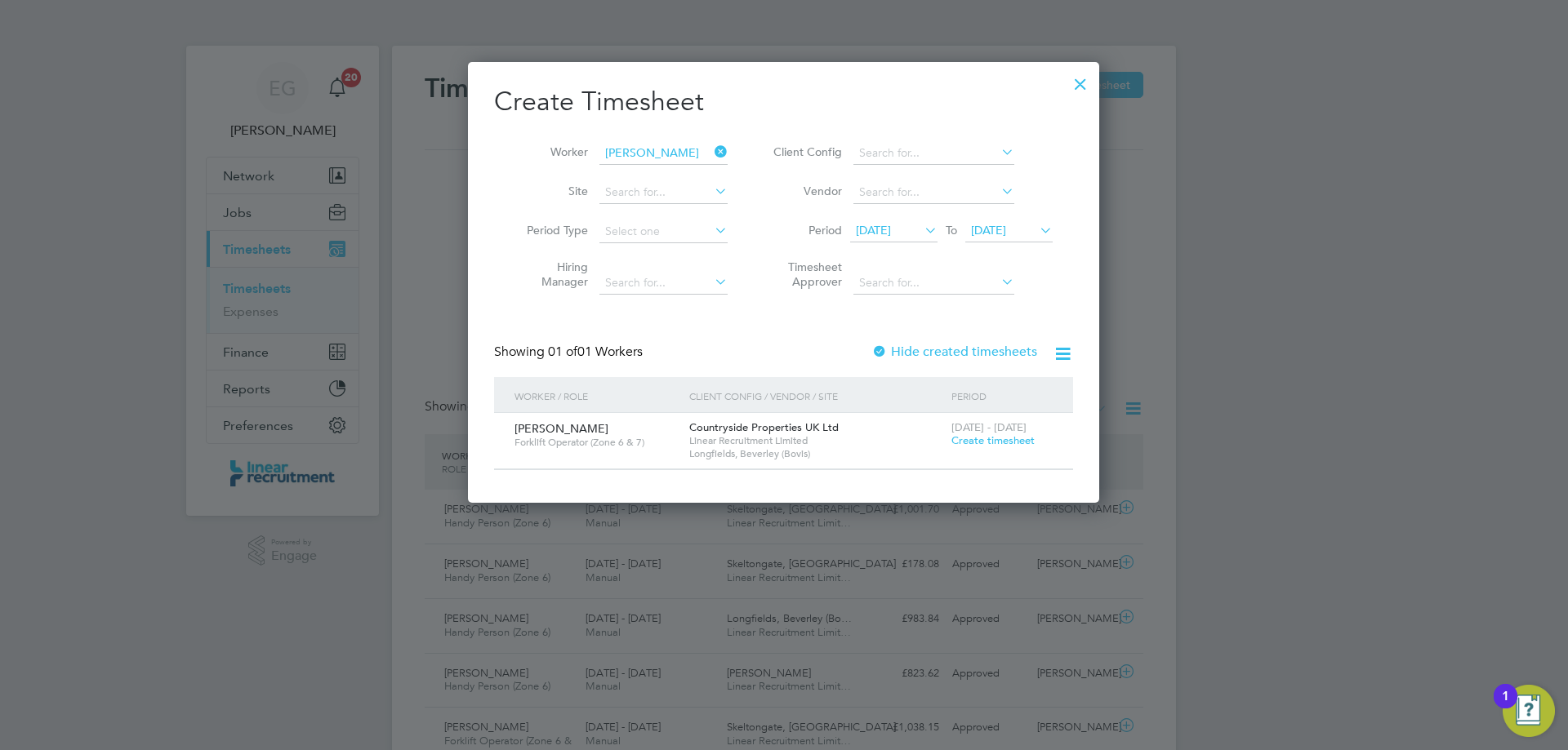
click at [1001, 442] on span "Create timesheet" at bounding box center [992, 441] width 83 height 14
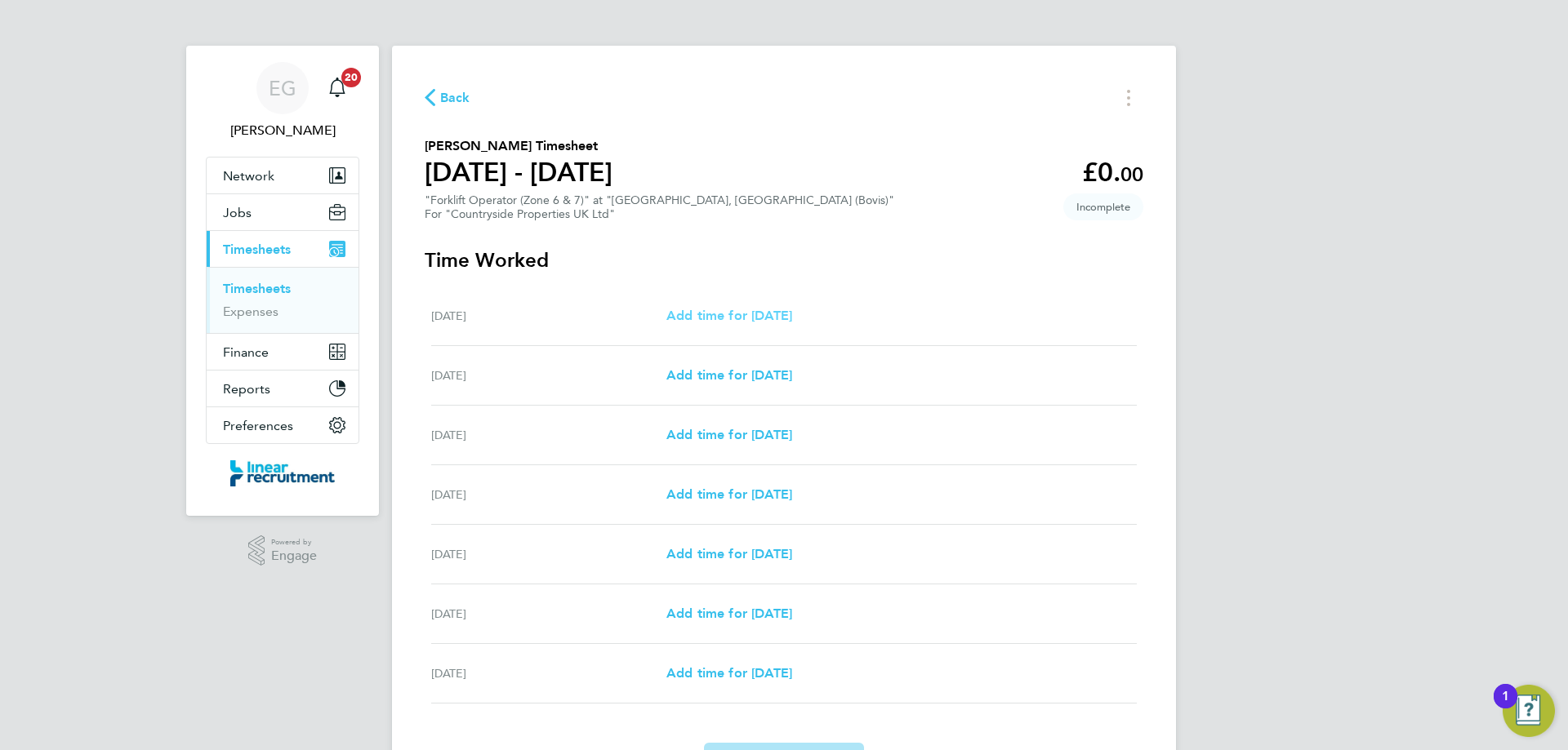
click at [760, 315] on span "Add time for [DATE]" at bounding box center [729, 316] width 126 height 16
select select "30"
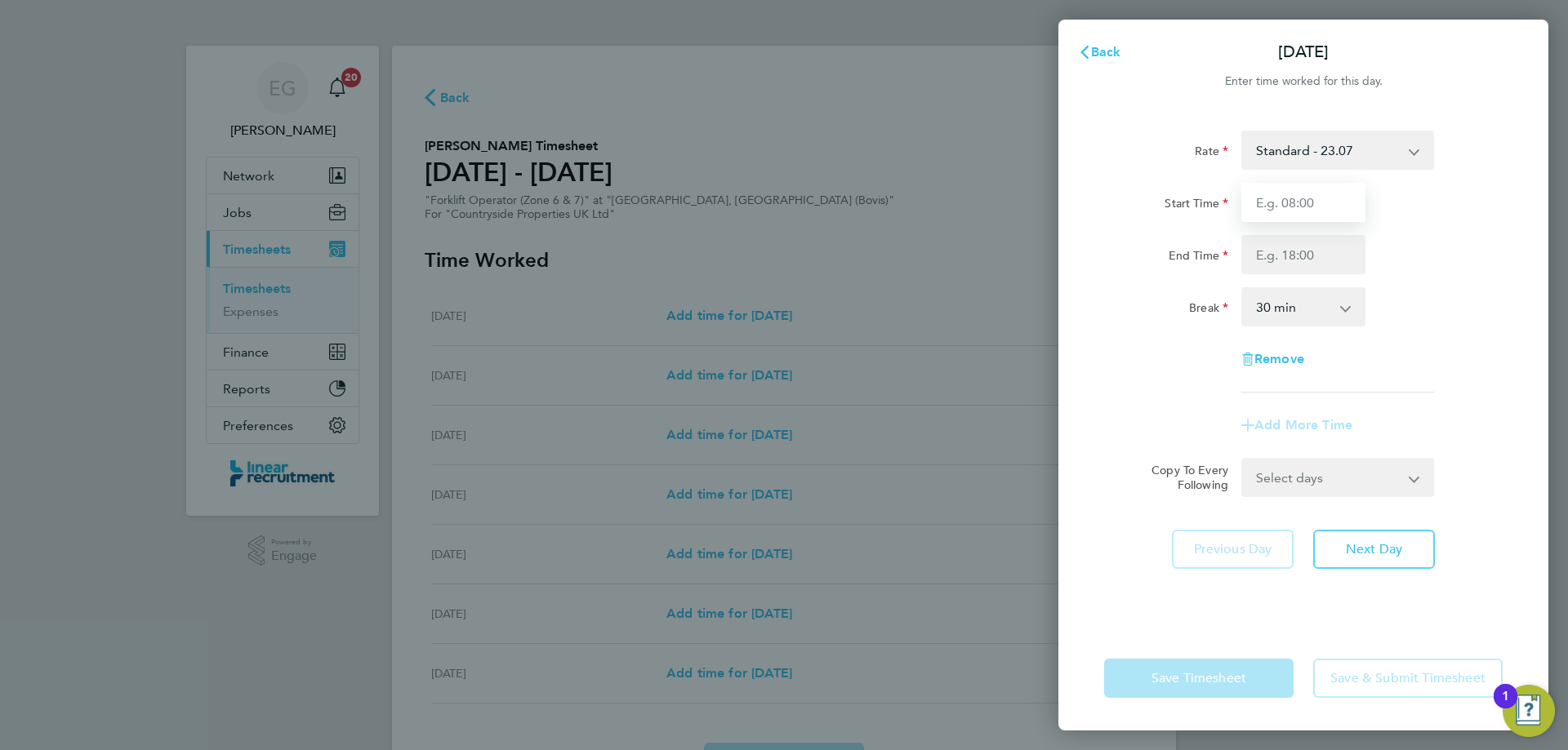
click at [1303, 205] on input "Start Time" at bounding box center [1303, 201] width 124 height 39
type input "07:30"
type input "16:30"
click at [1270, 300] on select "0 min 15 min 30 min 45 min 60 min 75 min 90 min" at bounding box center [1294, 307] width 102 height 36
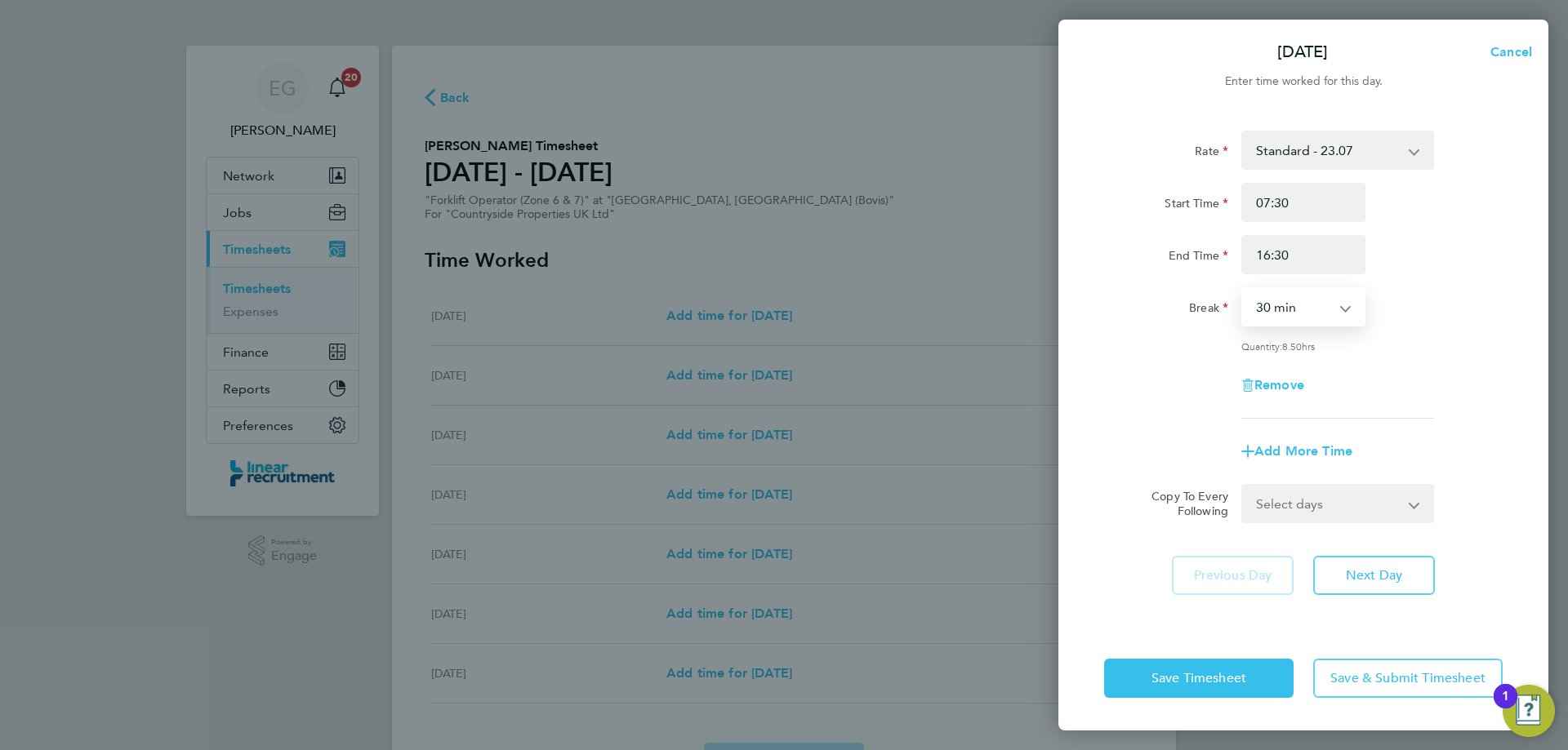
select select "0"
click at [1243, 289] on select "0 min 15 min 30 min 45 min 60 min 75 min 90 min" at bounding box center [1294, 307] width 102 height 36
click at [1335, 514] on select "Select days Day Weekday (Mon-Fri) Weekend (Sat-Sun) [DATE] [DATE] [DATE] [DATE]…" at bounding box center [1329, 504] width 172 height 36
select select "WEEKDAY"
click at [1243, 486] on select "Select days Day Weekday (Mon-Fri) Weekend (Sat-Sun) [DATE] [DATE] [DATE] [DATE]…" at bounding box center [1329, 504] width 172 height 36
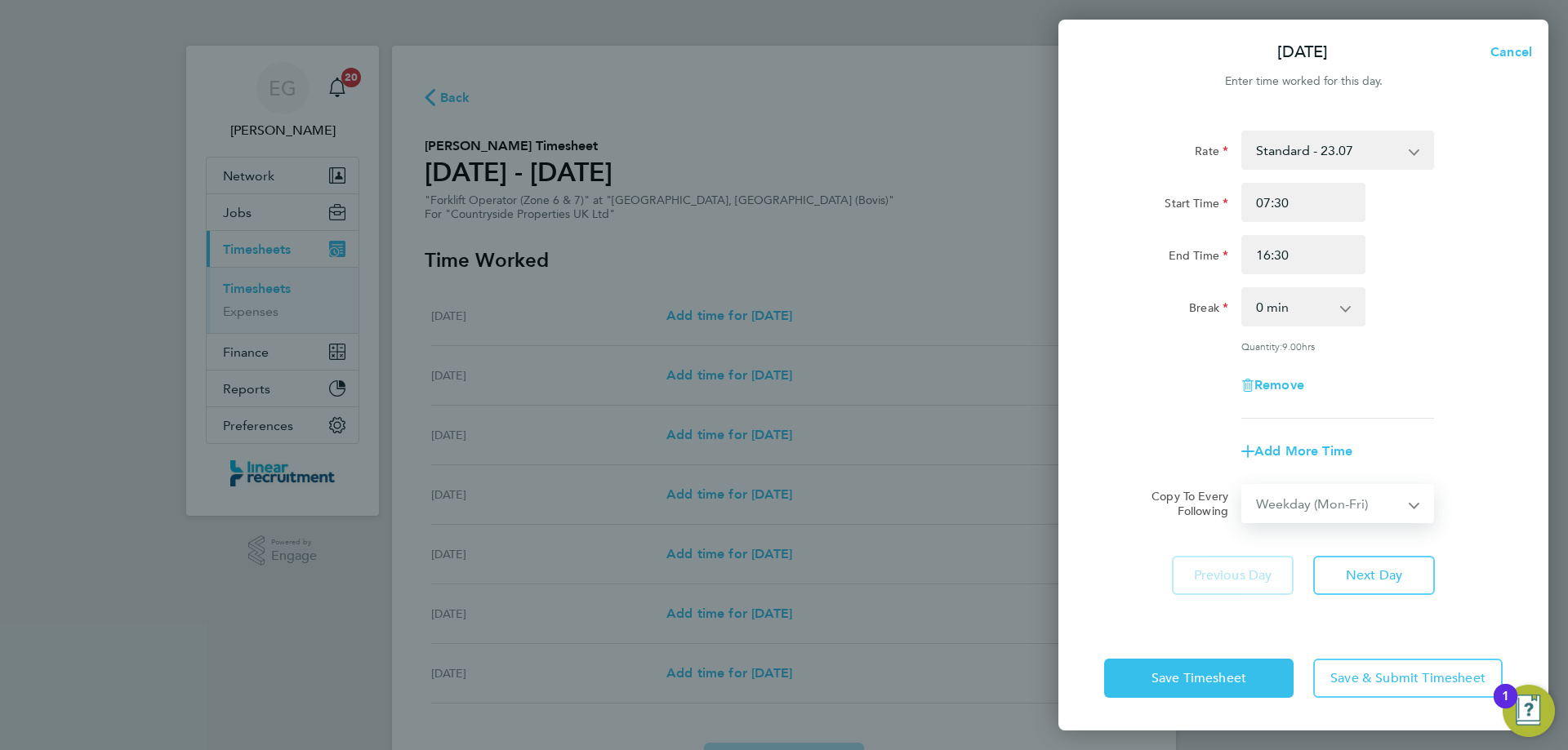
select select "[DATE]"
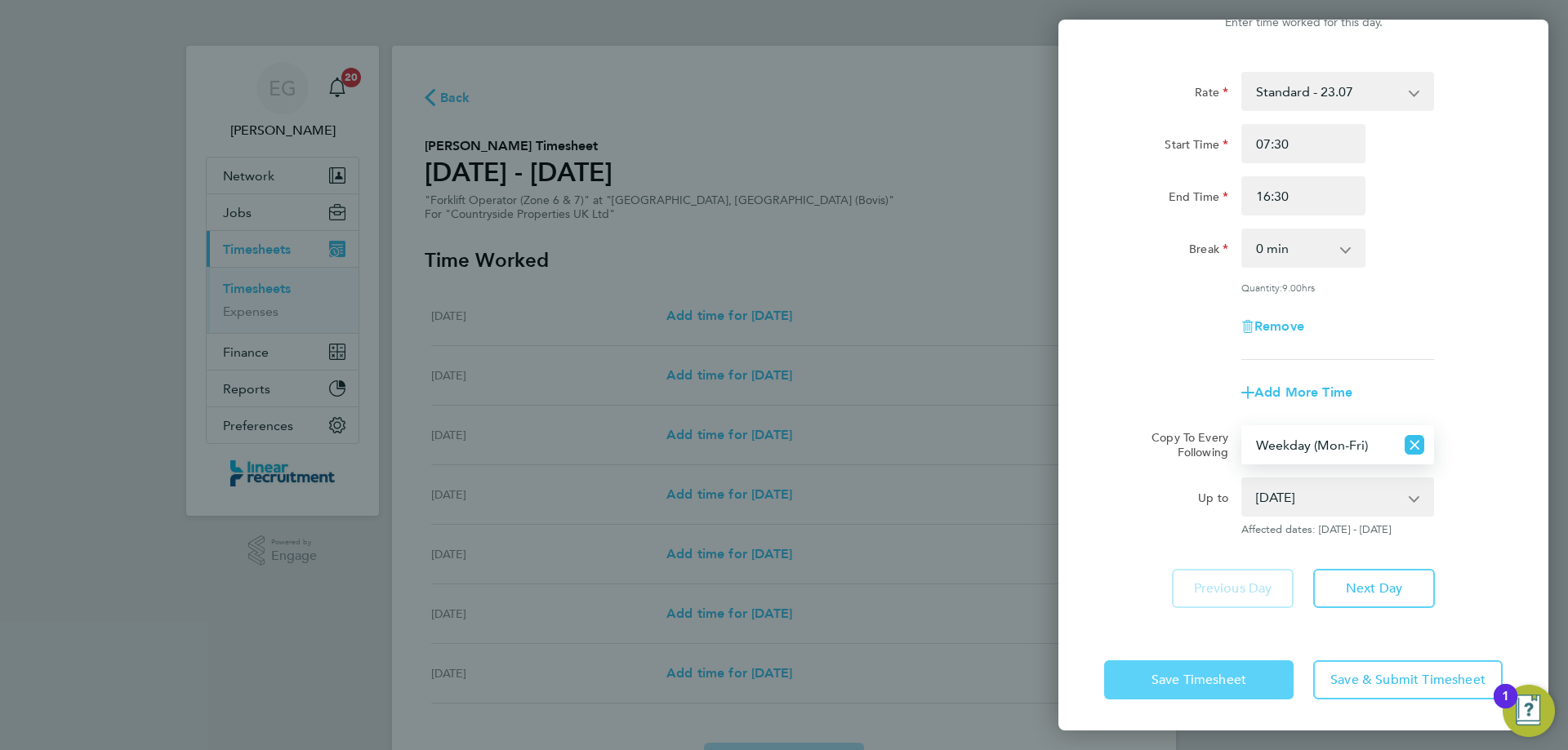
click at [1204, 676] on span "Save Timesheet" at bounding box center [1198, 680] width 95 height 16
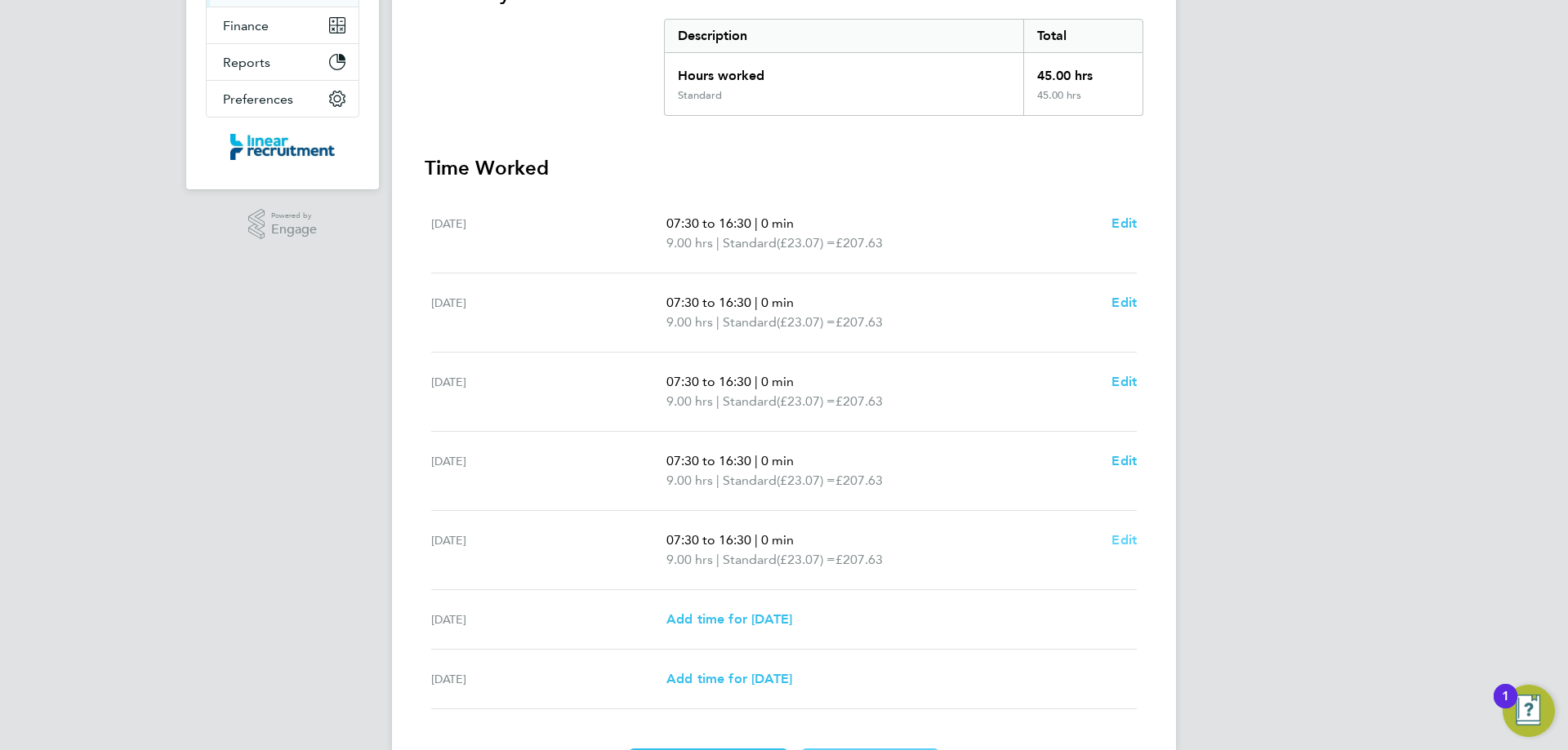
click at [1126, 543] on span "Edit" at bounding box center [1123, 541] width 25 height 16
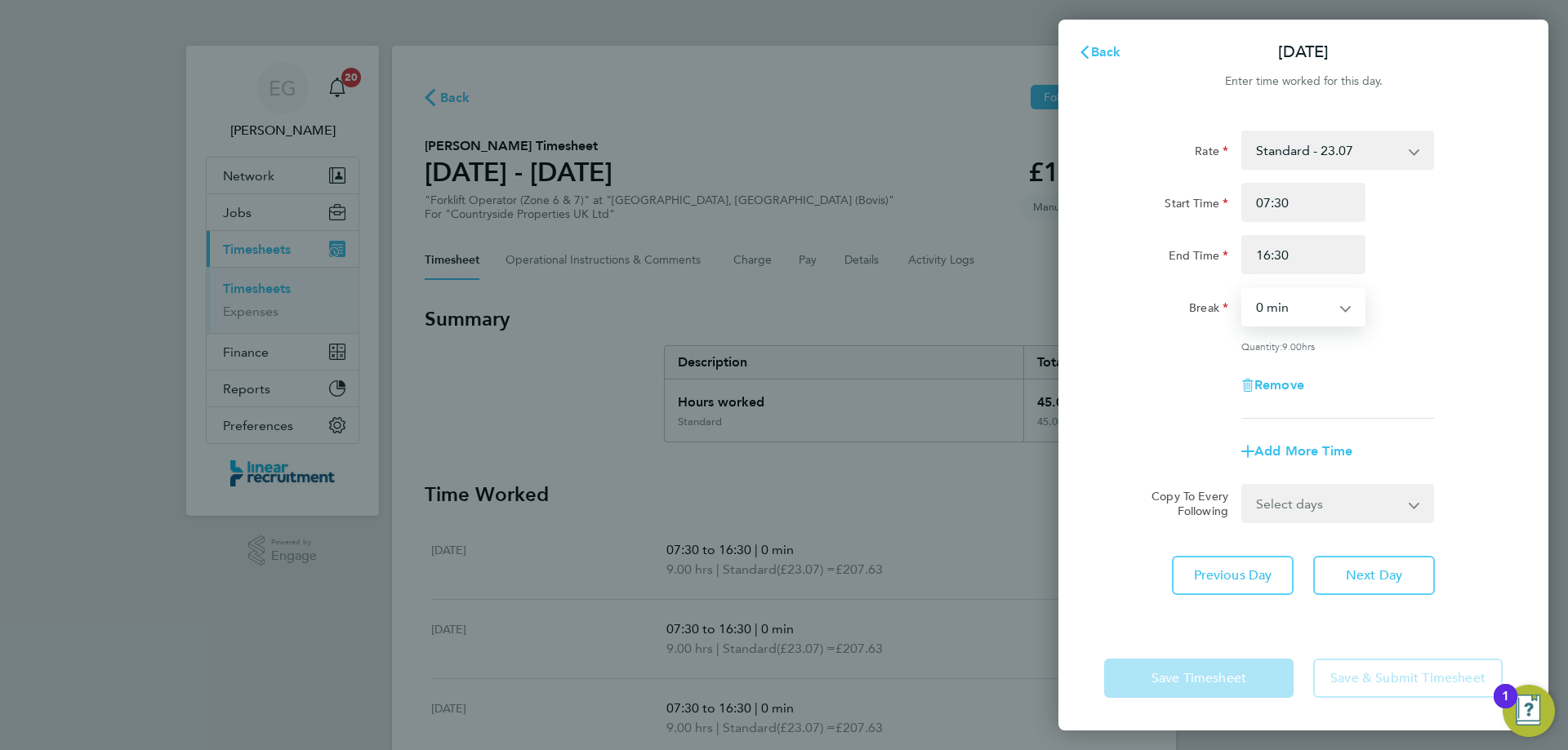
click at [1305, 304] on select "0 min 15 min 30 min 45 min 60 min 75 min 90 min" at bounding box center [1294, 307] width 102 height 36
select select "60"
click at [1243, 289] on select "0 min 15 min 30 min 45 min 60 min 75 min 90 min" at bounding box center [1294, 307] width 102 height 36
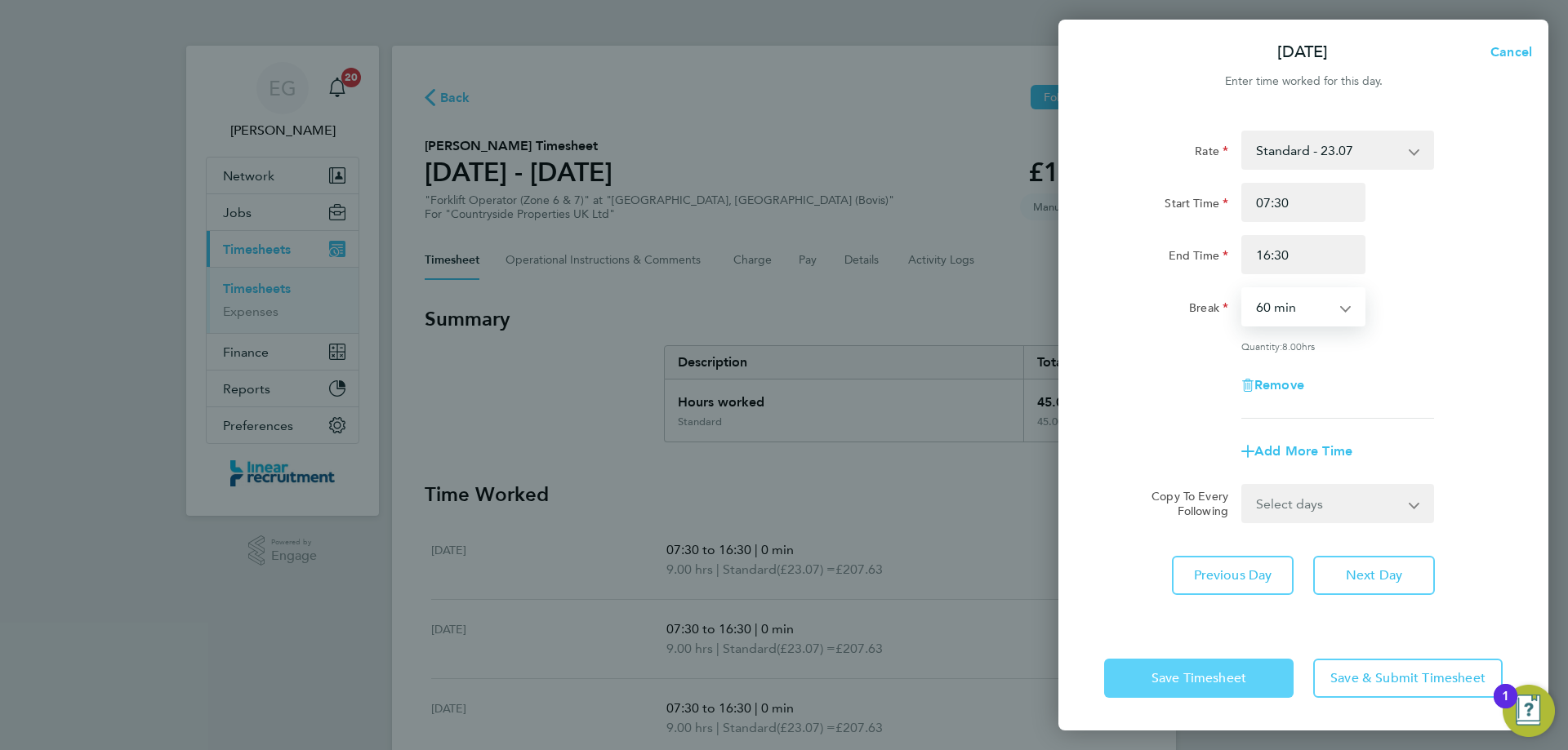
click at [1208, 681] on span "Save Timesheet" at bounding box center [1198, 678] width 95 height 16
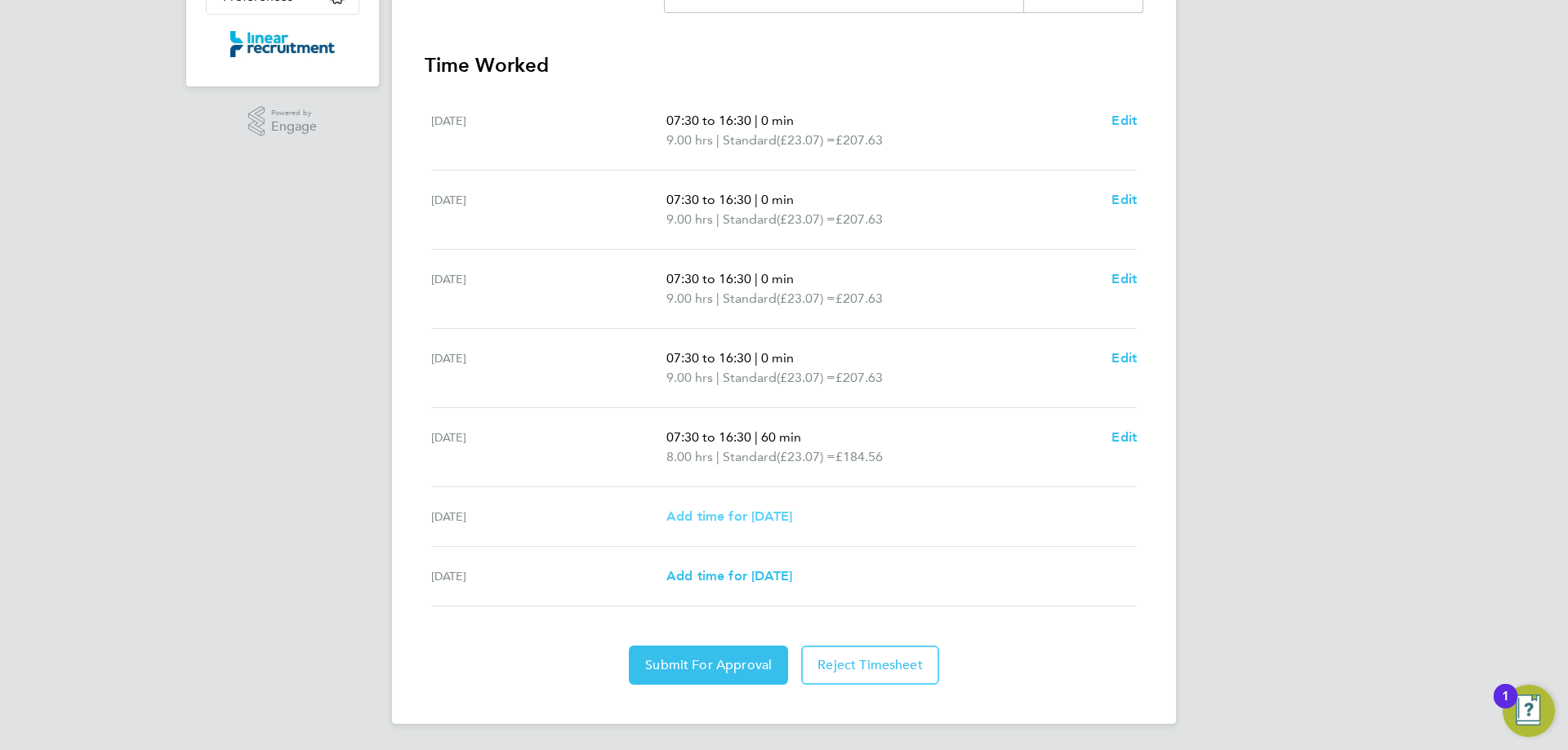
click at [767, 518] on span "Add time for [DATE]" at bounding box center [729, 517] width 126 height 16
select select "30"
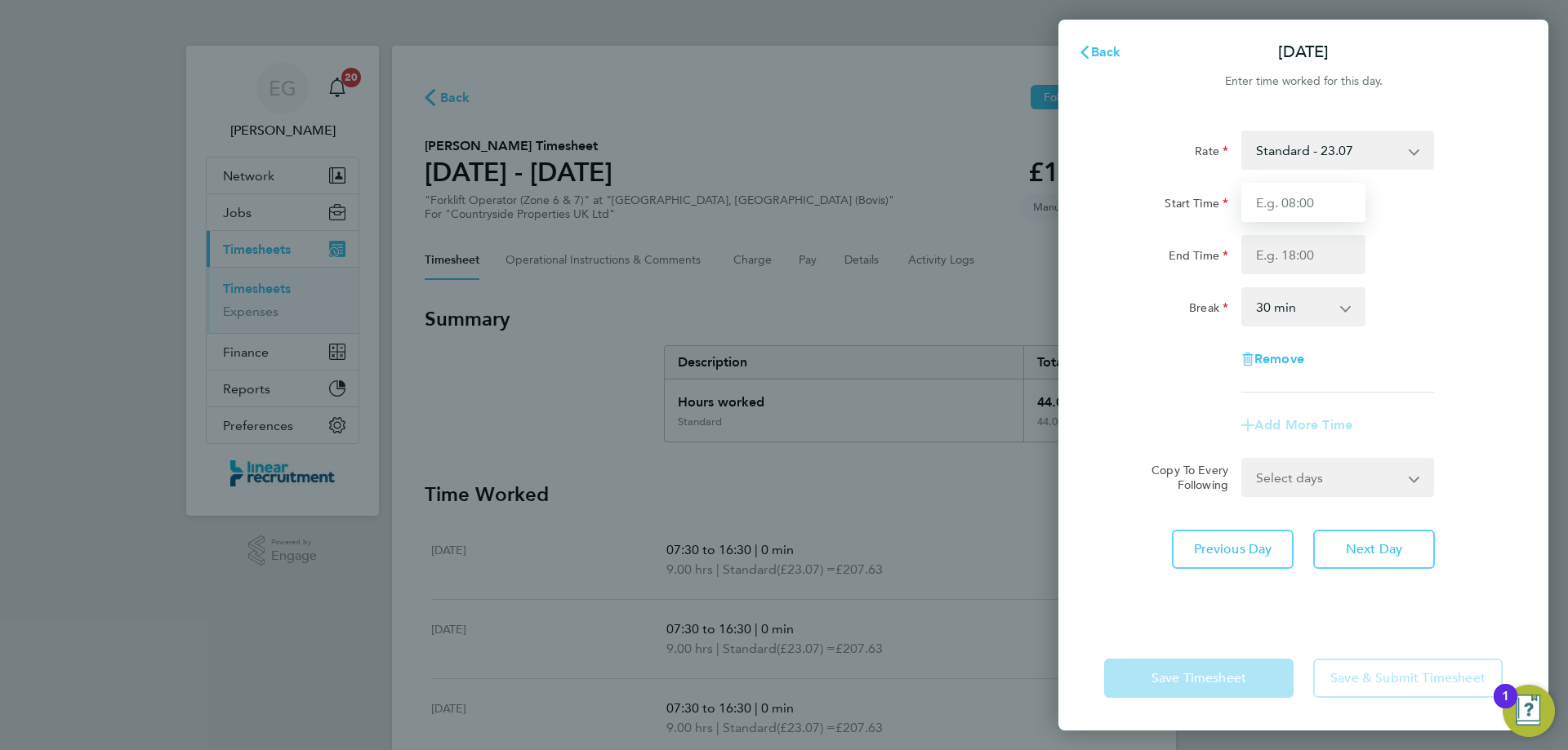
click at [1272, 189] on input "Start Time" at bounding box center [1303, 201] width 124 height 39
type input "07:30"
type input "0"
type input "13:30"
drag, startPoint x: 1327, startPoint y: 295, endPoint x: 1302, endPoint y: 311, distance: 29.7
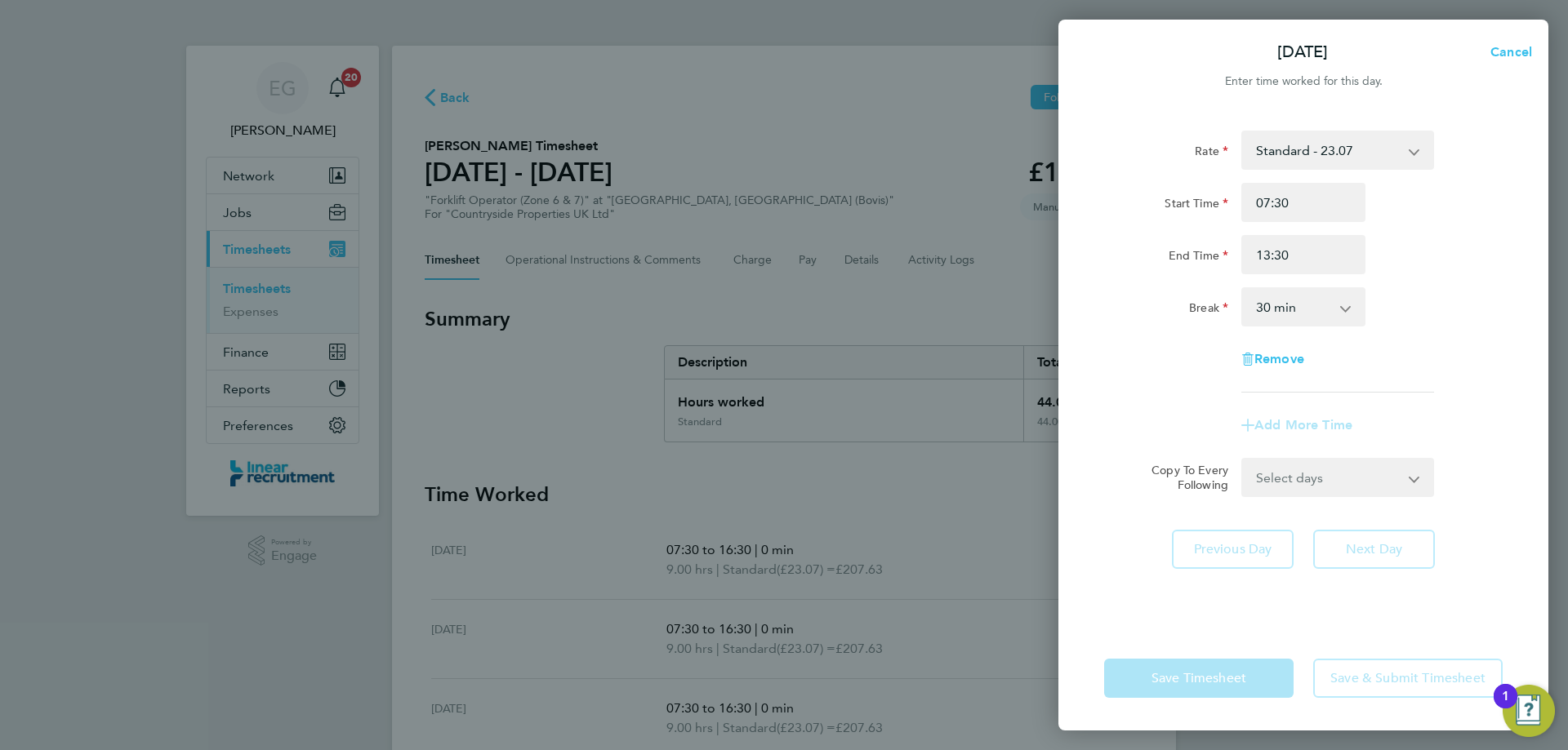
click at [1327, 295] on select "0 min 15 min 30 min 45 min 60 min 75 min 90 min" at bounding box center [1294, 307] width 102 height 36
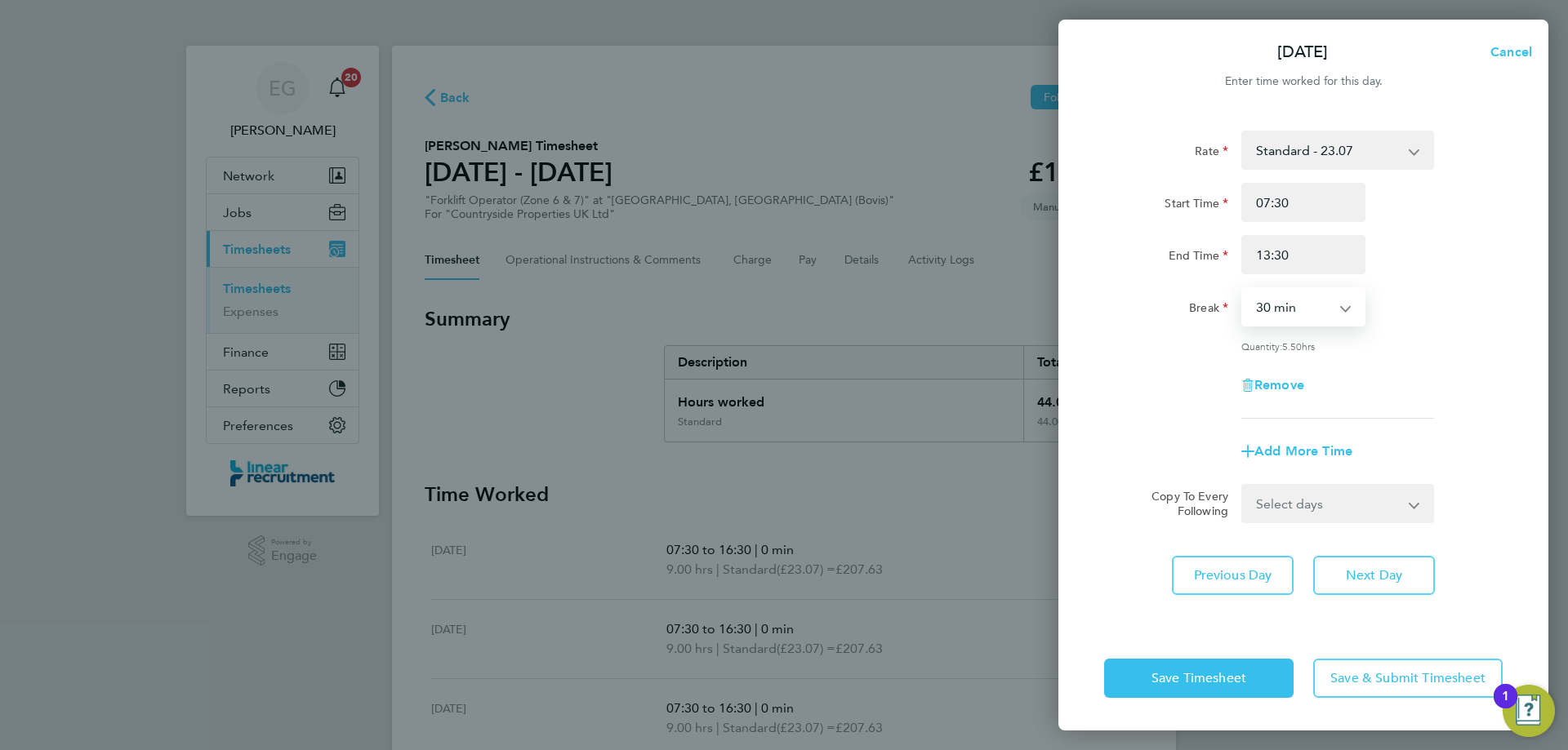
select select "0"
click at [1243, 289] on select "0 min 15 min 30 min 45 min 60 min 75 min 90 min" at bounding box center [1294, 307] width 102 height 36
click at [1177, 670] on span "Save Timesheet" at bounding box center [1198, 678] width 95 height 16
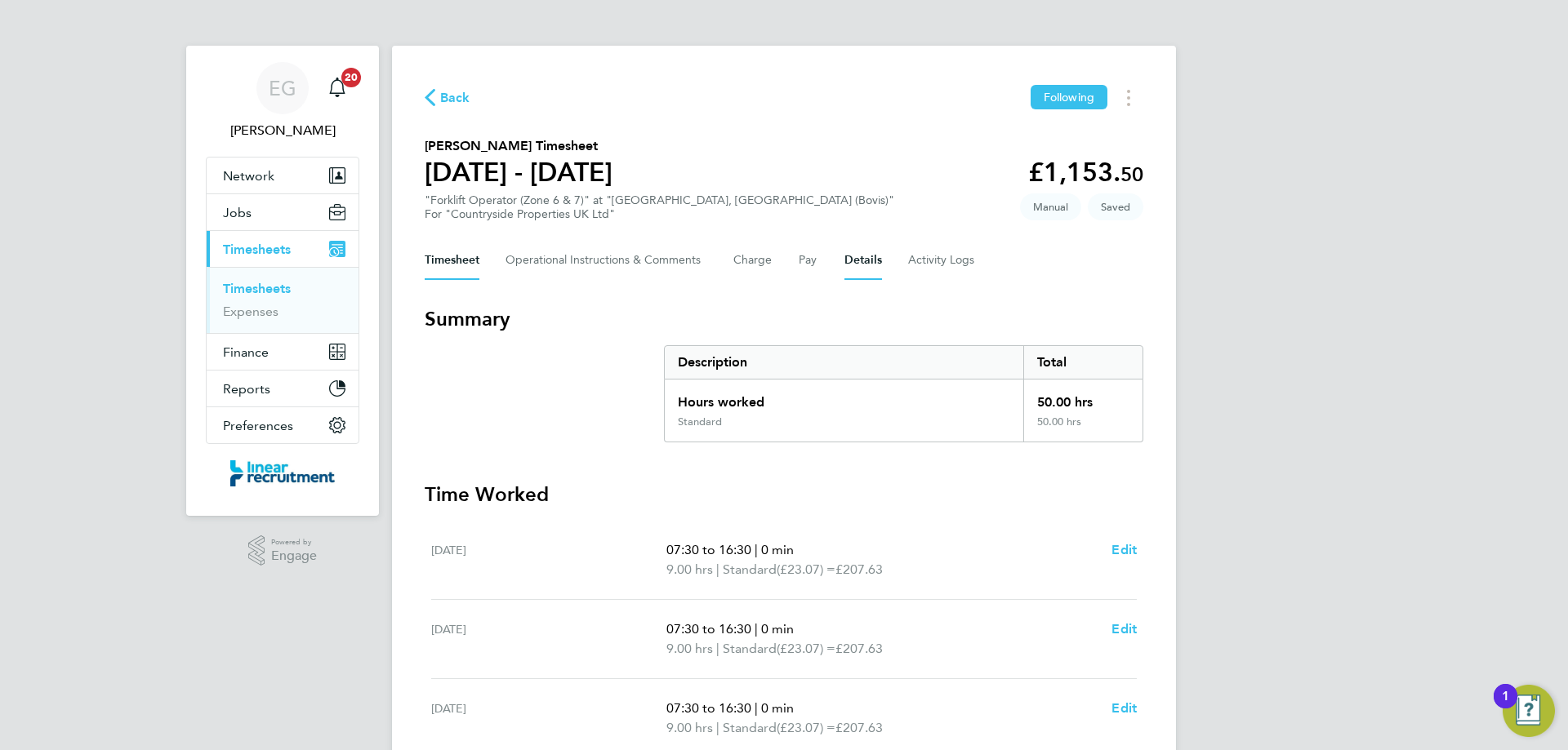
click at [862, 254] on button "Details" at bounding box center [863, 259] width 38 height 39
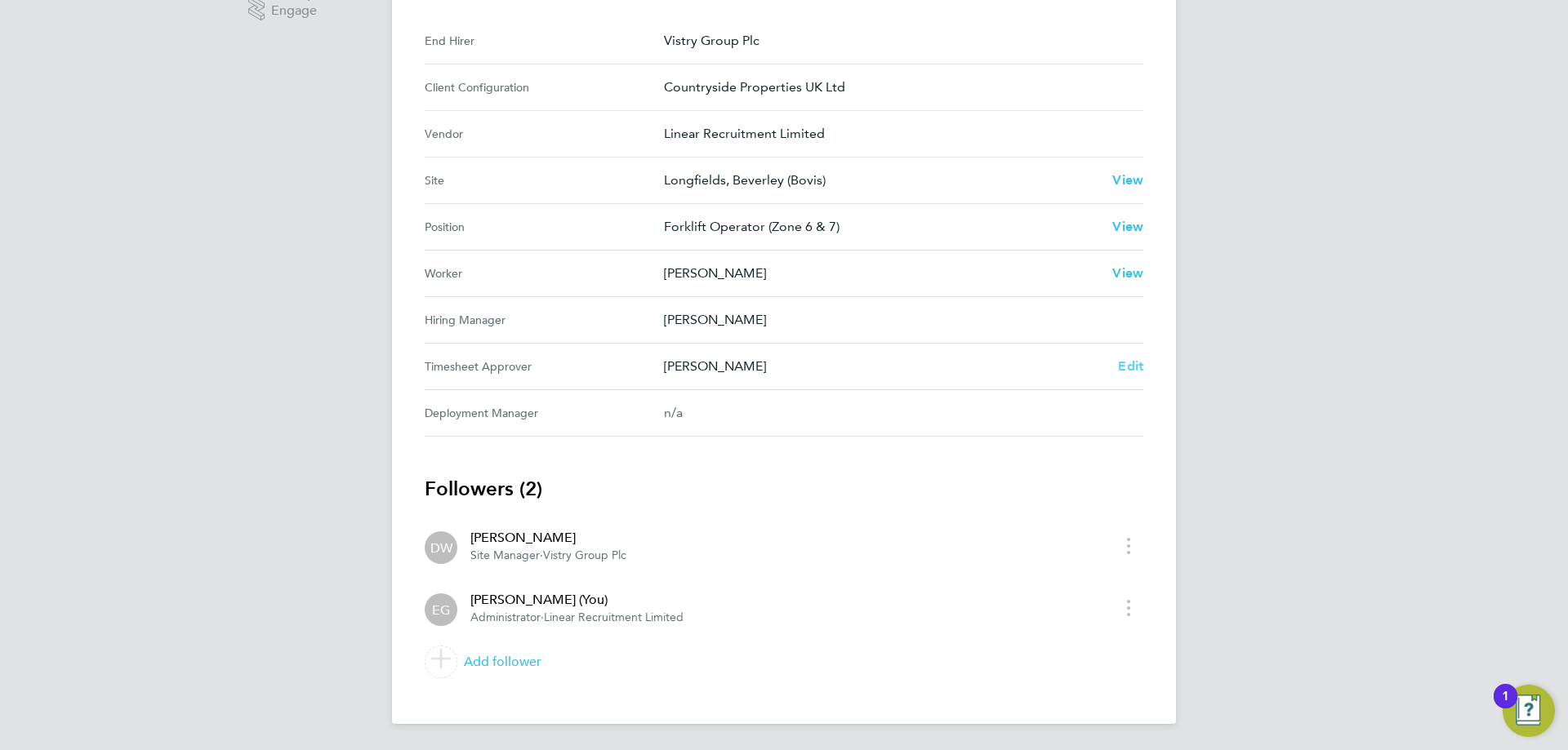
click at [1134, 367] on span "Edit" at bounding box center [1130, 366] width 25 height 16
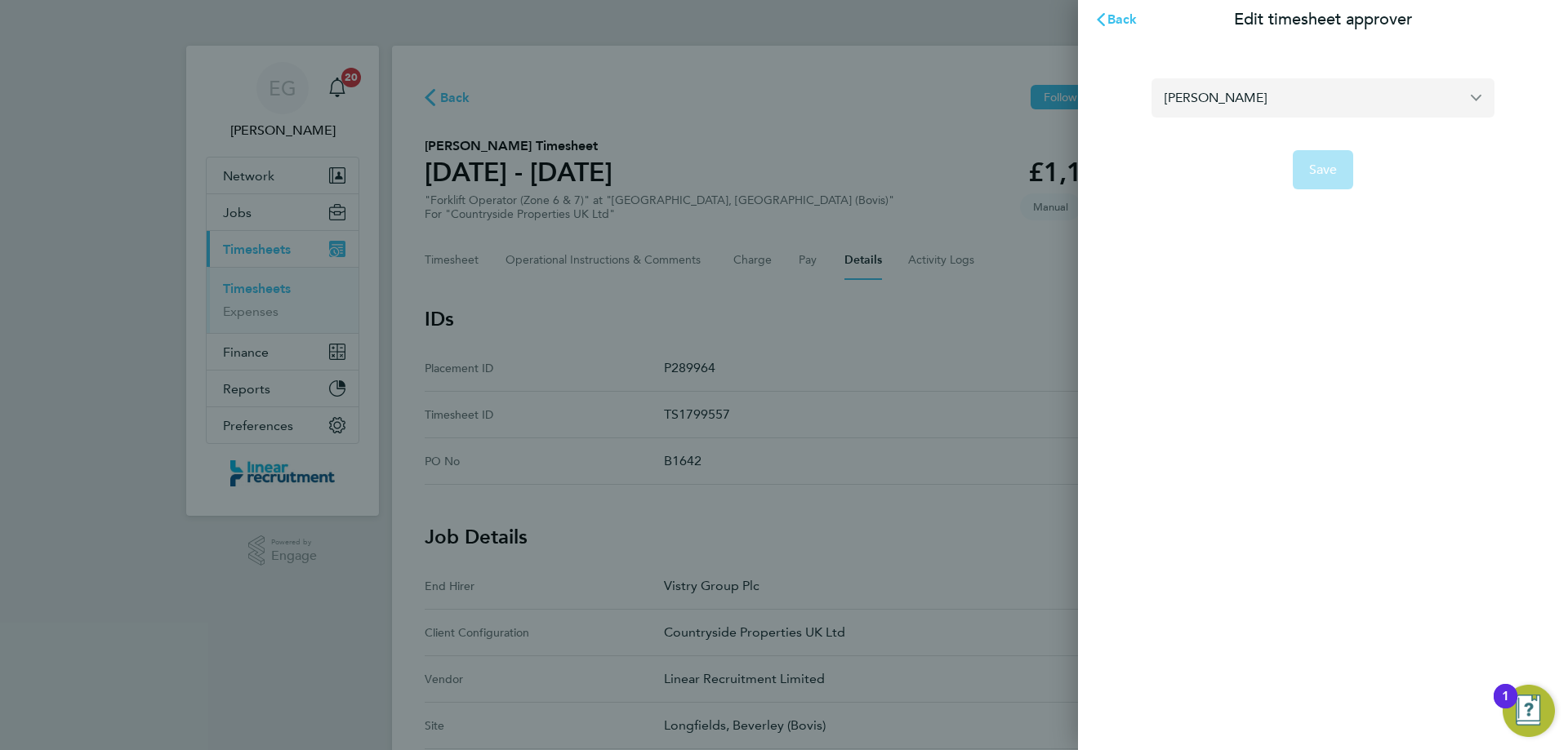
click at [1275, 84] on input "[PERSON_NAME]" at bounding box center [1323, 98] width 343 height 38
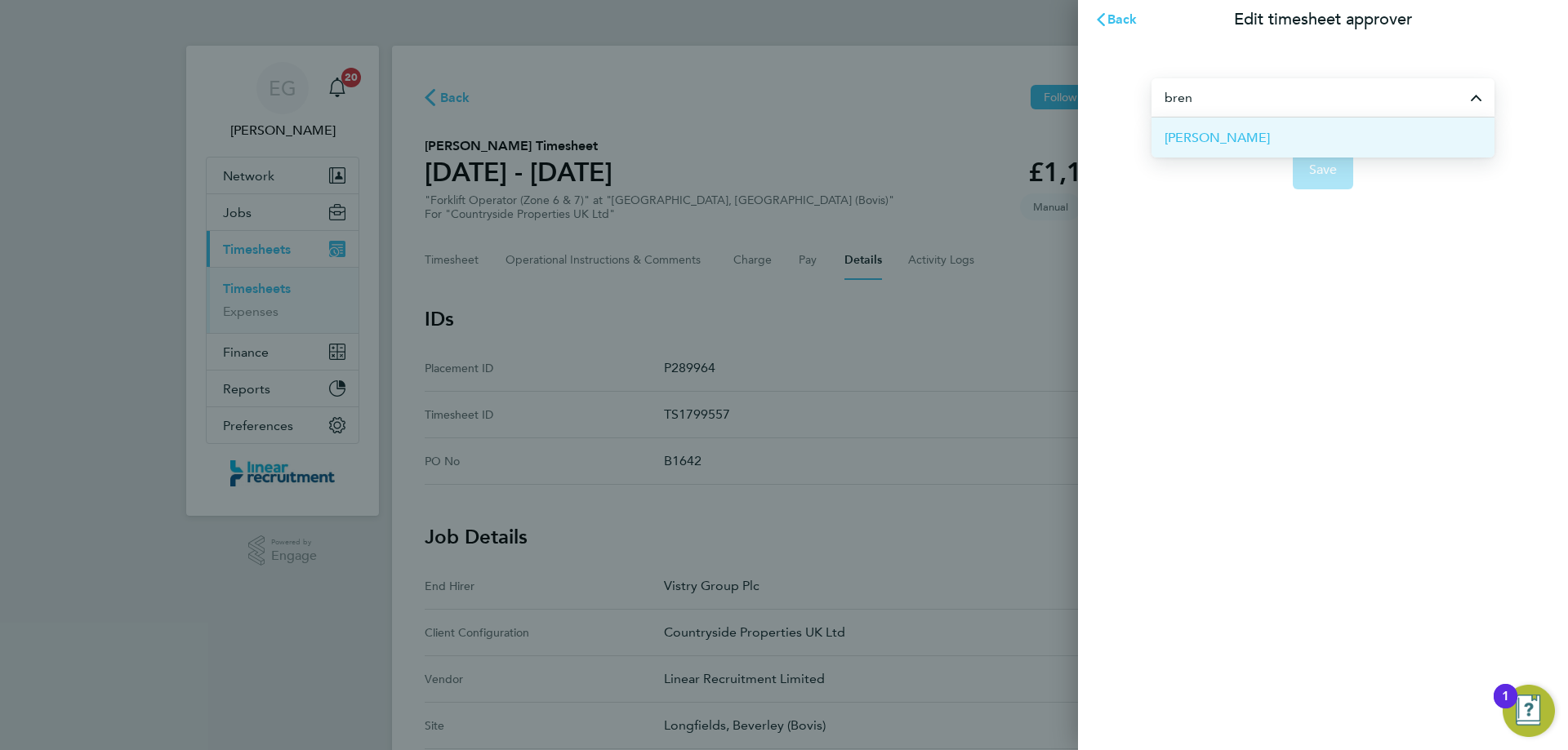
click at [1246, 135] on li "[PERSON_NAME]" at bounding box center [1323, 138] width 343 height 40
type input "[PERSON_NAME]"
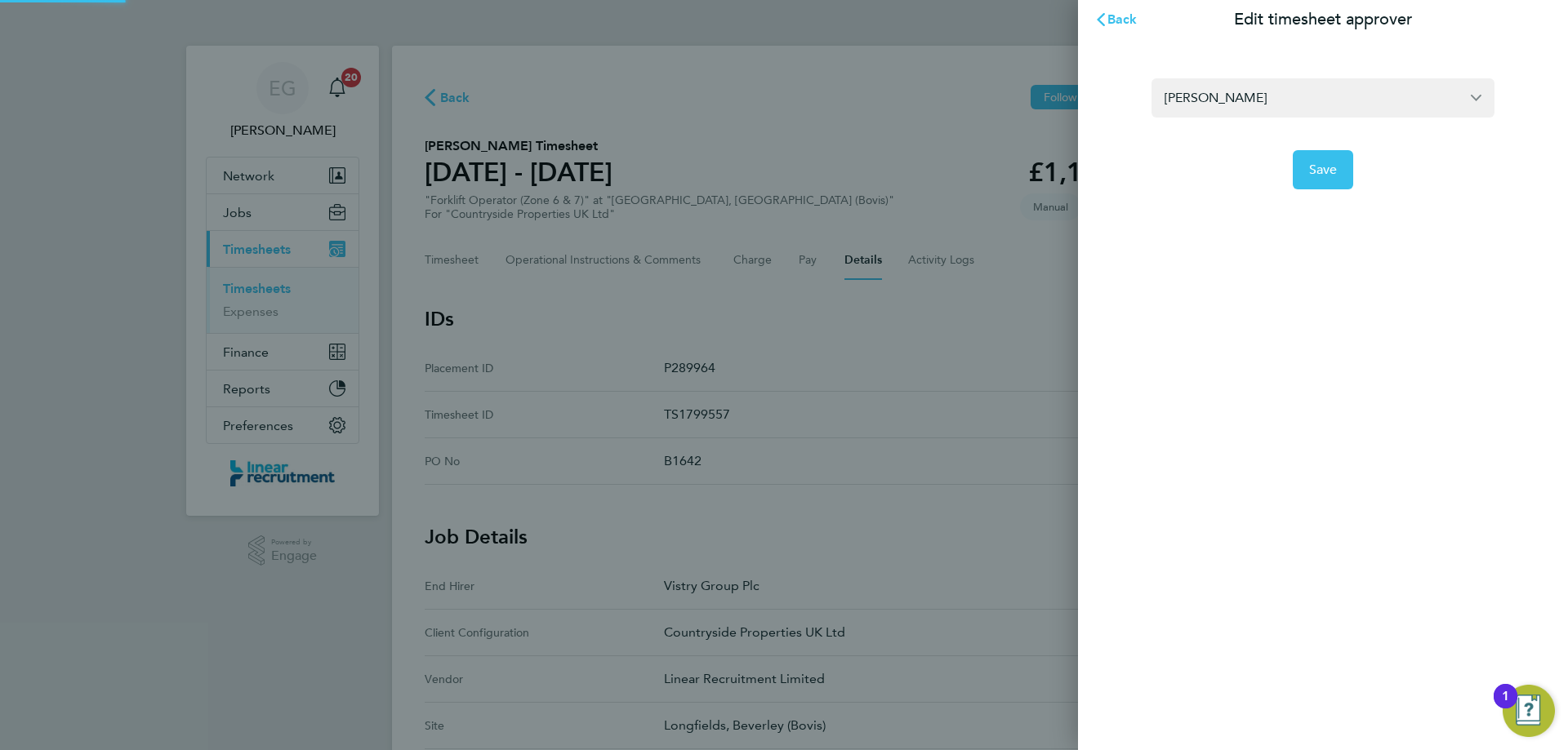
click at [1363, 178] on app-form-button "Save" at bounding box center [1323, 170] width 343 height 39
click at [1334, 167] on span "Save" at bounding box center [1323, 170] width 29 height 16
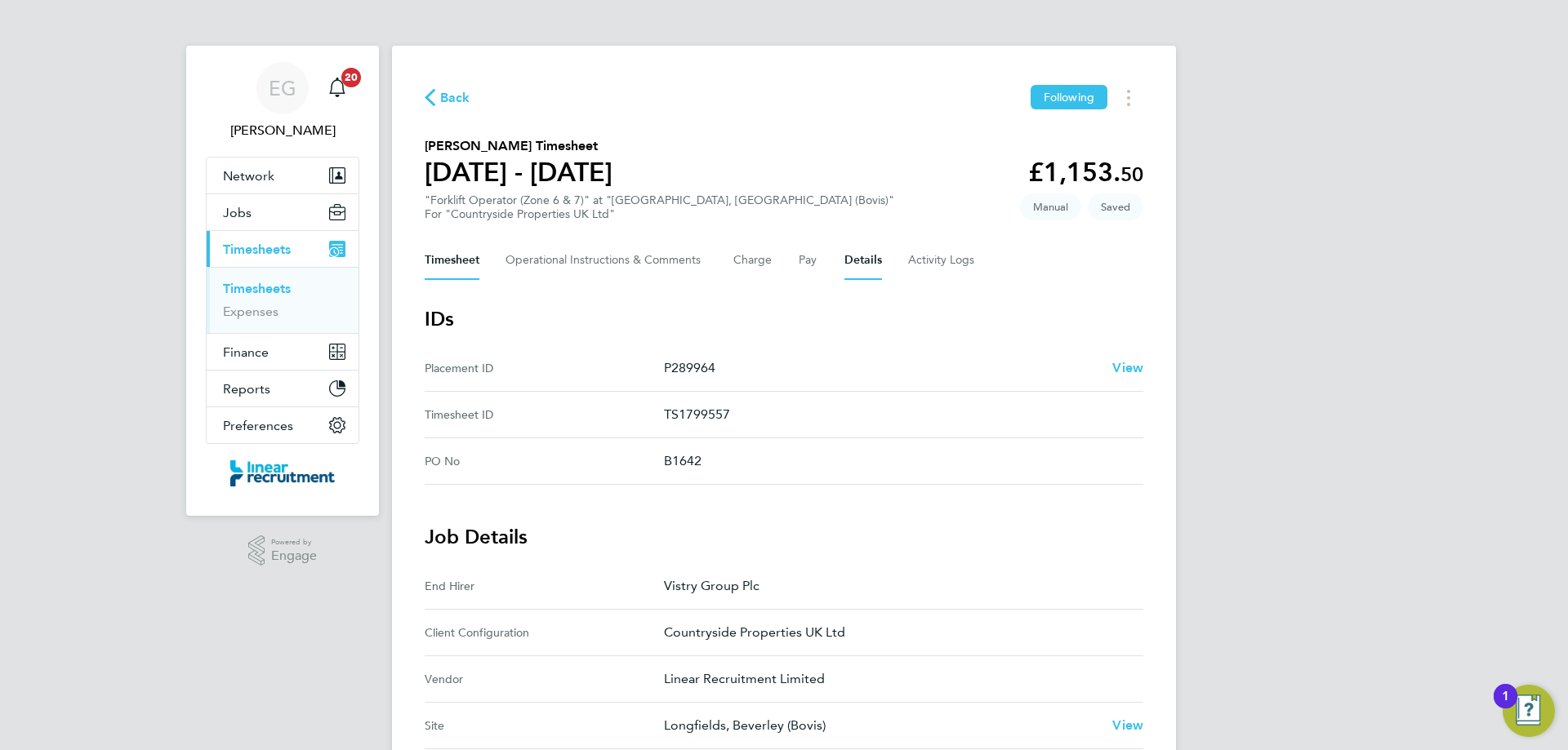
click at [465, 263] on button "Timesheet" at bounding box center [452, 259] width 55 height 39
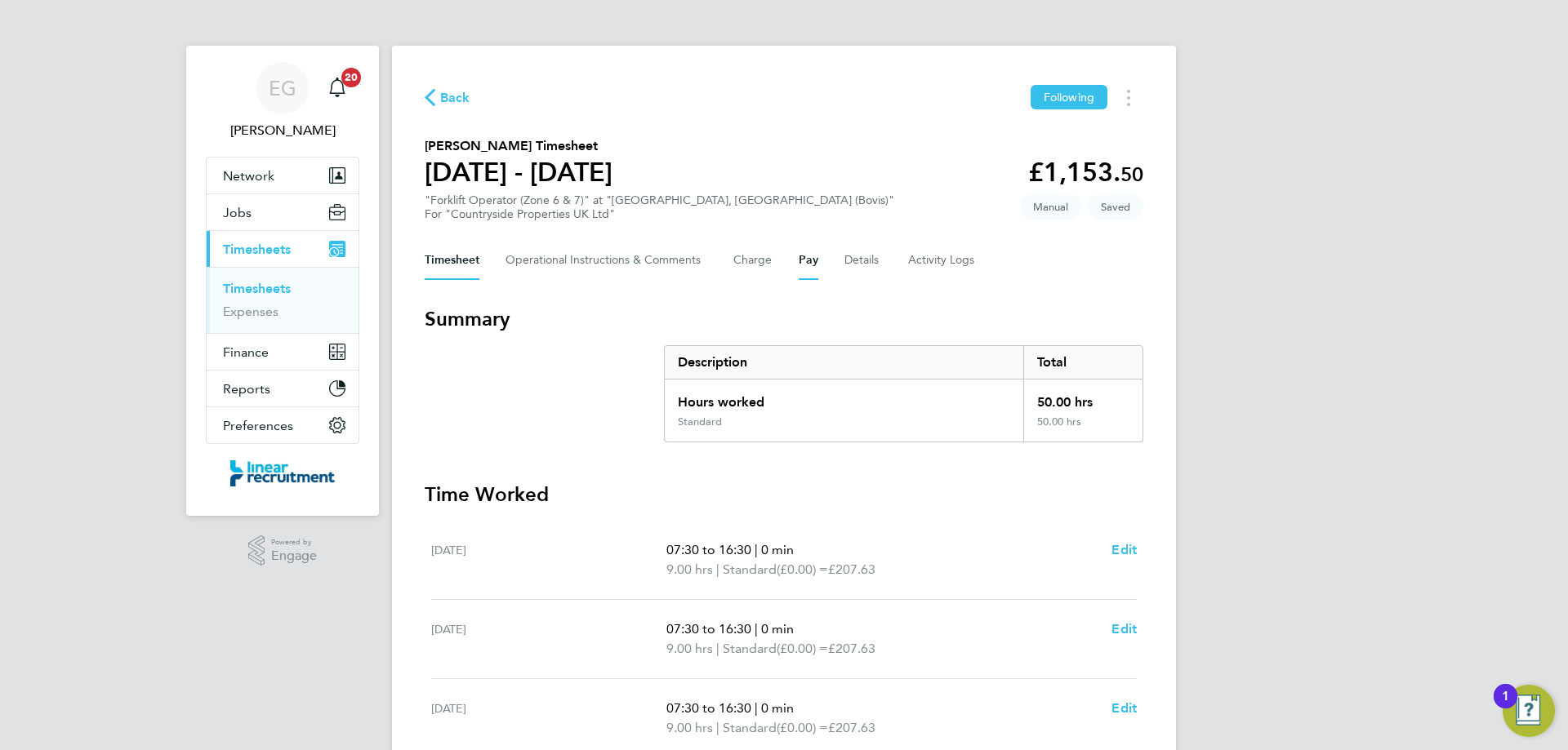
click at [812, 263] on button "Pay" at bounding box center [809, 259] width 20 height 39
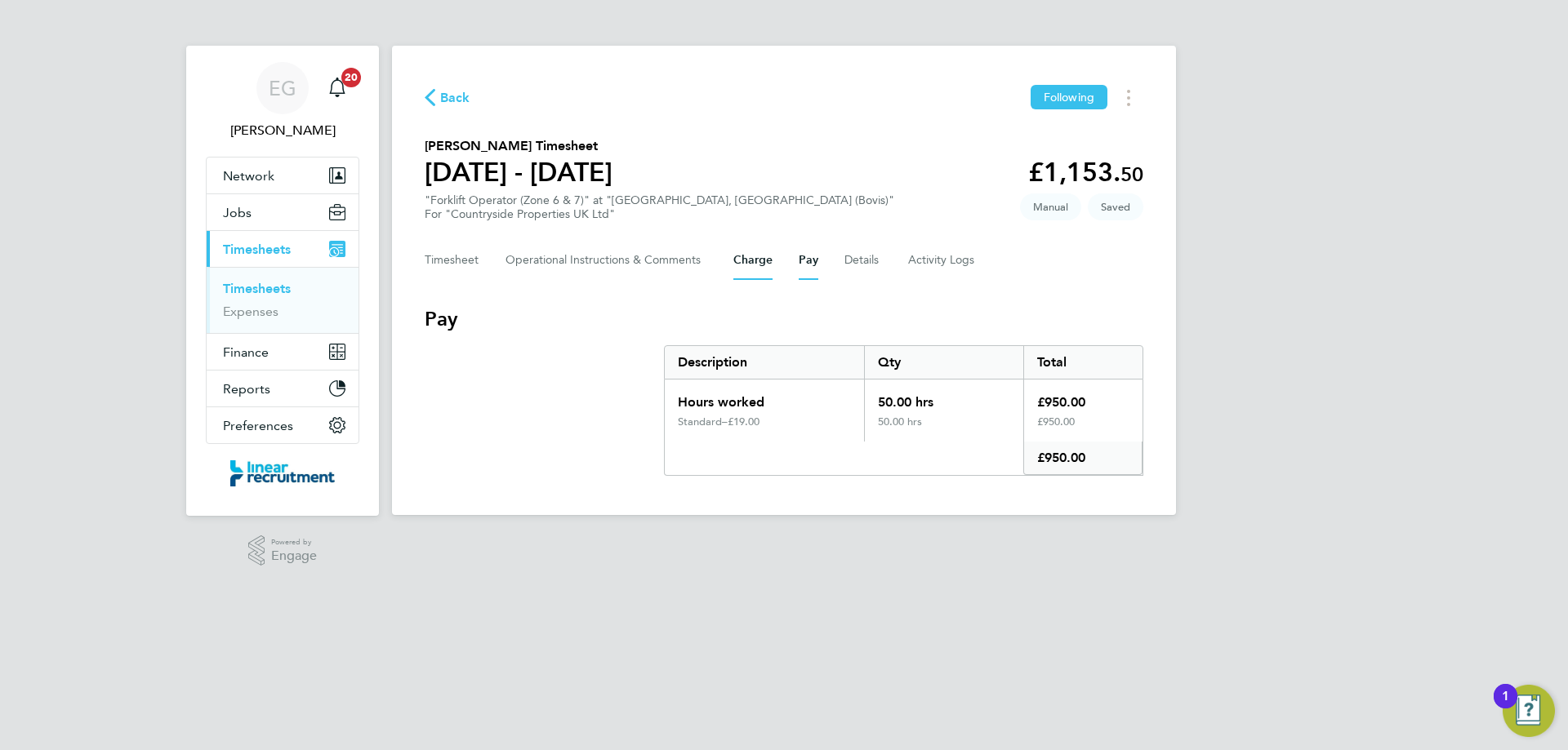
click at [745, 263] on button "Charge" at bounding box center [752, 259] width 39 height 39
click at [466, 263] on button "Timesheet" at bounding box center [452, 259] width 55 height 39
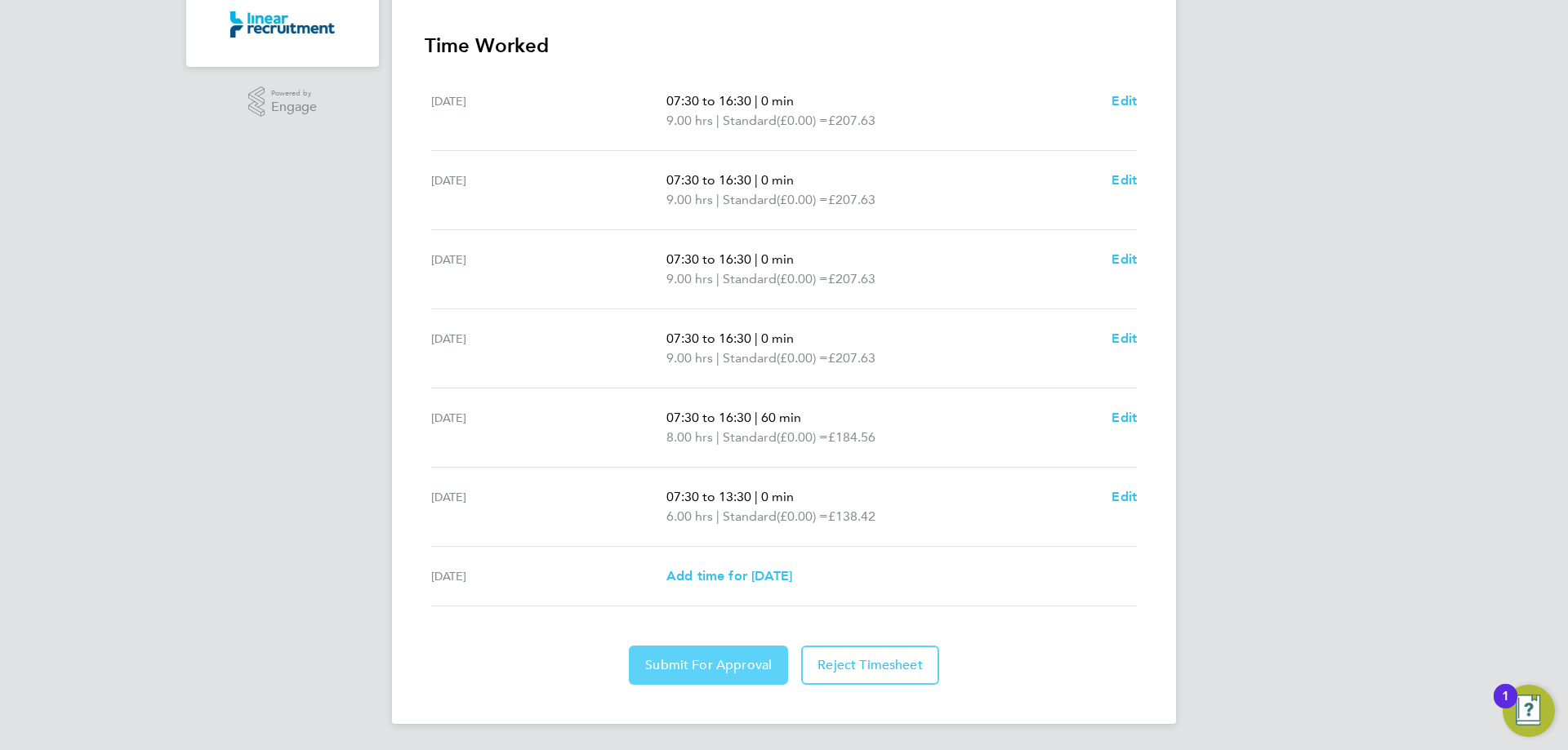
click at [709, 664] on span "Submit For Approval" at bounding box center [708, 665] width 127 height 16
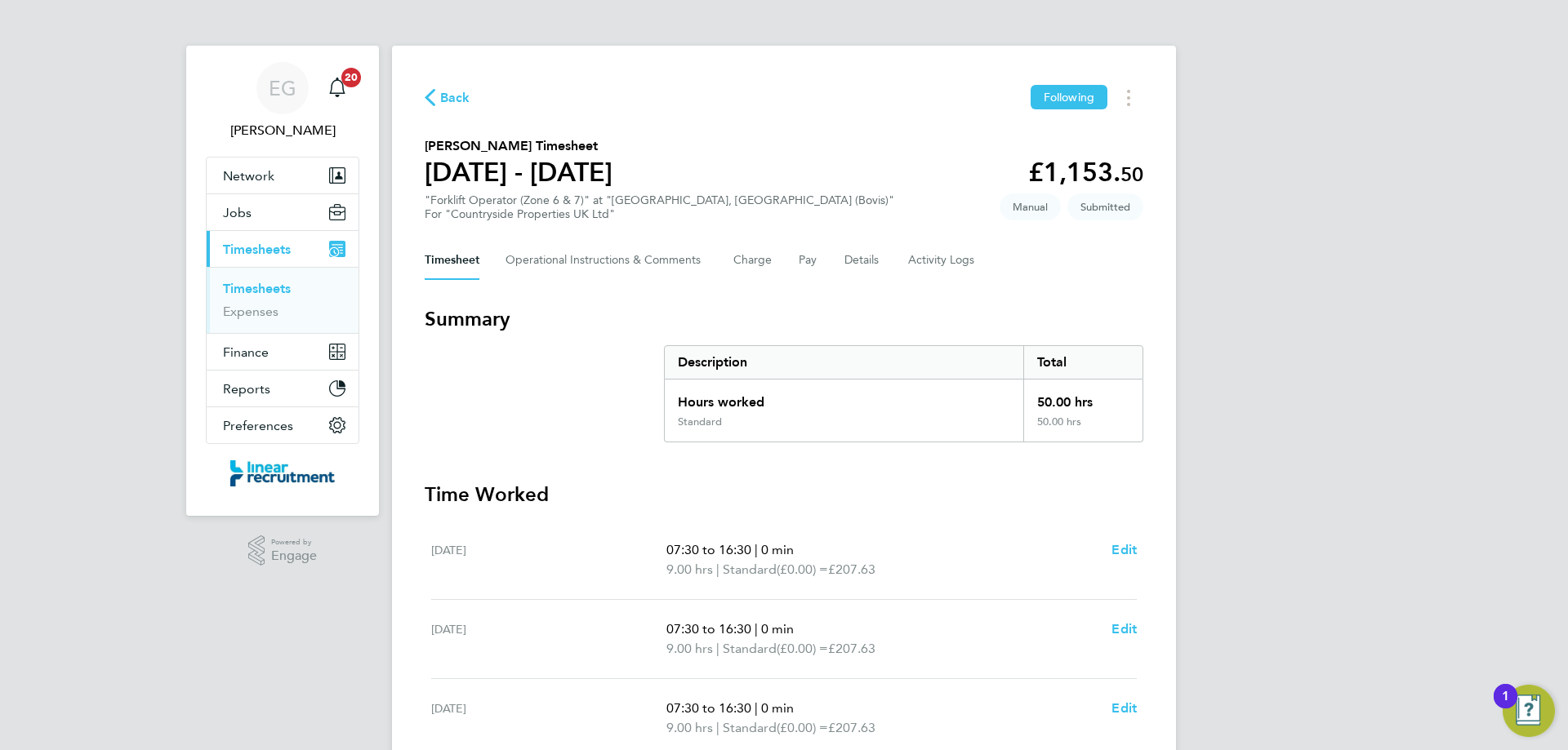
click at [268, 293] on link "Timesheets" at bounding box center [256, 289] width 68 height 16
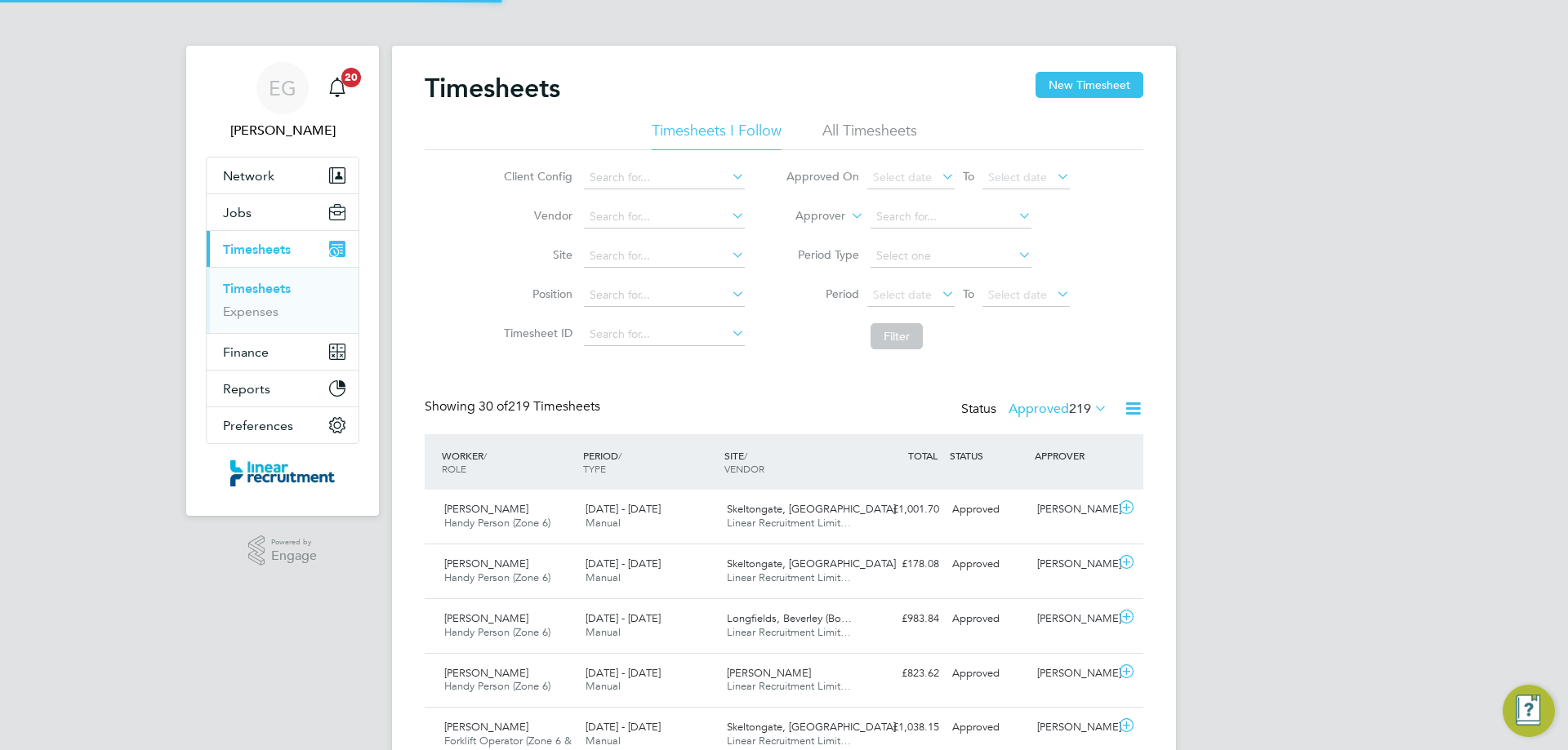
scroll to position [42, 142]
click at [837, 119] on div "Timesheets New Timesheet" at bounding box center [784, 96] width 718 height 49
click at [862, 136] on li "All Timesheets" at bounding box center [869, 135] width 95 height 29
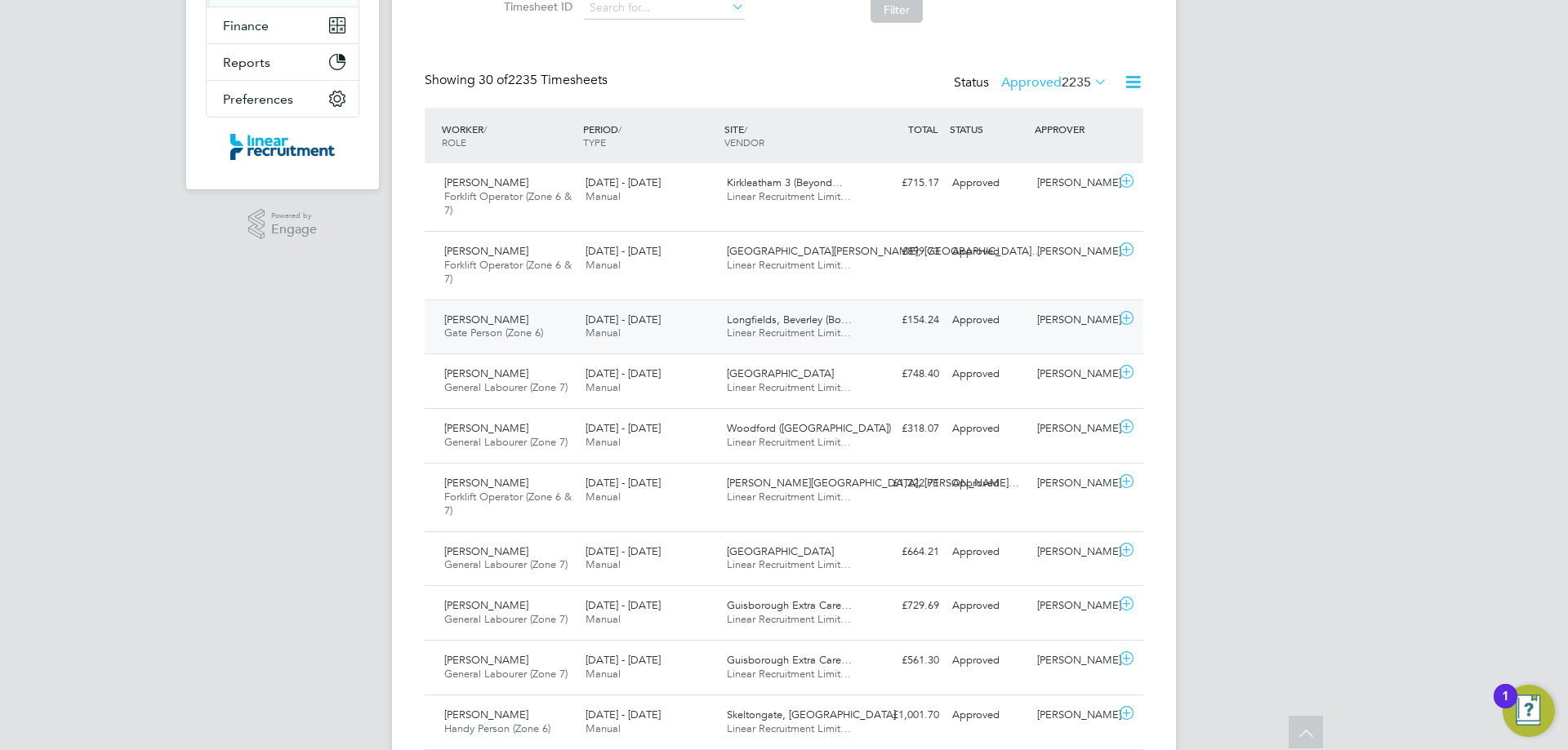
click at [1122, 315] on icon at bounding box center [1126, 318] width 20 height 13
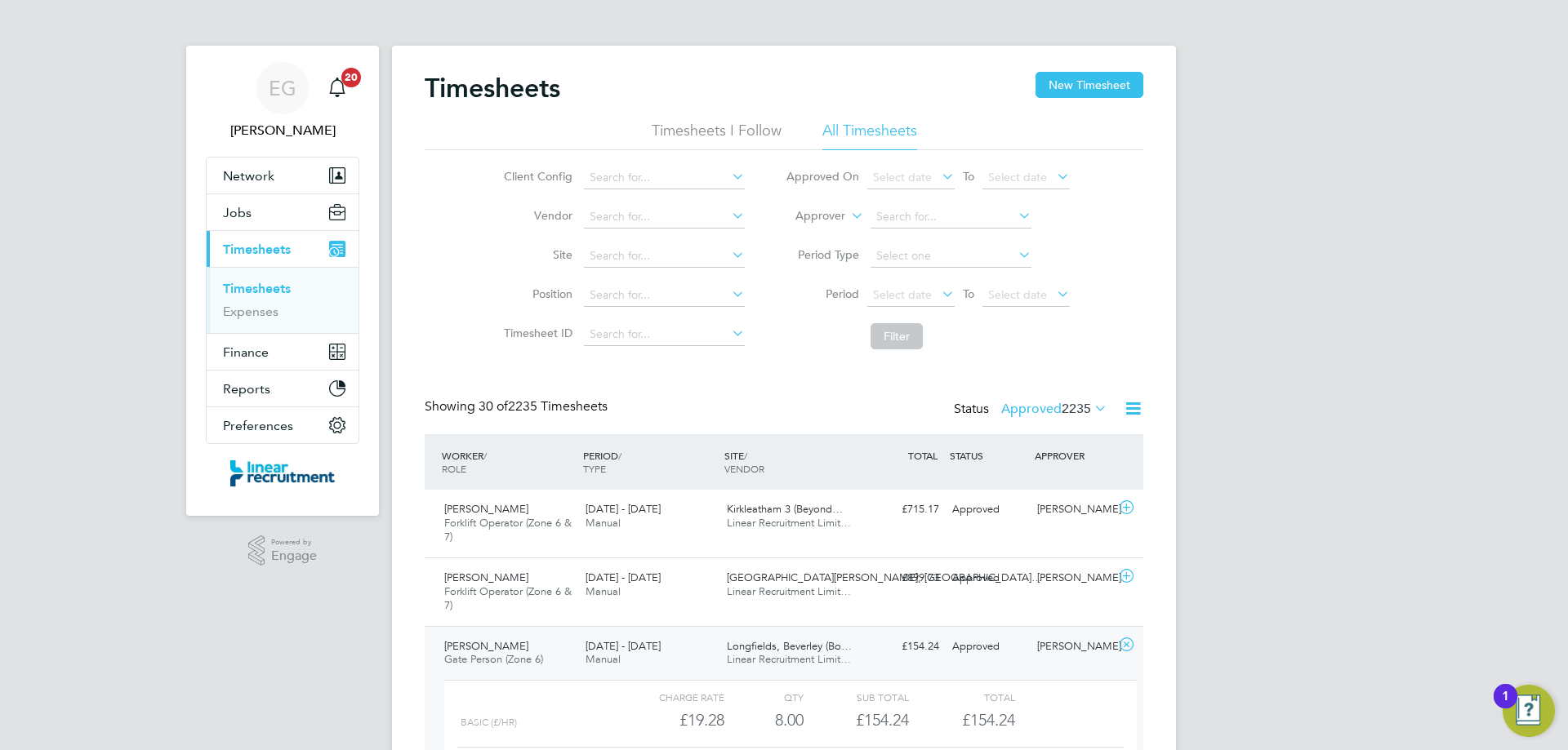
click at [256, 287] on link "Timesheets" at bounding box center [256, 289] width 68 height 16
